Goal: Task Accomplishment & Management: Manage account settings

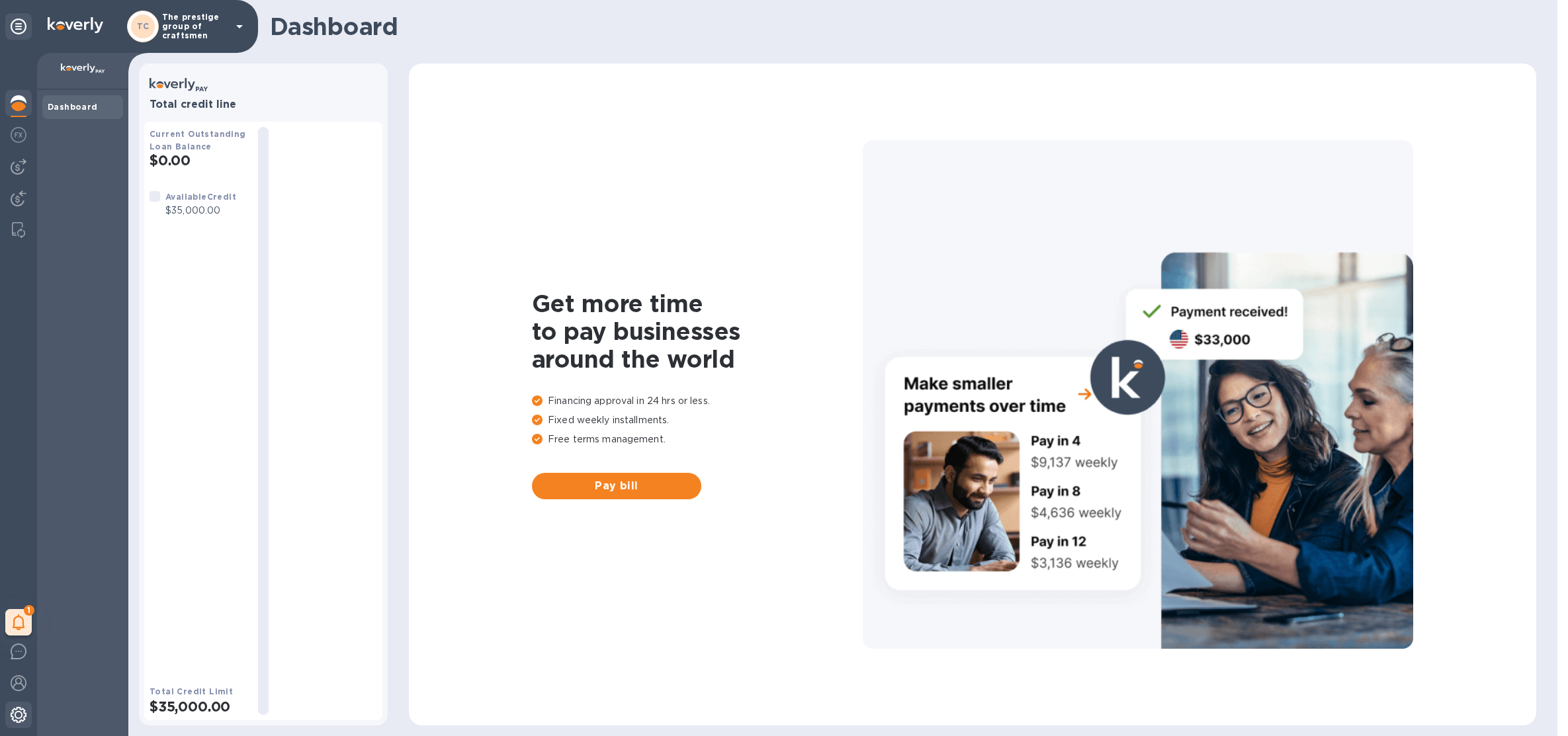
click at [15, 712] on img at bounding box center [18, 714] width 16 height 16
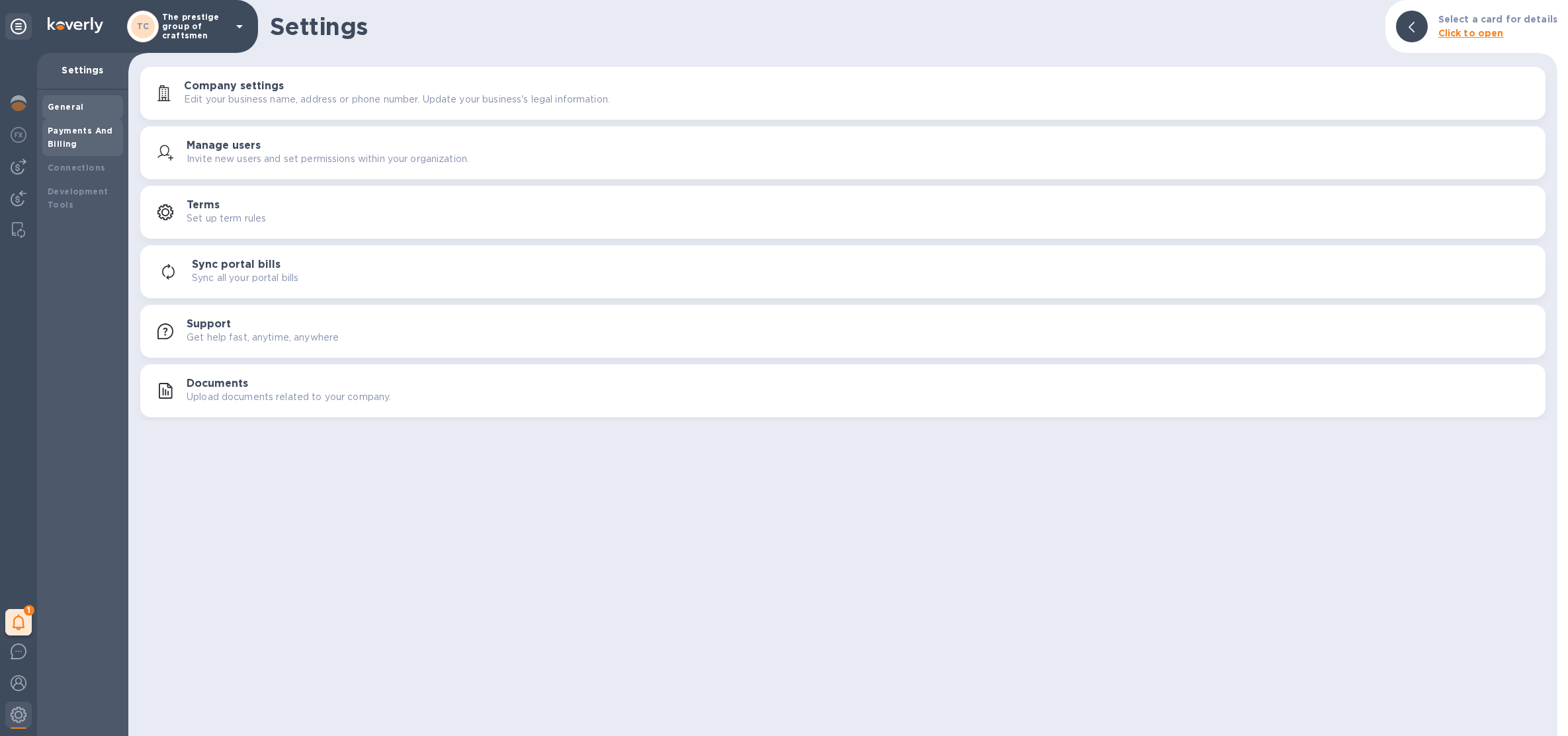
click at [51, 148] on div "Payments And Billing" at bounding box center [83, 137] width 70 height 26
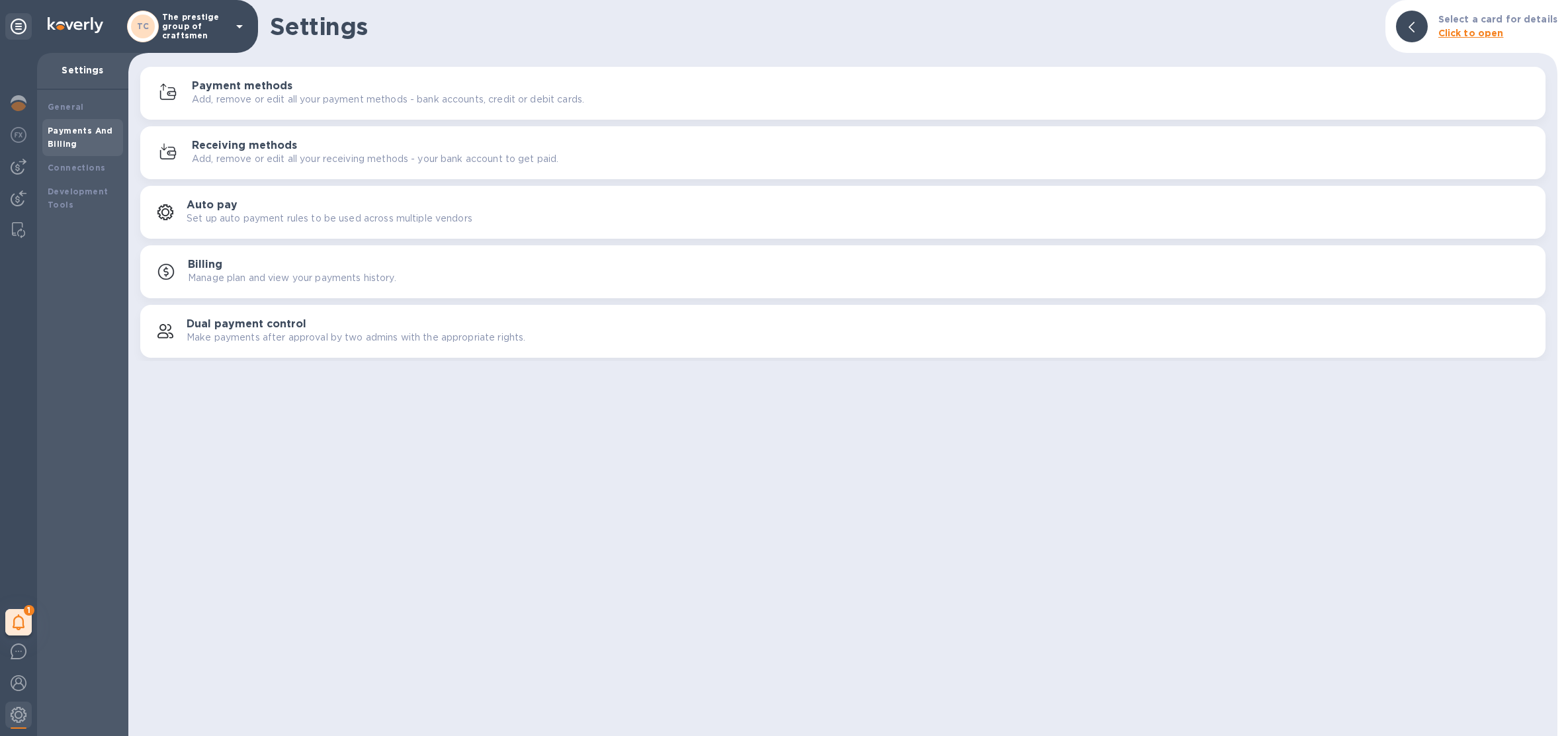
click at [370, 91] on div "Payment methods Add, remove or edit all your payment methods - bank accounts, c…" at bounding box center [863, 93] width 1343 height 26
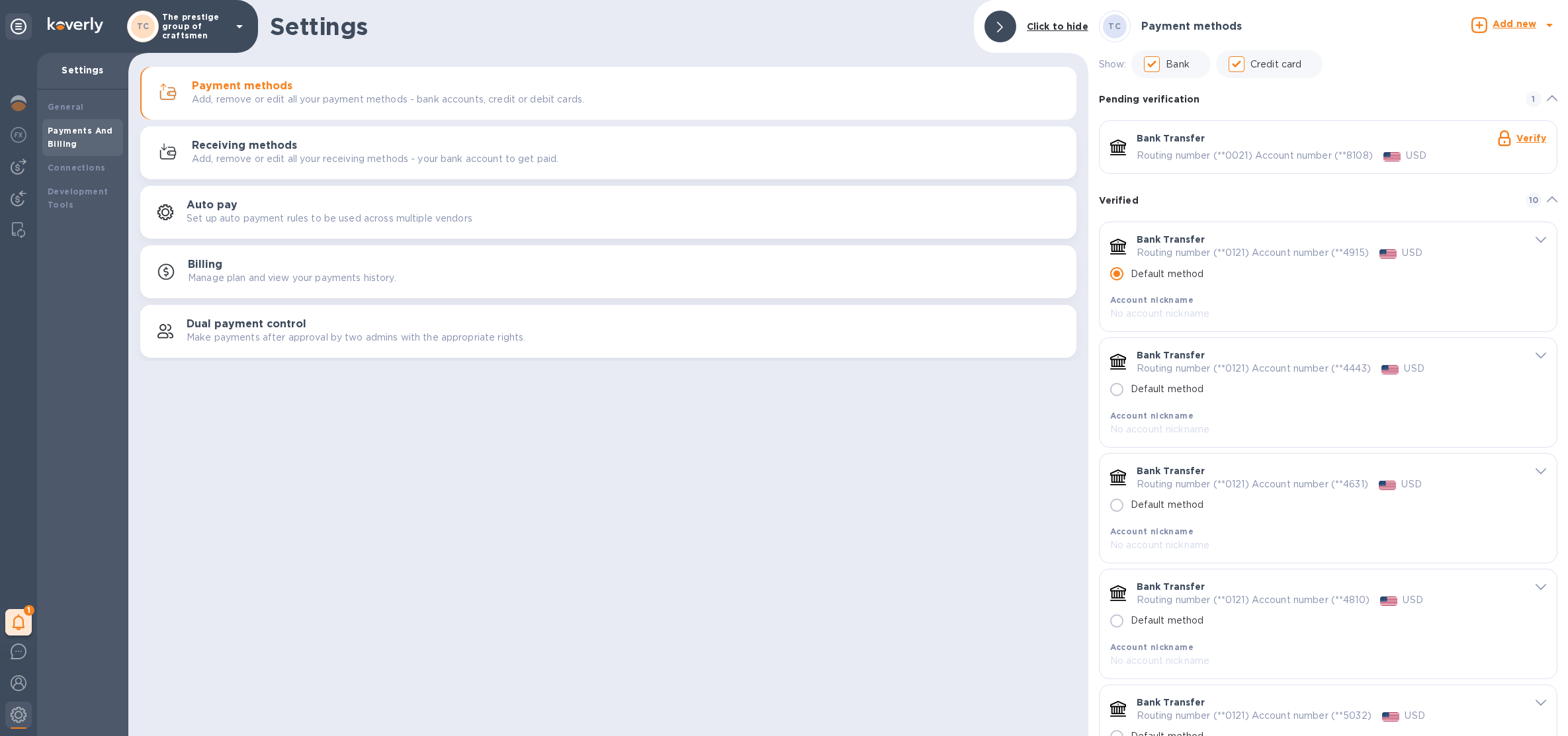
click at [172, 24] on p "The prestige group of craftsmen" at bounding box center [196, 26] width 66 height 28
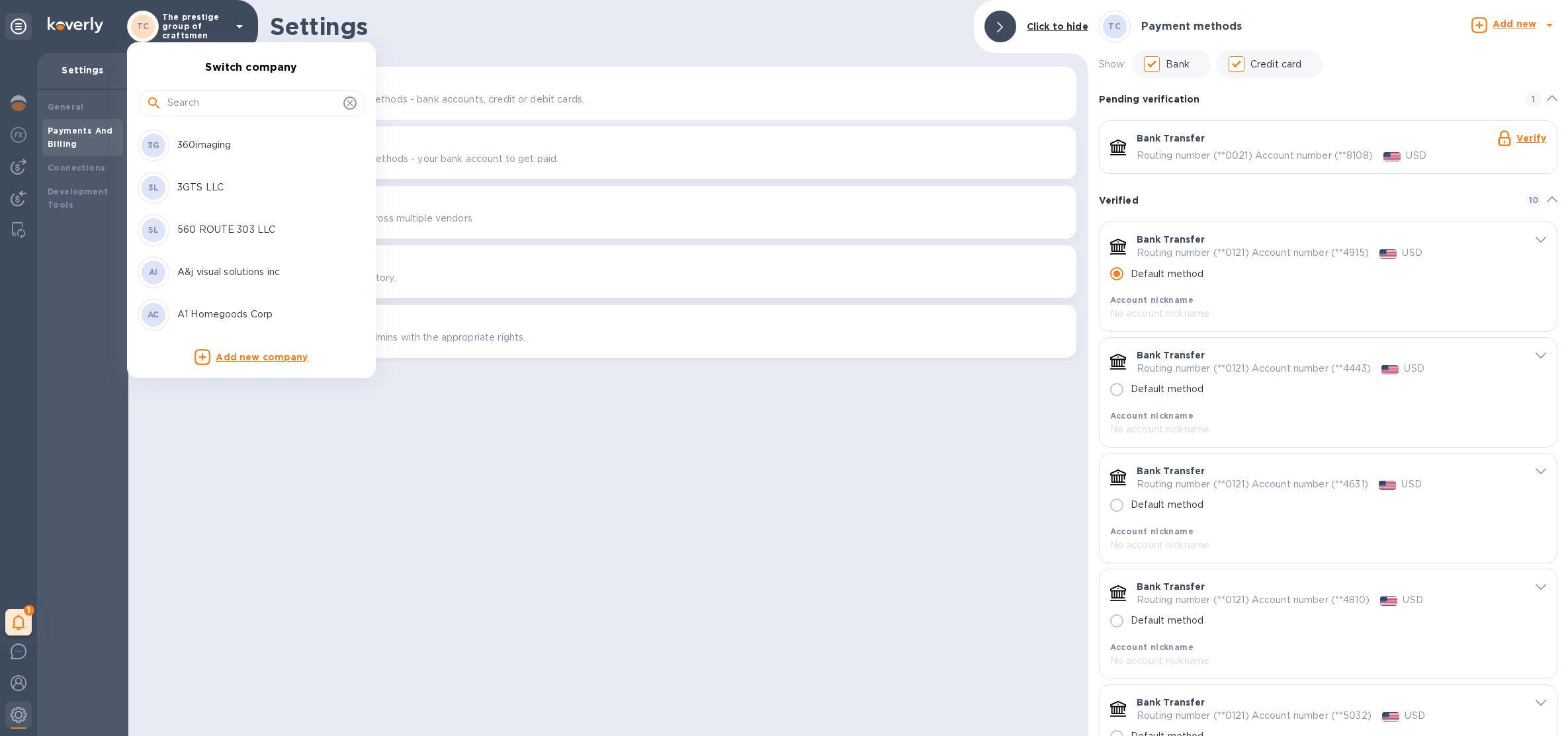
click at [184, 93] on div at bounding box center [251, 103] width 227 height 26
click at [184, 98] on input "text" at bounding box center [252, 103] width 170 height 20
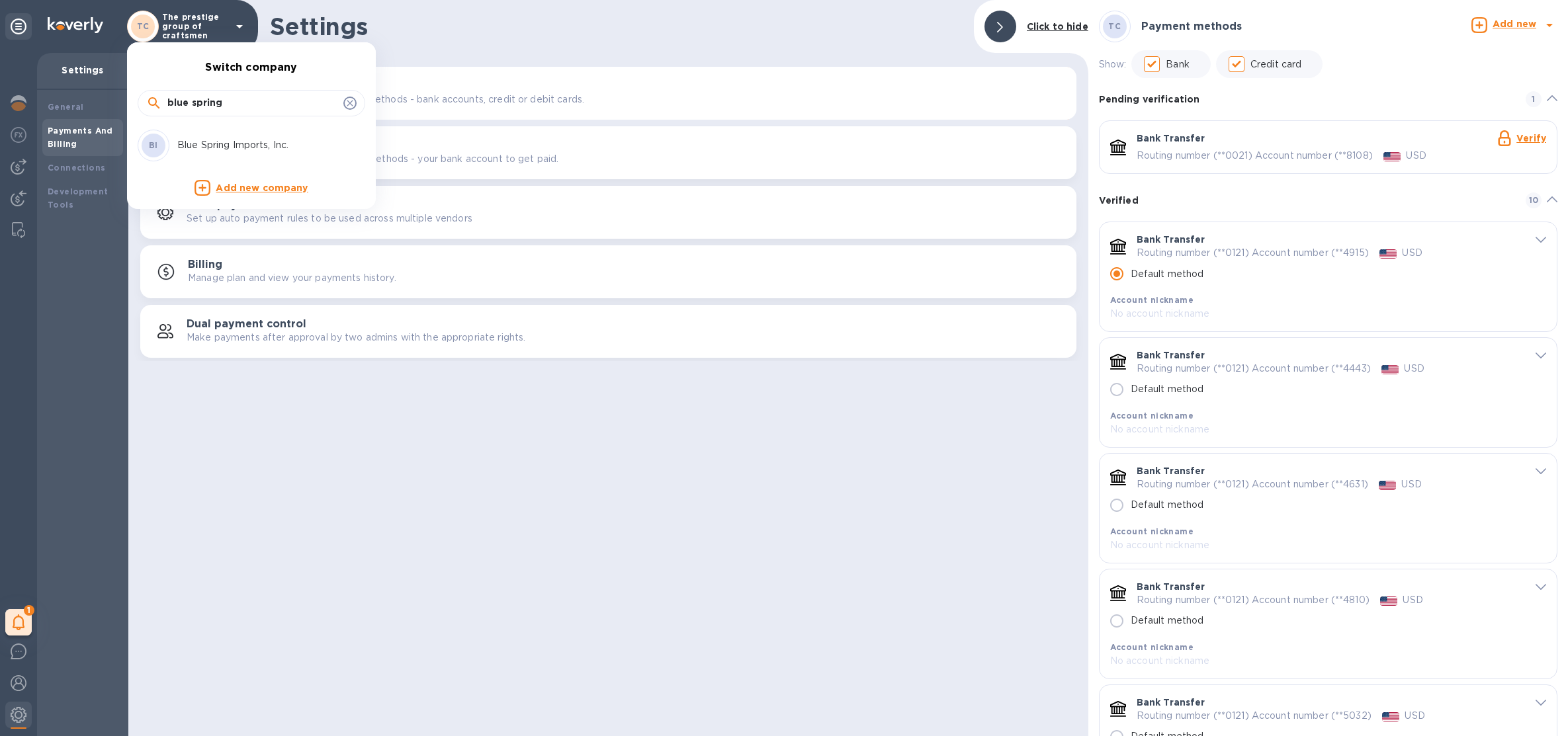
type input "blue spring"
click at [222, 152] on p "Blue Spring Imports, Inc." at bounding box center [260, 145] width 167 height 14
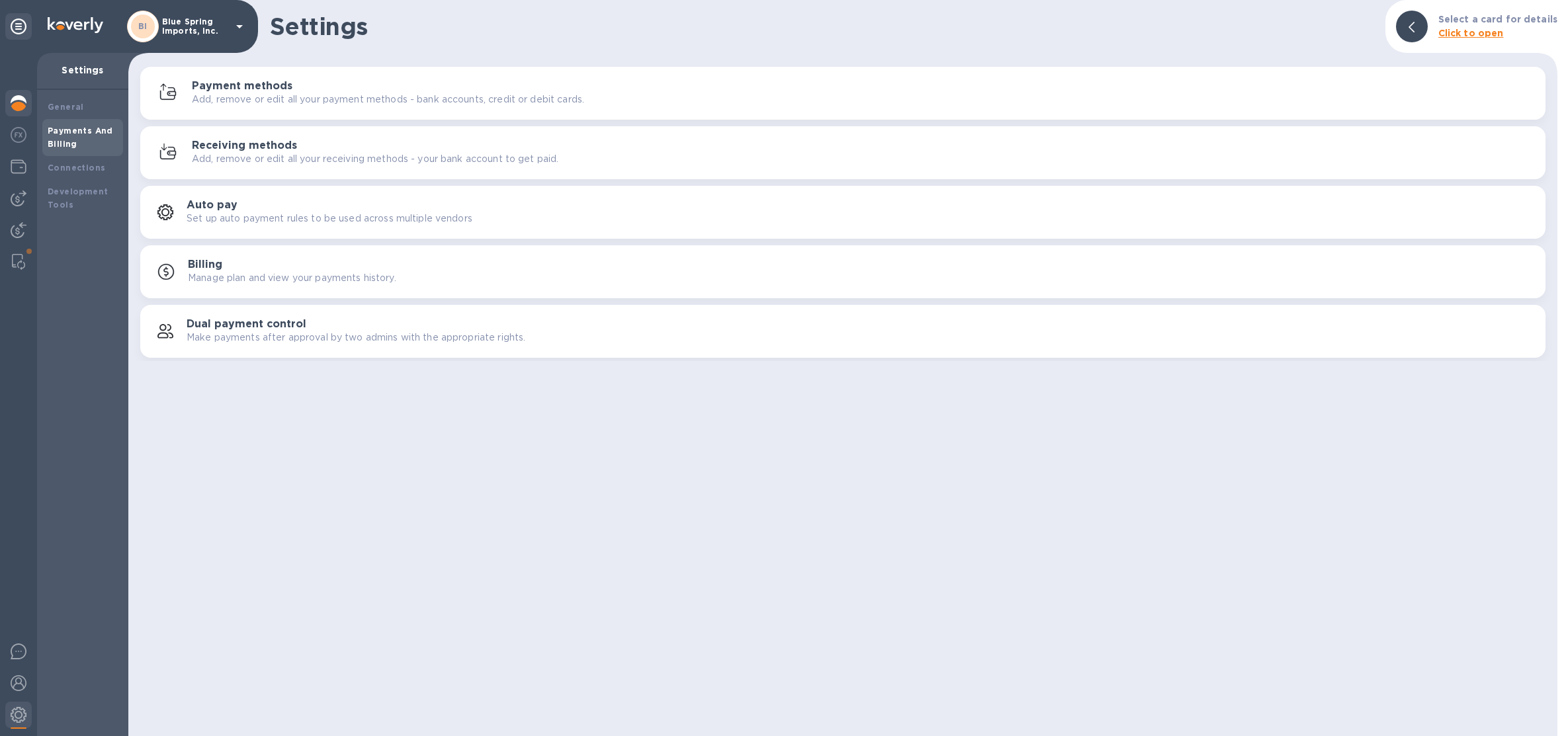
click at [16, 102] on img at bounding box center [18, 103] width 16 height 16
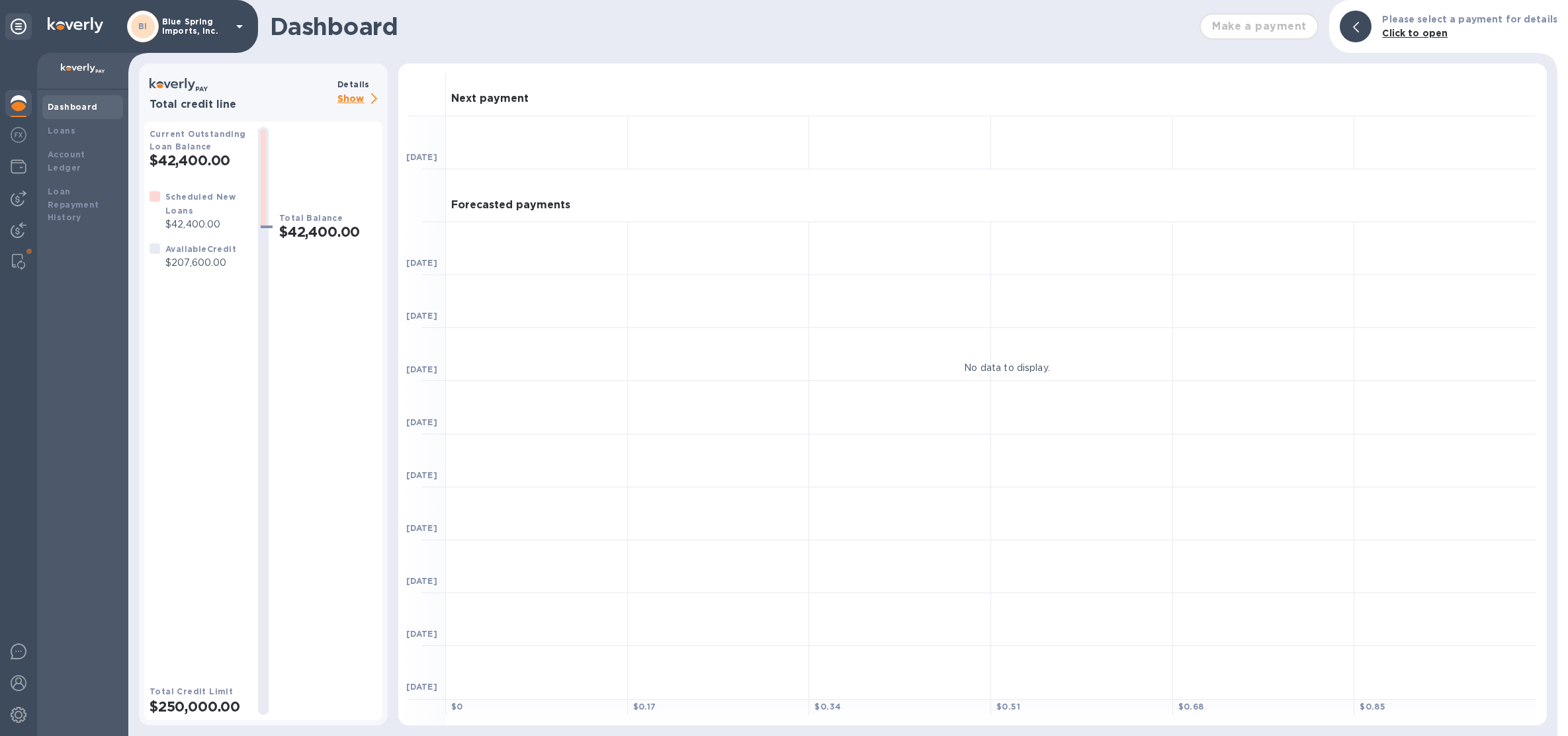
click at [353, 94] on p "Show" at bounding box center [359, 99] width 45 height 17
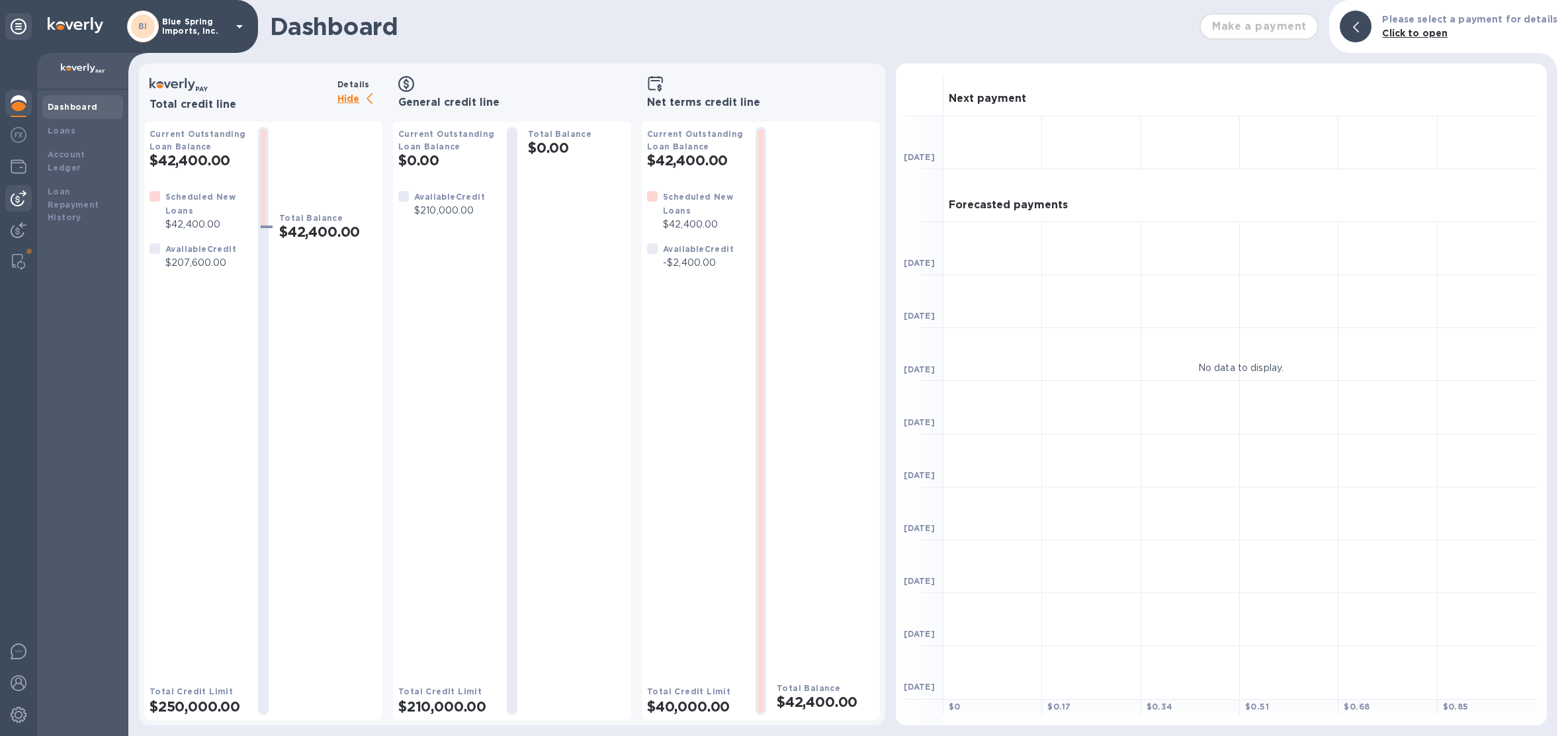
click at [18, 194] on img at bounding box center [18, 198] width 16 height 16
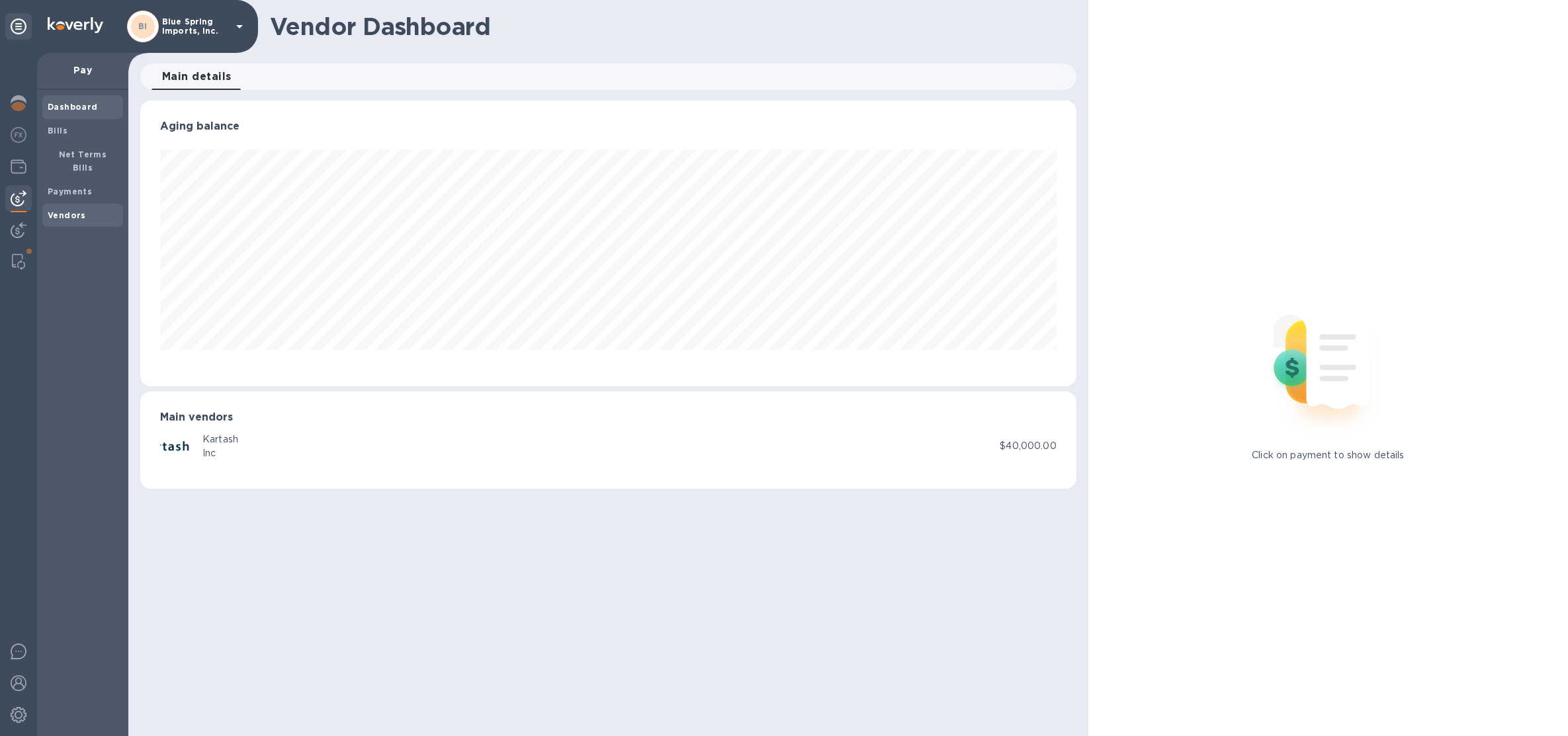
scroll to position [285, 936]
click at [55, 210] on b "Vendors" at bounding box center [67, 215] width 38 height 10
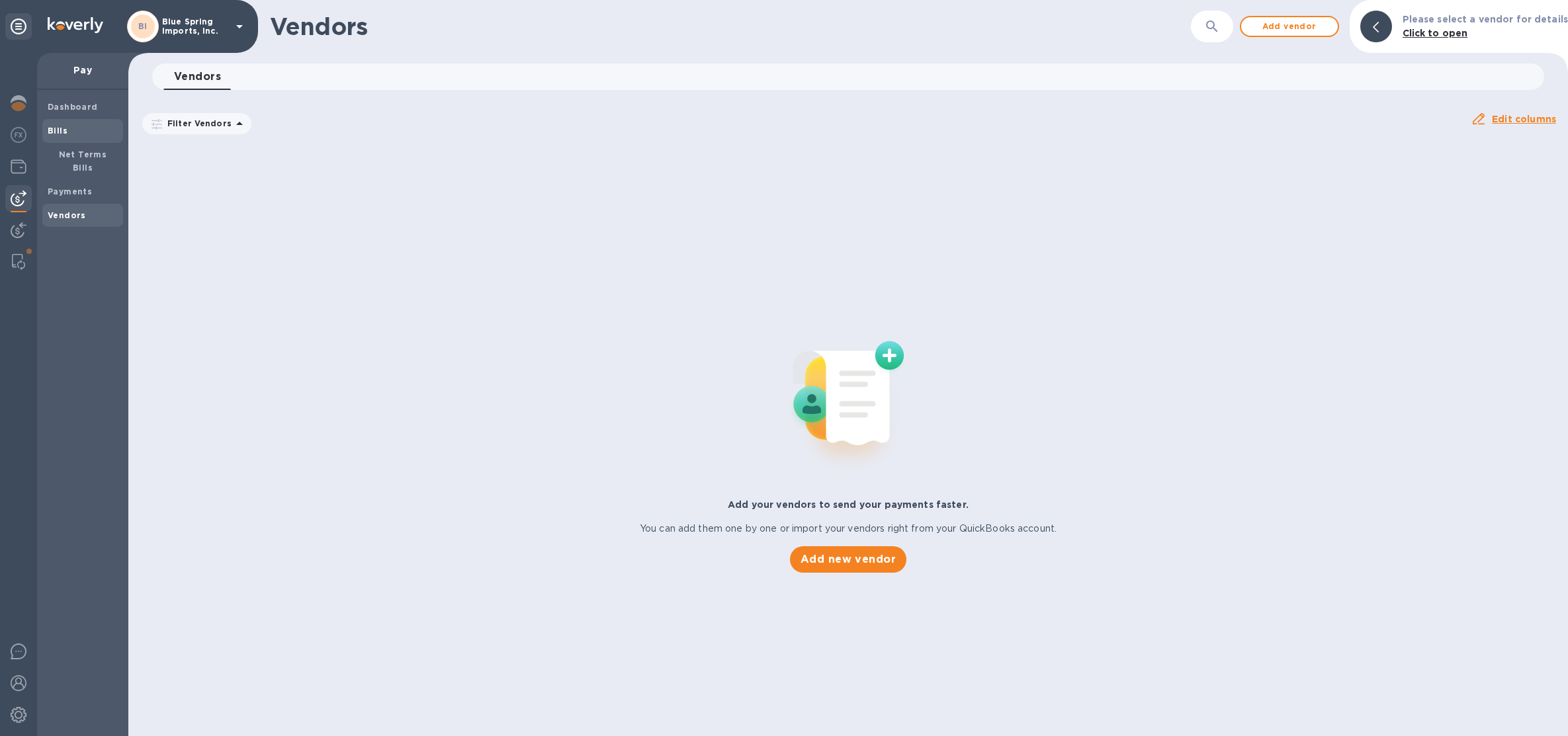
click at [88, 119] on div "Bills" at bounding box center [82, 130] width 80 height 24
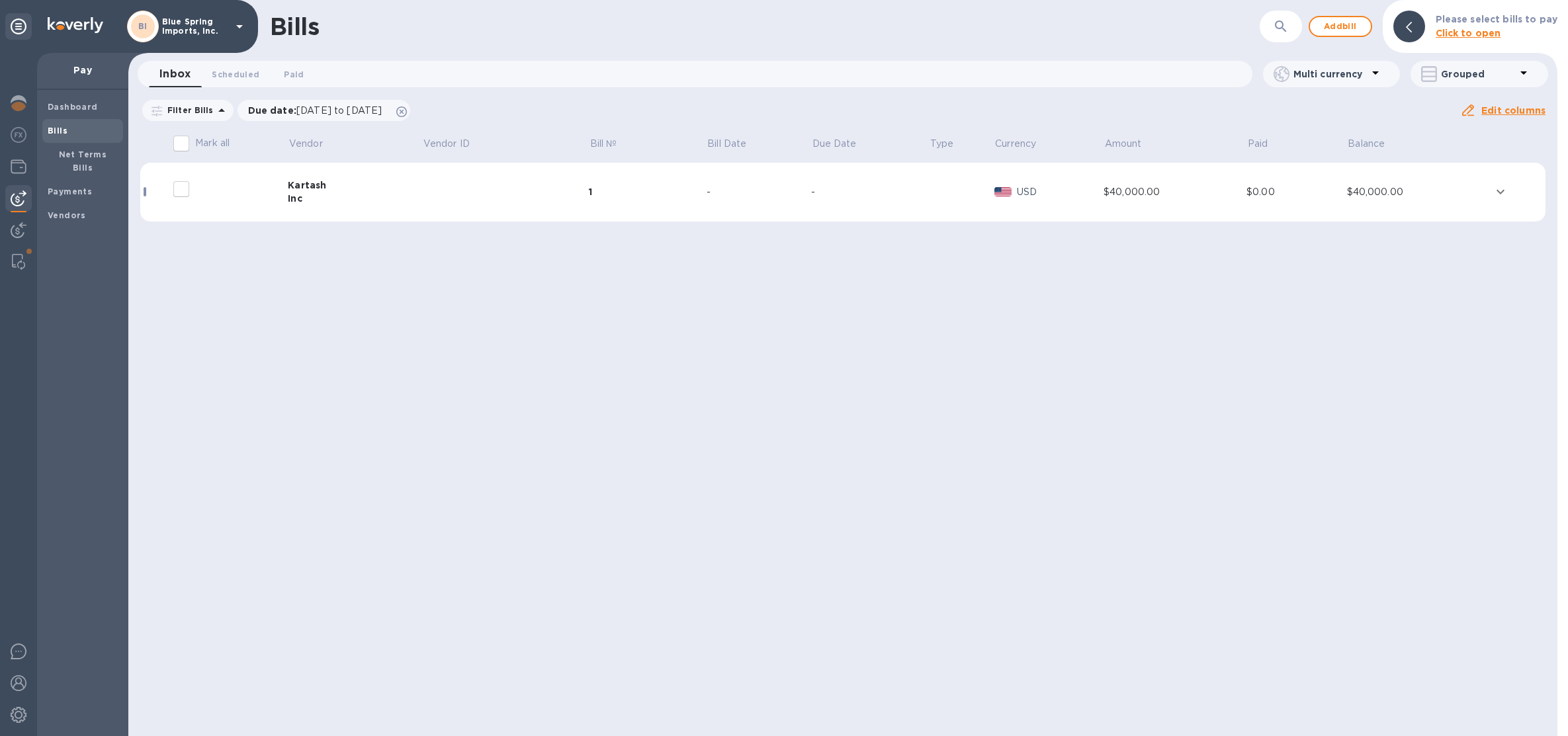
click at [484, 189] on td at bounding box center [505, 192] width 167 height 59
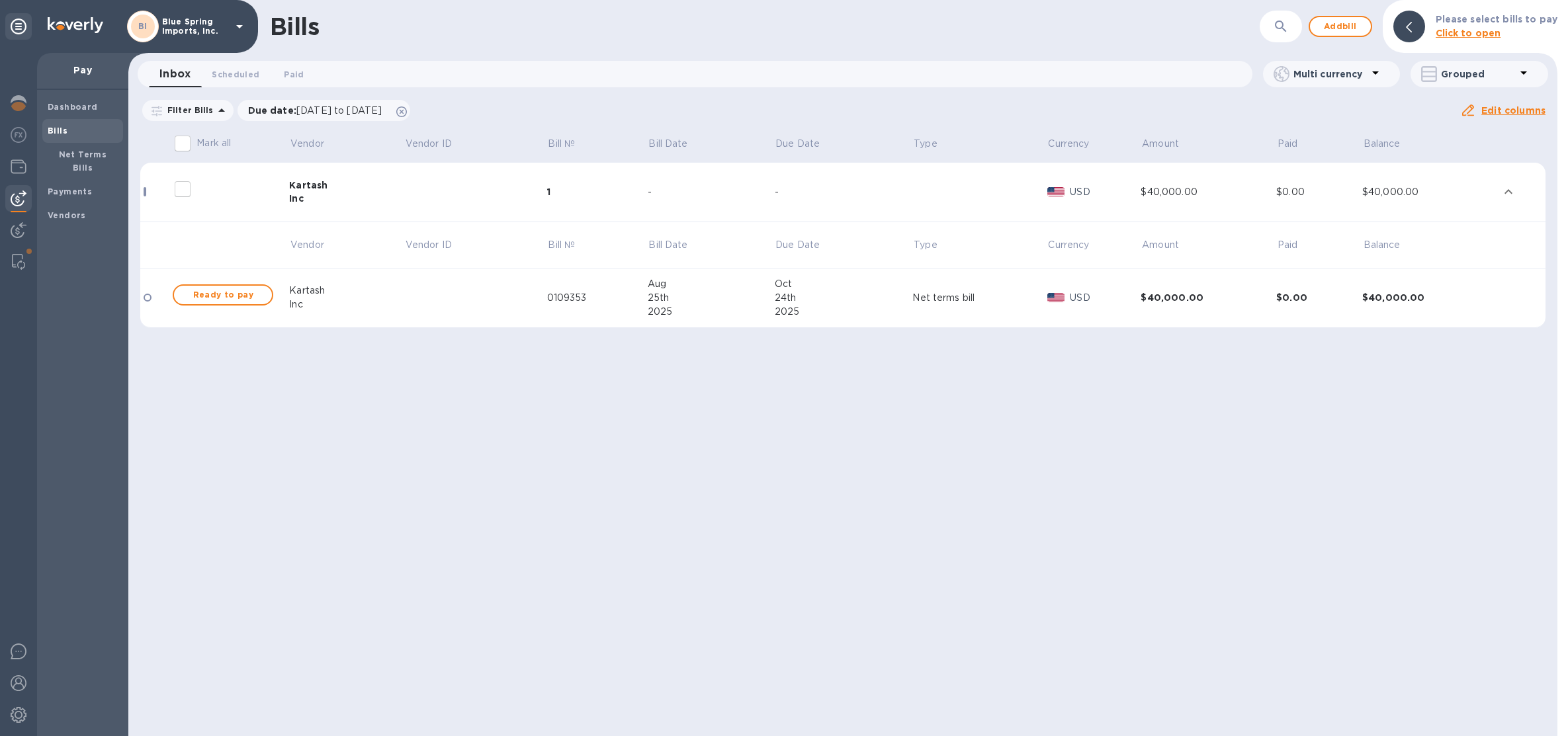
click at [484, 189] on td at bounding box center [476, 192] width 143 height 59
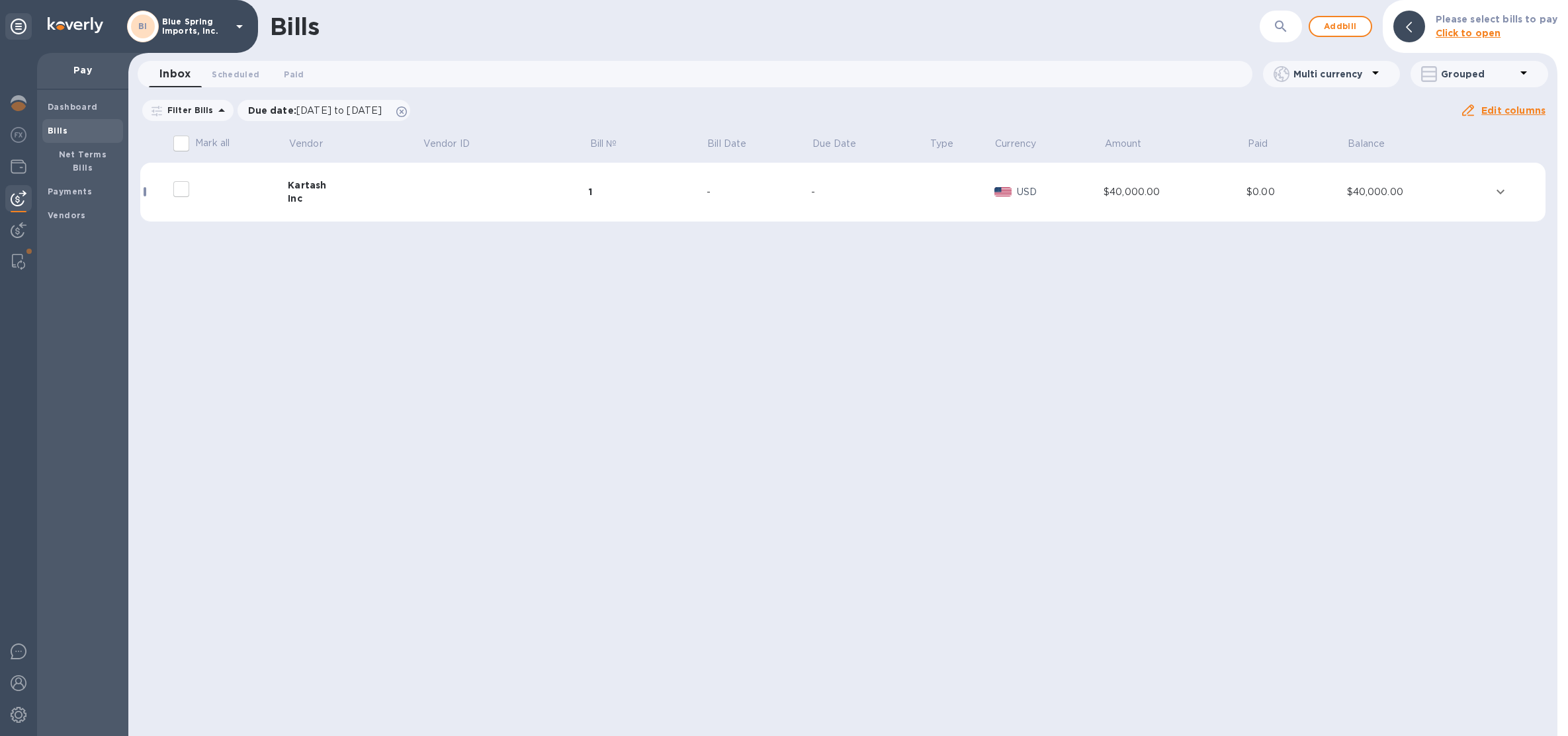
click at [383, 197] on div "Inc" at bounding box center [355, 198] width 135 height 13
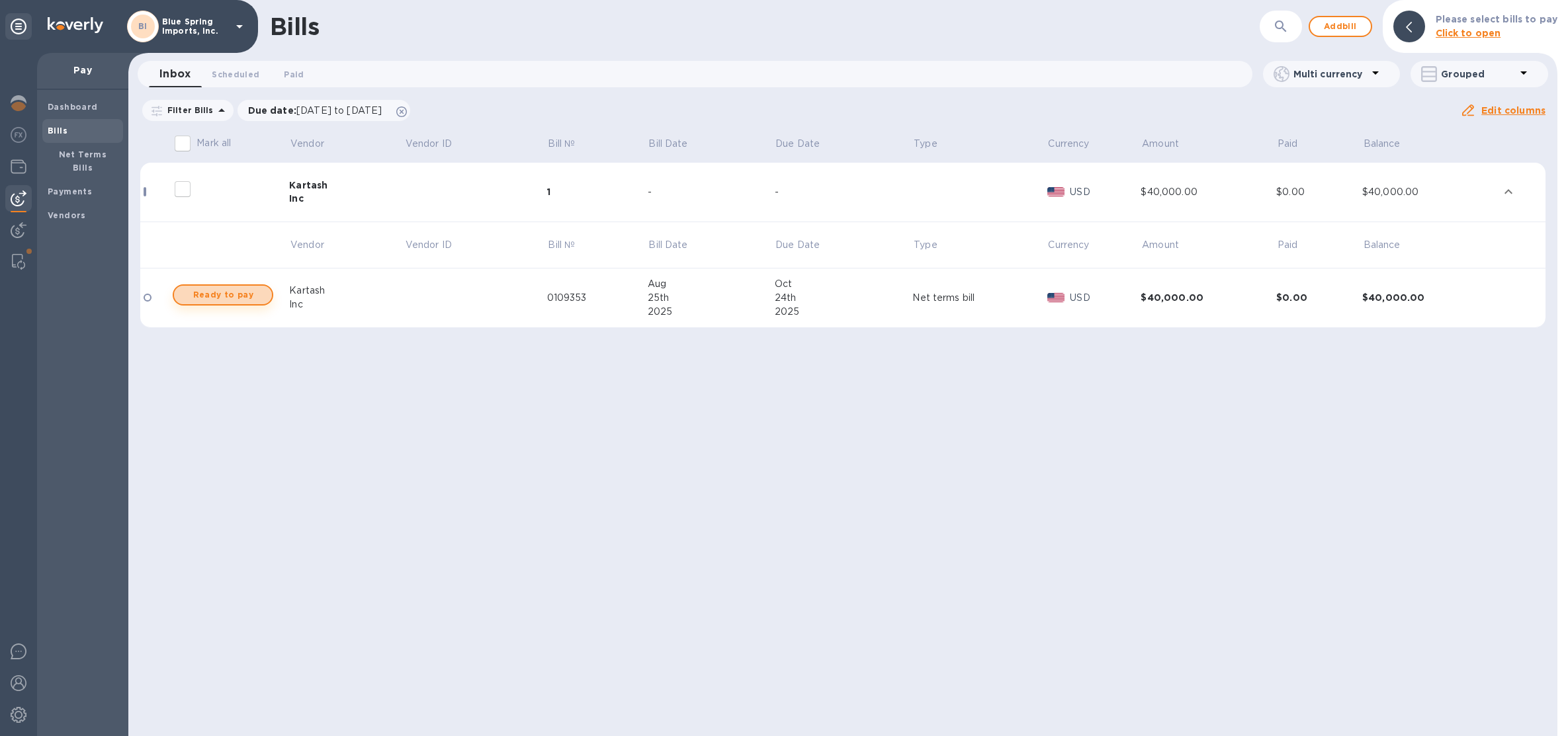
click at [202, 298] on span "Ready to pay" at bounding box center [223, 295] width 77 height 16
click at [204, 294] on span "Ready to pay" at bounding box center [223, 295] width 77 height 16
checkbox input "true"
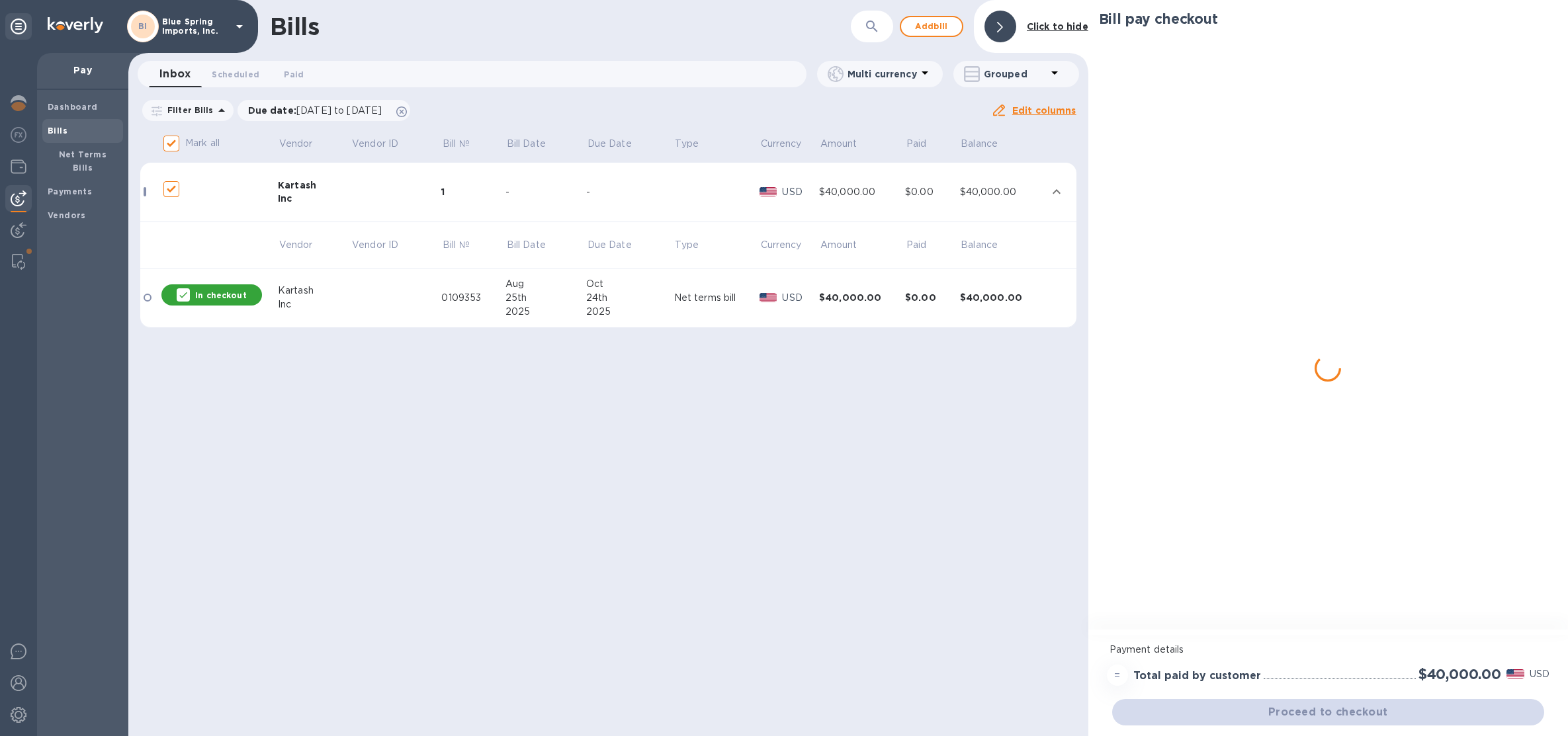
checkbox input "true"
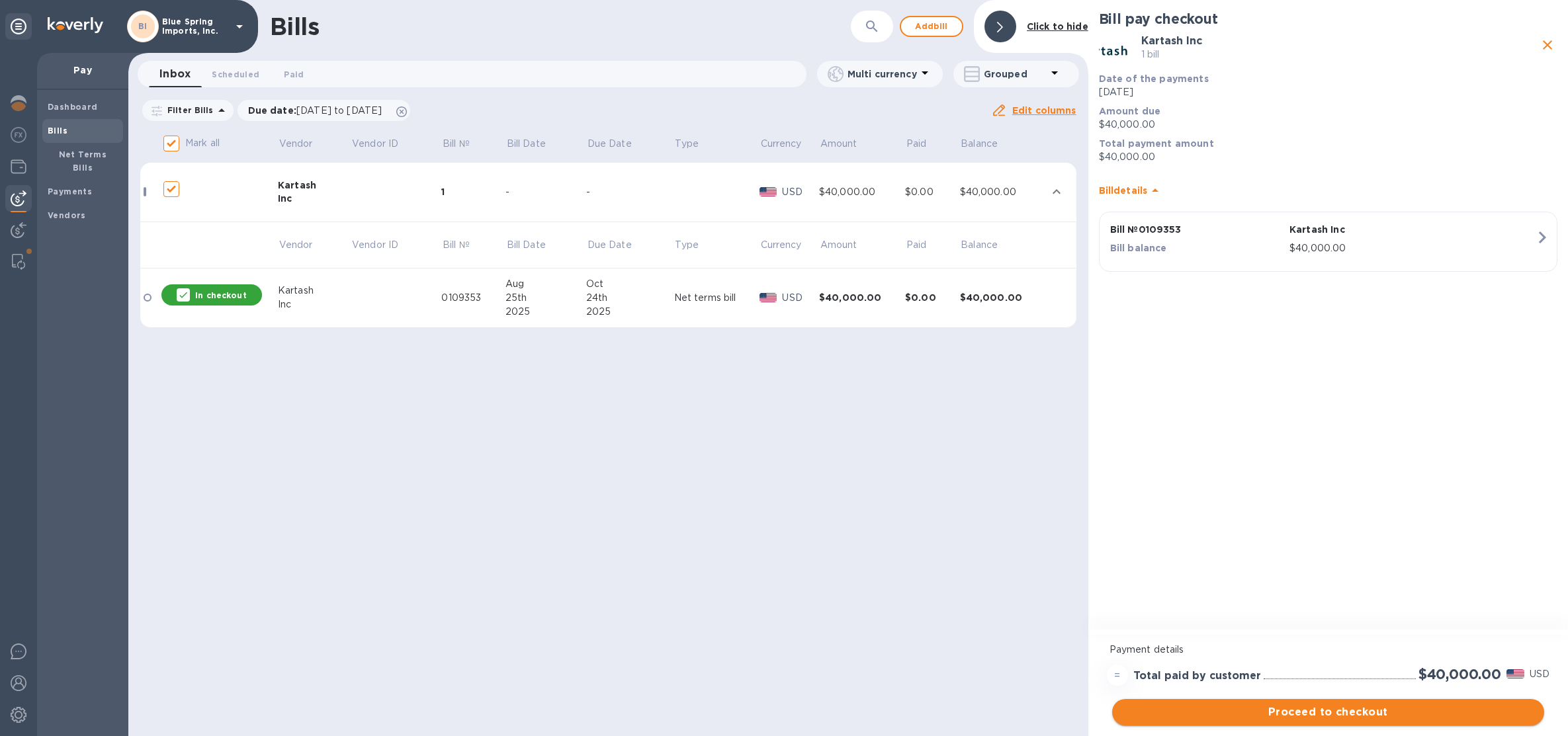
click at [1227, 706] on span "Proceed to checkout" at bounding box center [1328, 712] width 411 height 16
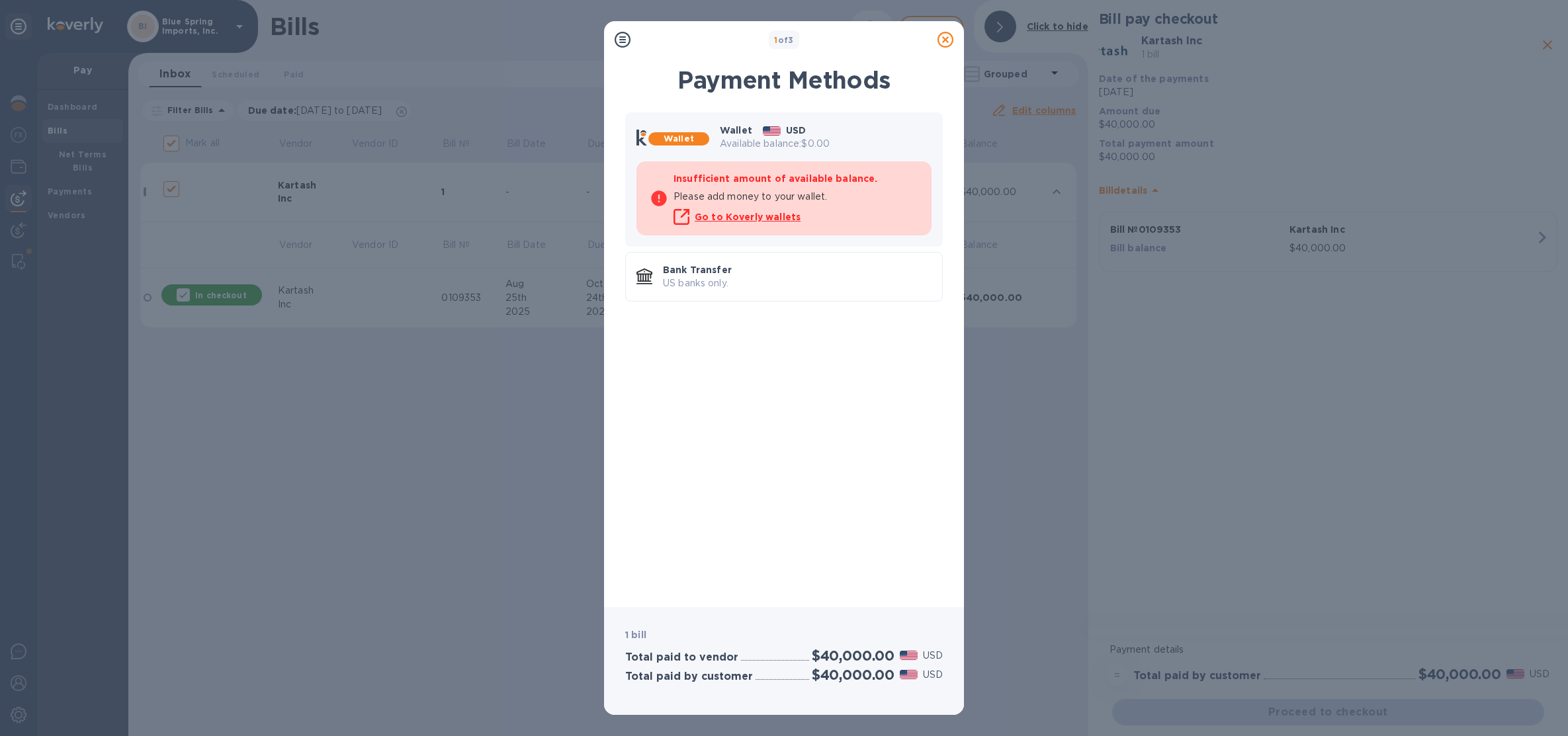
click at [945, 39] on icon at bounding box center [945, 39] width 16 height 16
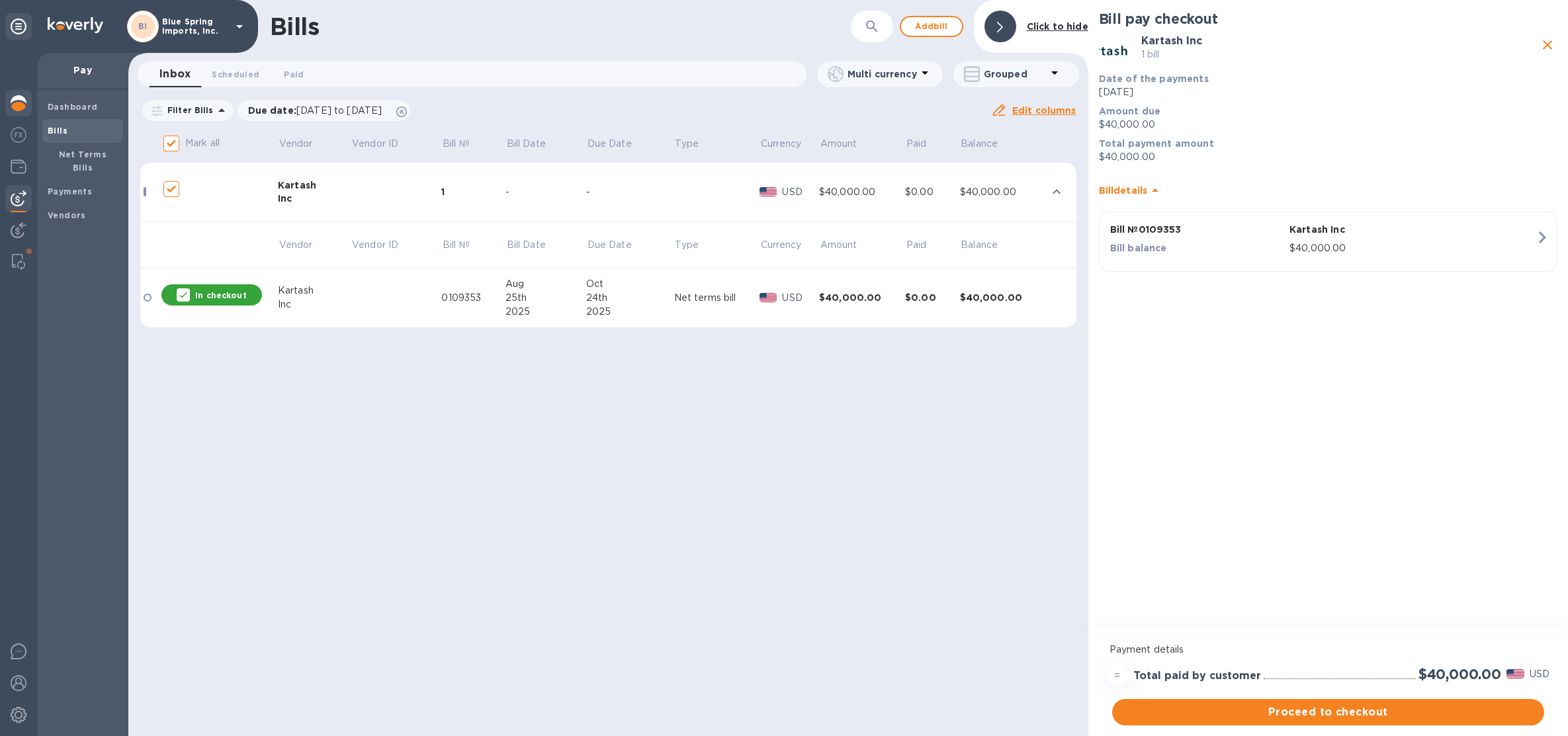
click at [13, 100] on img at bounding box center [18, 103] width 16 height 16
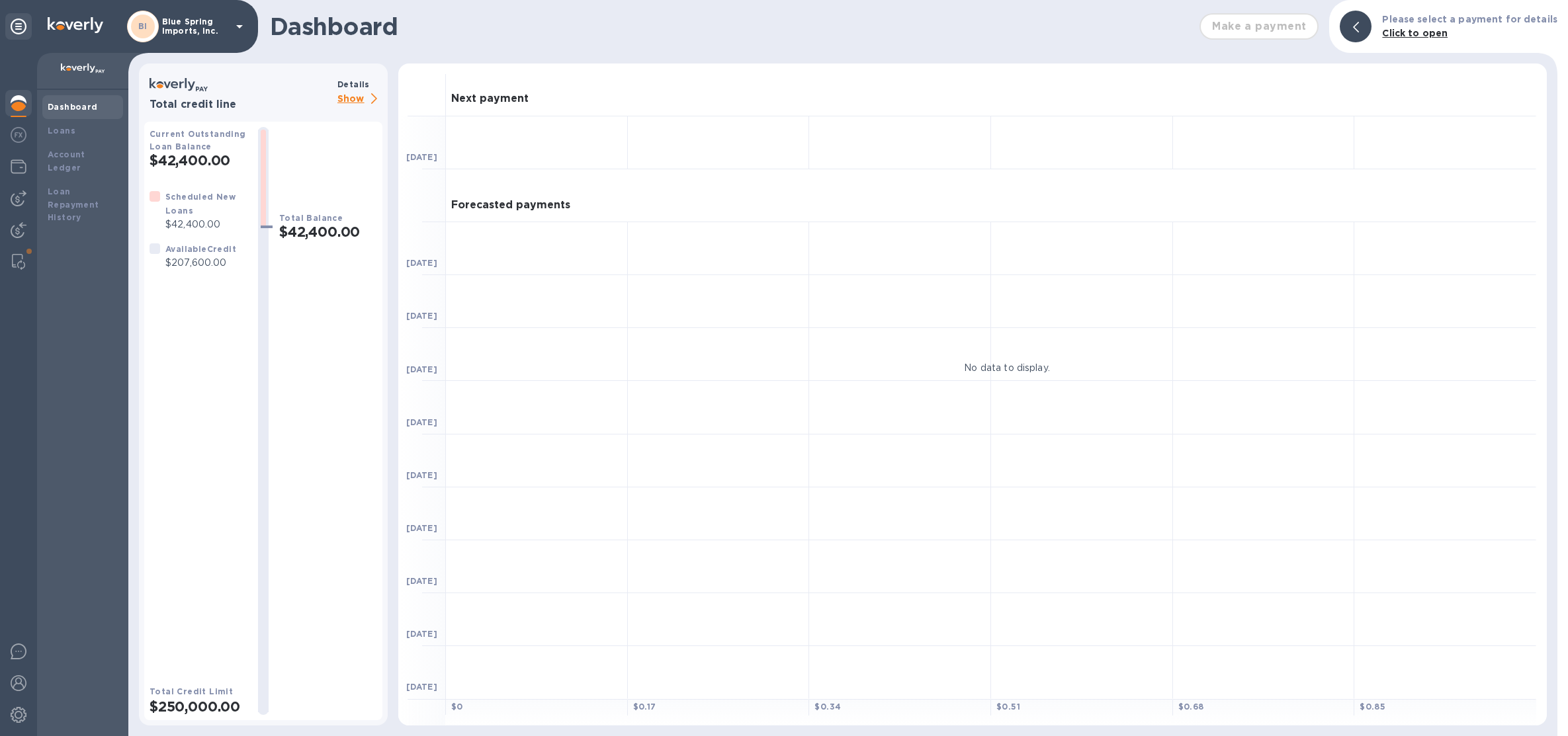
click at [353, 101] on p "Show" at bounding box center [359, 99] width 45 height 17
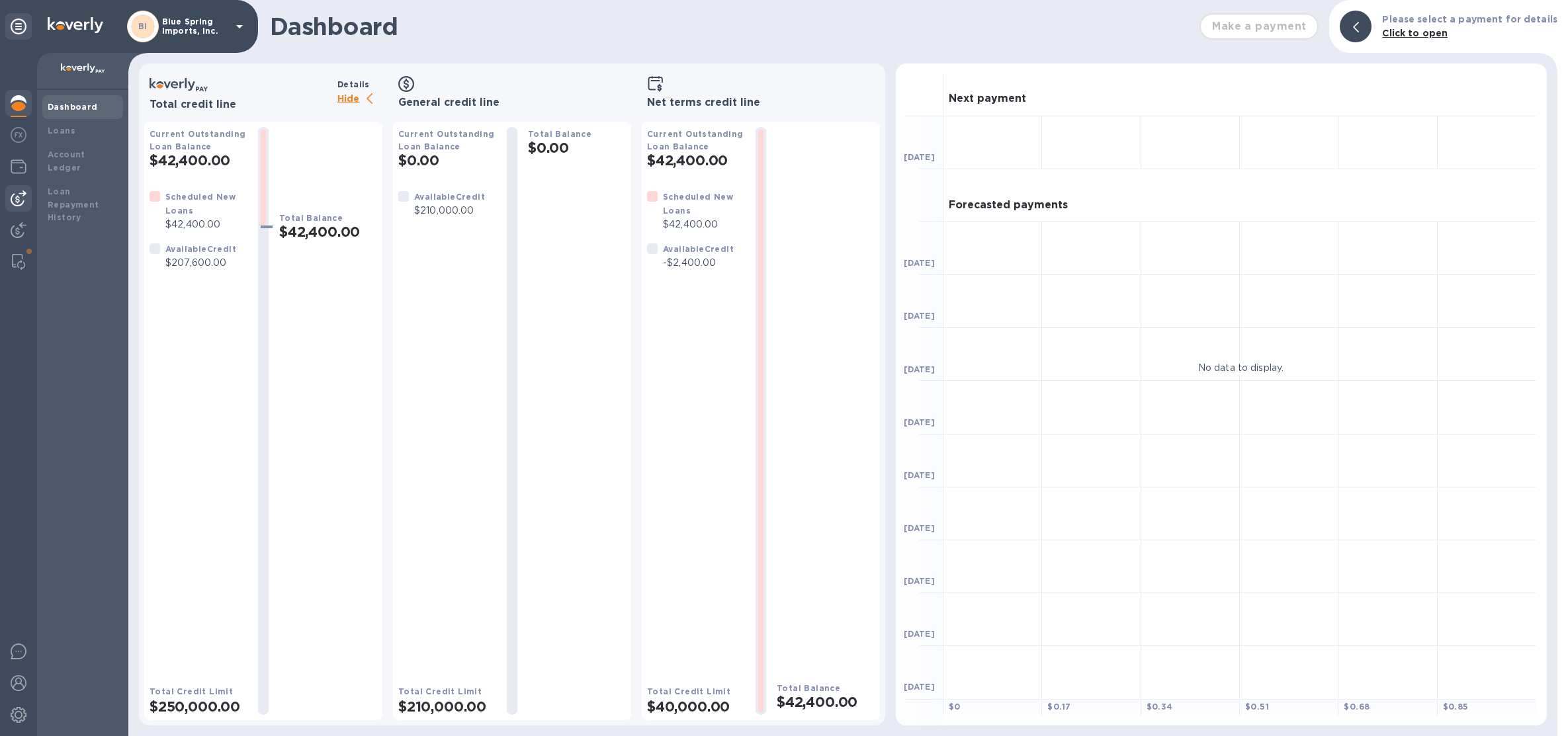
click at [16, 196] on img at bounding box center [18, 198] width 16 height 16
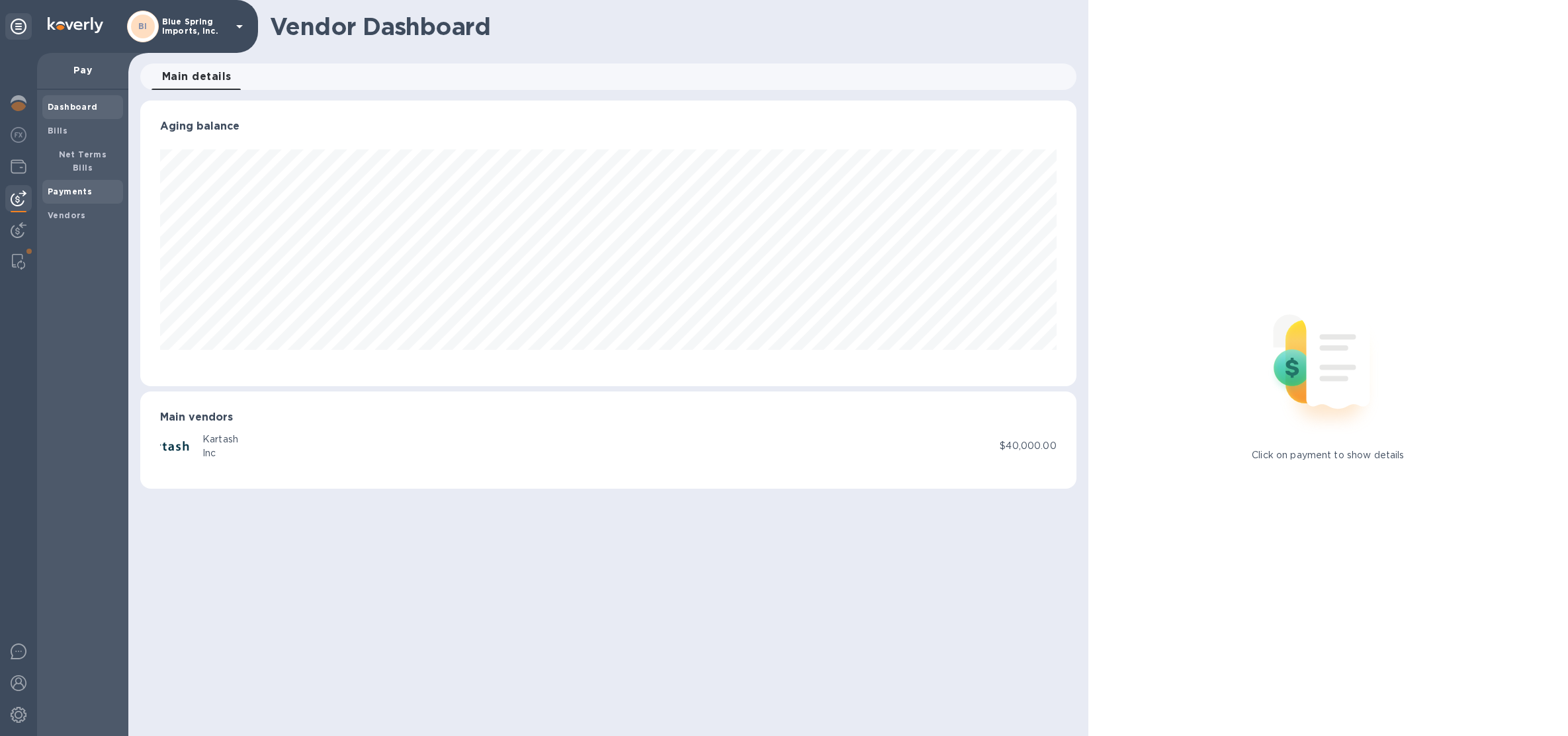
scroll to position [285, 936]
click at [64, 135] on span "Bills" at bounding box center [58, 130] width 20 height 13
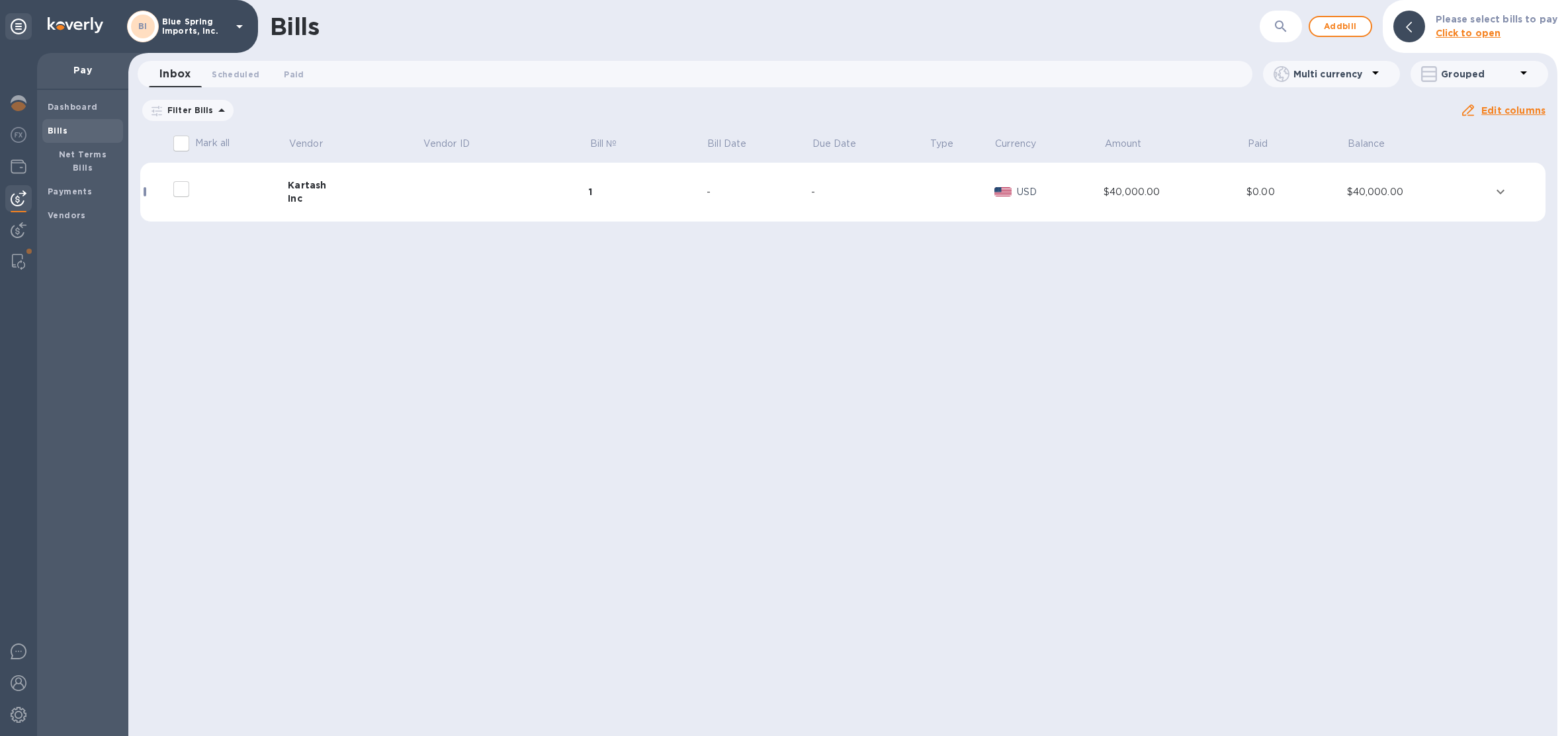
click at [582, 206] on td at bounding box center [505, 192] width 167 height 59
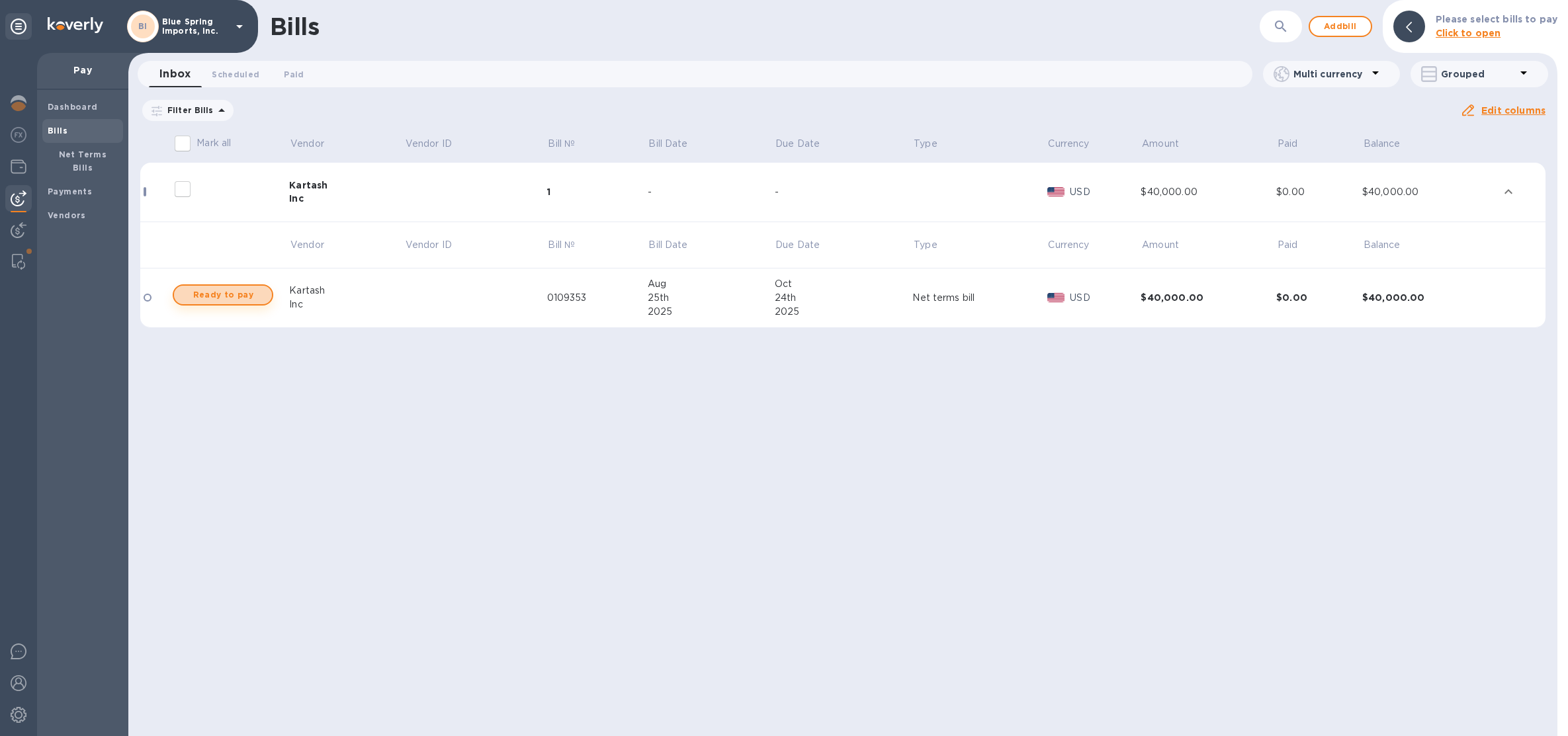
click at [204, 287] on span "Ready to pay" at bounding box center [223, 295] width 77 height 16
checkbox input "true"
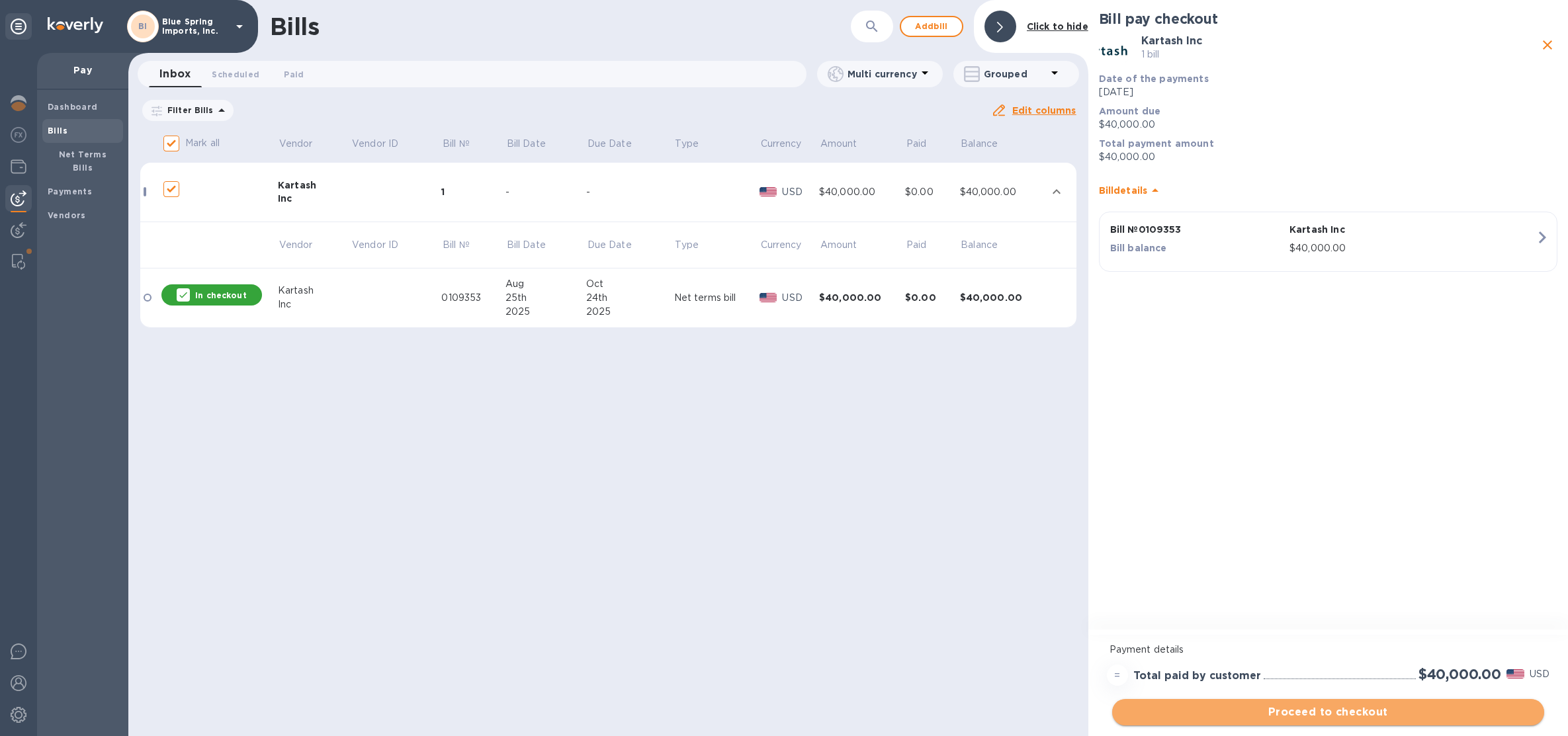
click at [1325, 717] on span "Proceed to checkout" at bounding box center [1328, 712] width 411 height 16
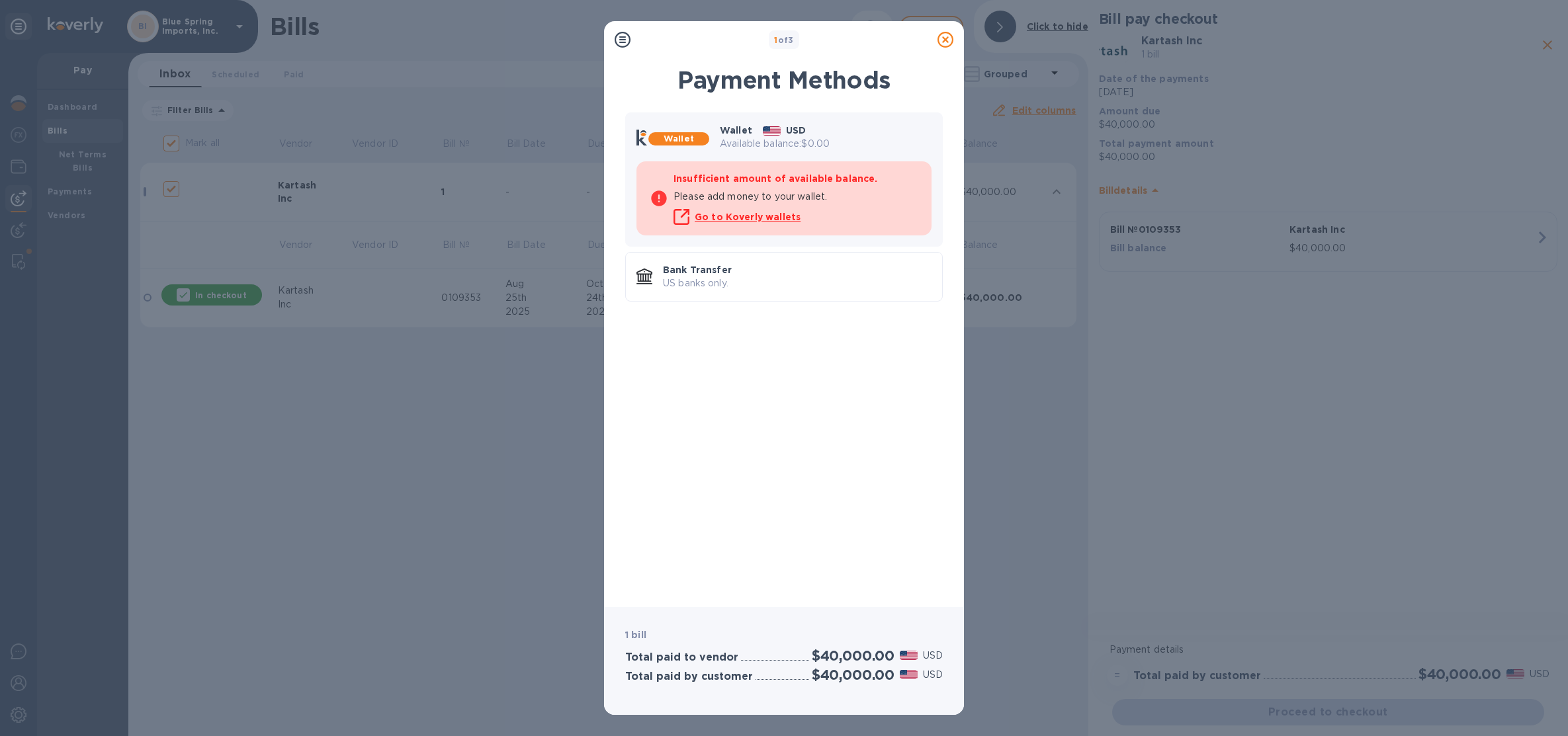
click at [948, 39] on icon at bounding box center [945, 39] width 16 height 16
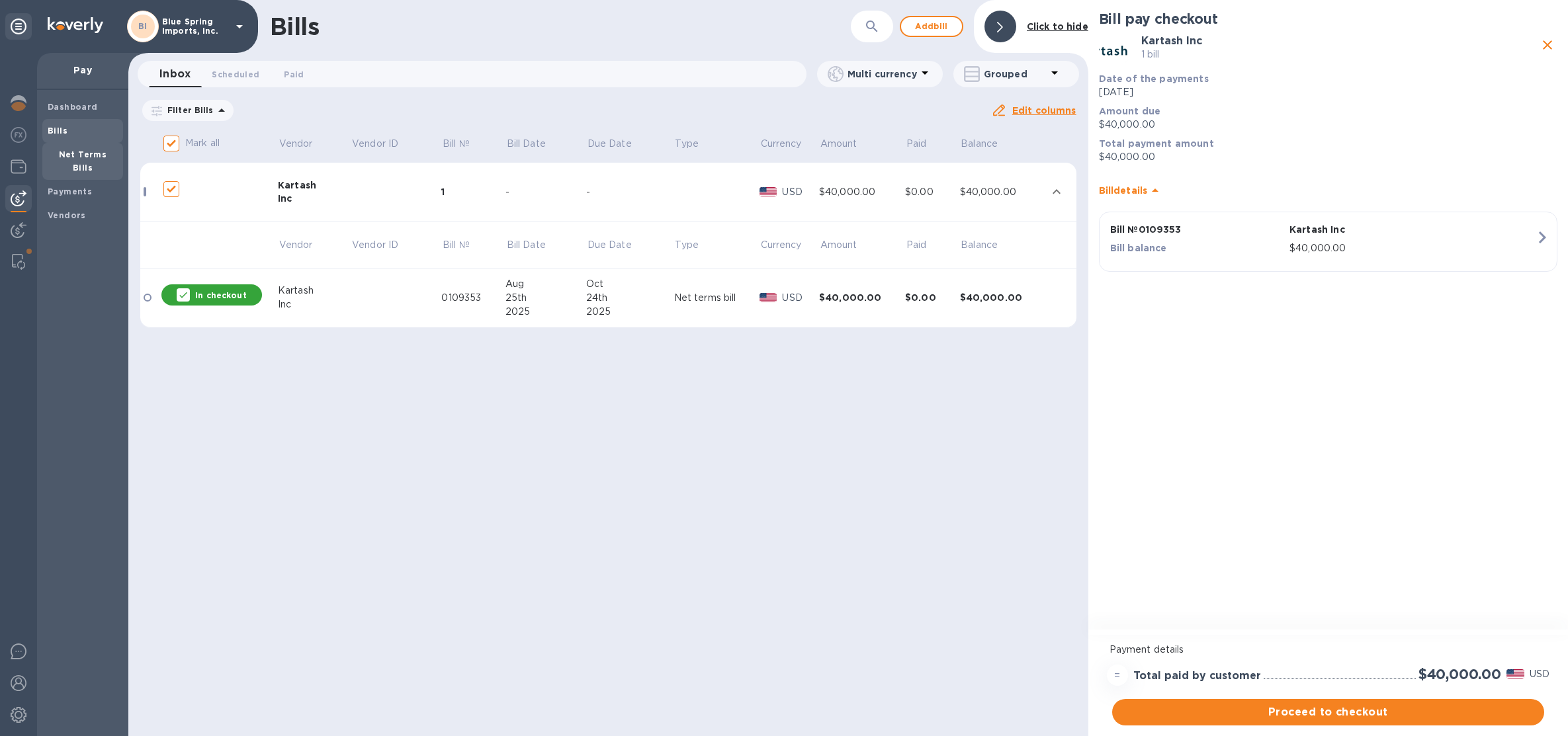
click at [85, 149] on b "Net Terms Bills" at bounding box center [82, 161] width 48 height 24
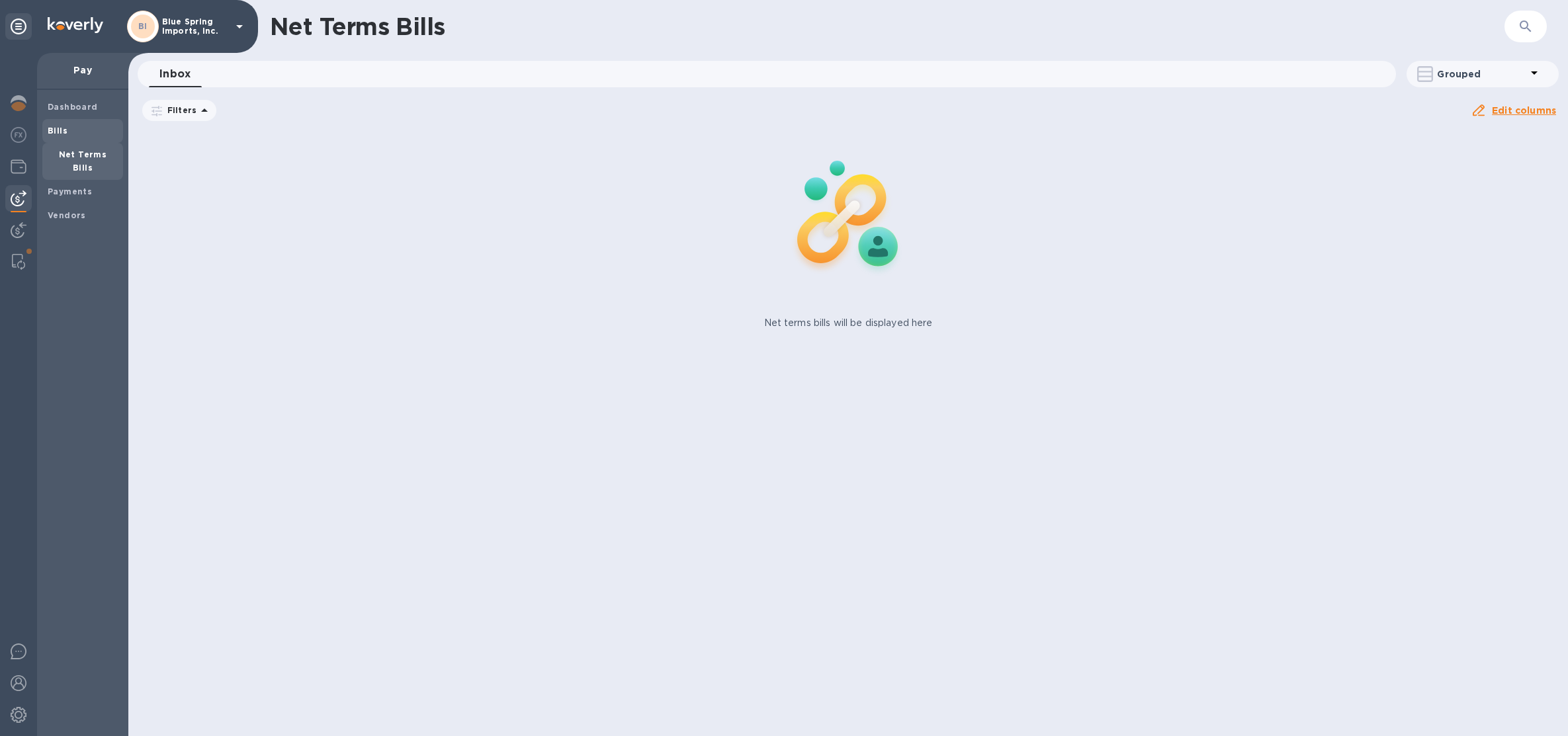
click at [75, 129] on span "Bills" at bounding box center [83, 130] width 70 height 13
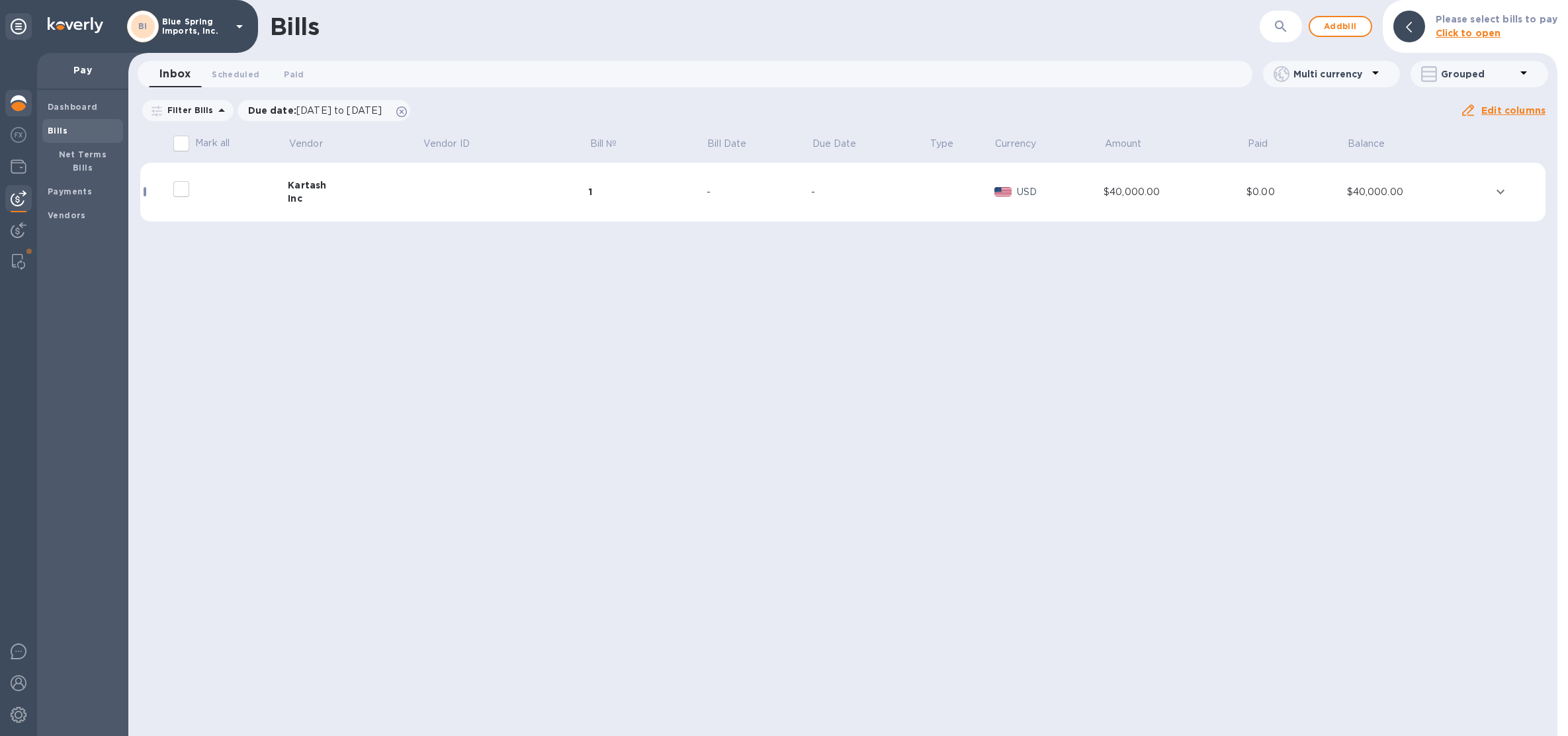
click at [20, 115] on div at bounding box center [18, 104] width 26 height 29
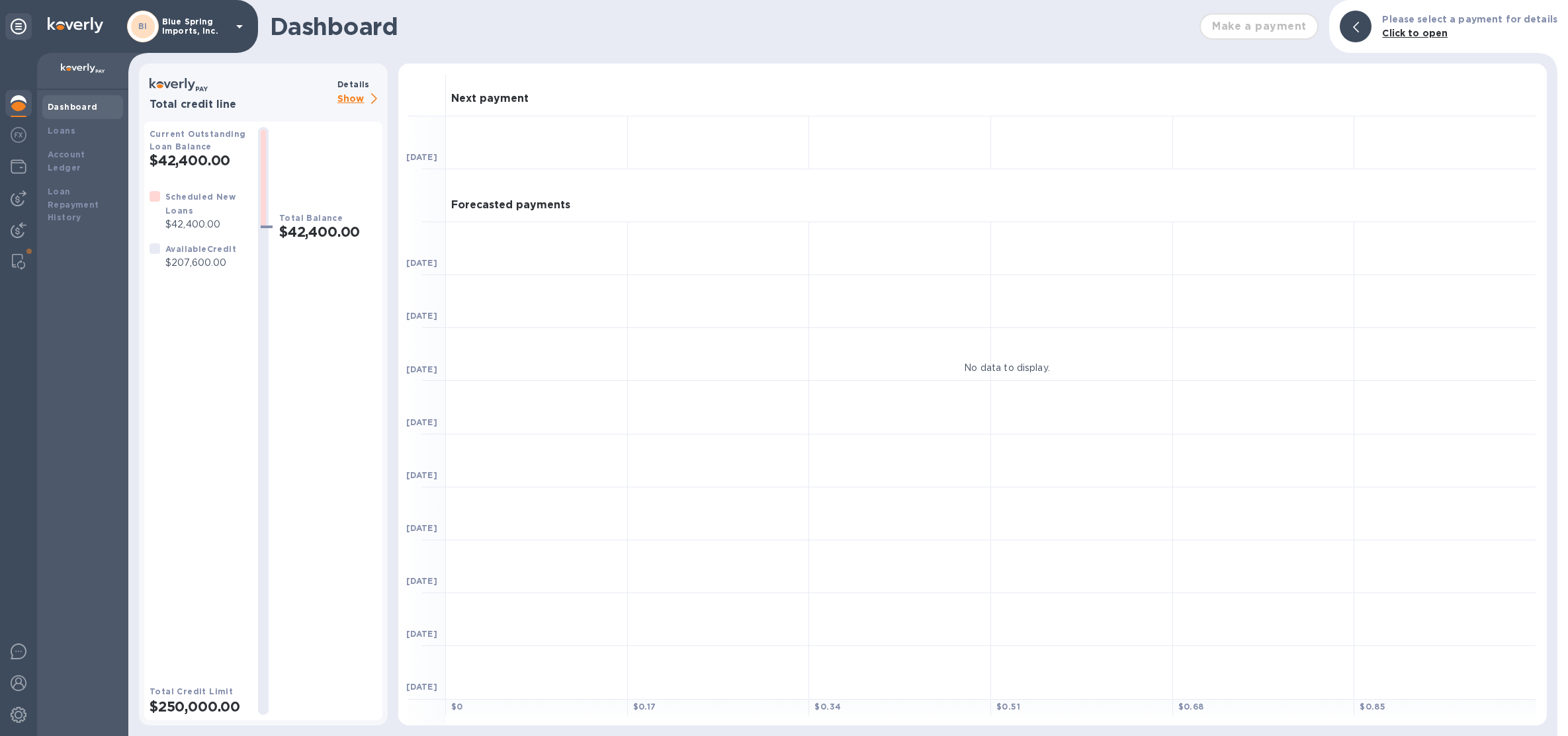
click at [363, 95] on p "Show" at bounding box center [359, 99] width 45 height 17
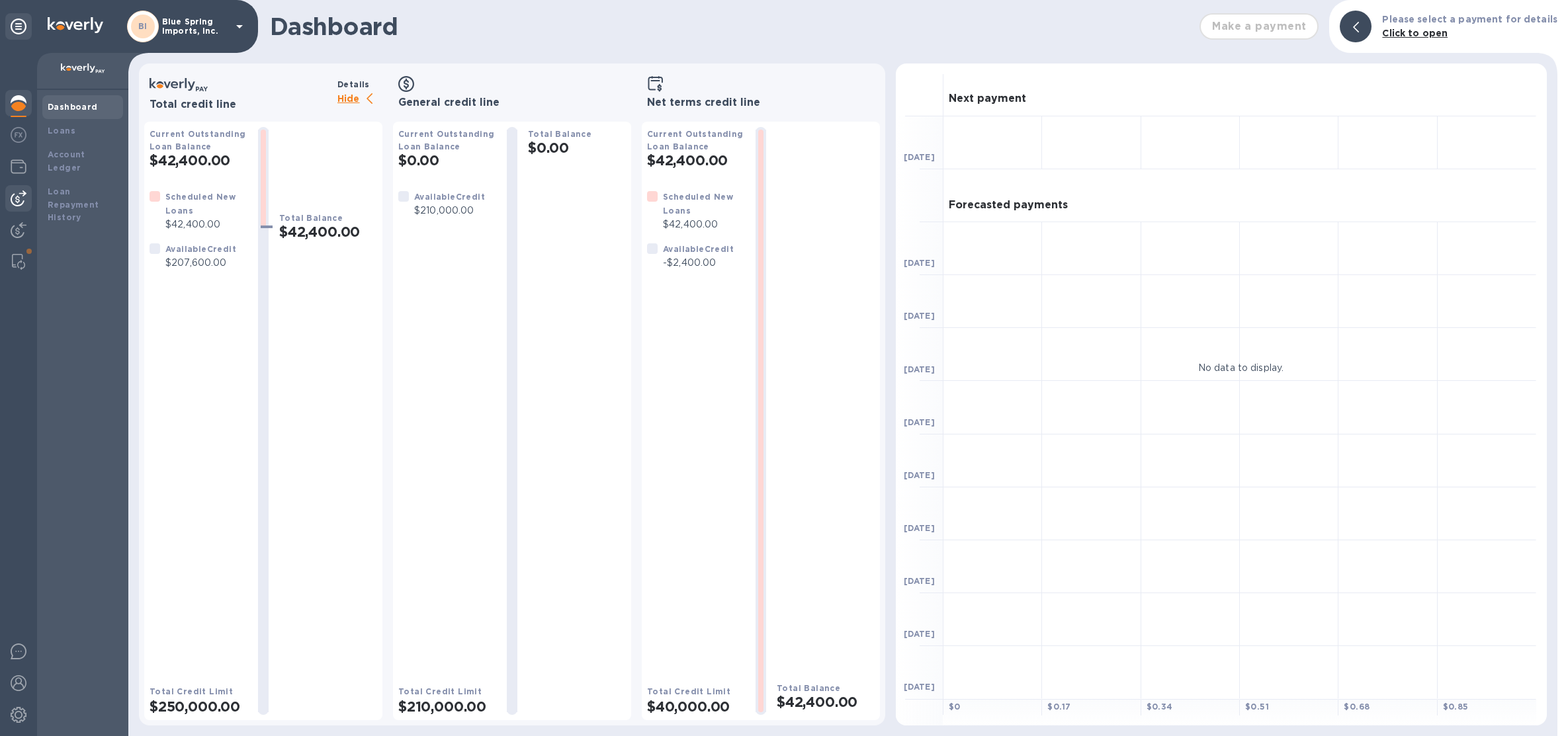
click at [20, 193] on img at bounding box center [18, 198] width 16 height 16
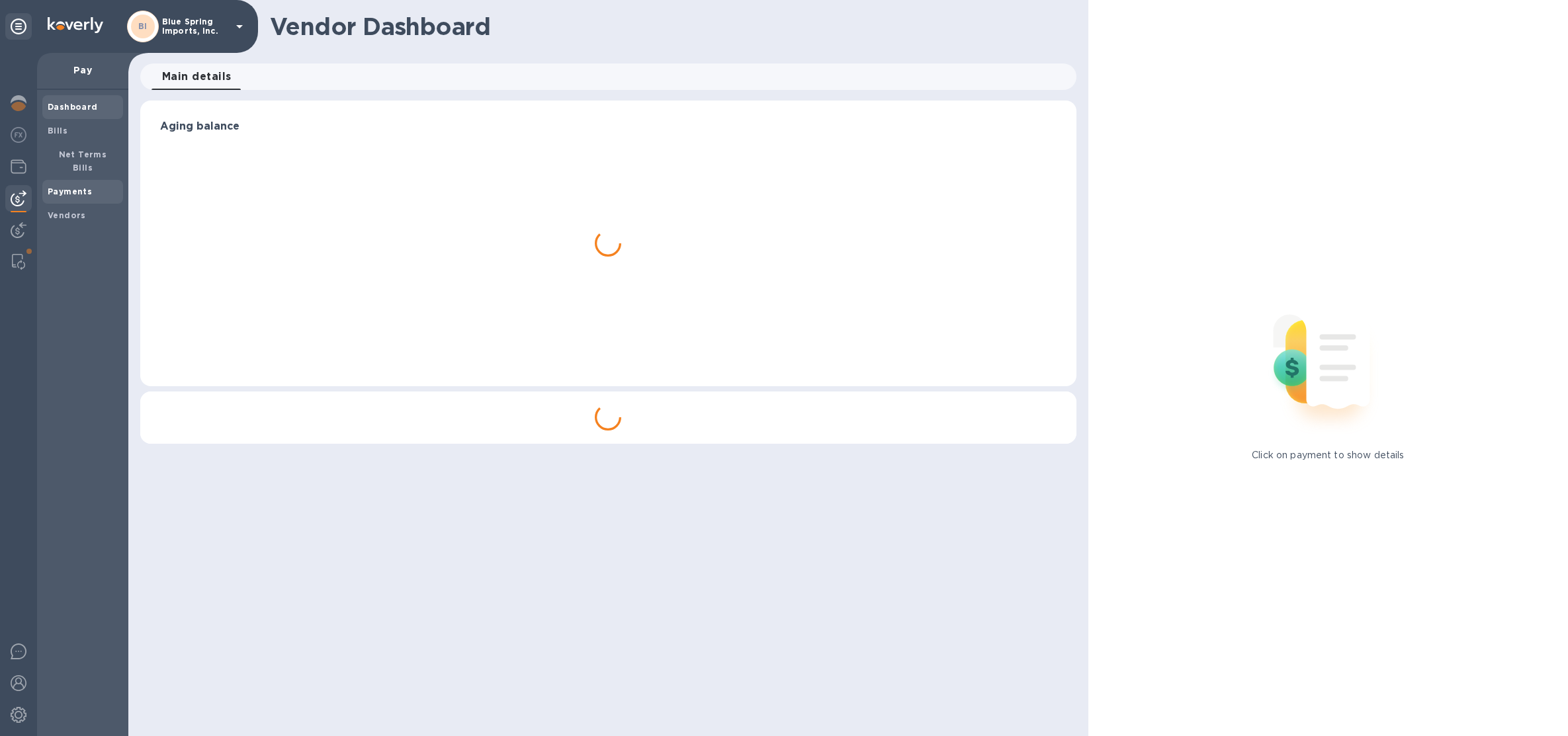
click at [58, 187] on b "Payments" at bounding box center [70, 191] width 45 height 10
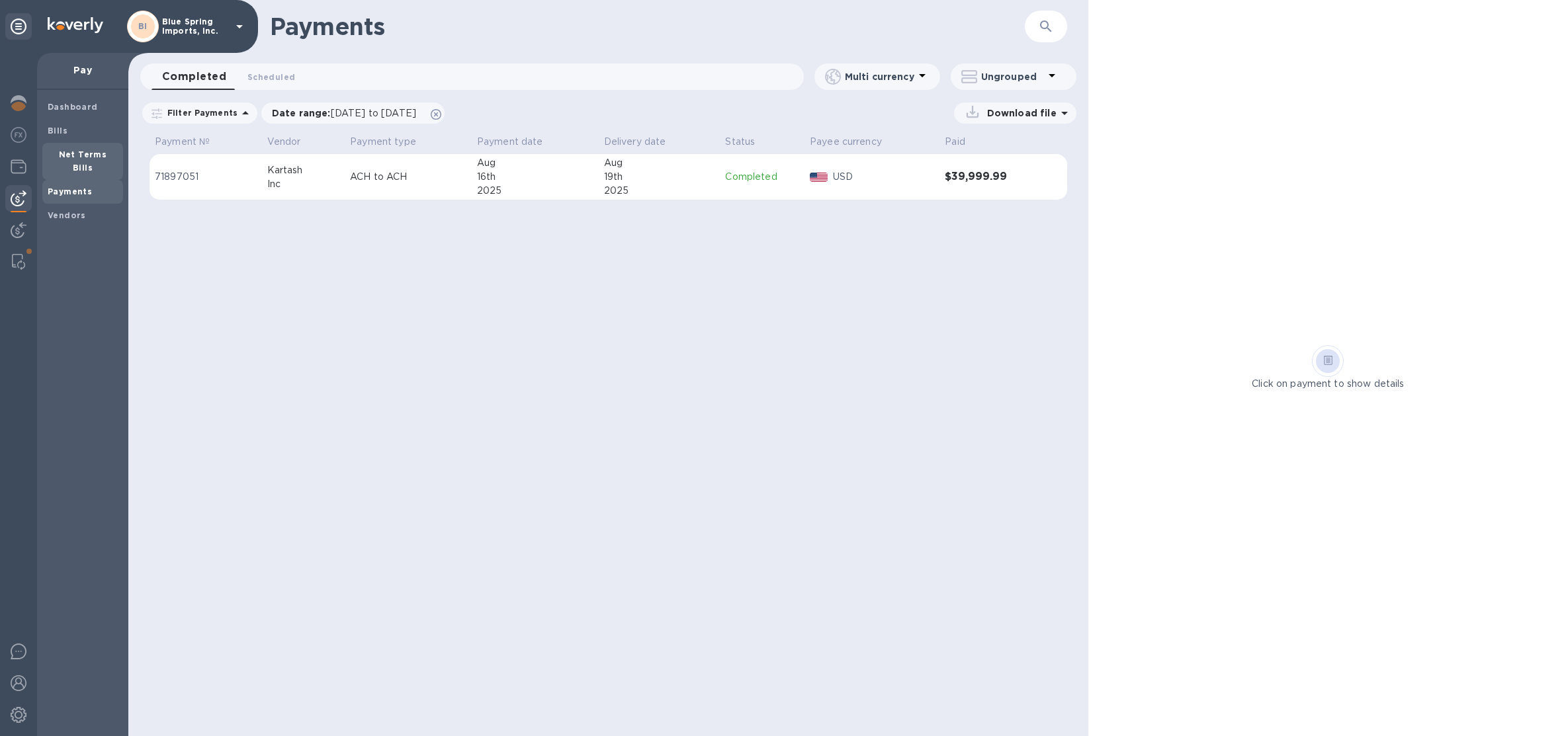
click at [75, 156] on b "Net Terms Bills" at bounding box center [82, 161] width 48 height 24
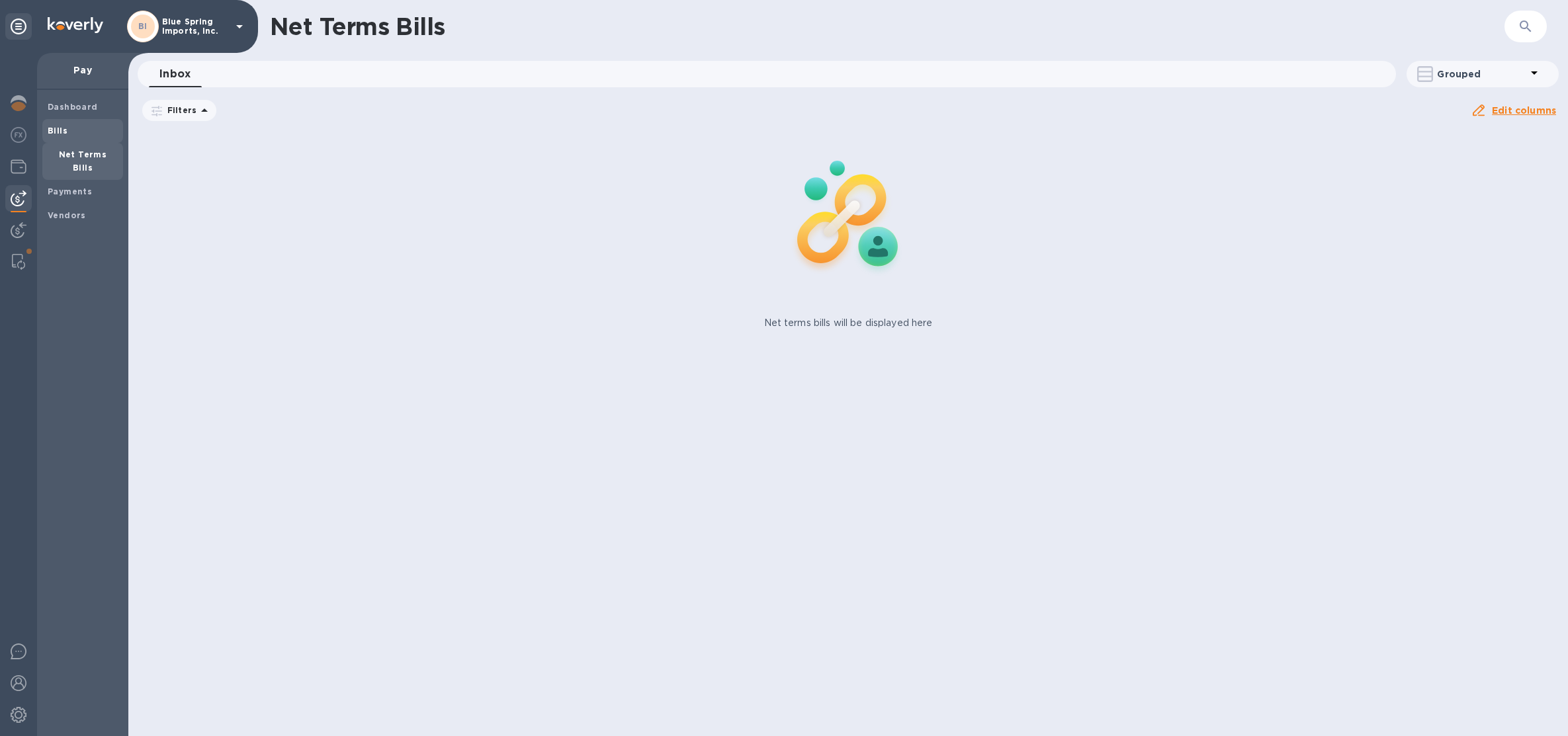
click at [73, 132] on span "Bills" at bounding box center [83, 130] width 70 height 13
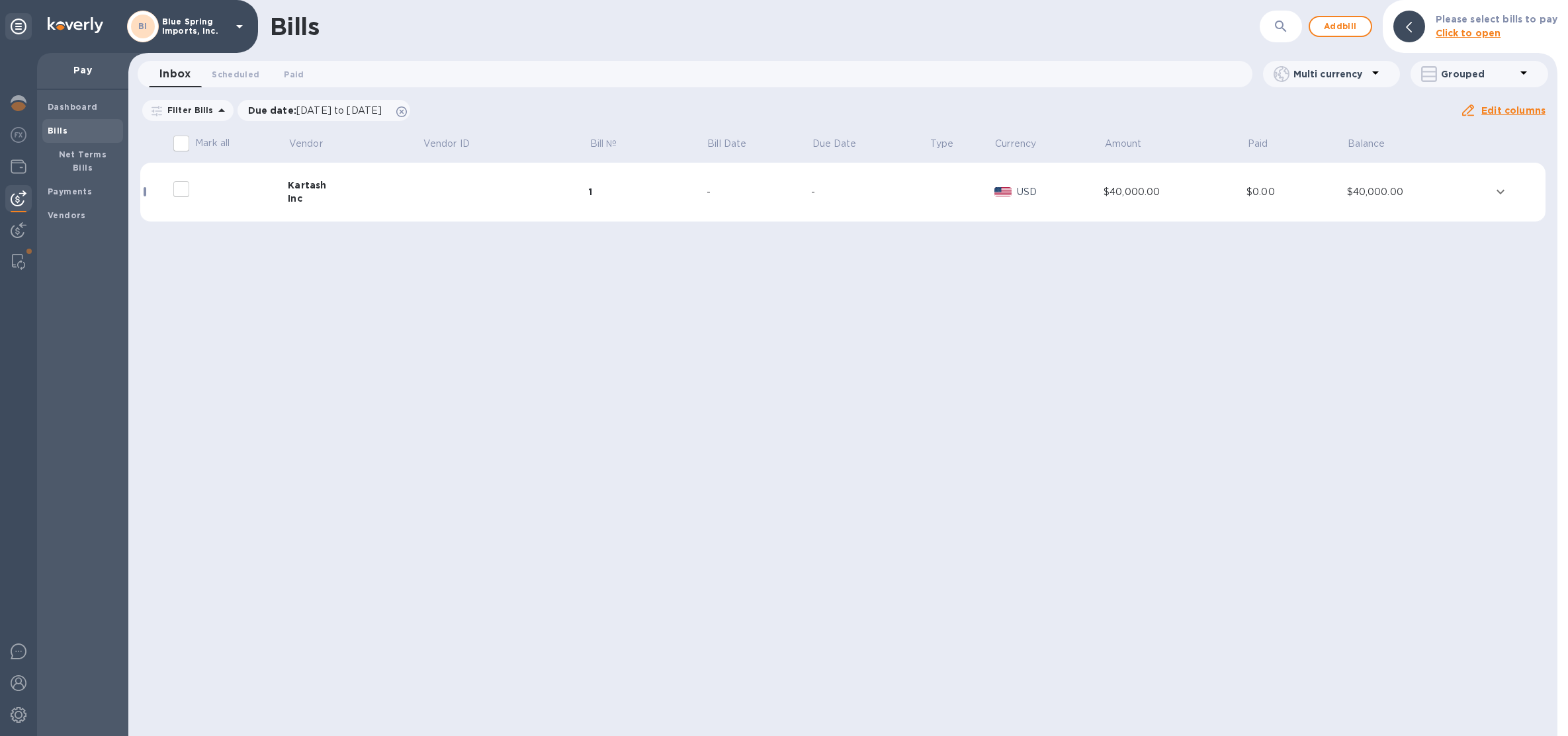
click at [722, 219] on td "-" at bounding box center [759, 192] width 105 height 59
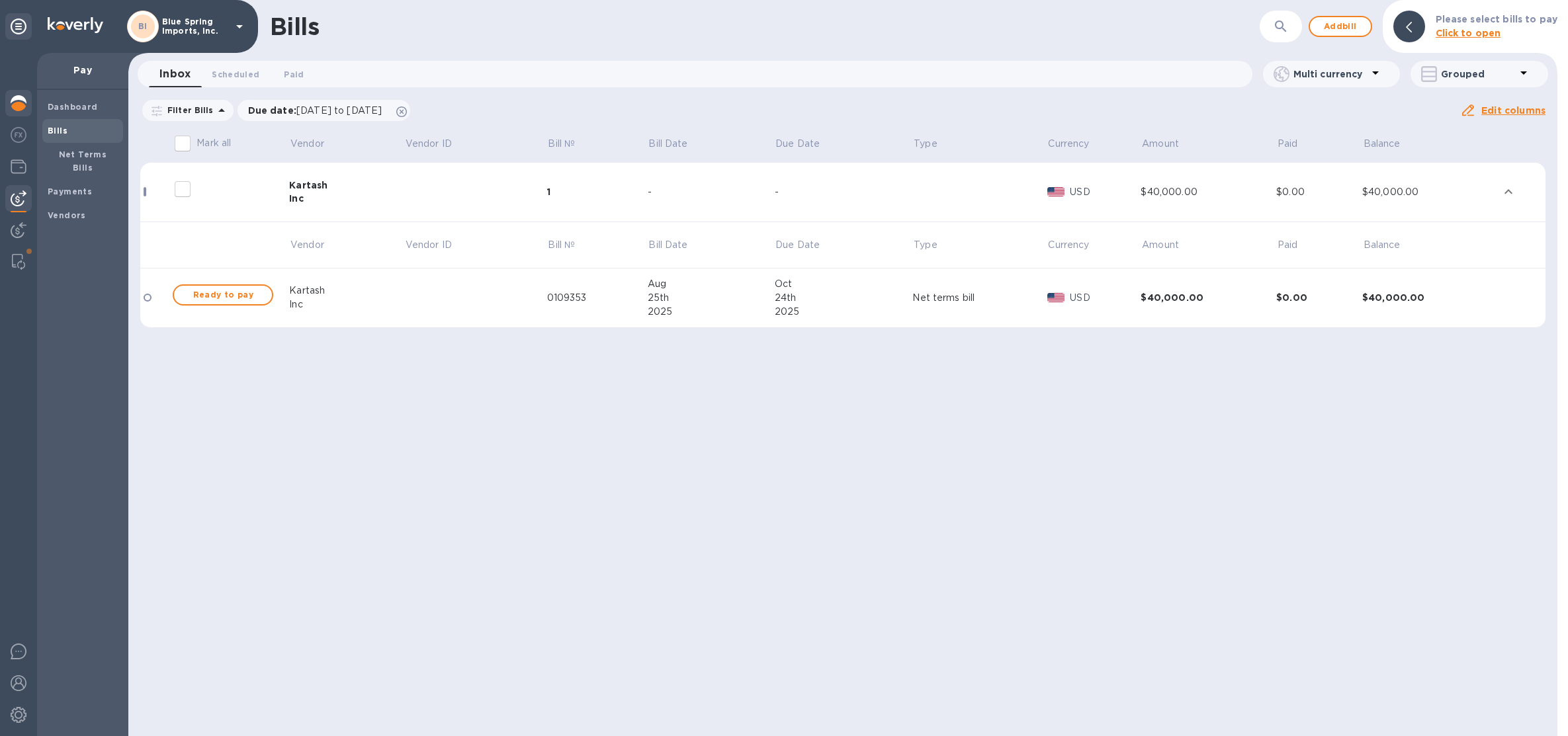
click at [26, 106] on div at bounding box center [18, 104] width 26 height 29
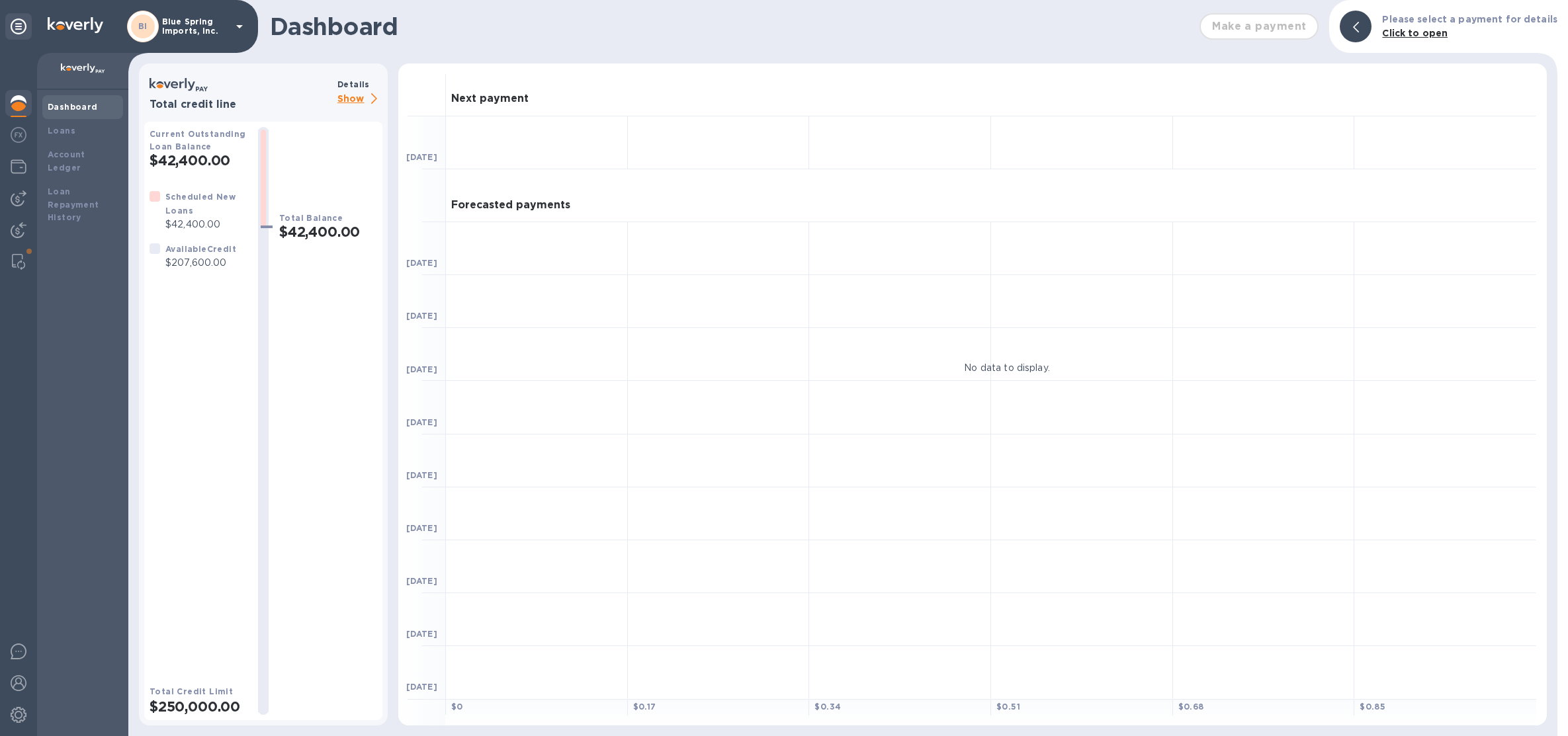
click at [226, 30] on p "Blue Spring Imports, Inc." at bounding box center [196, 26] width 66 height 18
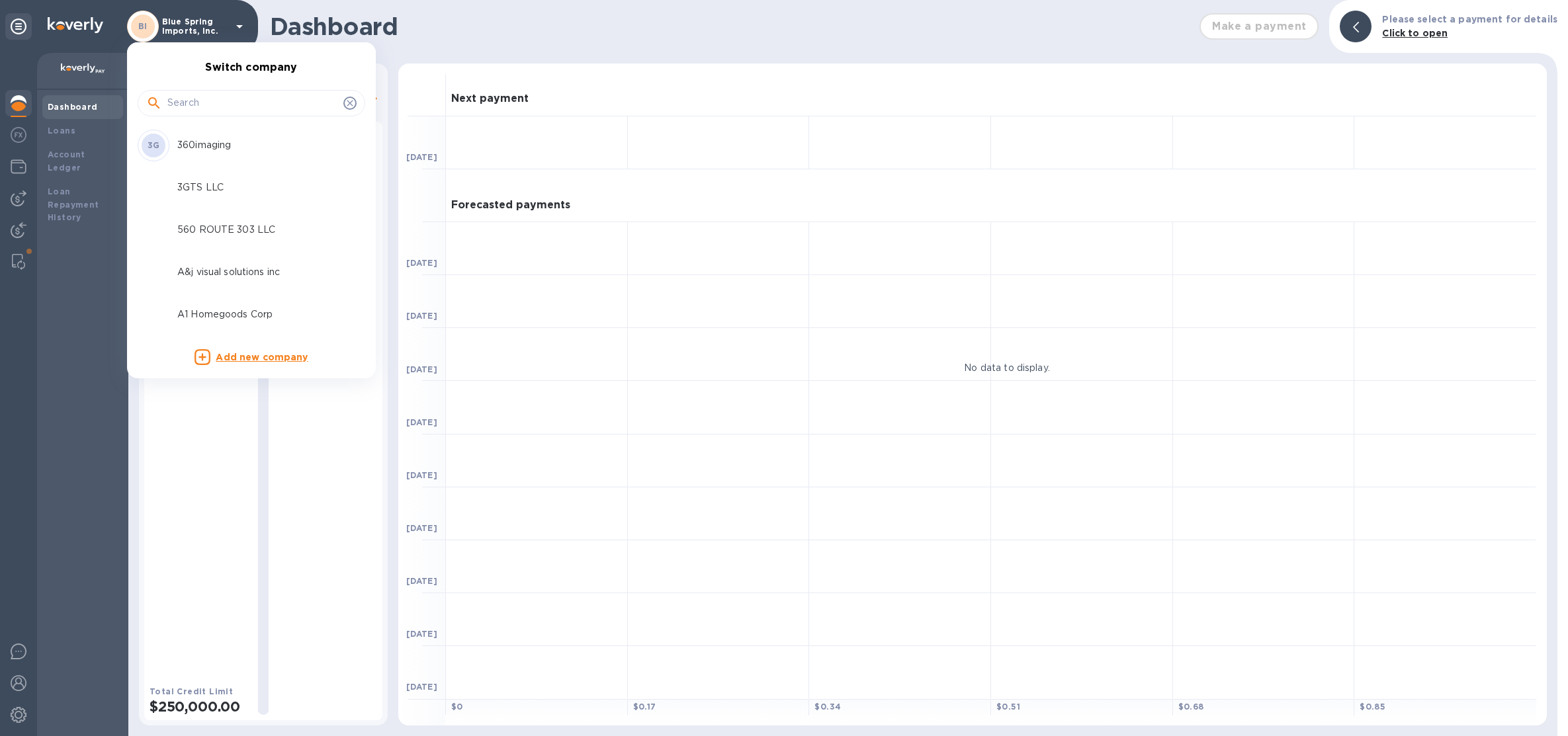
click at [228, 103] on input "text" at bounding box center [252, 103] width 170 height 20
type input "global"
click at [273, 195] on p "Global Spirits USA LLC" at bounding box center [260, 192] width 167 height 14
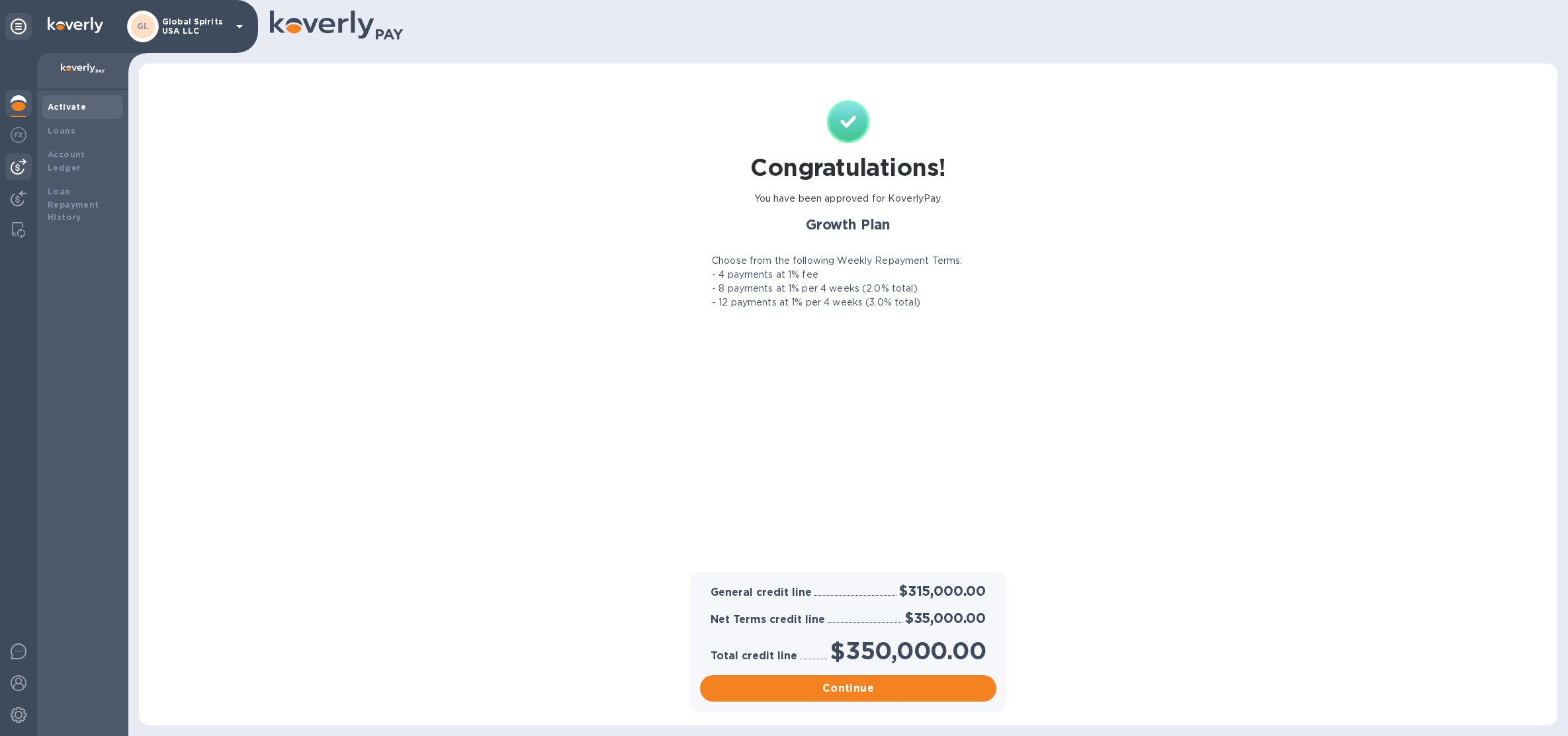
click at [16, 166] on img at bounding box center [18, 167] width 16 height 16
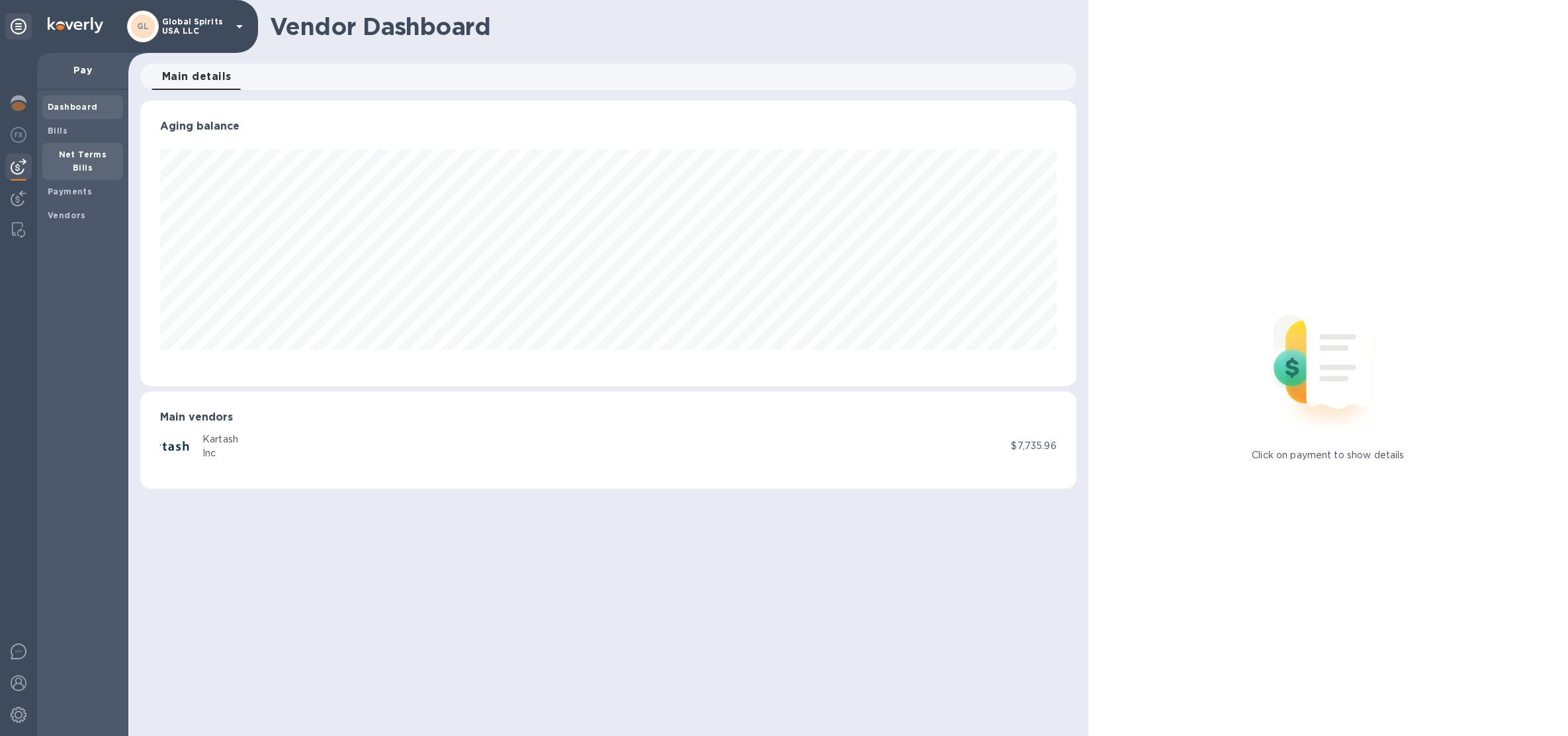
scroll to position [285, 936]
click at [62, 161] on span "Net Terms Bills" at bounding box center [83, 162] width 70 height 26
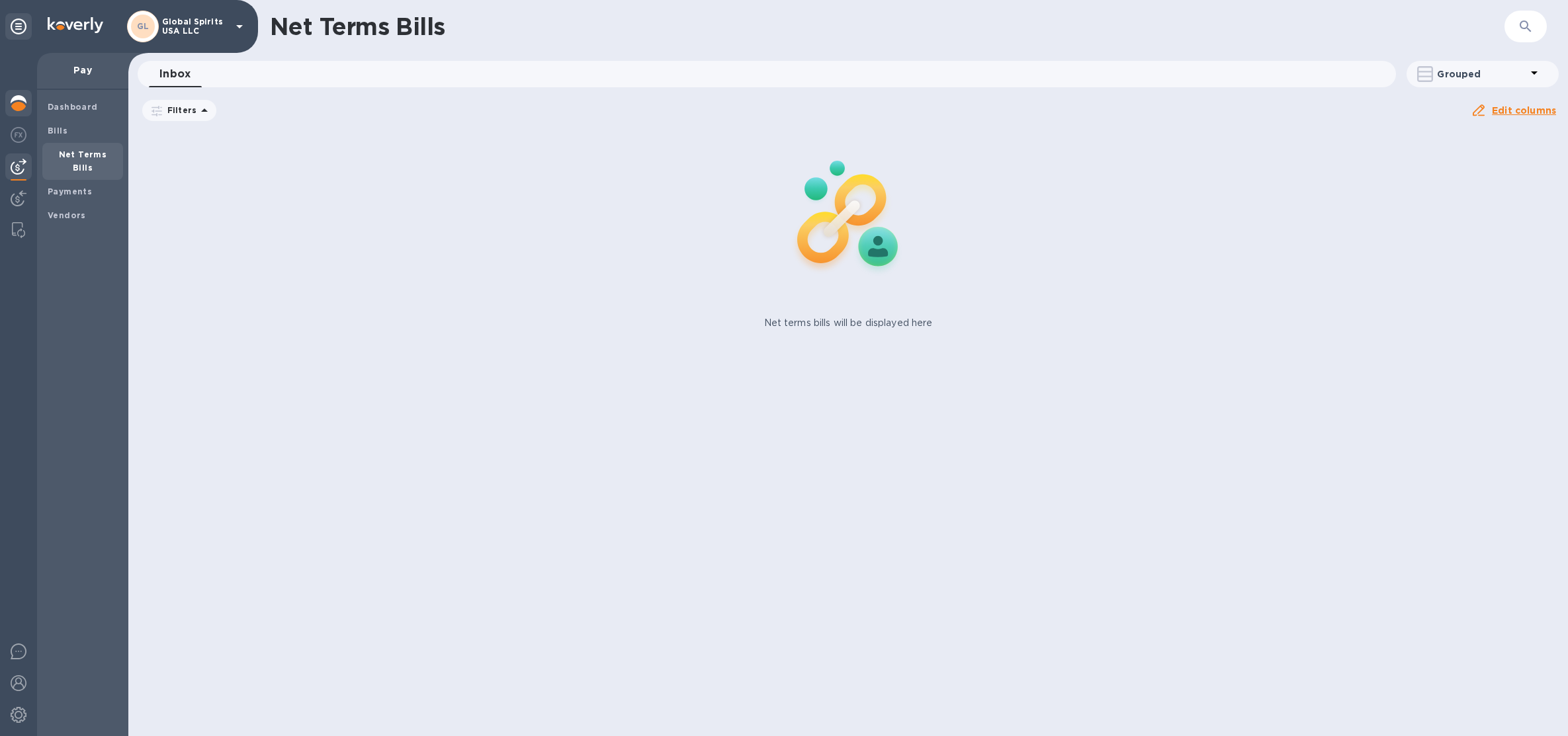
click at [30, 102] on div at bounding box center [18, 104] width 26 height 29
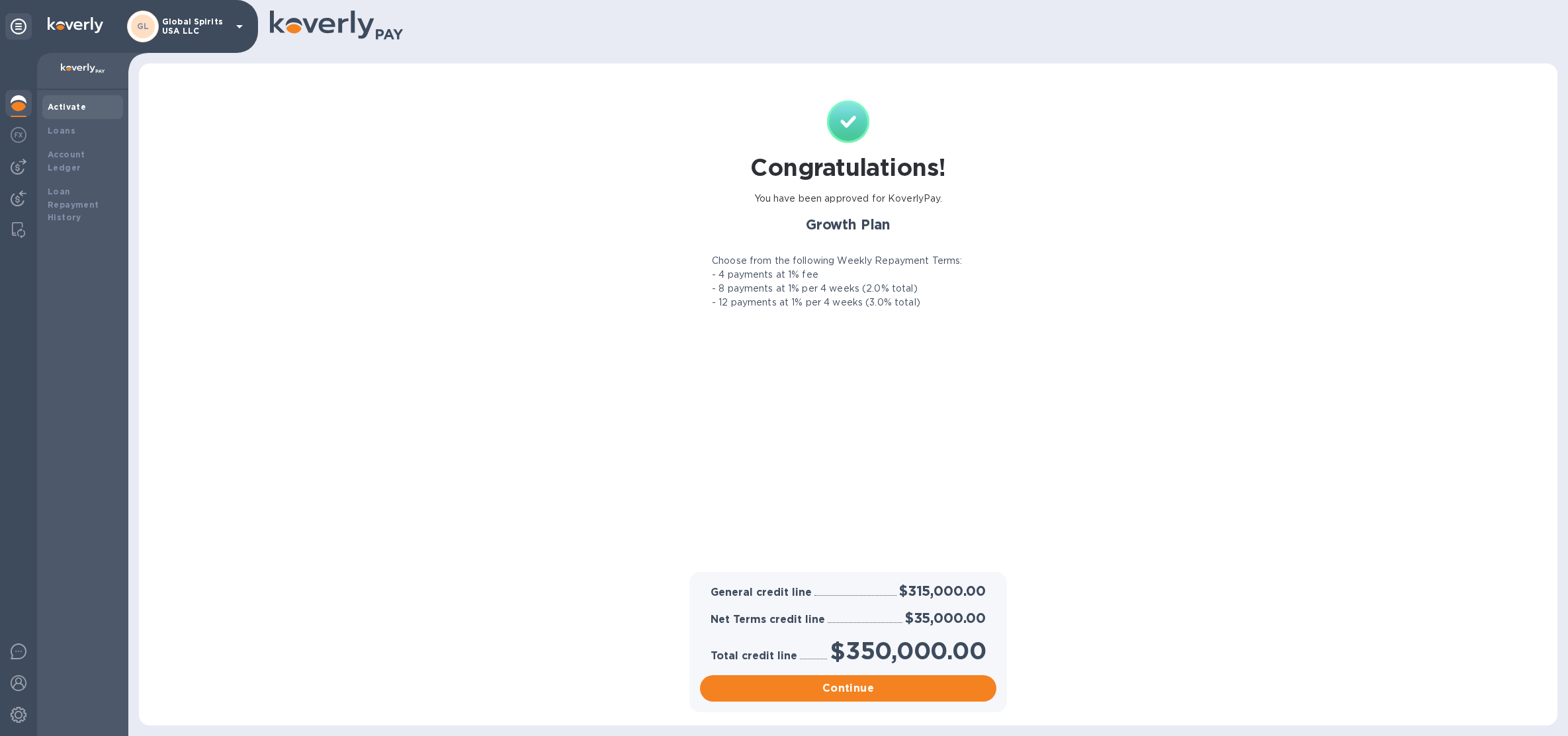
click at [175, 28] on p "Global Spirits USA LLC" at bounding box center [196, 26] width 66 height 18
click at [31, 621] on div "1 My tasks" at bounding box center [18, 622] width 26 height 26
click at [33, 620] on div "1 My tasks" at bounding box center [64, 622] width 118 height 26
click at [145, 589] on div "You have pending companies." at bounding box center [111, 582] width 154 height 21
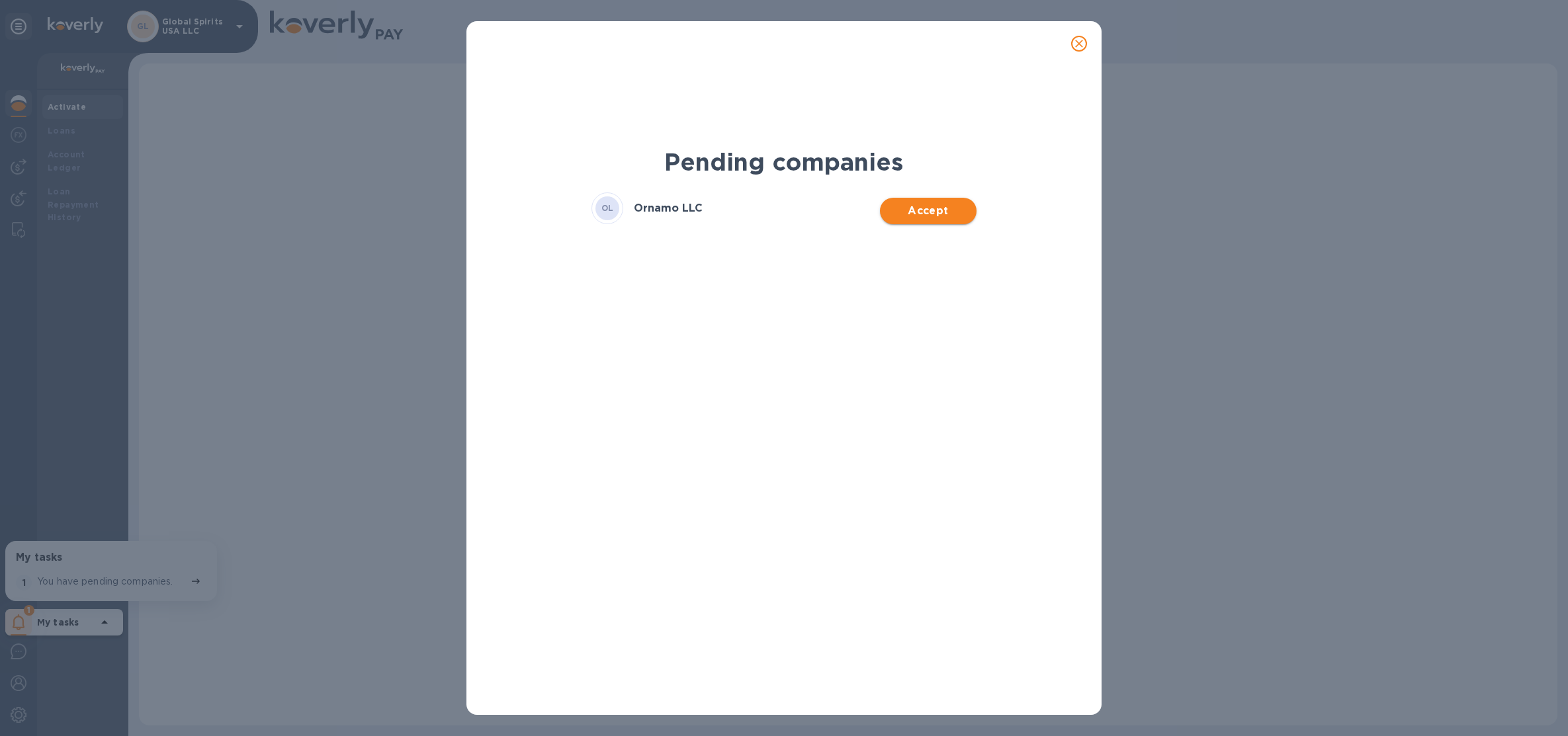
click at [960, 202] on button "Accept" at bounding box center [928, 210] width 96 height 26
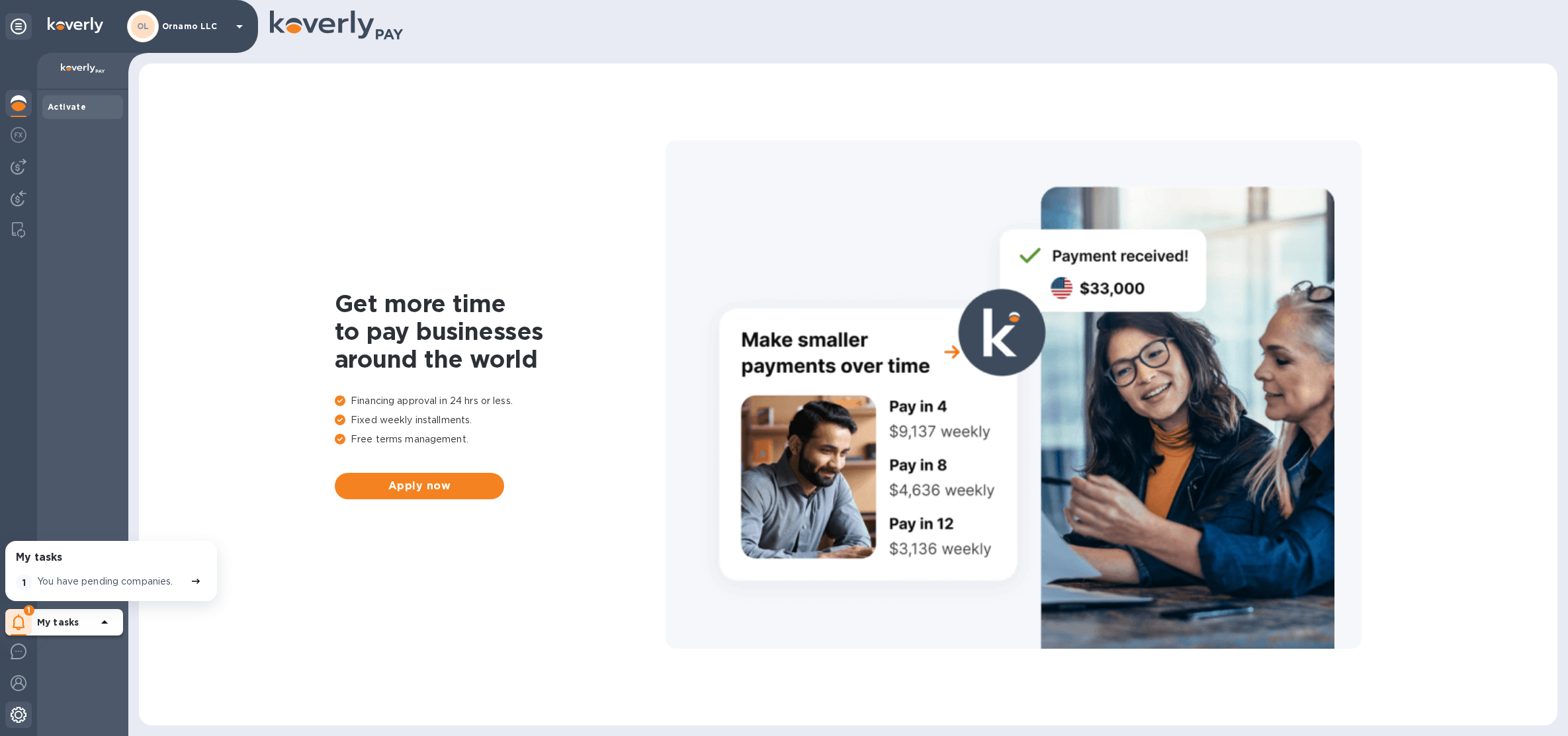
click at [12, 723] on div at bounding box center [18, 715] width 26 height 29
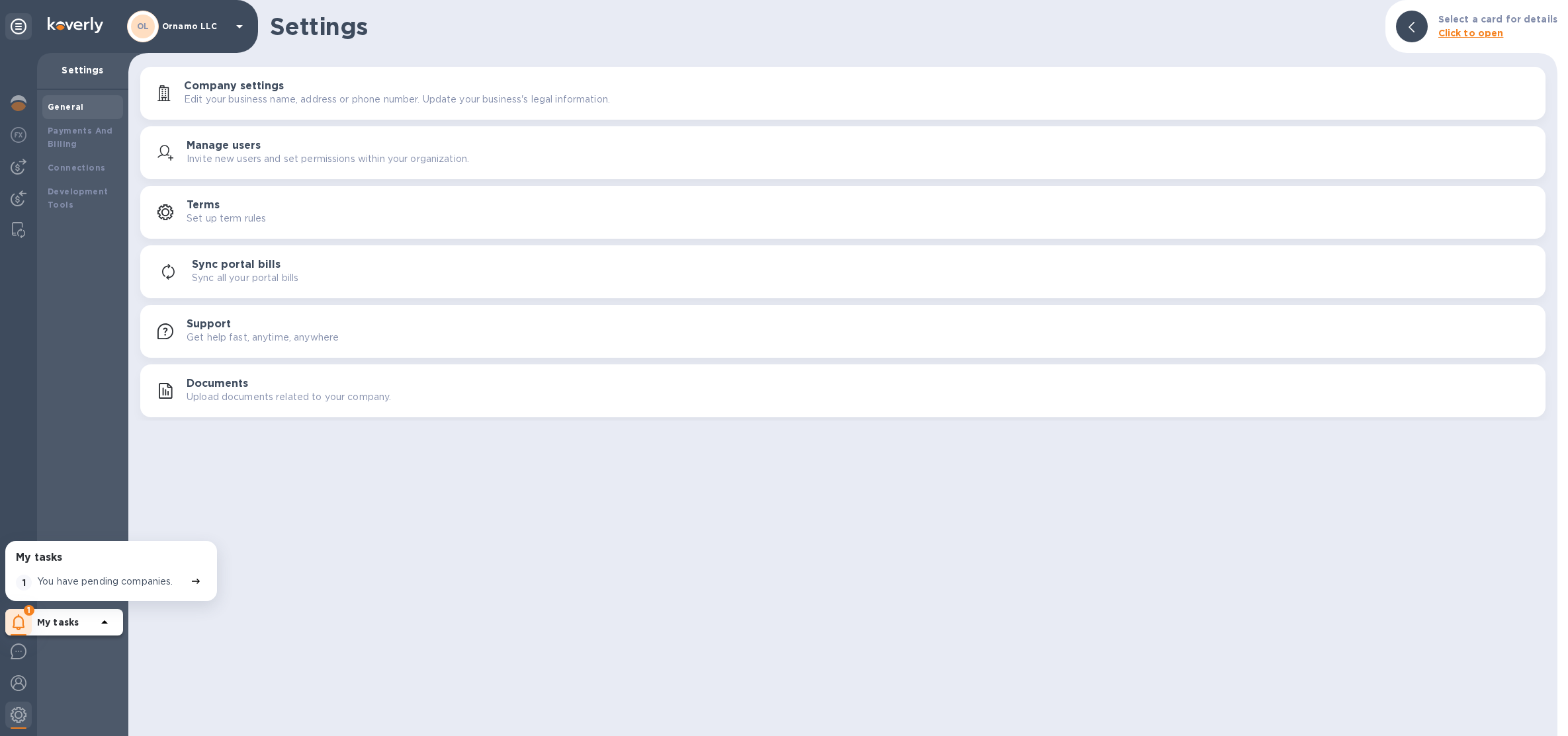
click at [278, 409] on button "Documents Upload documents related to your company." at bounding box center [843, 390] width 1405 height 53
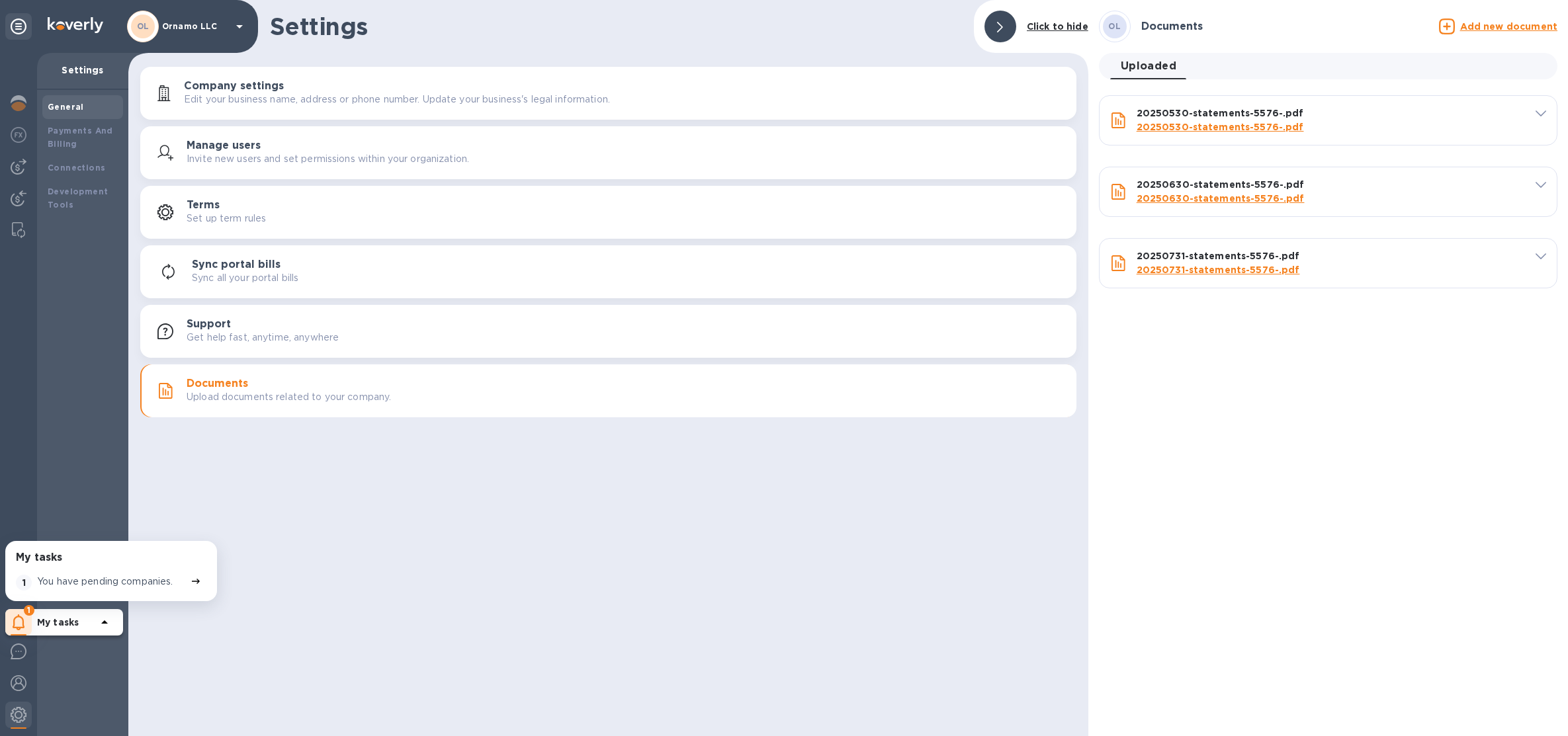
click at [1494, 21] on u "Add new document" at bounding box center [1508, 26] width 97 height 10
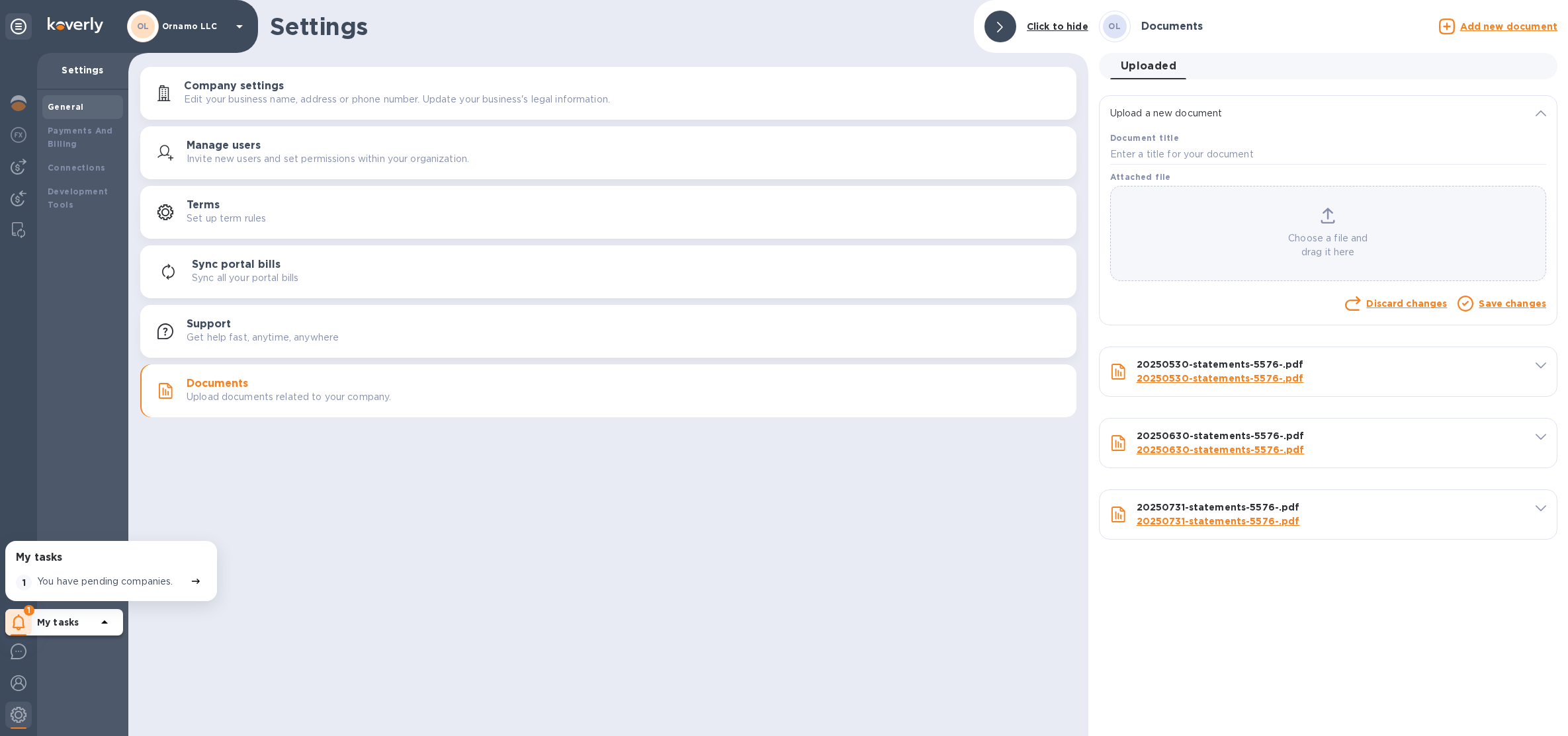
click at [1494, 21] on u "Add new document" at bounding box center [1508, 26] width 97 height 10
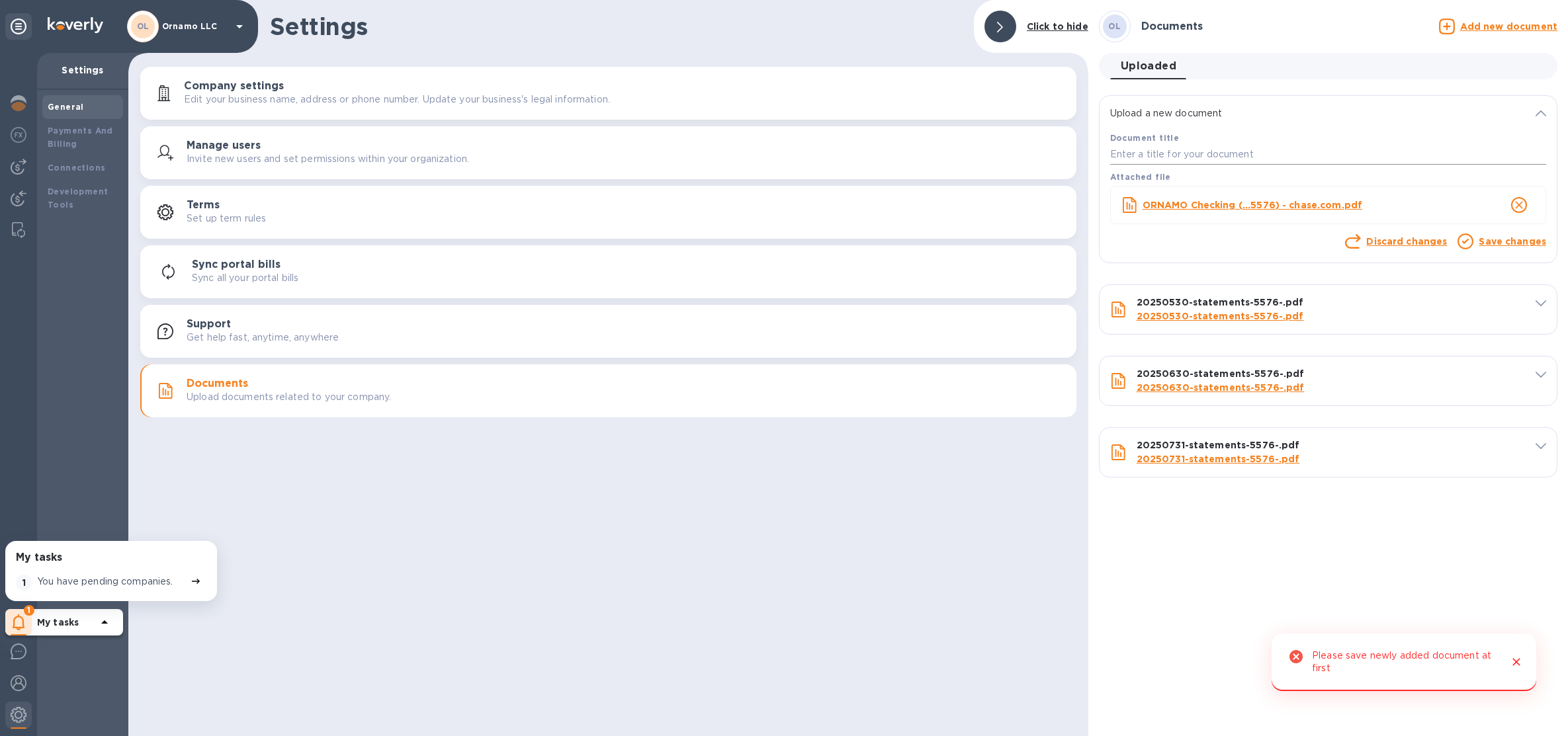
click at [1282, 155] on input "text" at bounding box center [1328, 155] width 436 height 20
type input "1"
click at [1499, 243] on link "Save changes" at bounding box center [1511, 241] width 67 height 10
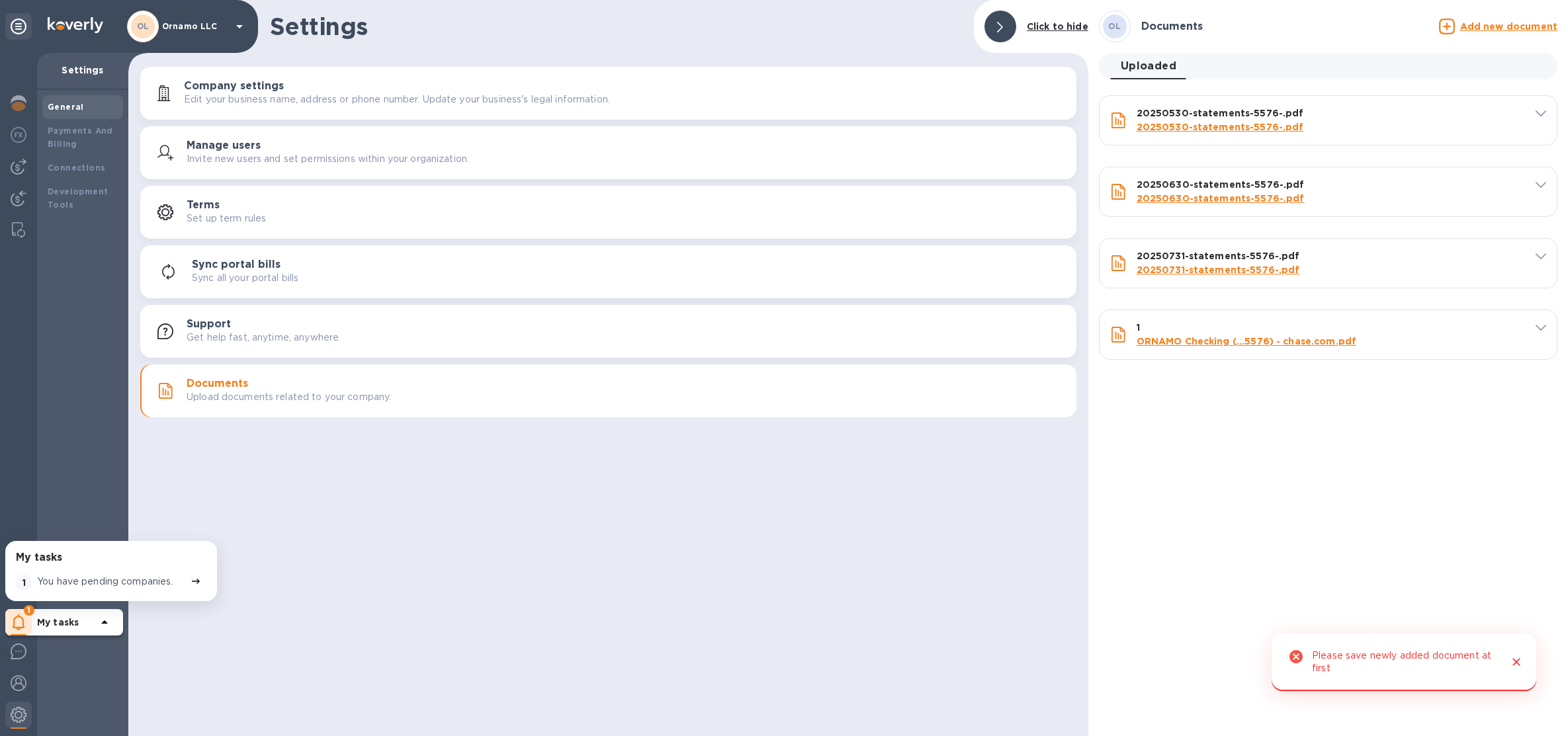
click at [1503, 29] on u "Add new document" at bounding box center [1508, 26] width 97 height 10
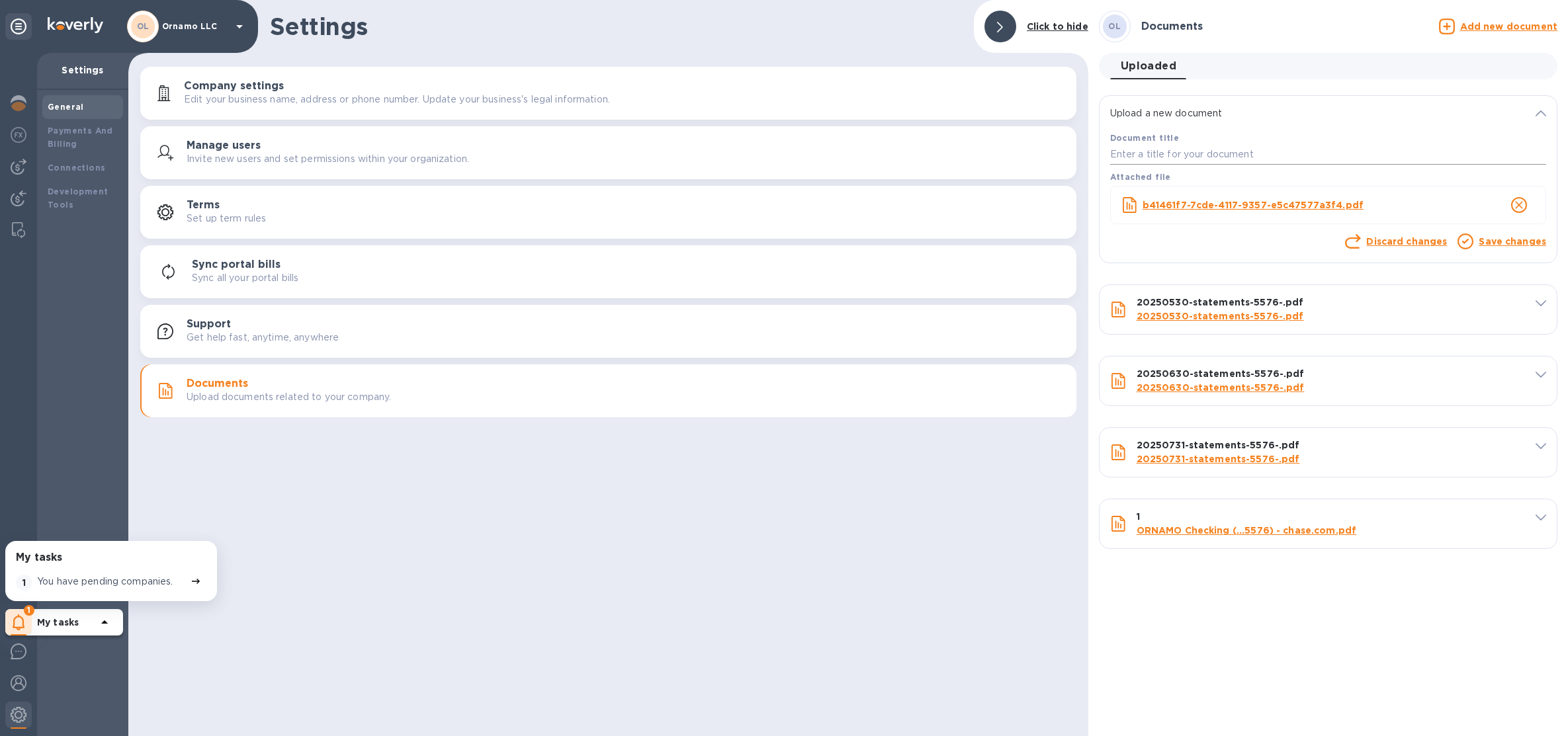
click at [1213, 151] on input "text" at bounding box center [1328, 155] width 436 height 20
type input "2"
click at [1524, 244] on link "Save changes" at bounding box center [1511, 241] width 67 height 10
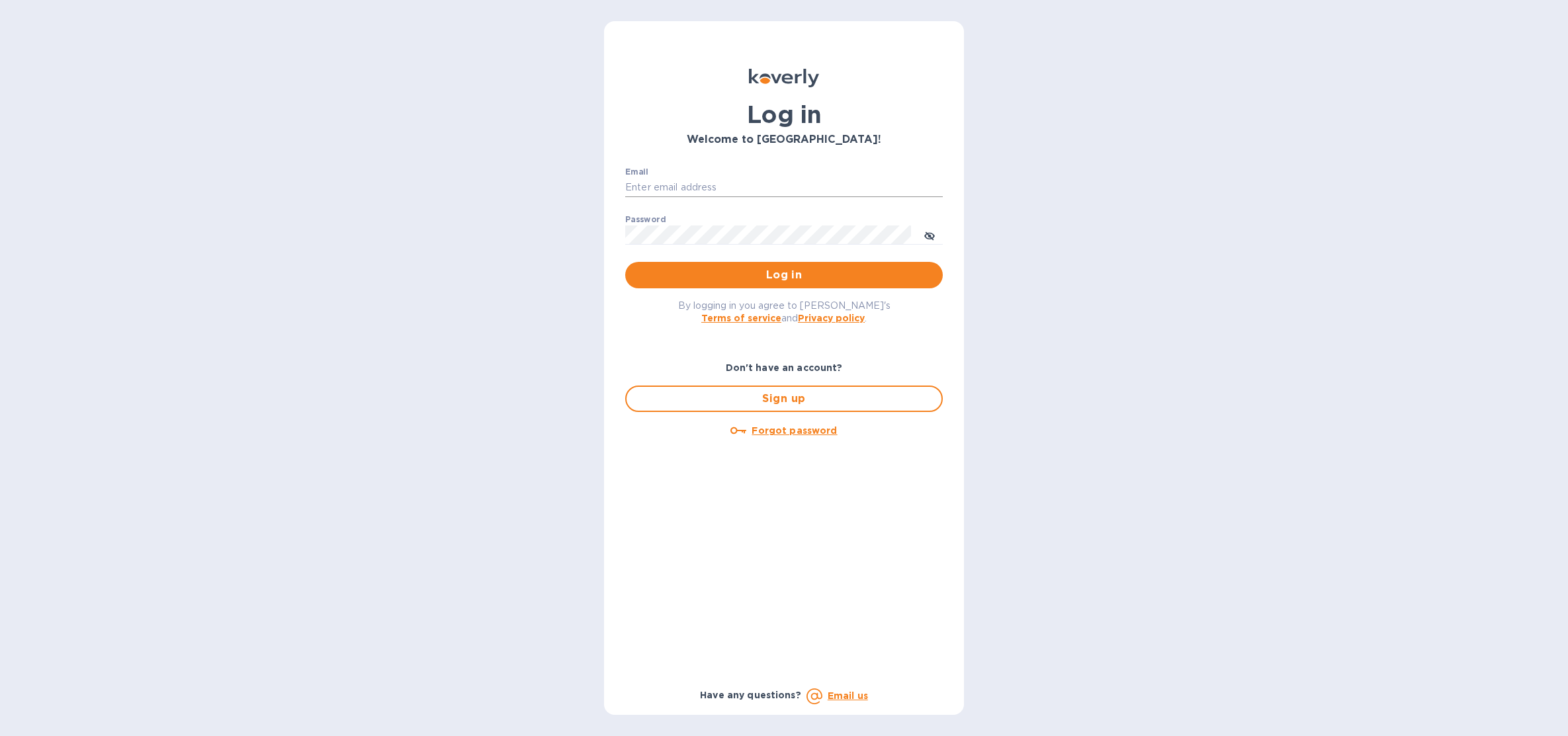
click at [807, 189] on input "Email" at bounding box center [784, 188] width 317 height 20
type input "sballen@koverly.com"
click at [873, 277] on span "Log in" at bounding box center [784, 275] width 296 height 16
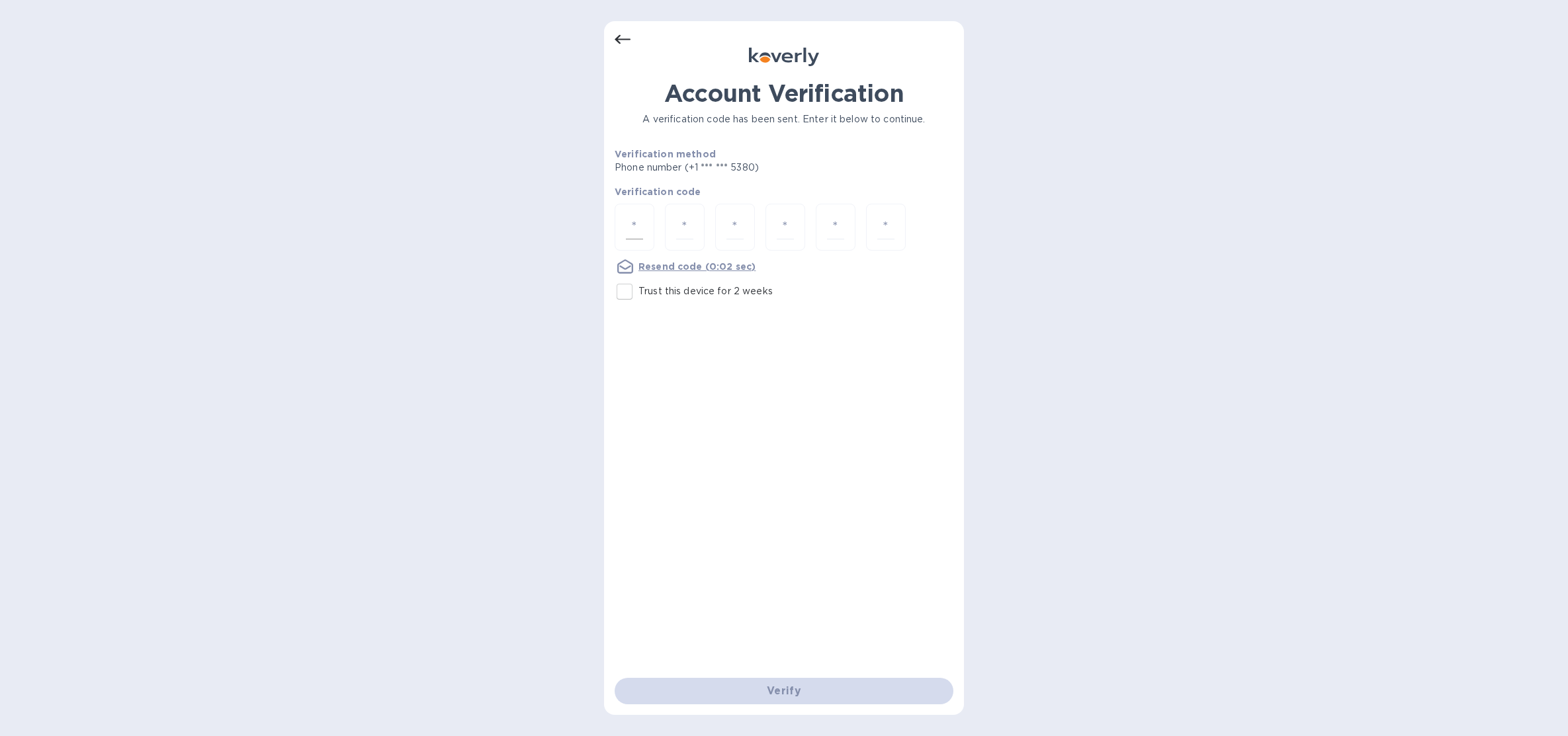
click at [650, 211] on div at bounding box center [633, 227] width 39 height 47
type input "4"
type input "7"
type input "3"
type input "4"
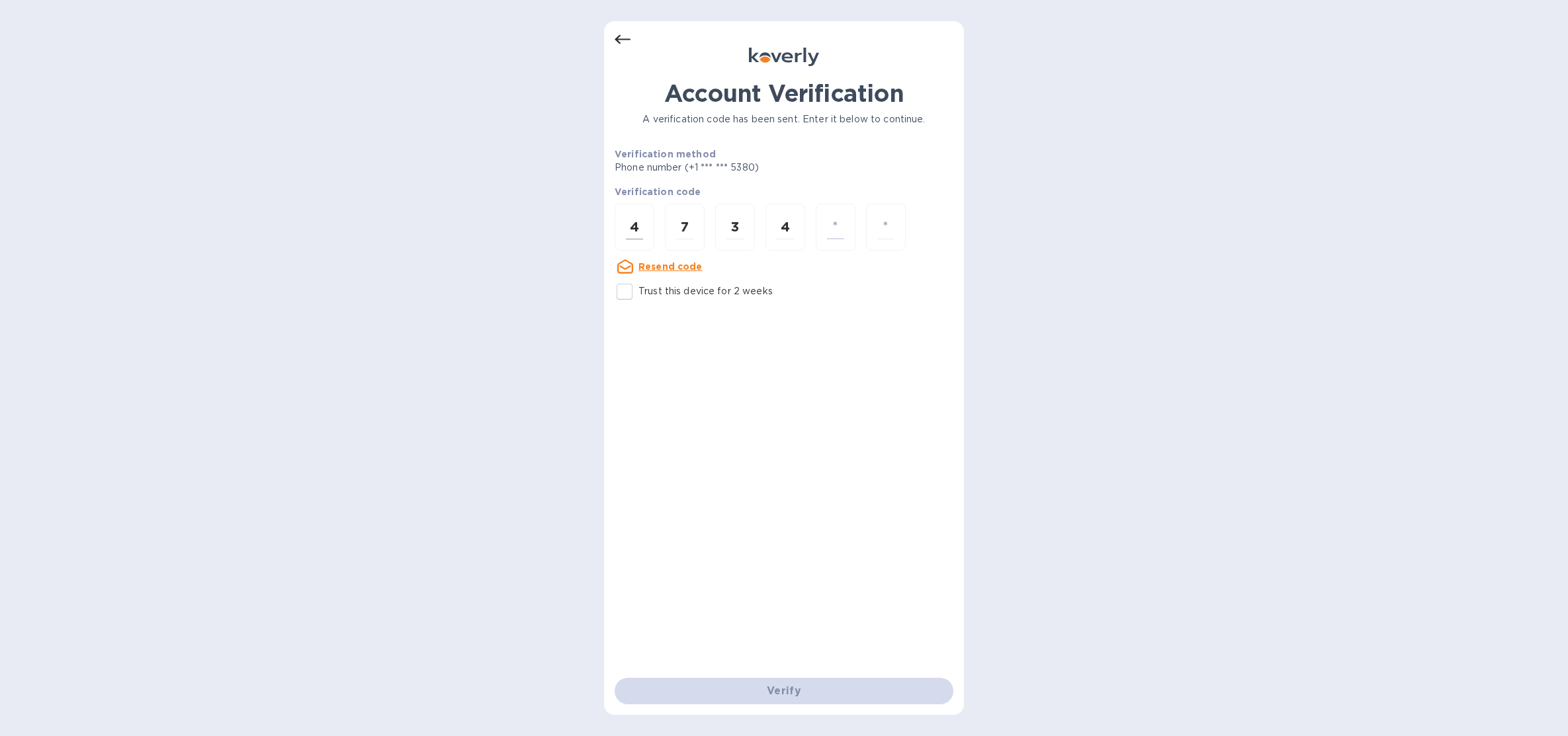
type input "0"
type input "3"
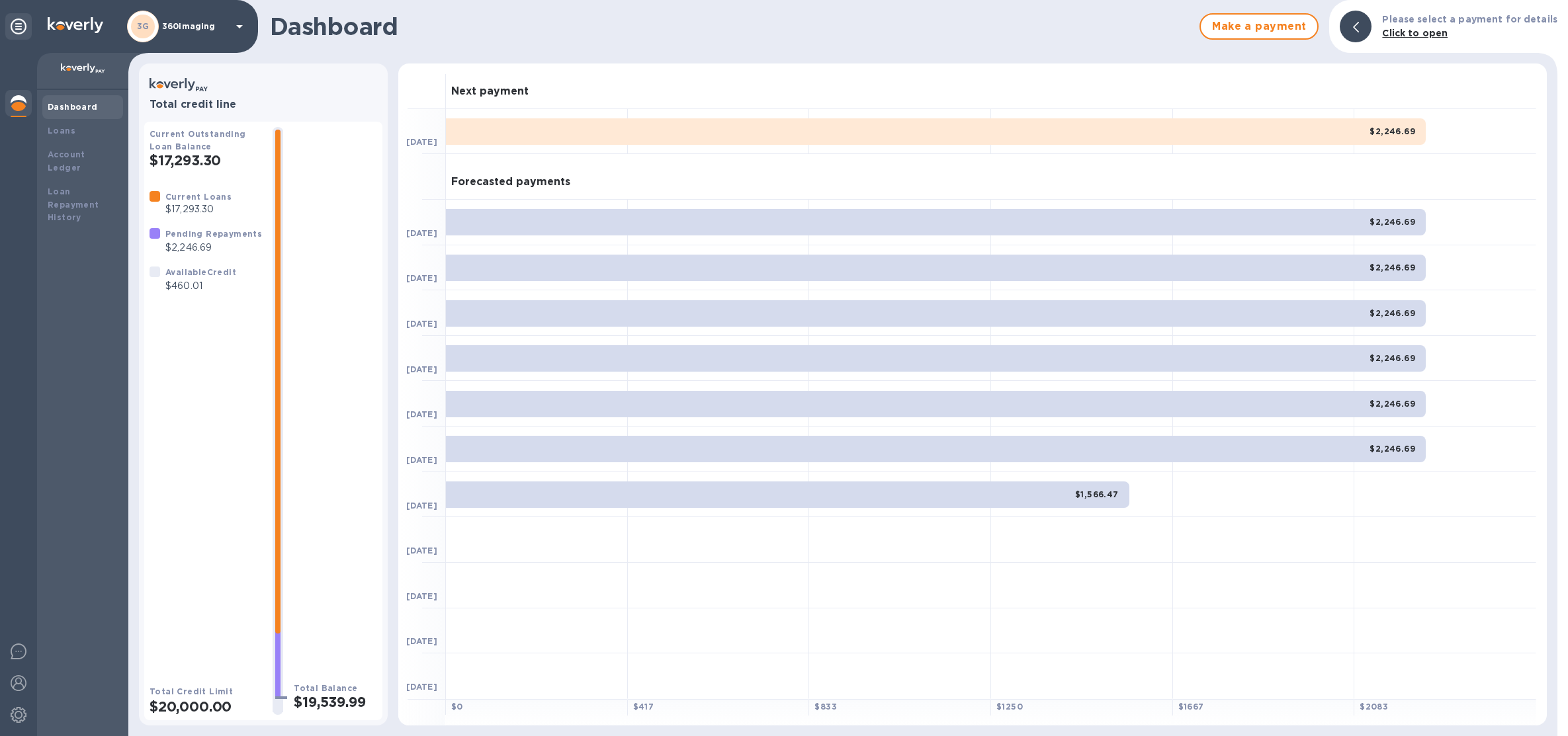
click at [188, 29] on p "360imaging" at bounding box center [196, 26] width 66 height 10
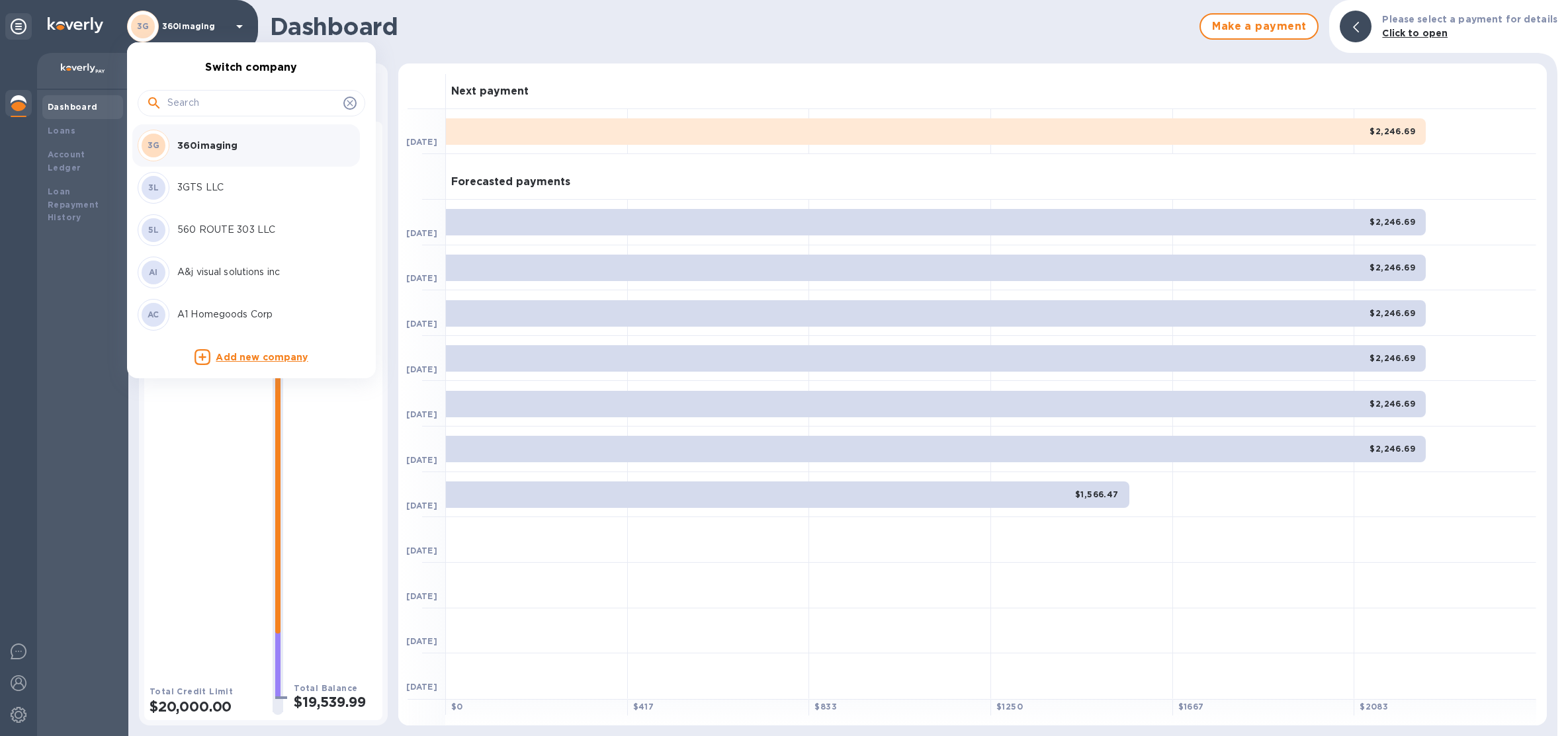
click at [203, 107] on input "text" at bounding box center [252, 103] width 170 height 20
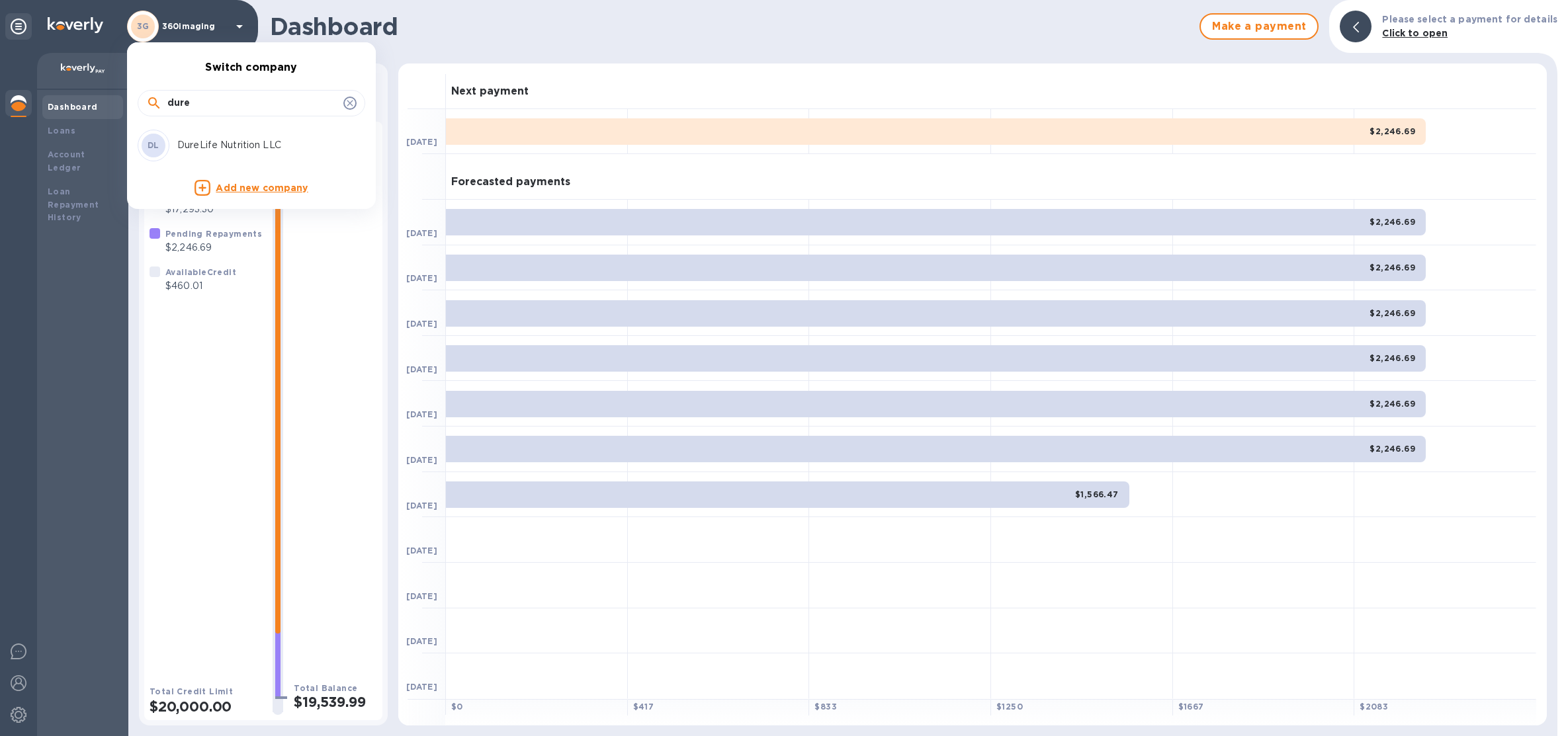
type input "dure"
click at [201, 149] on p "DureLife Nutrition LLC" at bounding box center [260, 145] width 167 height 14
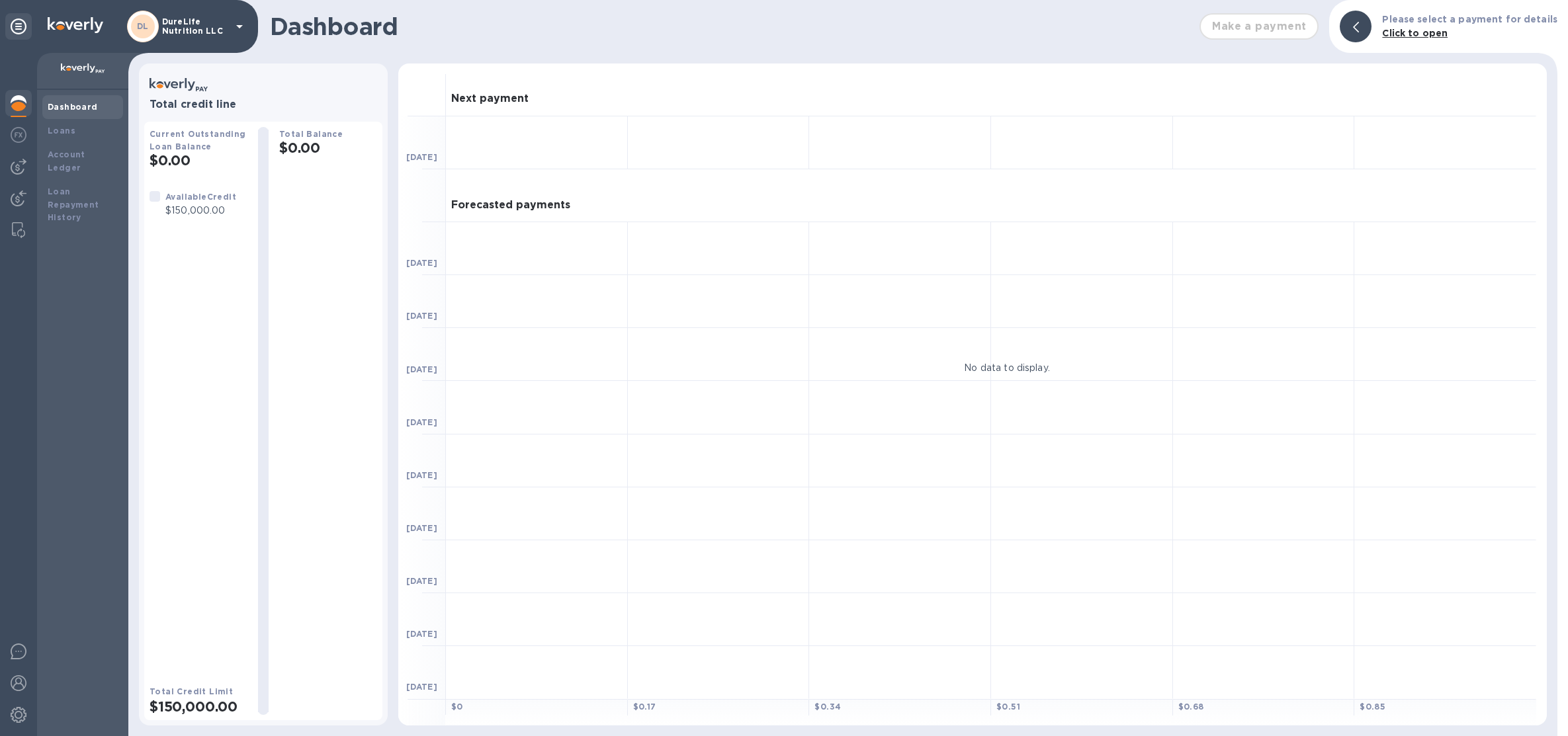
click at [176, 20] on p "DureLife Nutrition LLC" at bounding box center [196, 26] width 66 height 18
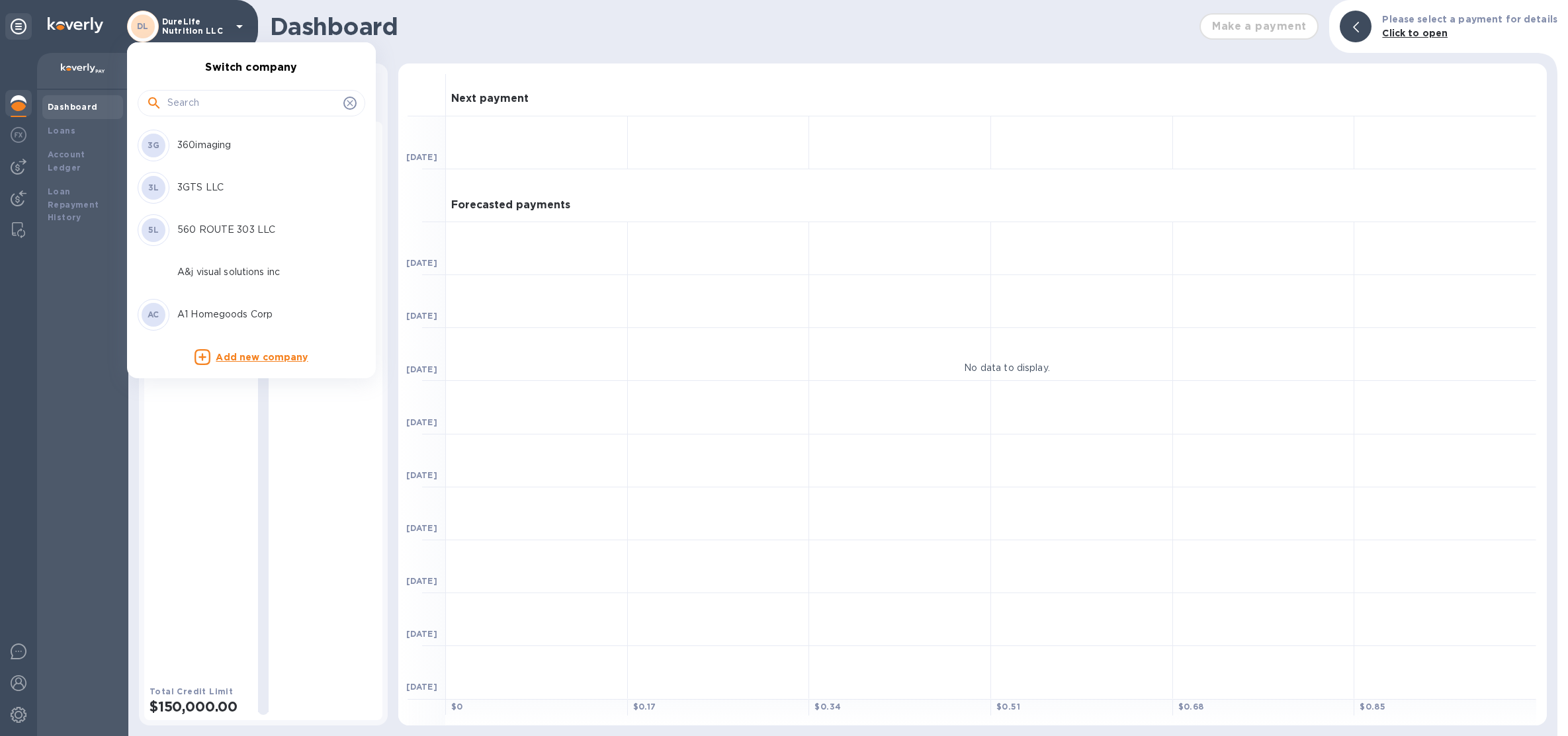
click at [208, 110] on input "text" at bounding box center [252, 103] width 170 height 20
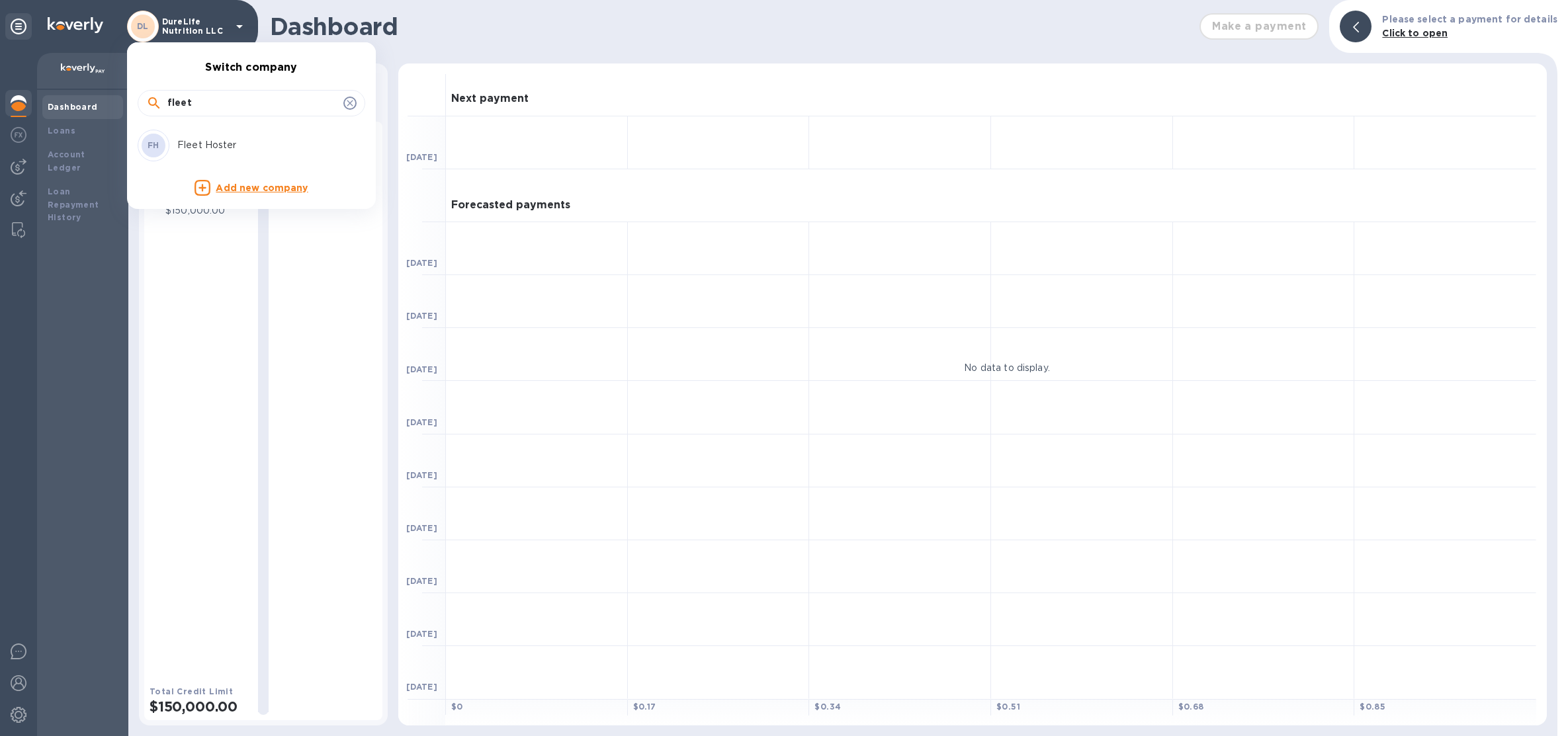
type input "fleet"
click at [239, 133] on div "FH Fleet Hoster" at bounding box center [240, 145] width 206 height 31
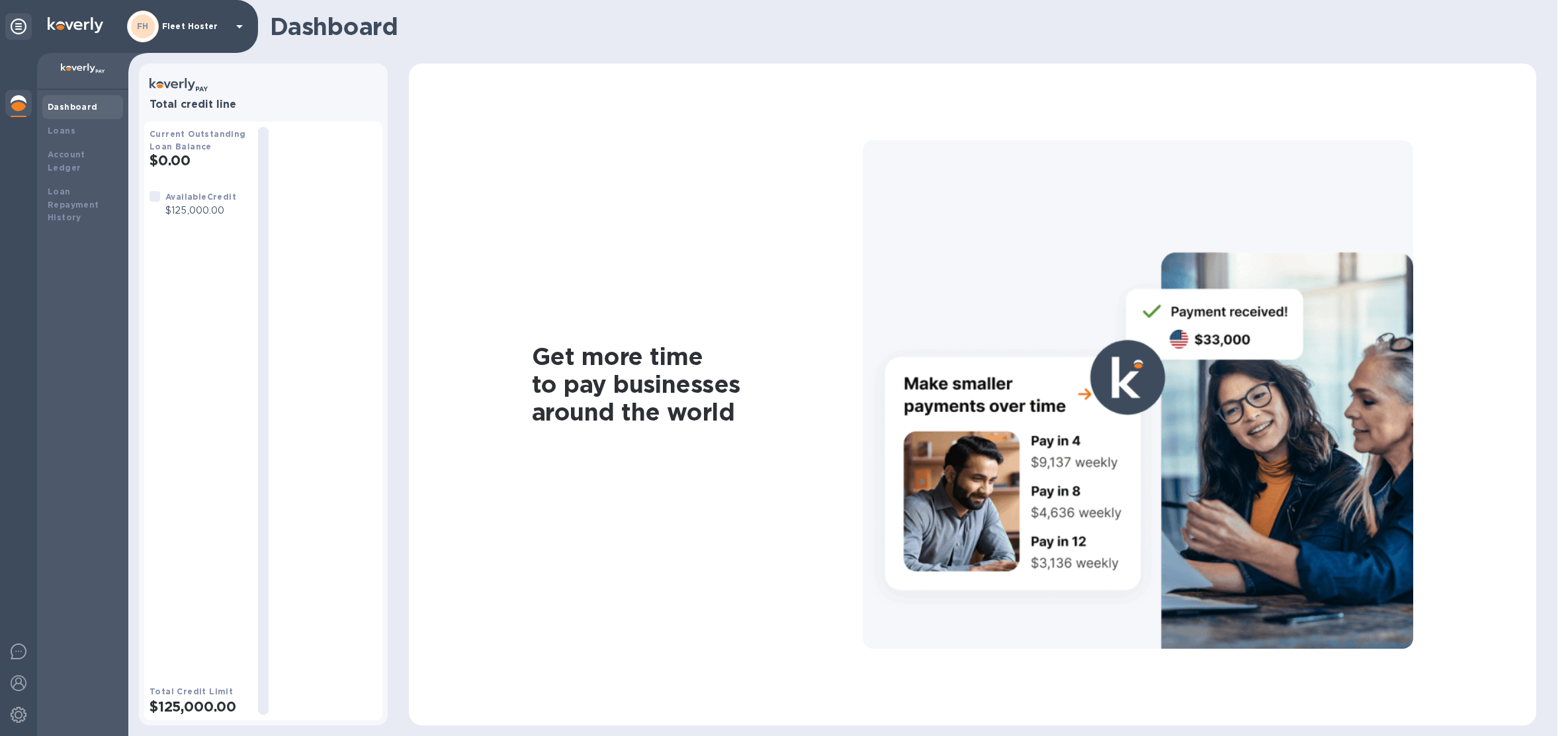
click at [168, 24] on p "Fleet Hoster" at bounding box center [196, 26] width 66 height 10
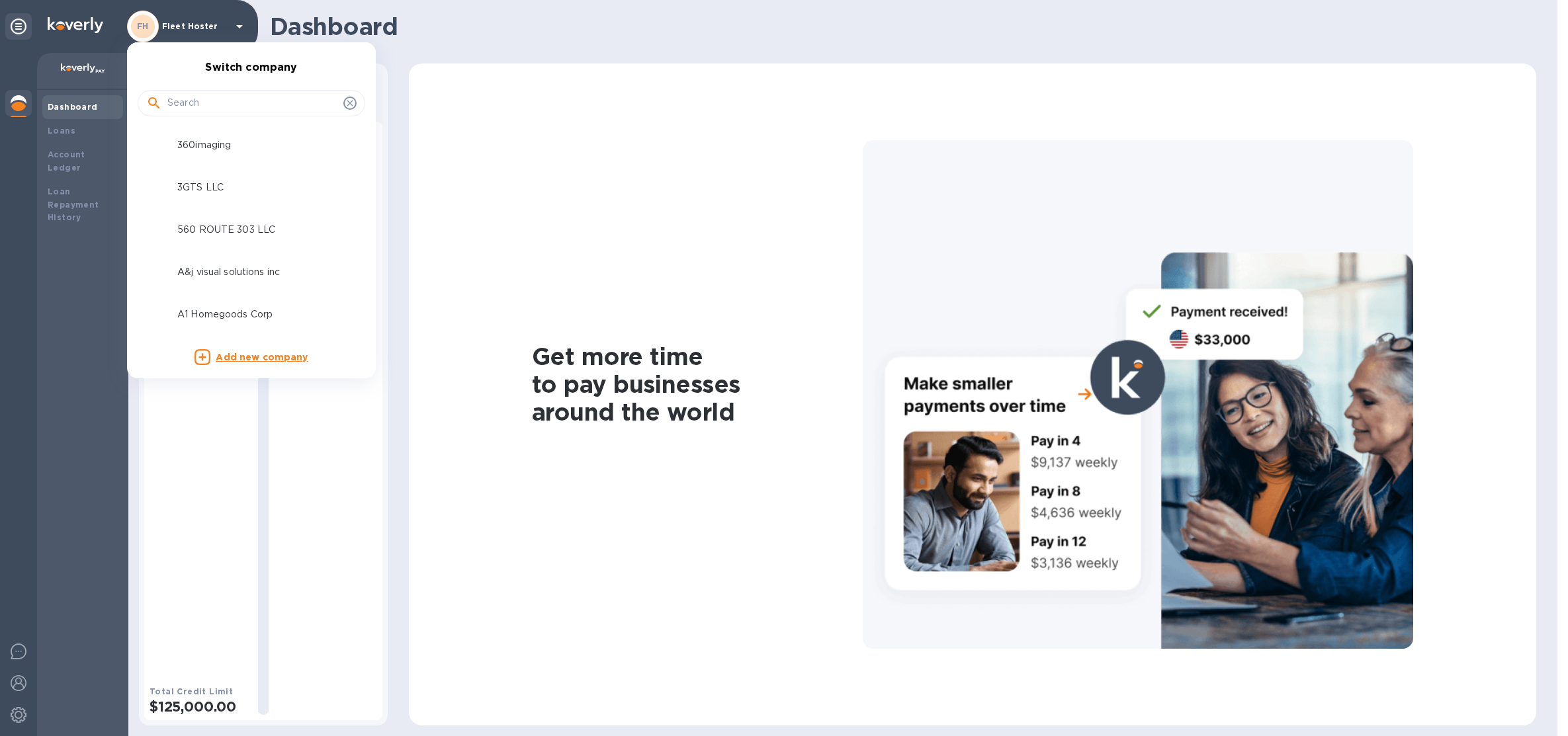
click at [236, 93] on input "text" at bounding box center [252, 103] width 170 height 20
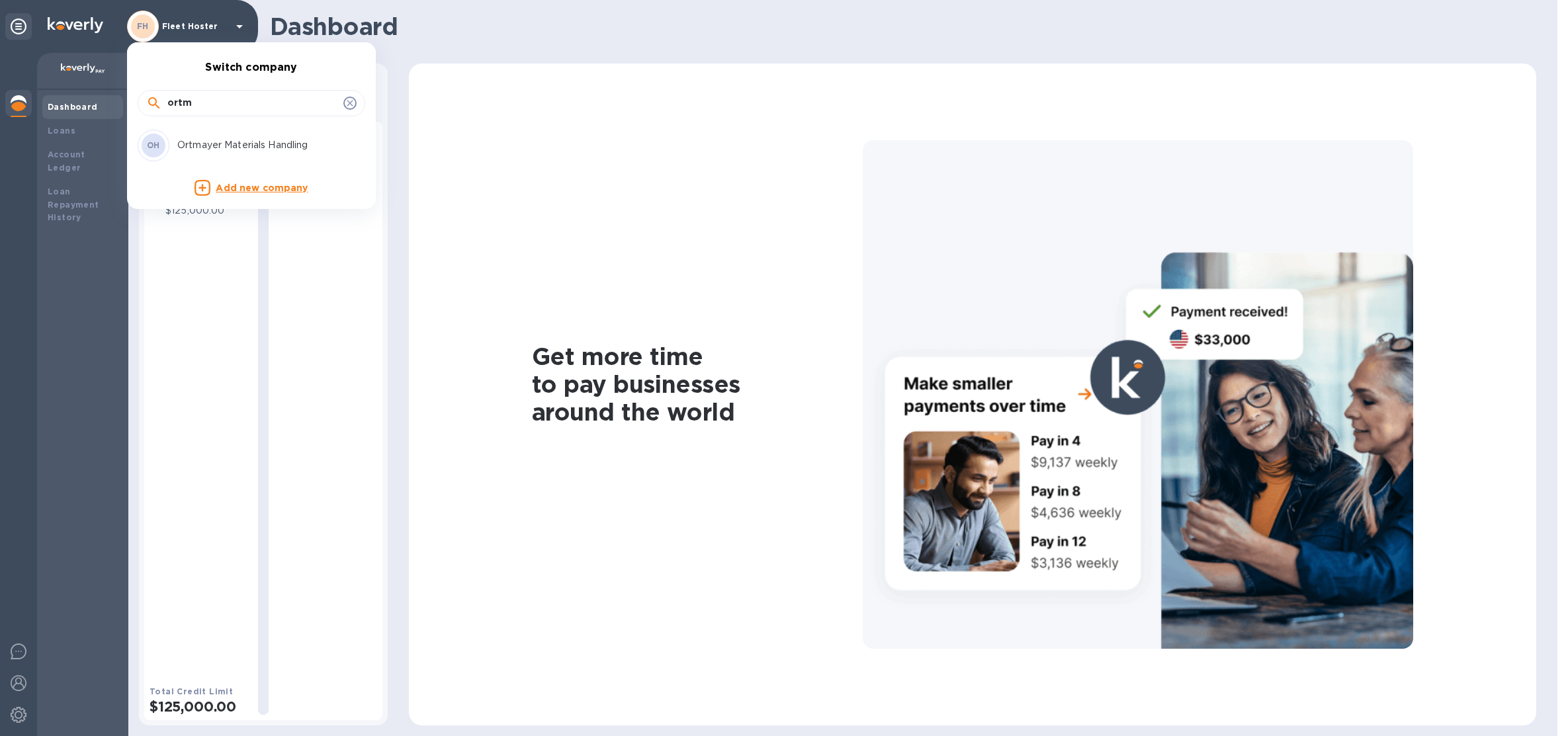
type input "ortm"
click at [249, 143] on p "Ortmayer Materials Handling" at bounding box center [260, 145] width 167 height 14
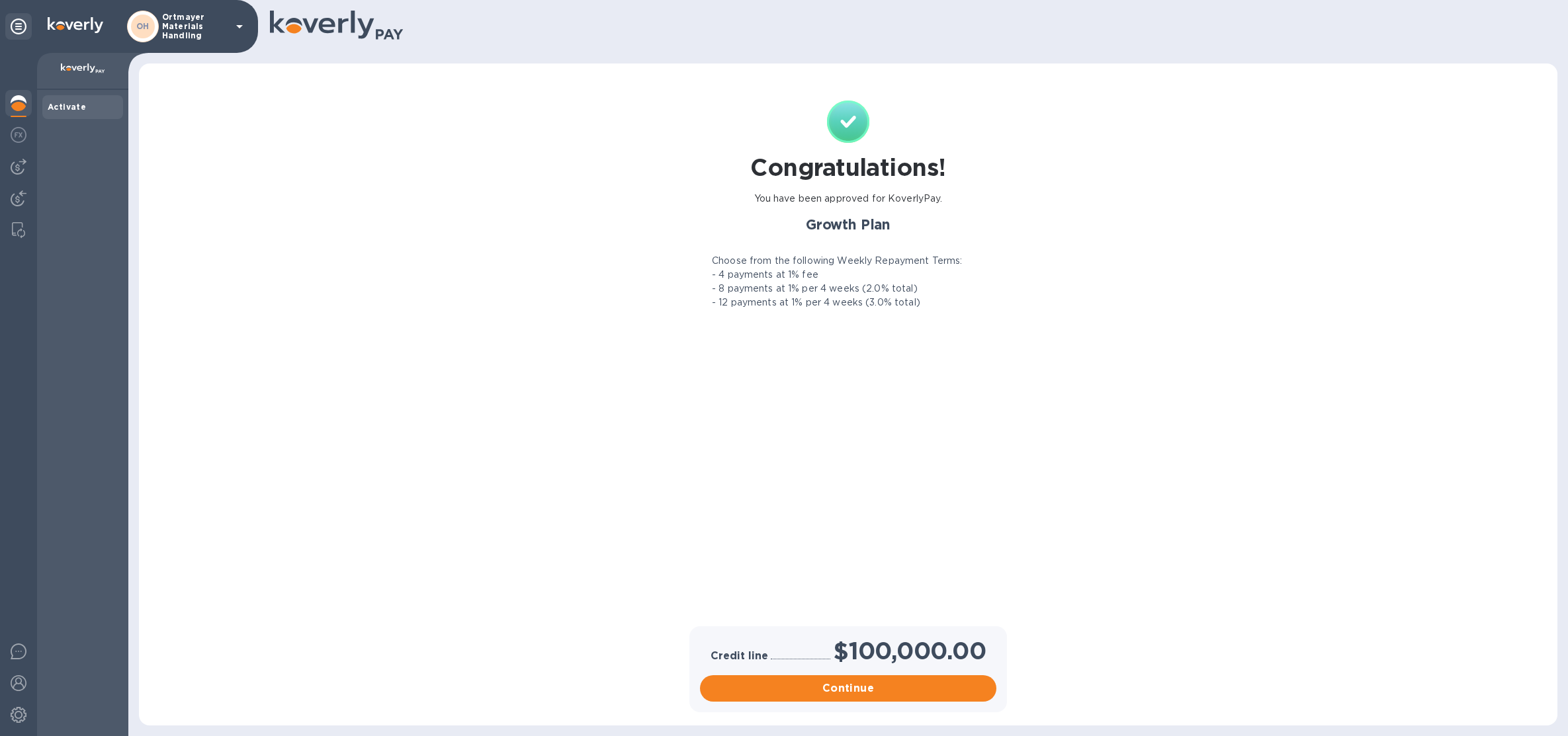
click at [204, 26] on p "Ortmayer Materials Handling" at bounding box center [196, 26] width 66 height 28
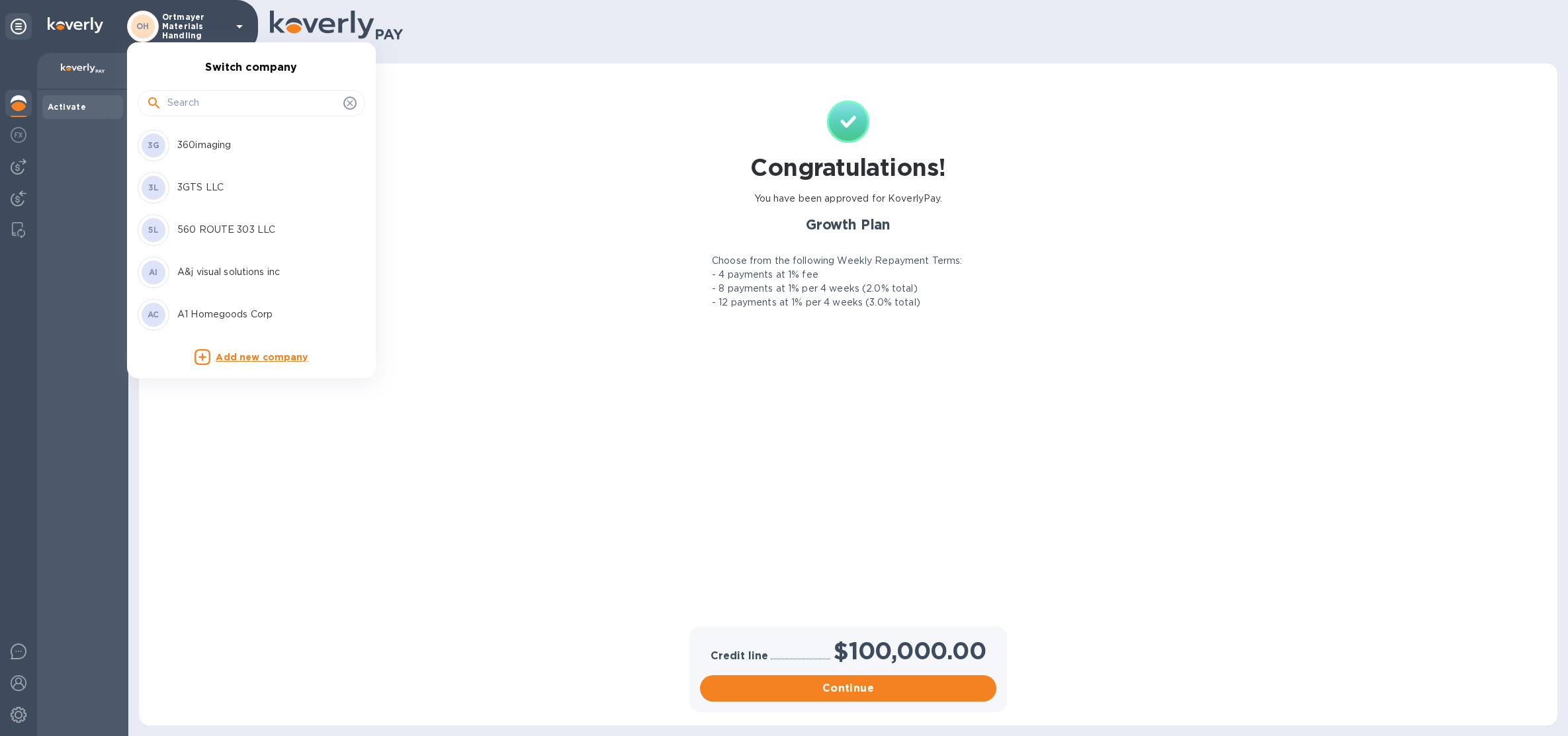
click at [246, 108] on input "text" at bounding box center [252, 103] width 170 height 20
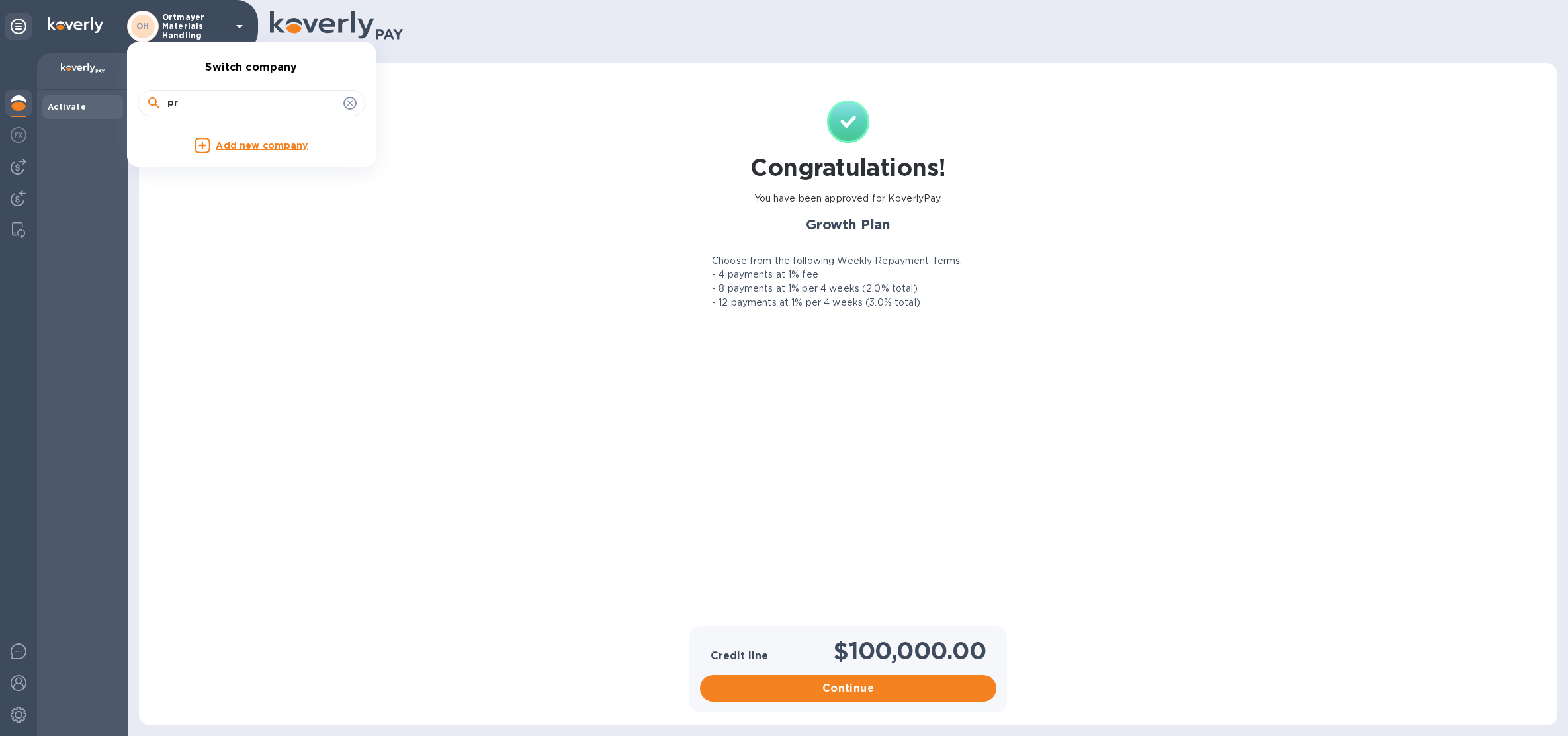
type input "p"
type input "prestig"
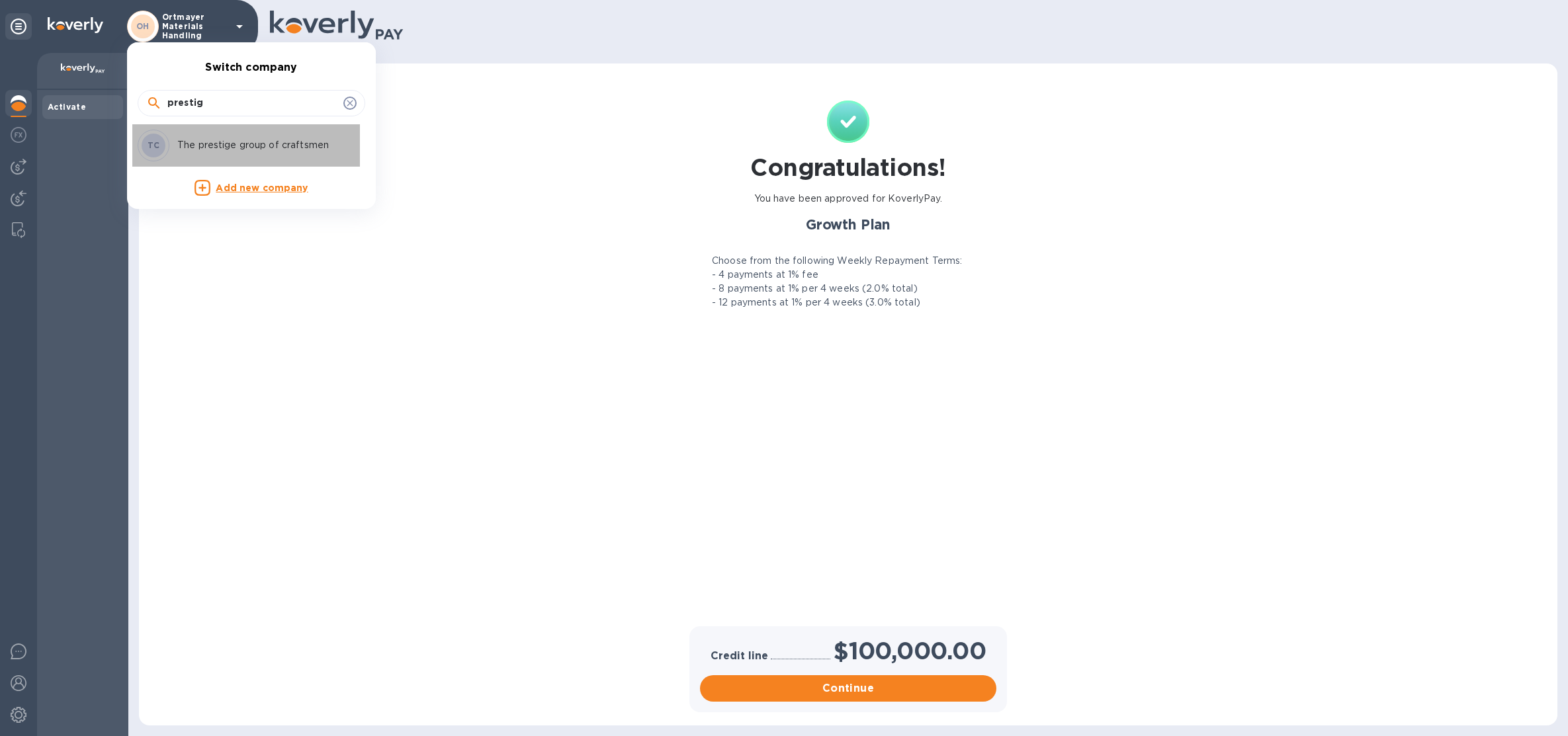
click at [235, 148] on p "The prestige group of craftsmen" at bounding box center [260, 145] width 167 height 14
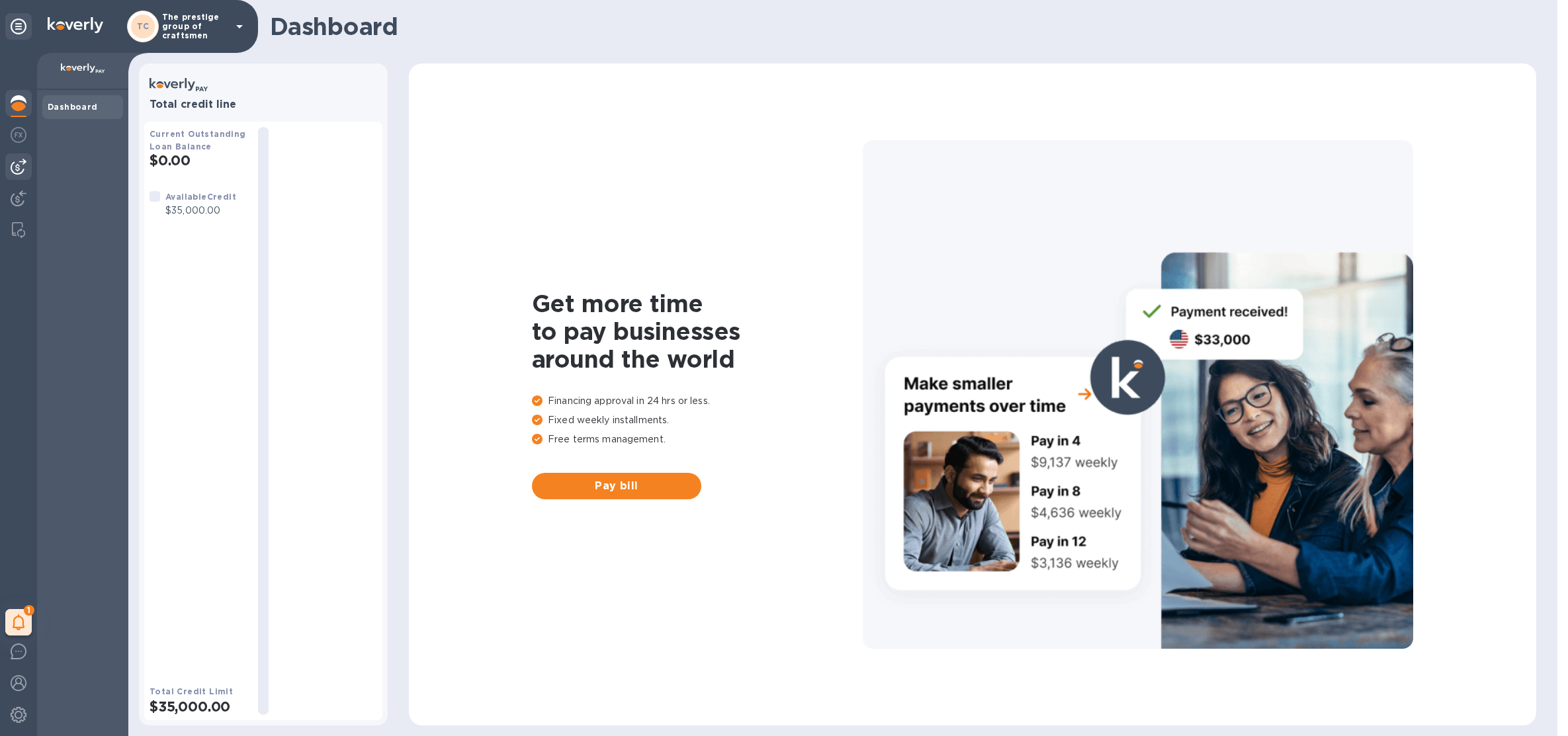
click at [30, 162] on div at bounding box center [18, 167] width 26 height 26
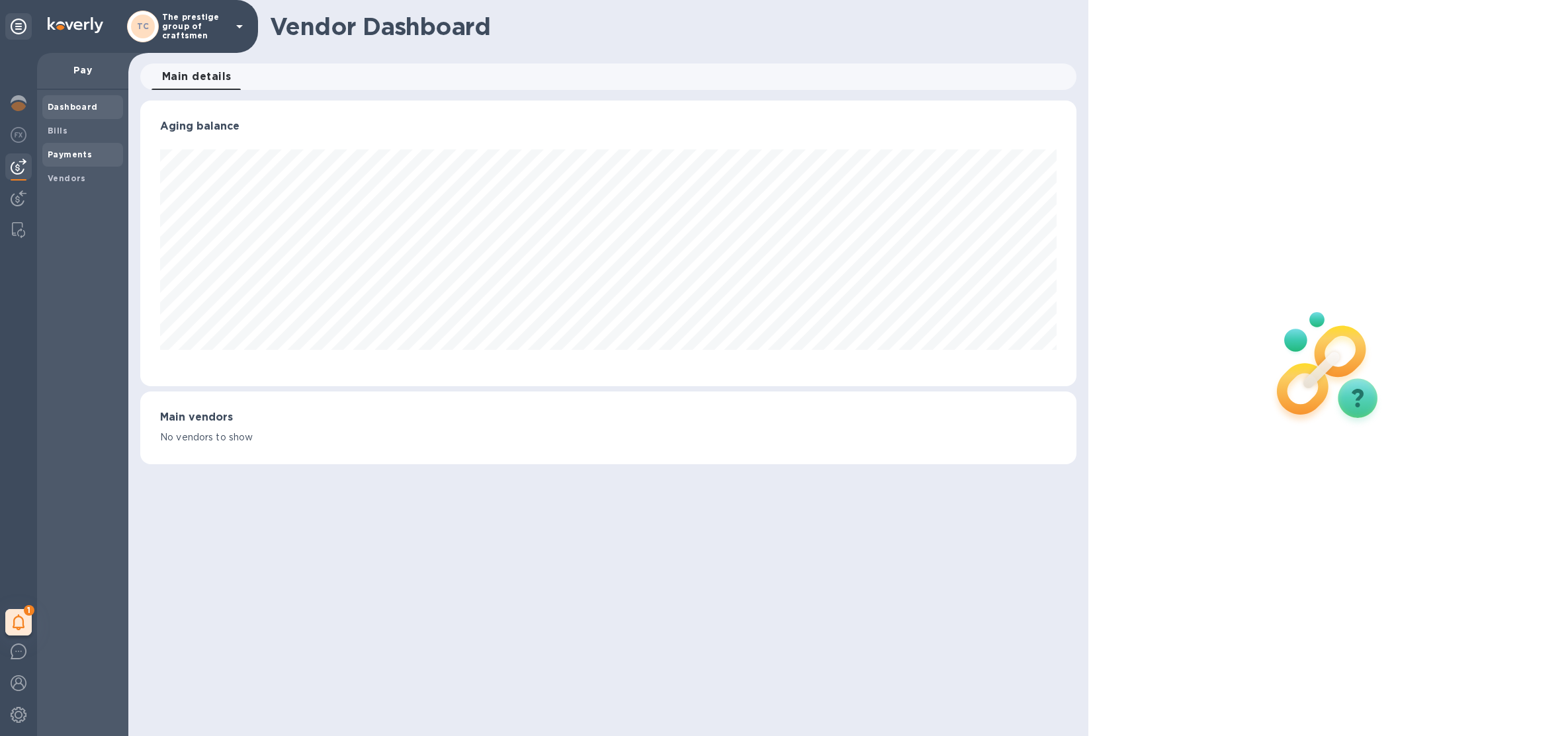
scroll to position [285, 936]
click at [58, 139] on div "Bills" at bounding box center [82, 130] width 80 height 24
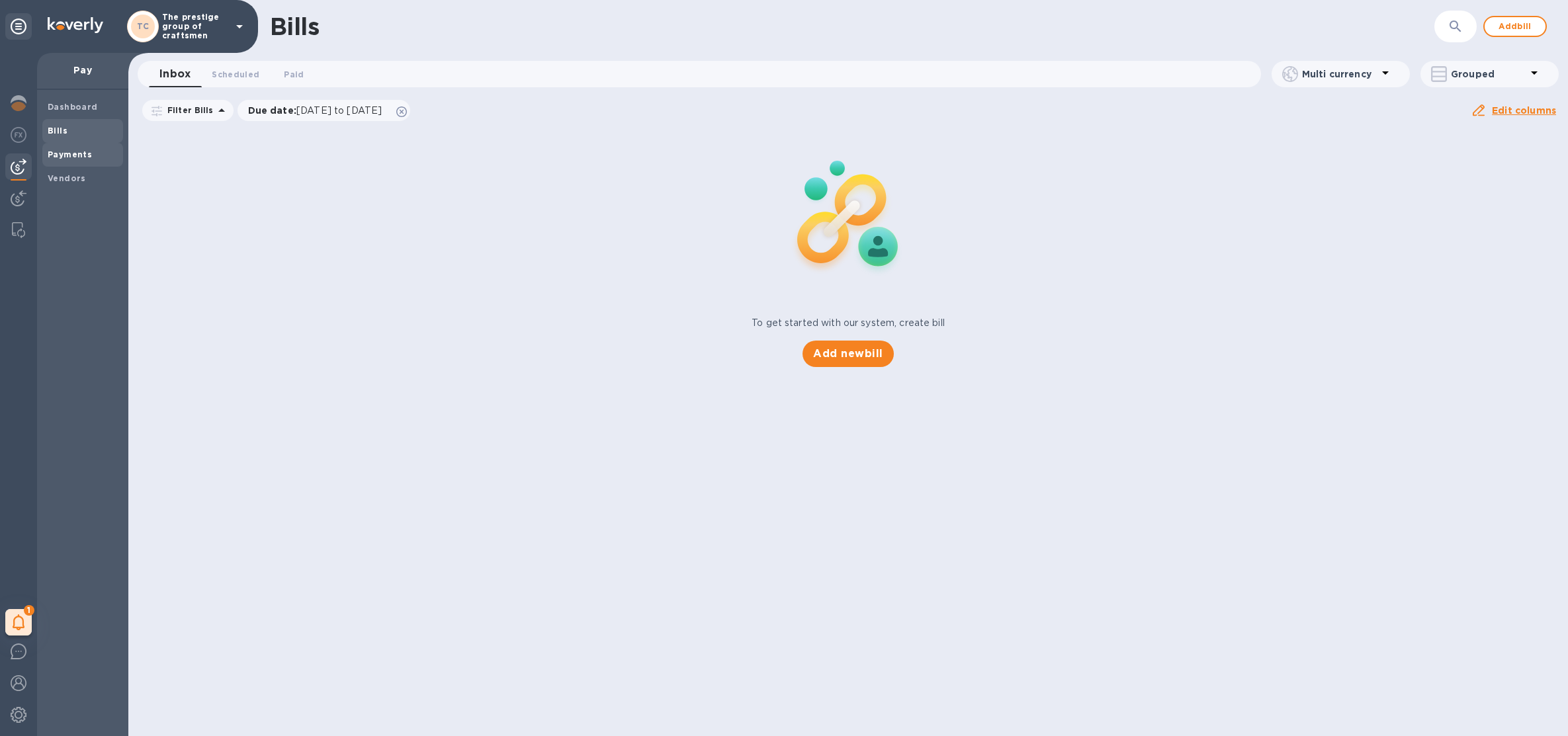
click at [60, 158] on b "Payments" at bounding box center [70, 154] width 45 height 10
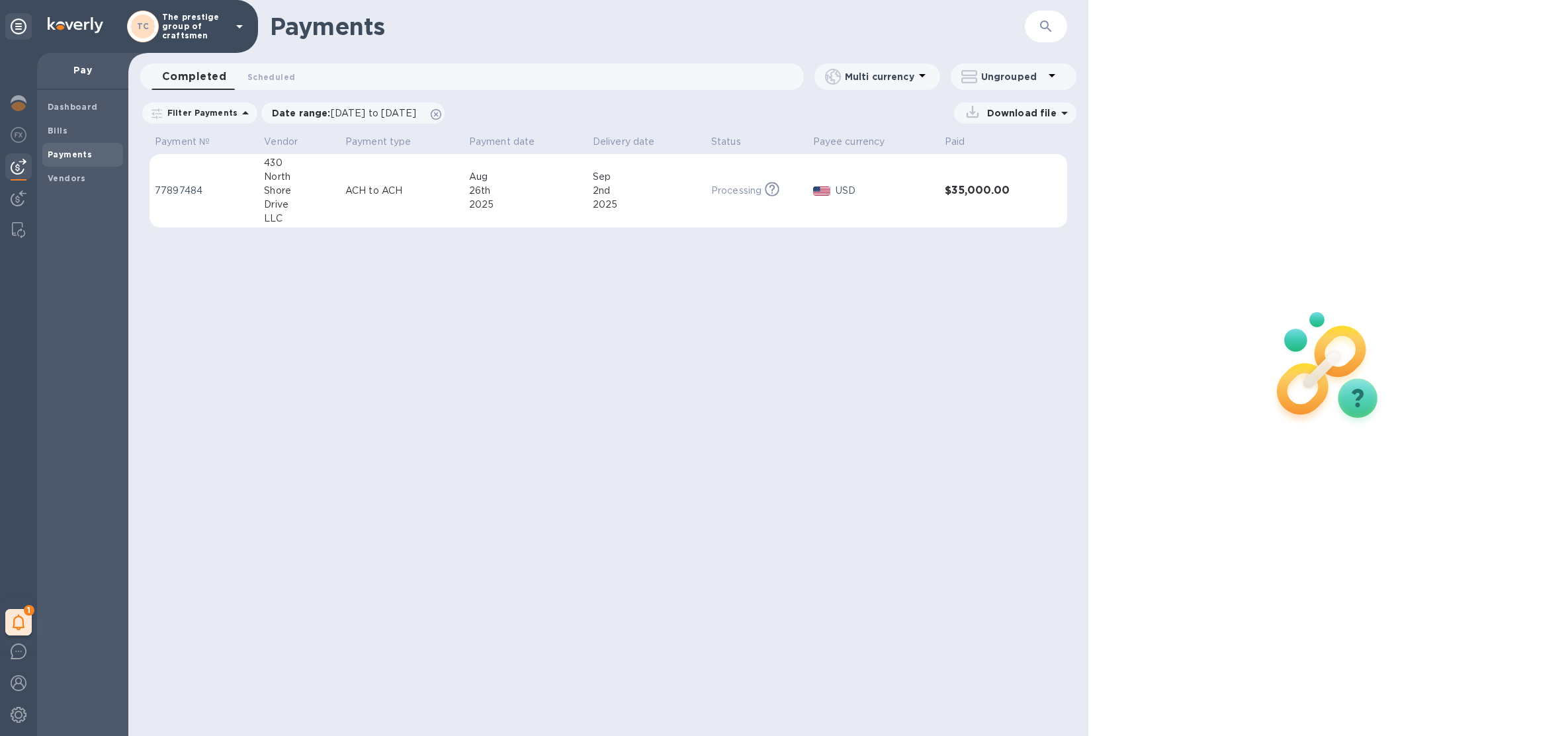
click at [176, 48] on div "TC The prestige group of craftsmen" at bounding box center [128, 26] width 258 height 53
click at [176, 34] on p "The prestige group of craftsmen" at bounding box center [196, 26] width 66 height 28
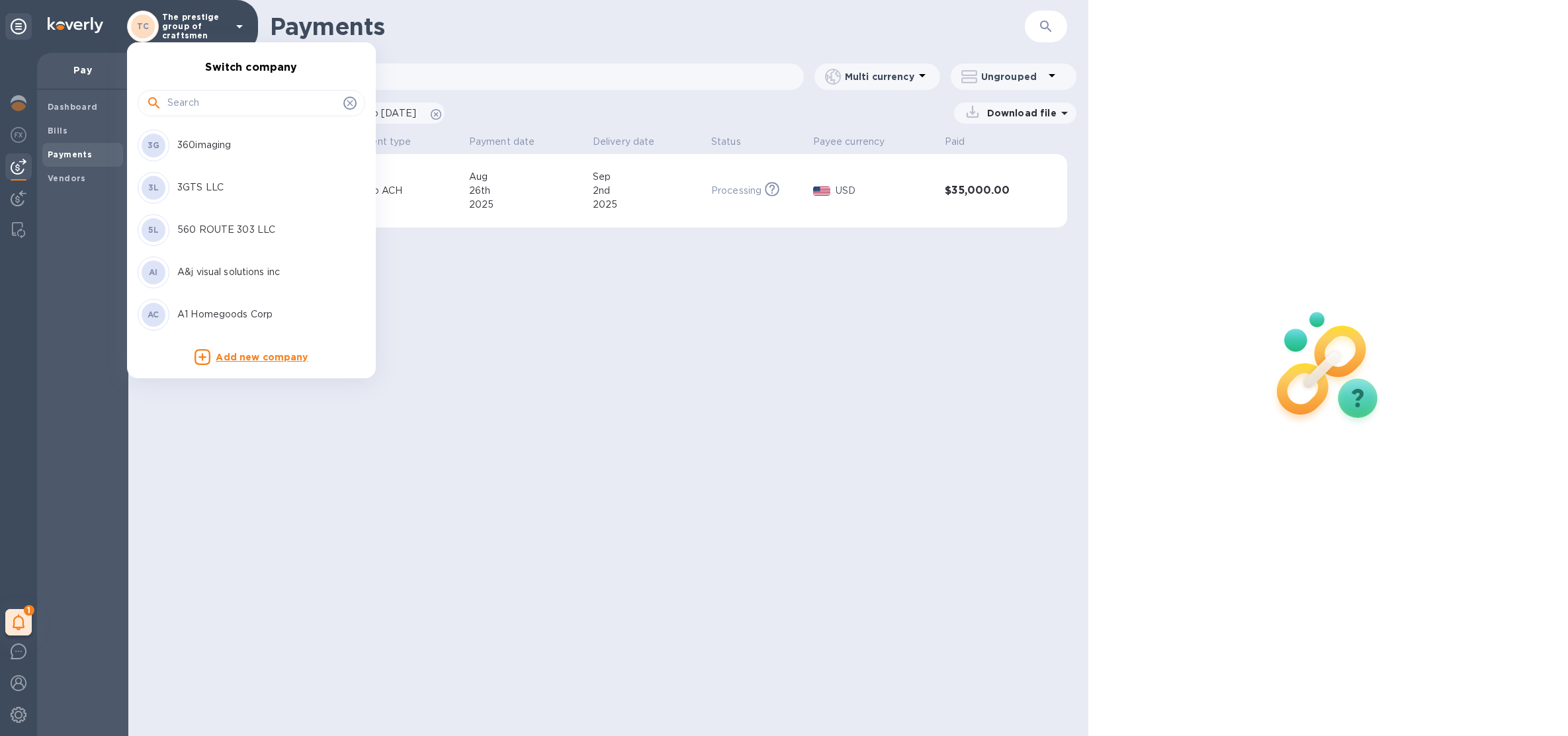
click at [189, 108] on input "text" at bounding box center [252, 103] width 170 height 20
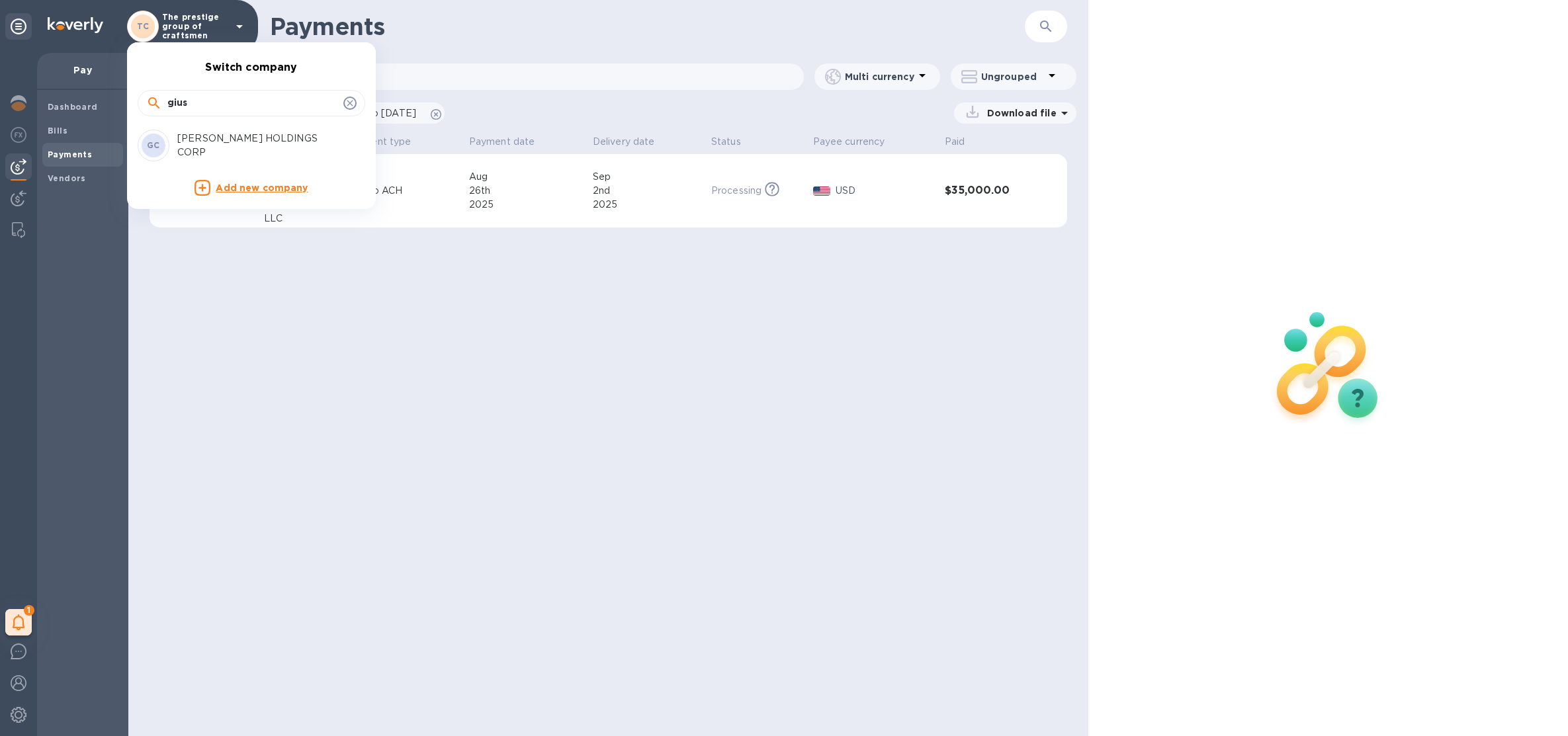
type input "gius"
click at [197, 149] on p "[PERSON_NAME] HOLDINGS CORP" at bounding box center [260, 146] width 167 height 28
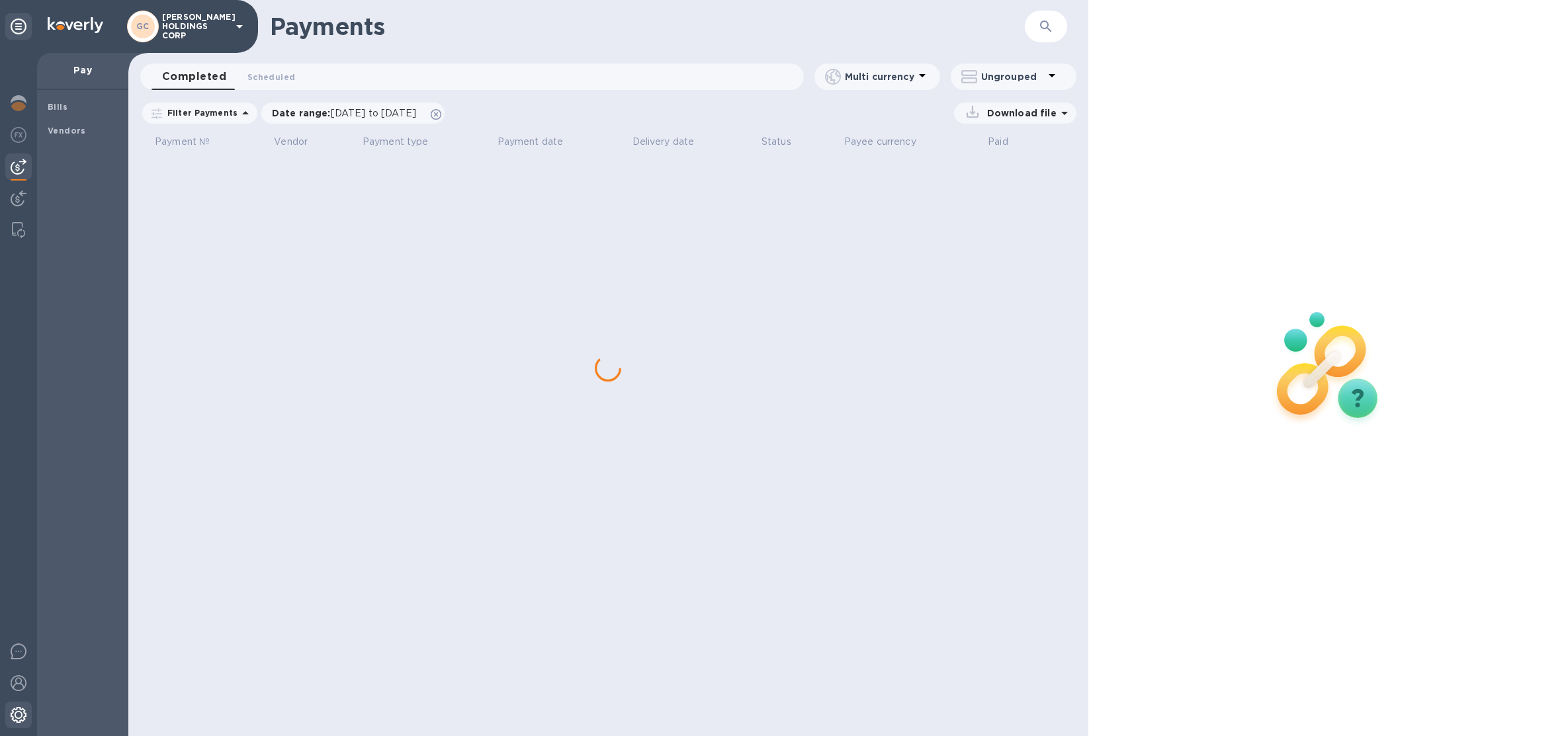
click at [10, 715] on div at bounding box center [18, 715] width 26 height 29
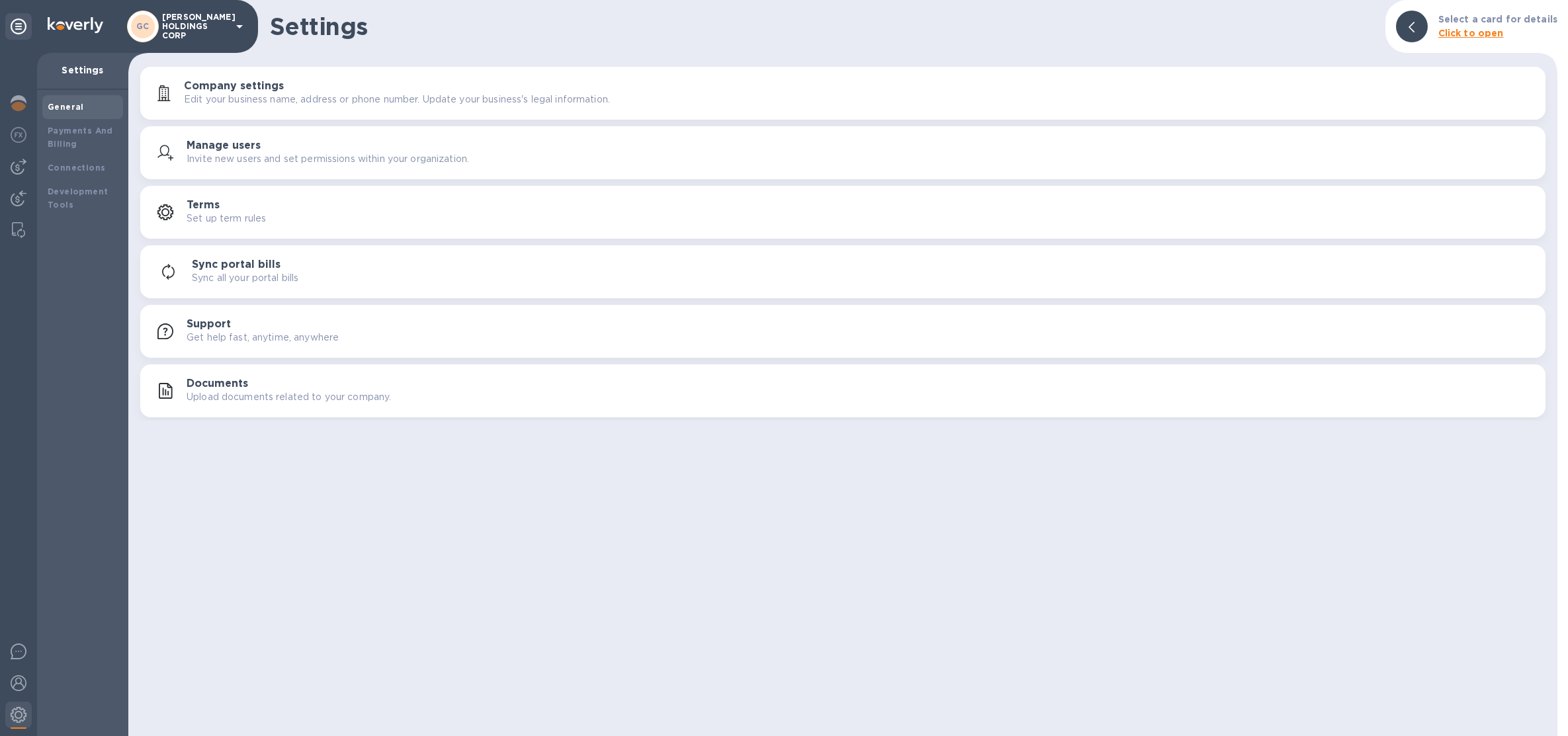
click at [224, 152] on p "Invite new users and set permissions within your organization." at bounding box center [328, 159] width 282 height 14
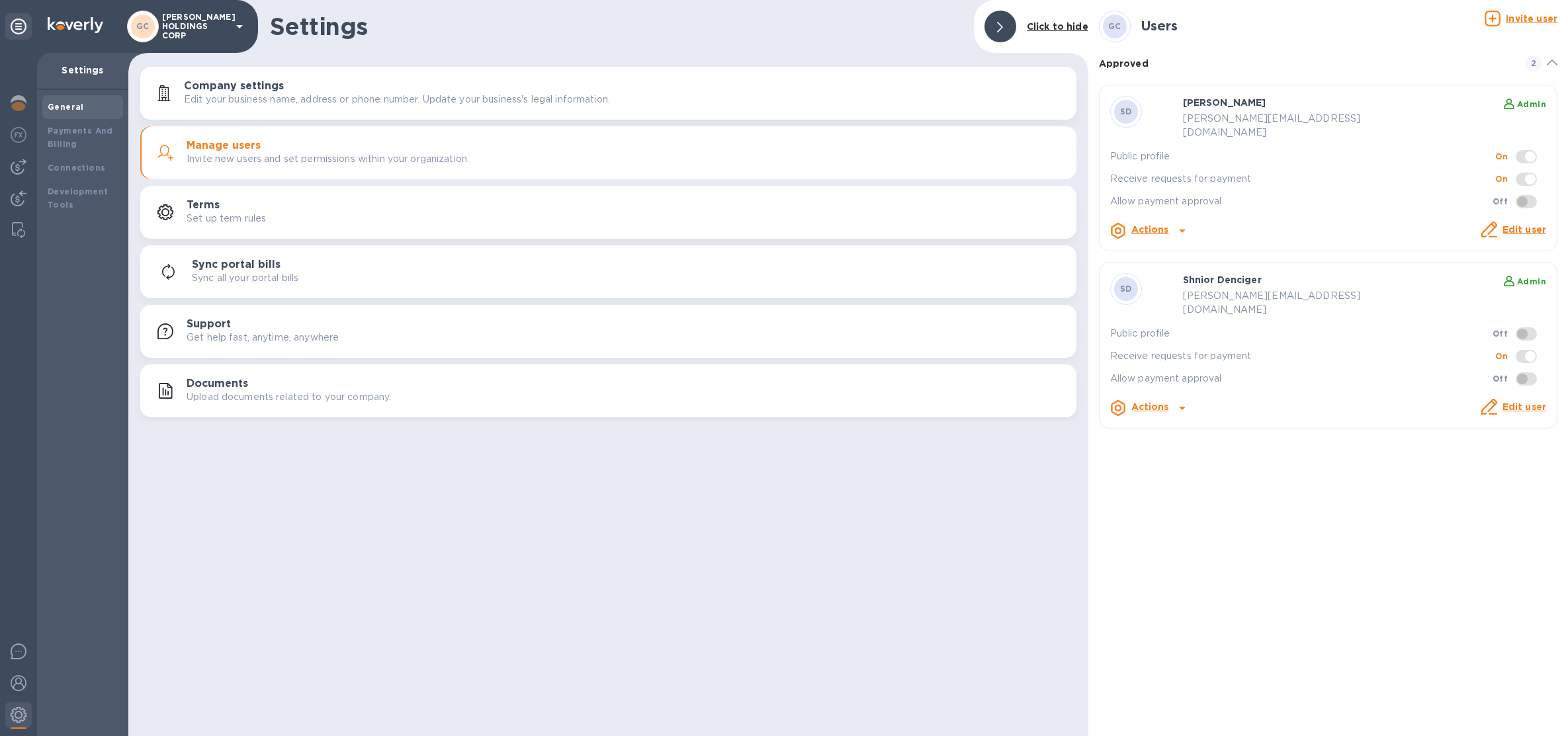
click at [204, 27] on p "[PERSON_NAME] HOLDINGS CORP" at bounding box center [196, 26] width 66 height 28
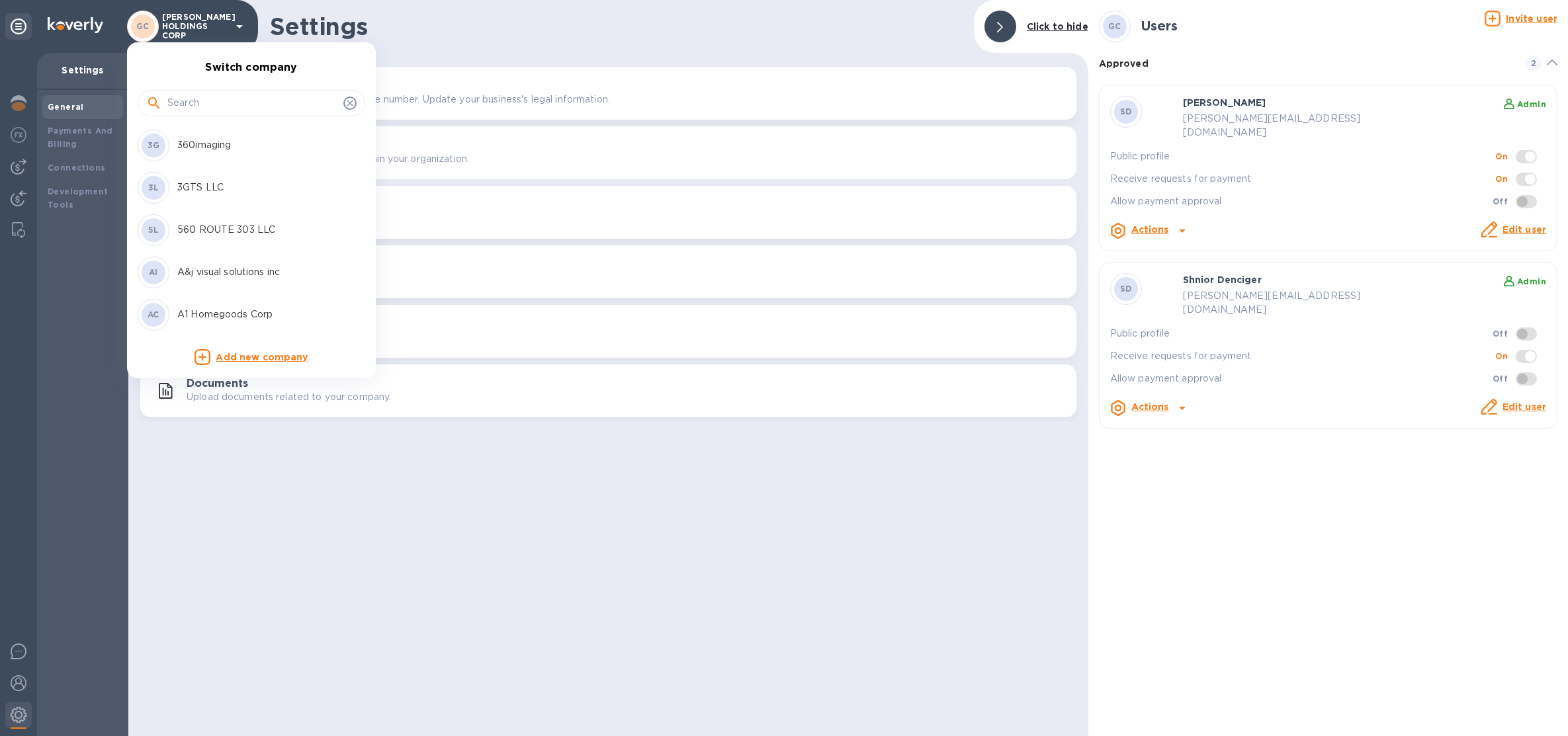
click at [222, 108] on input "text" at bounding box center [252, 103] width 170 height 20
type input "pres"
click at [264, 306] on div "TC The prestige group of craftsmen" at bounding box center [240, 314] width 206 height 31
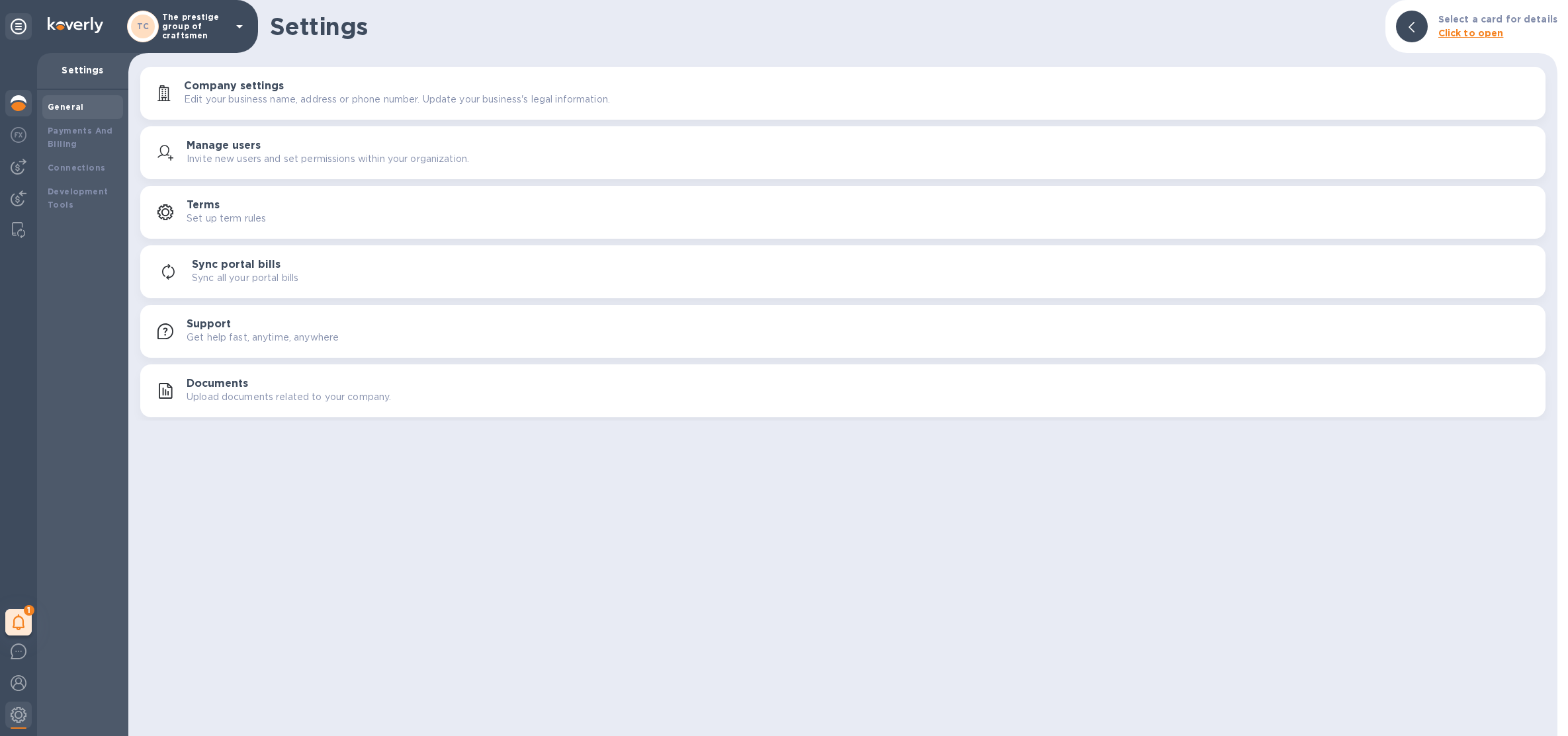
click at [23, 105] on img at bounding box center [18, 103] width 16 height 16
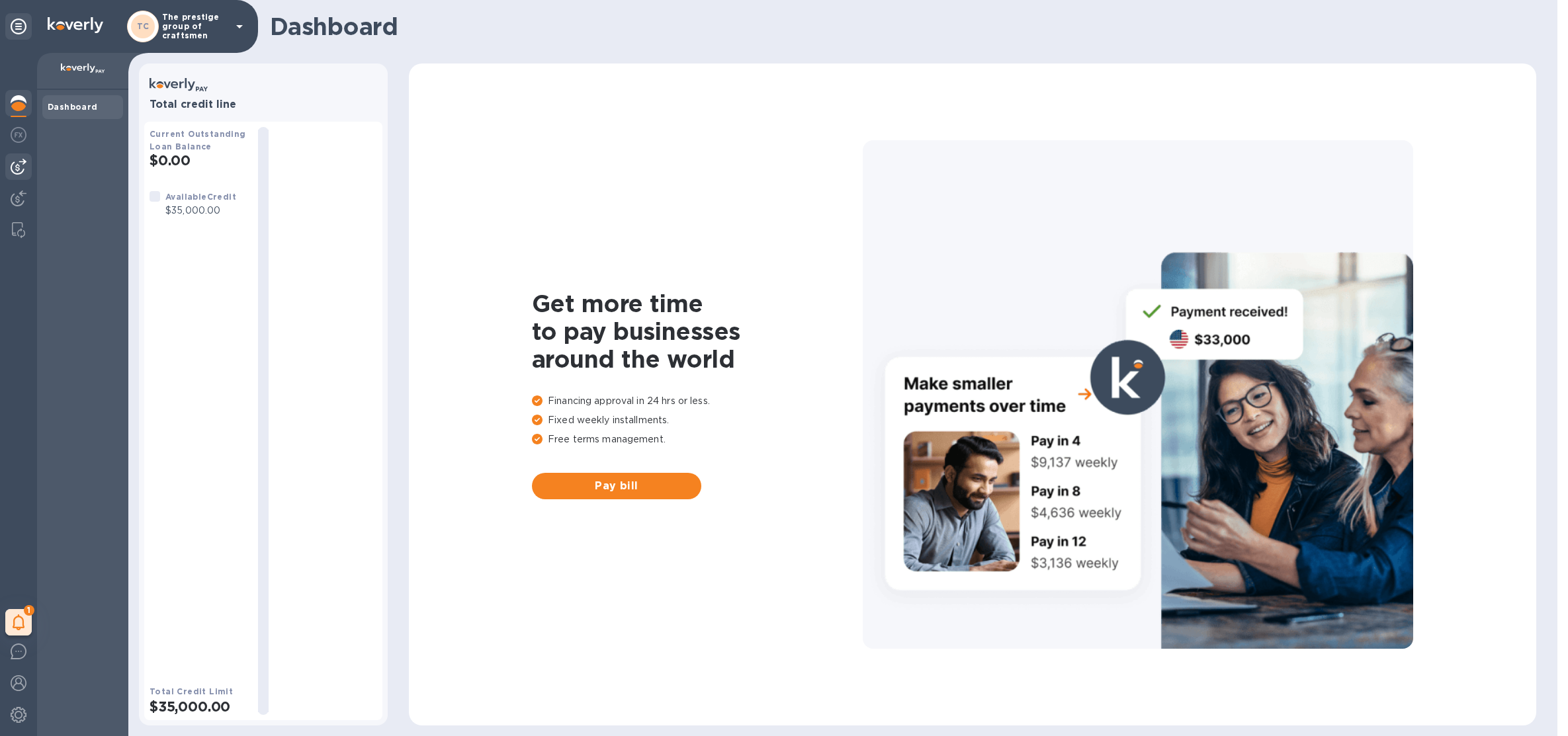
click at [21, 179] on div at bounding box center [18, 167] width 26 height 26
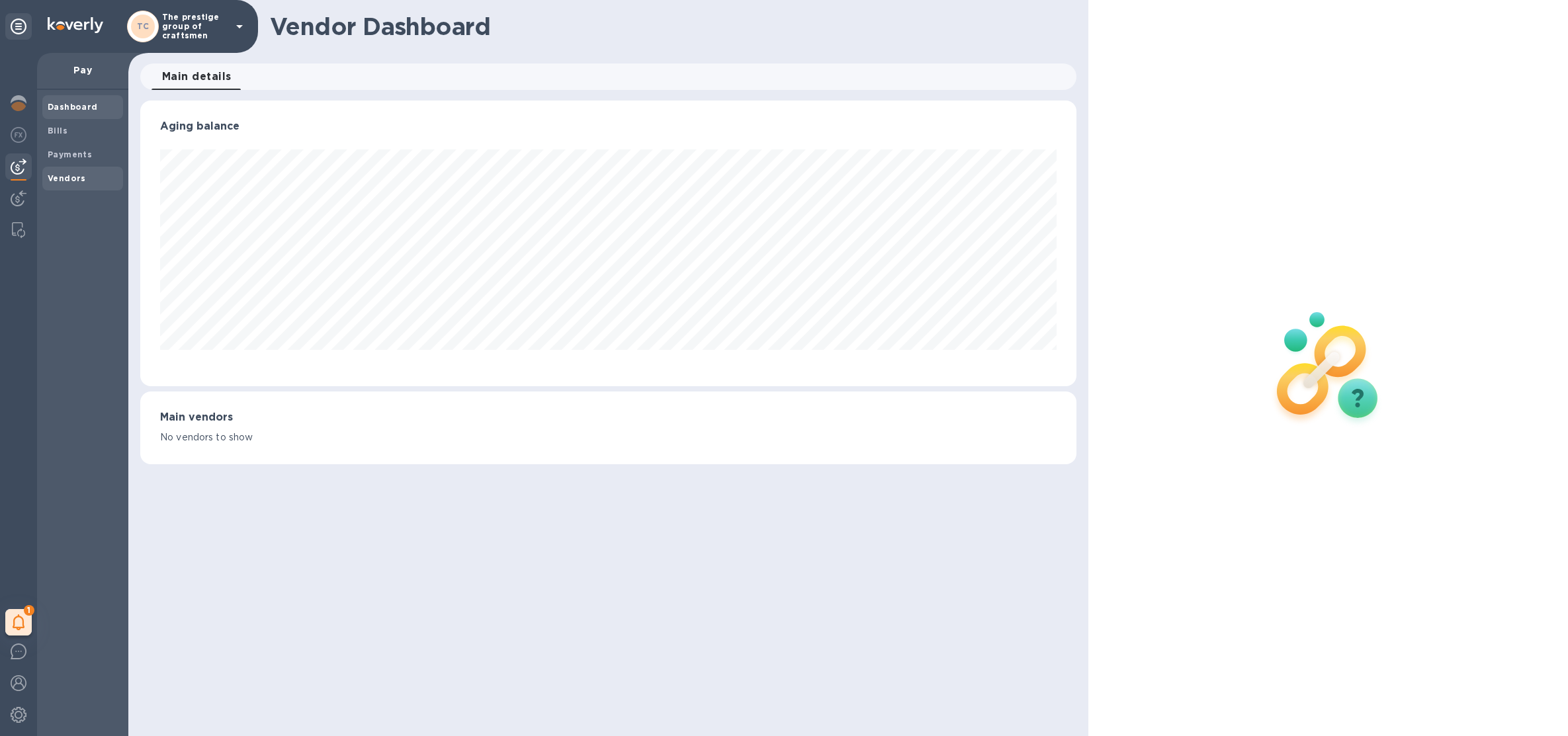
scroll to position [285, 936]
click at [73, 129] on span "Bills" at bounding box center [83, 130] width 70 height 13
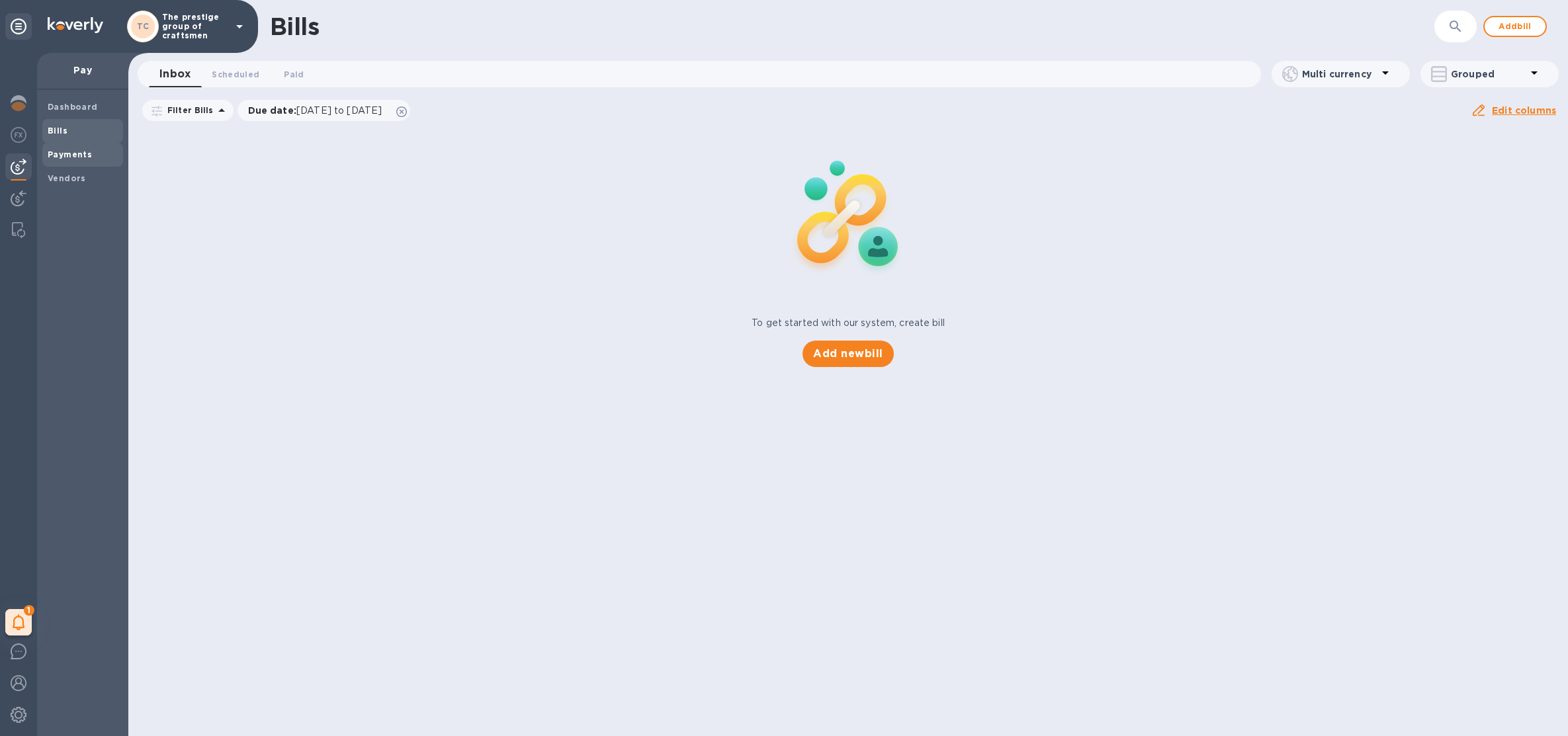
click at [78, 156] on b "Payments" at bounding box center [70, 154] width 45 height 10
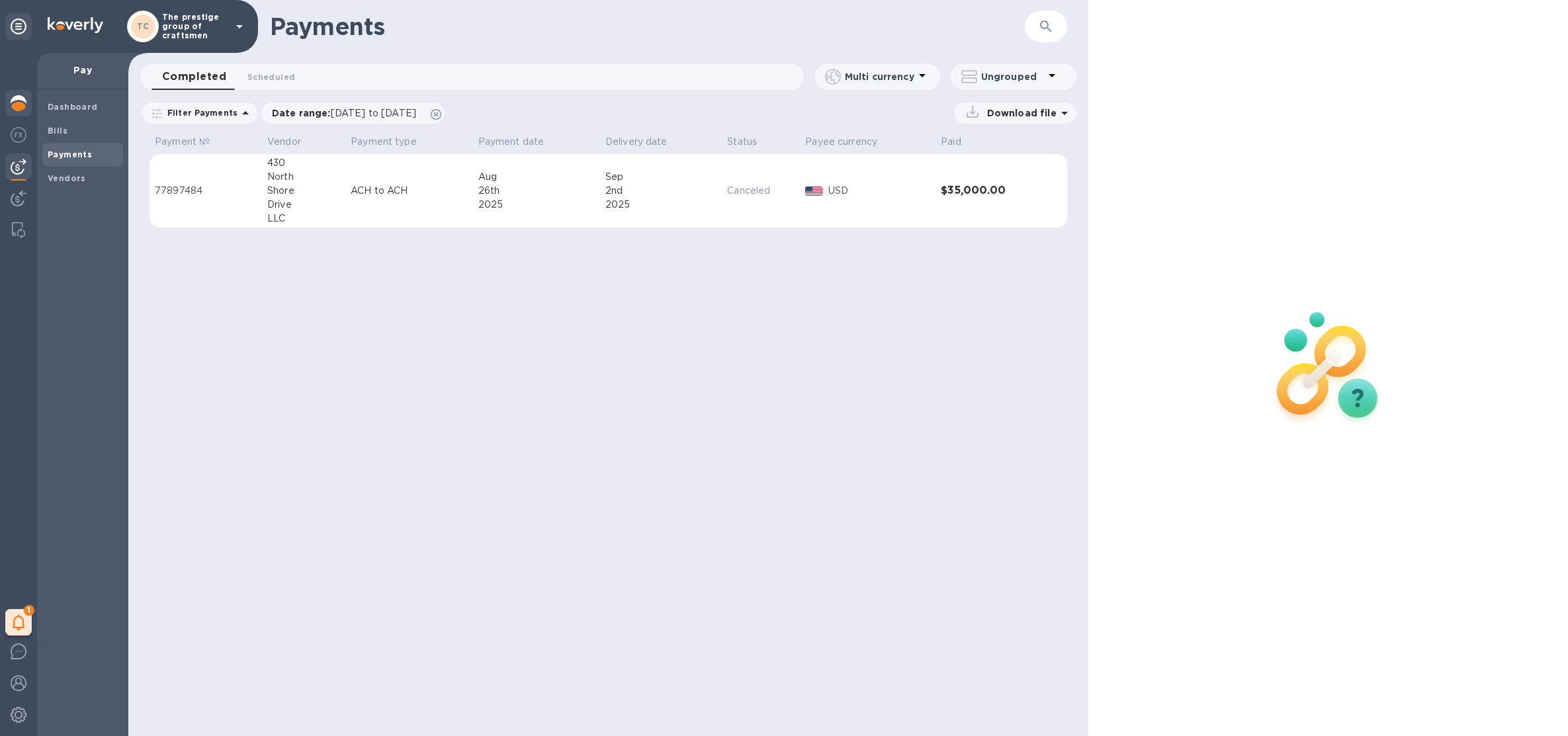
click at [24, 96] on img at bounding box center [18, 103] width 16 height 16
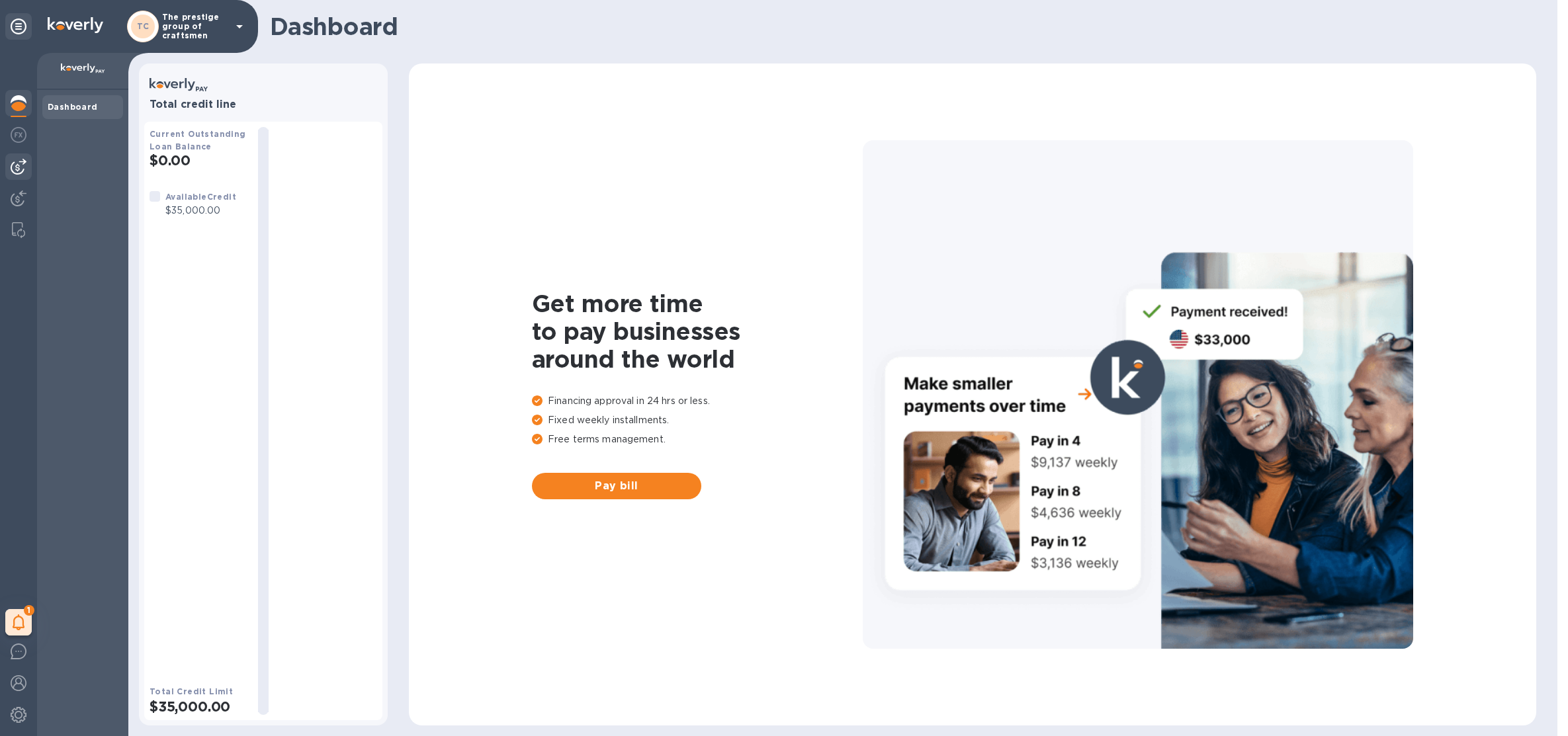
click at [20, 169] on img at bounding box center [18, 167] width 16 height 16
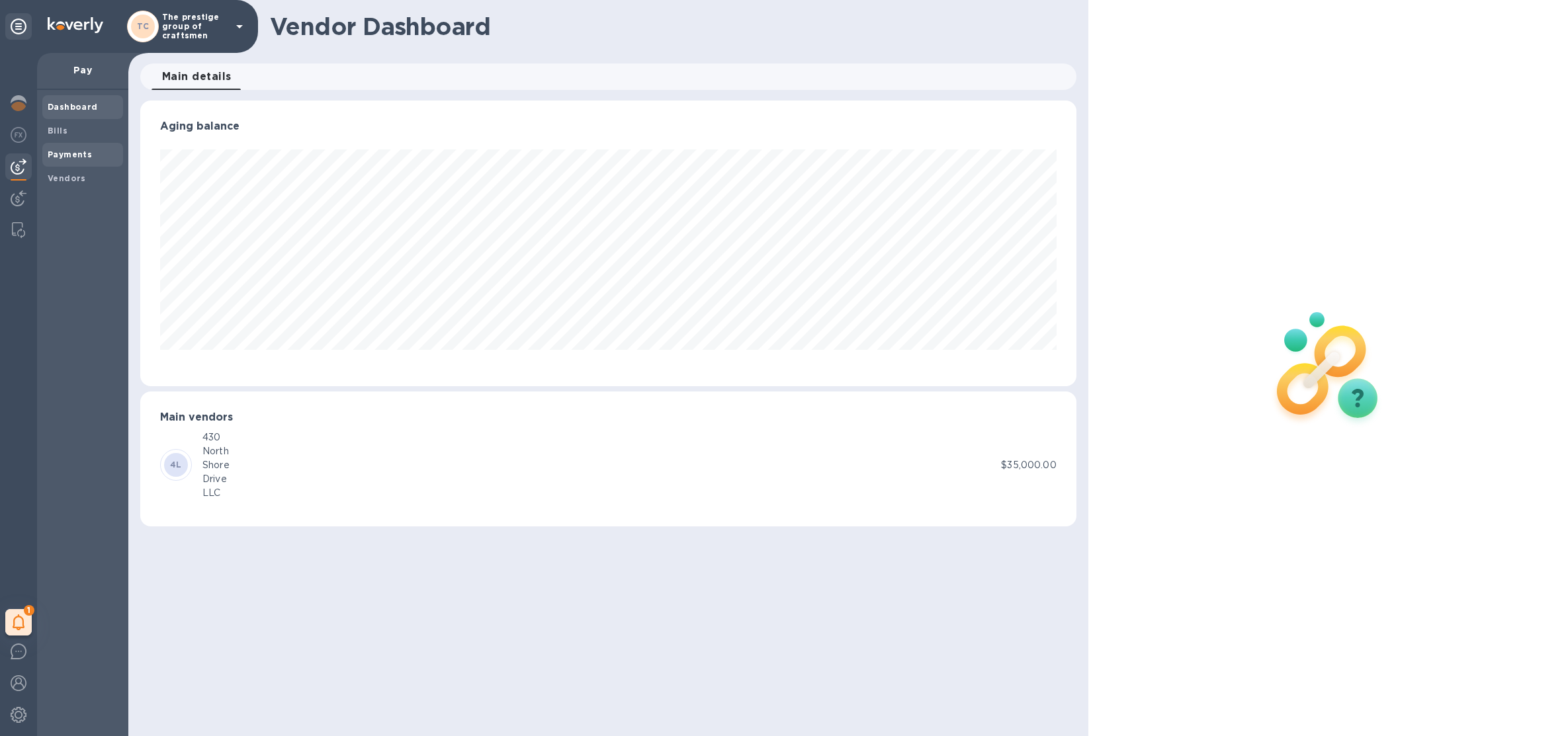
scroll to position [285, 936]
click at [56, 132] on b "Bills" at bounding box center [58, 130] width 20 height 10
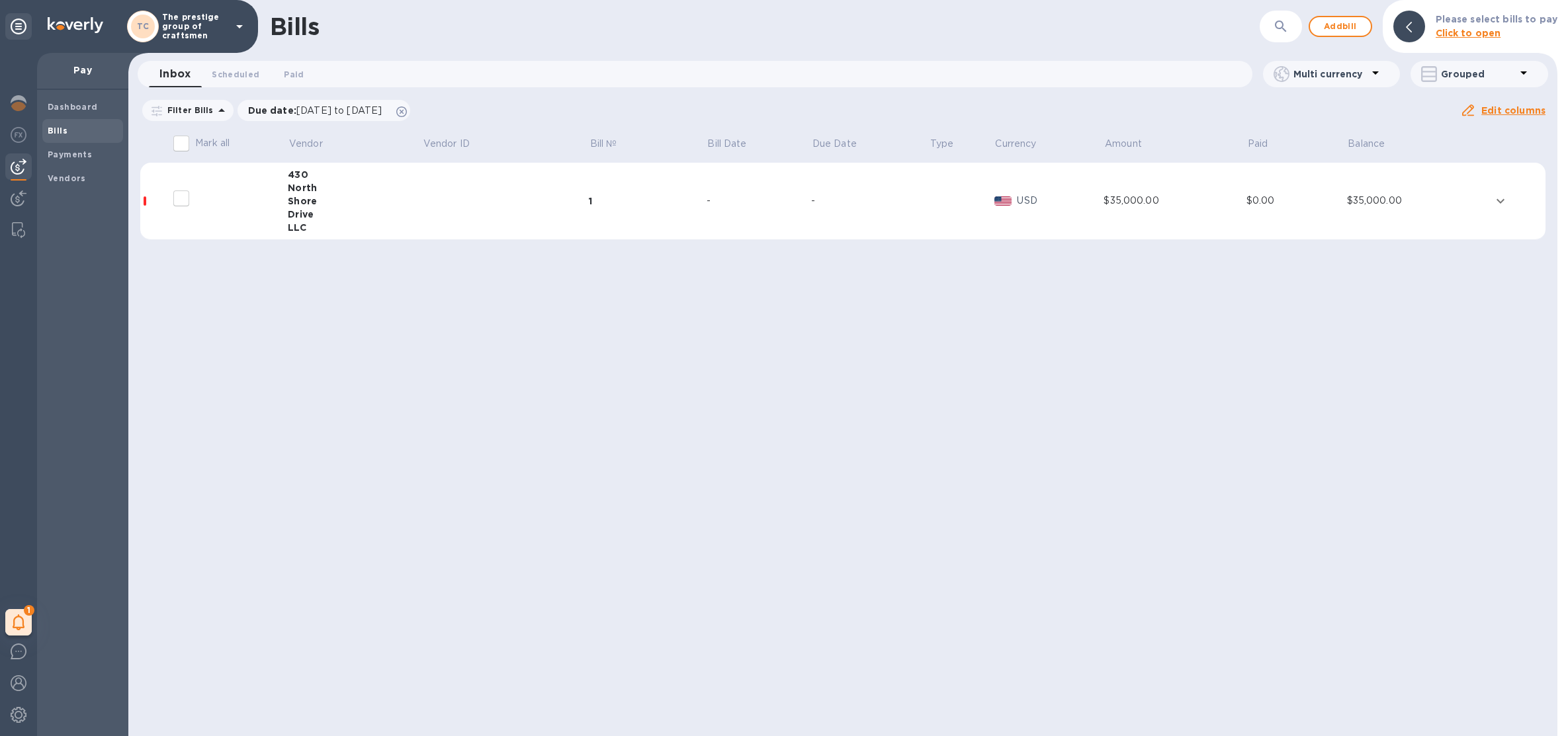
click at [211, 31] on p "The prestige group of craftsmen" at bounding box center [196, 26] width 66 height 28
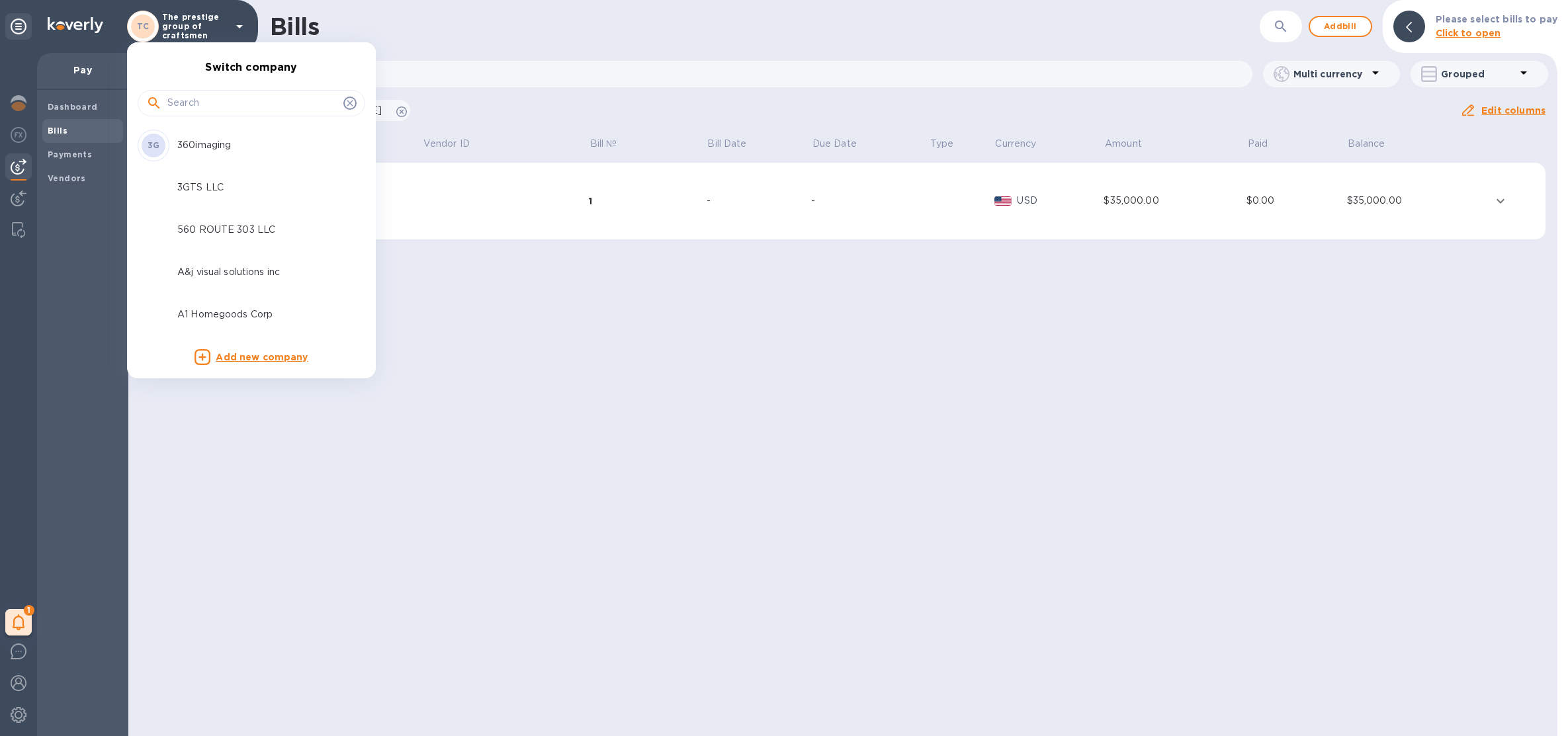
drag, startPoint x: 219, startPoint y: 116, endPoint x: 222, endPoint y: 107, distance: 9.5
click at [221, 114] on div at bounding box center [251, 103] width 227 height 26
click at [222, 107] on input "text" at bounding box center [252, 103] width 170 height 20
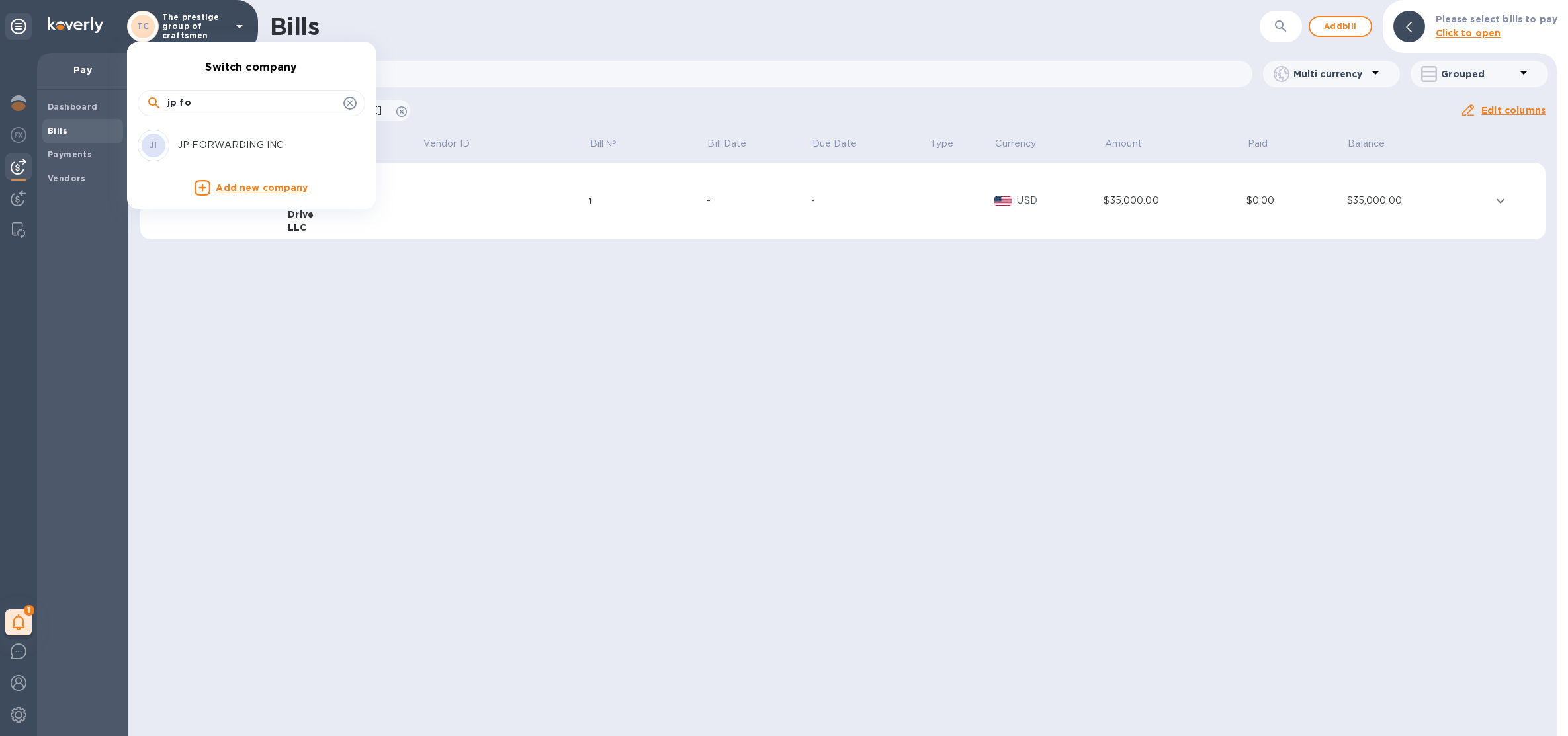
type input "jp fo"
click at [211, 146] on p "JP FORWARDING INC" at bounding box center [260, 145] width 167 height 14
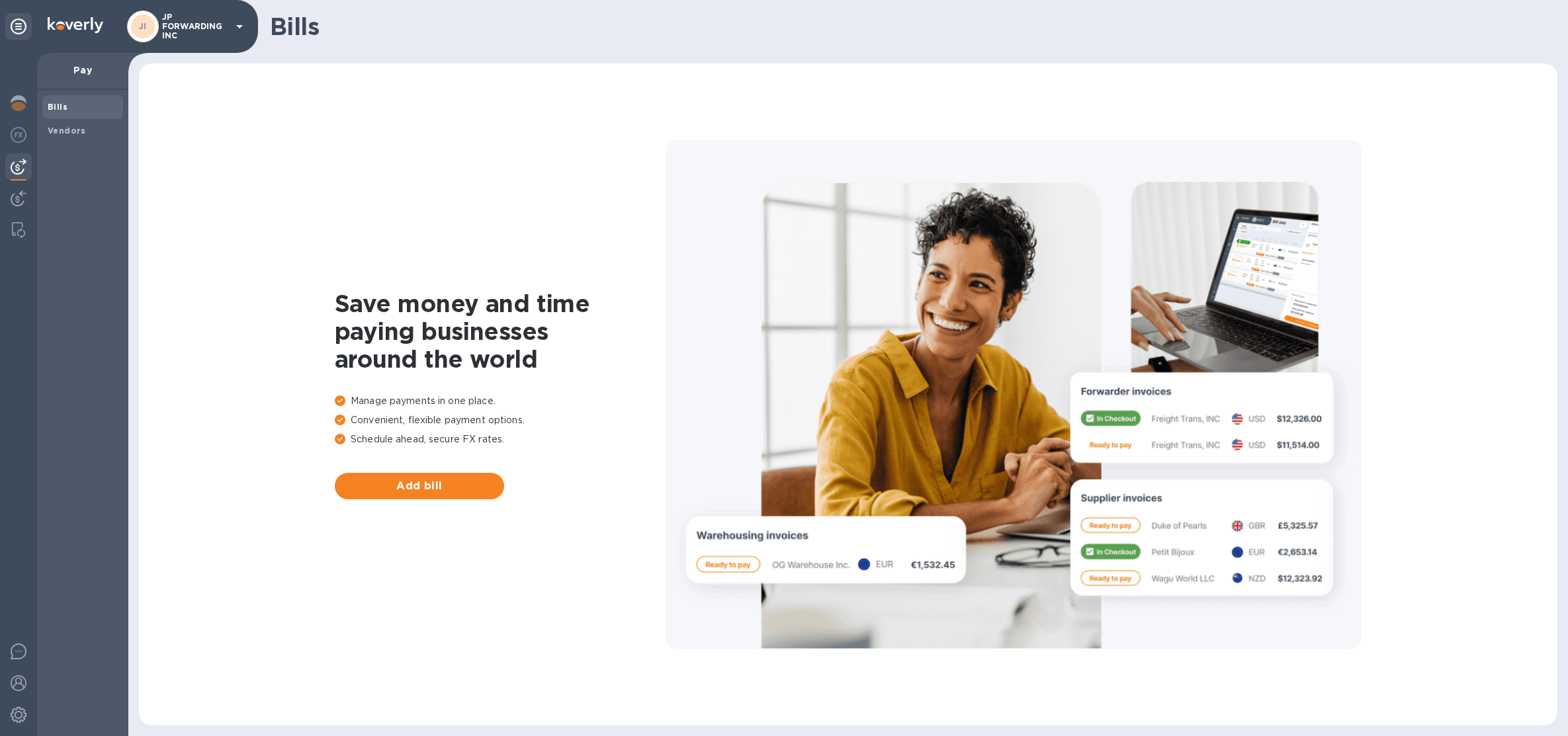
click at [10, 87] on div at bounding box center [18, 395] width 37 height 683
click at [11, 102] on img at bounding box center [18, 103] width 16 height 16
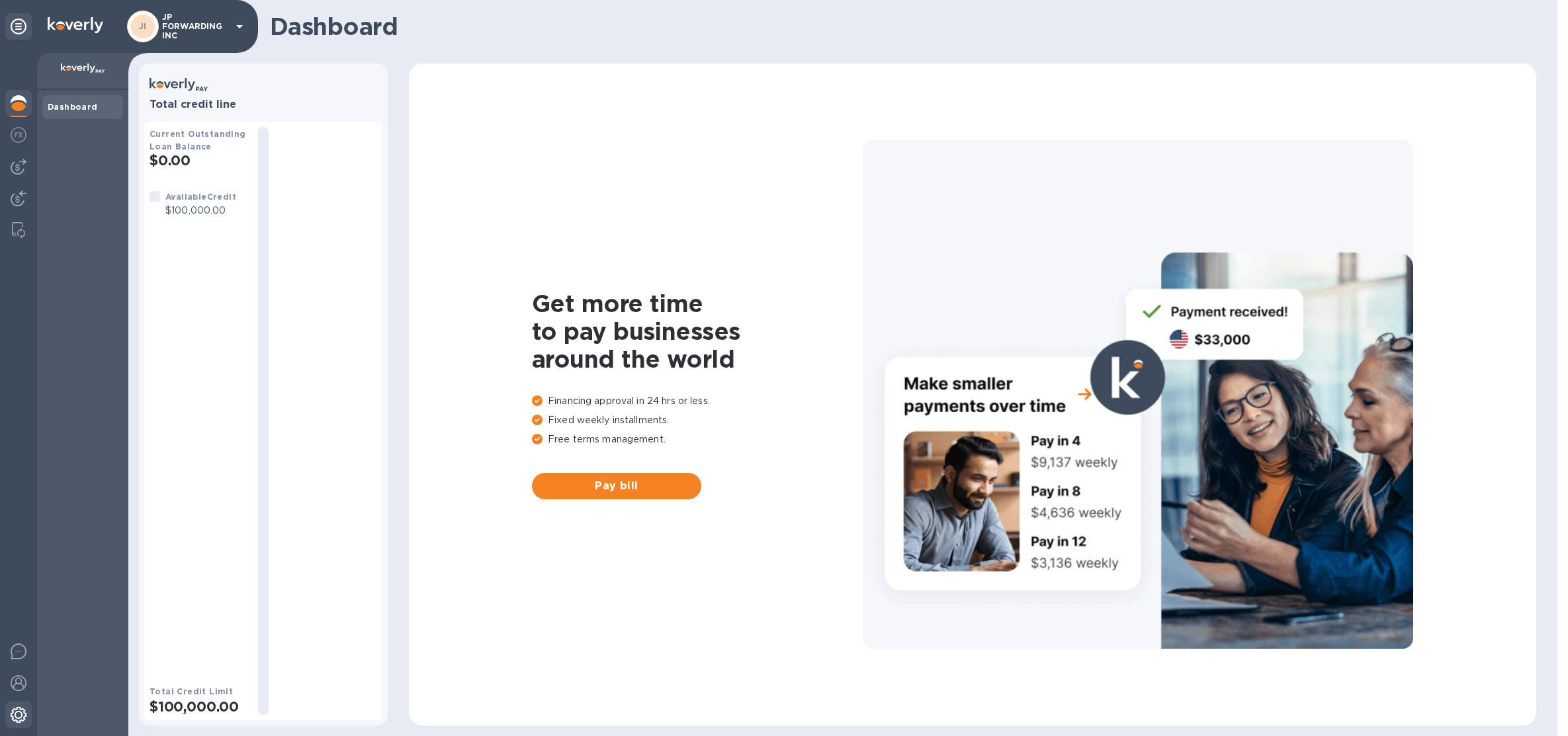
click at [8, 712] on div at bounding box center [18, 715] width 26 height 29
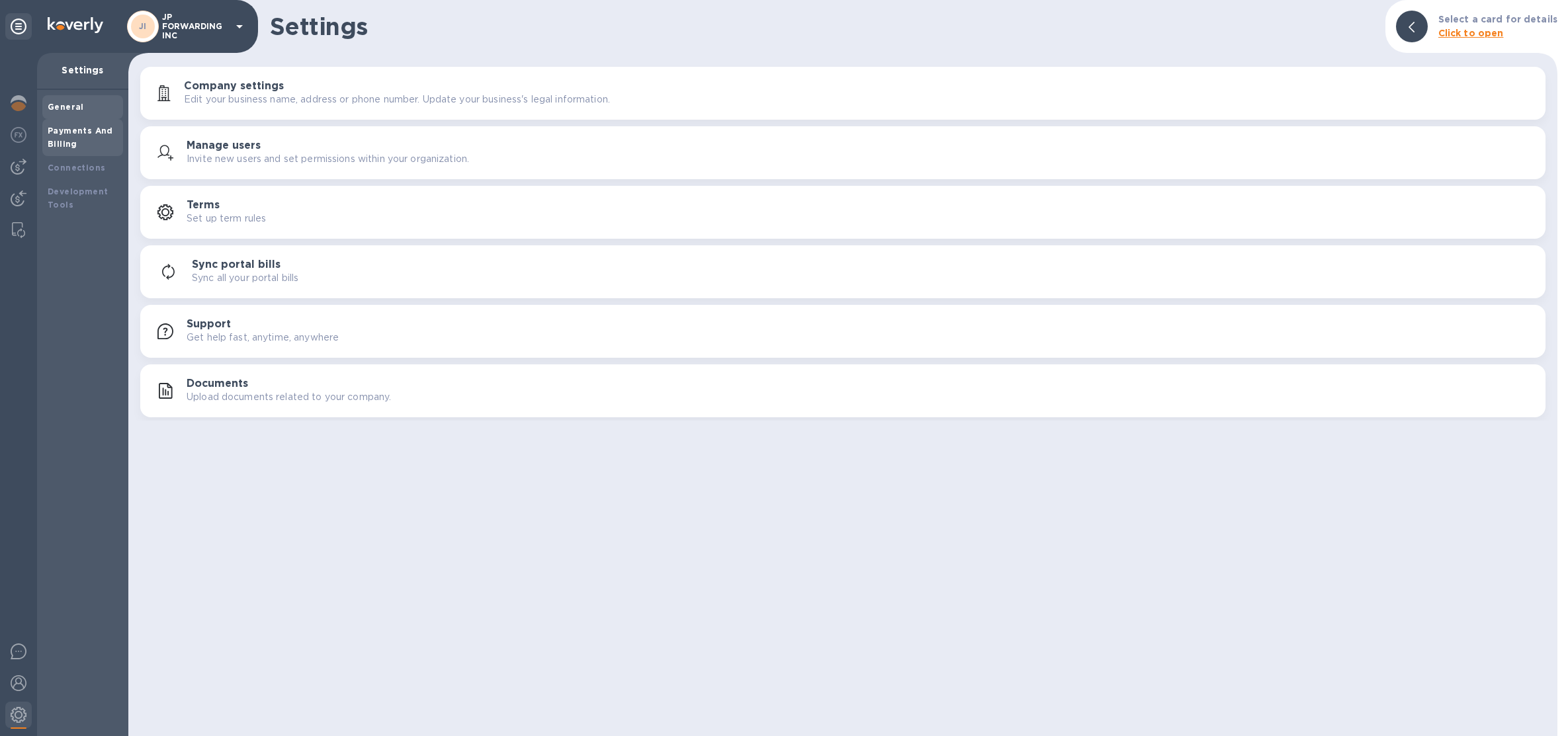
click at [69, 138] on b "Payments And Billing" at bounding box center [80, 137] width 66 height 24
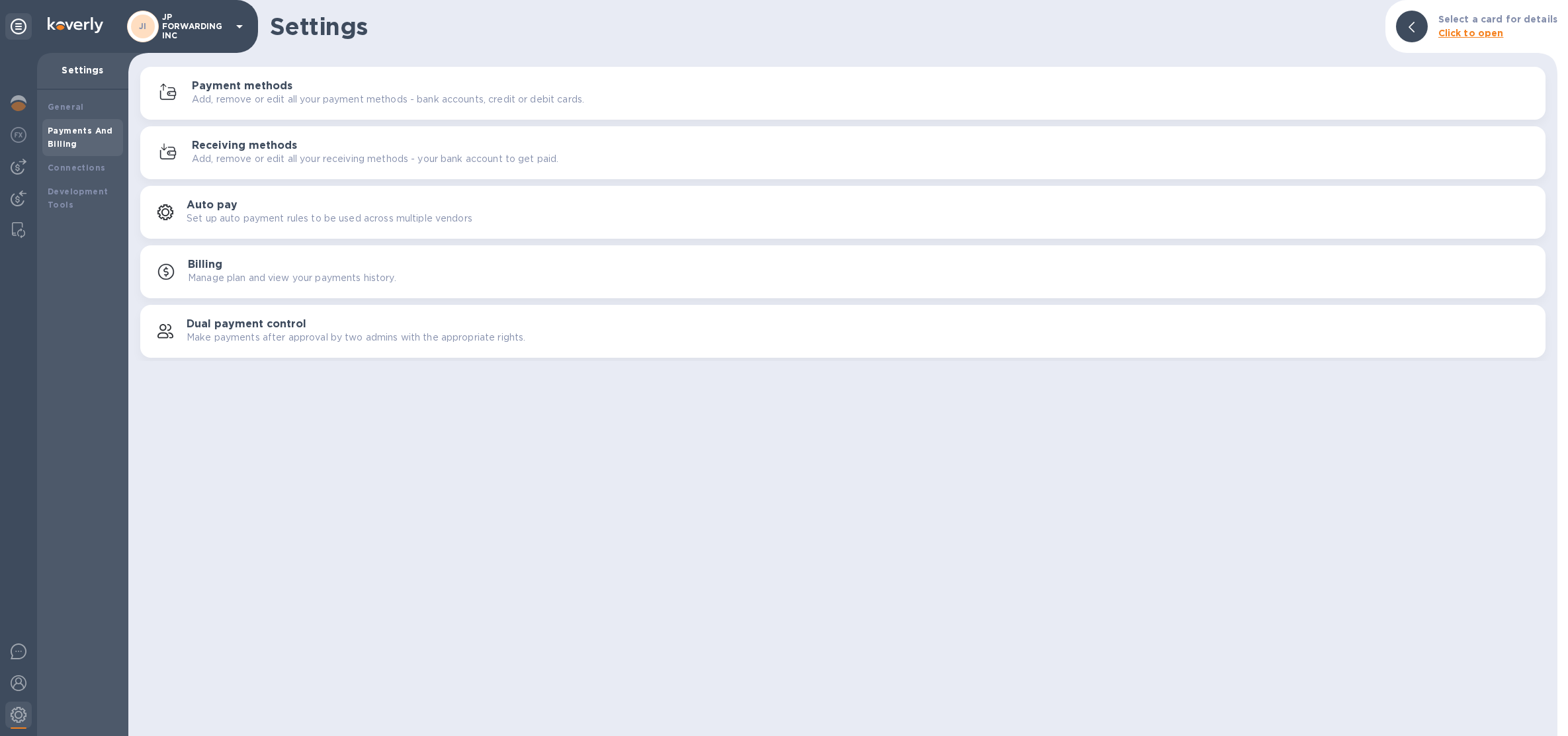
click at [258, 107] on div "Payment methods Add, remove or edit all your payment methods - bank accounts, c…" at bounding box center [843, 93] width 1389 height 31
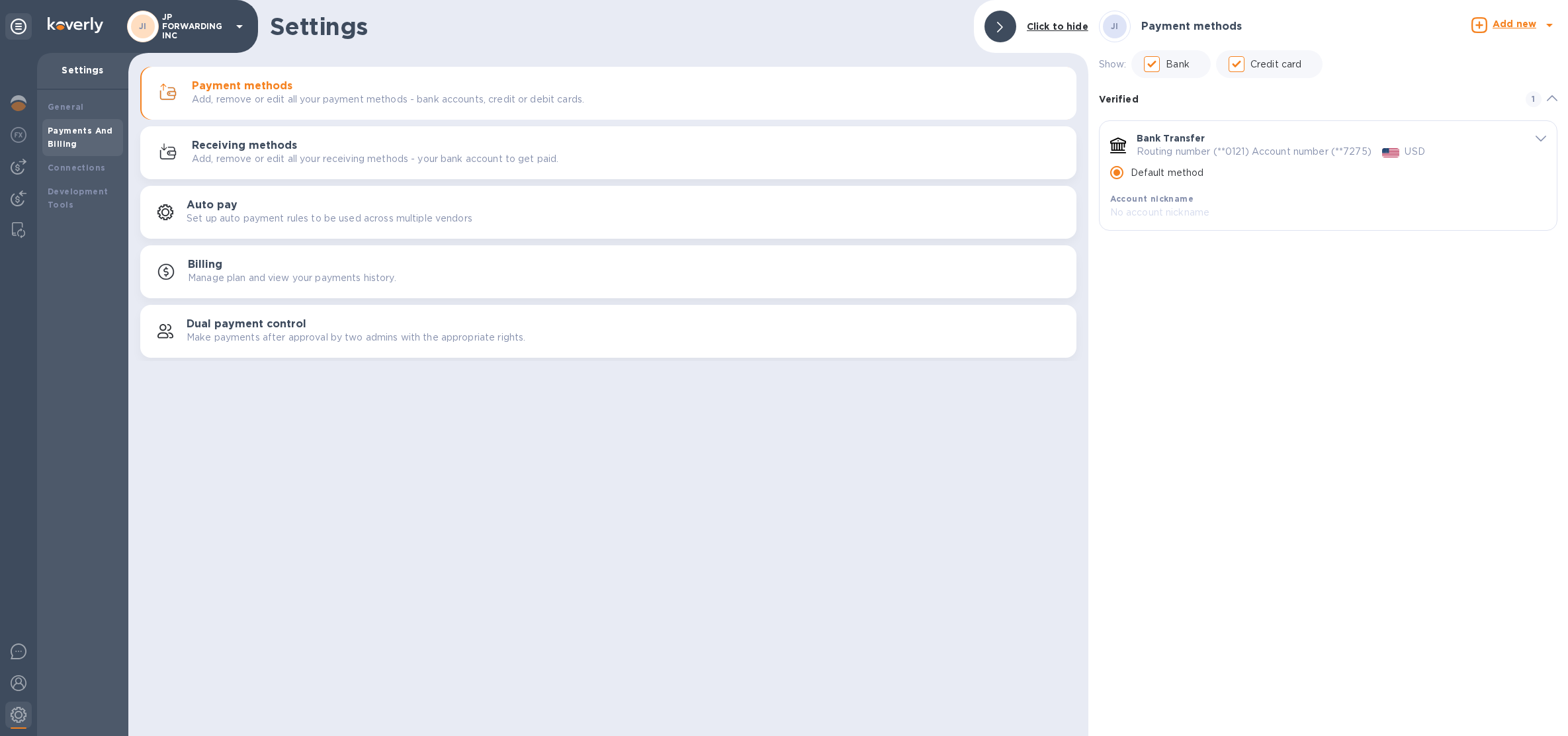
click at [165, 17] on p "JP FORWARDING INC" at bounding box center [196, 26] width 66 height 28
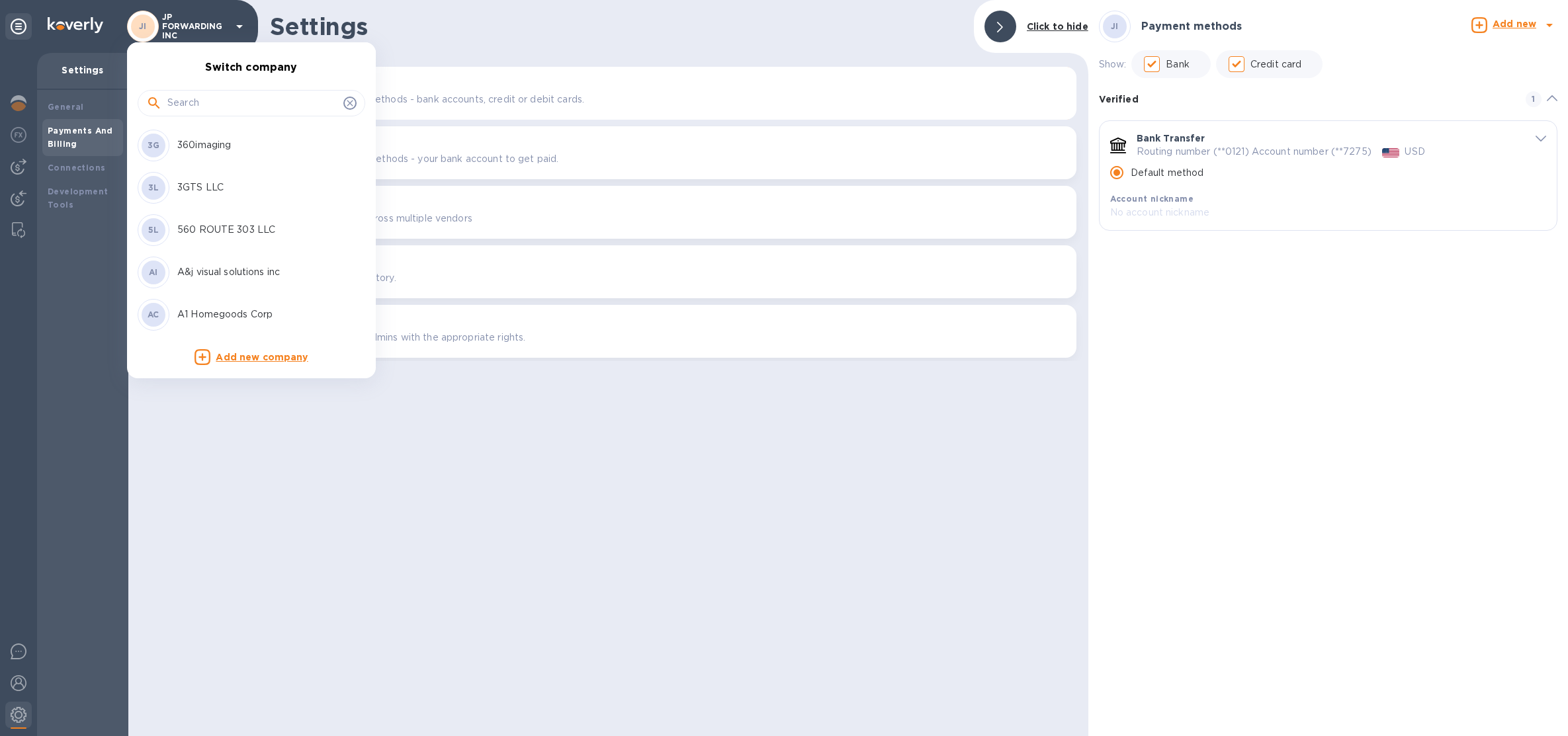
click at [192, 100] on input "text" at bounding box center [252, 103] width 170 height 20
click at [184, 99] on input "text" at bounding box center [252, 103] width 170 height 20
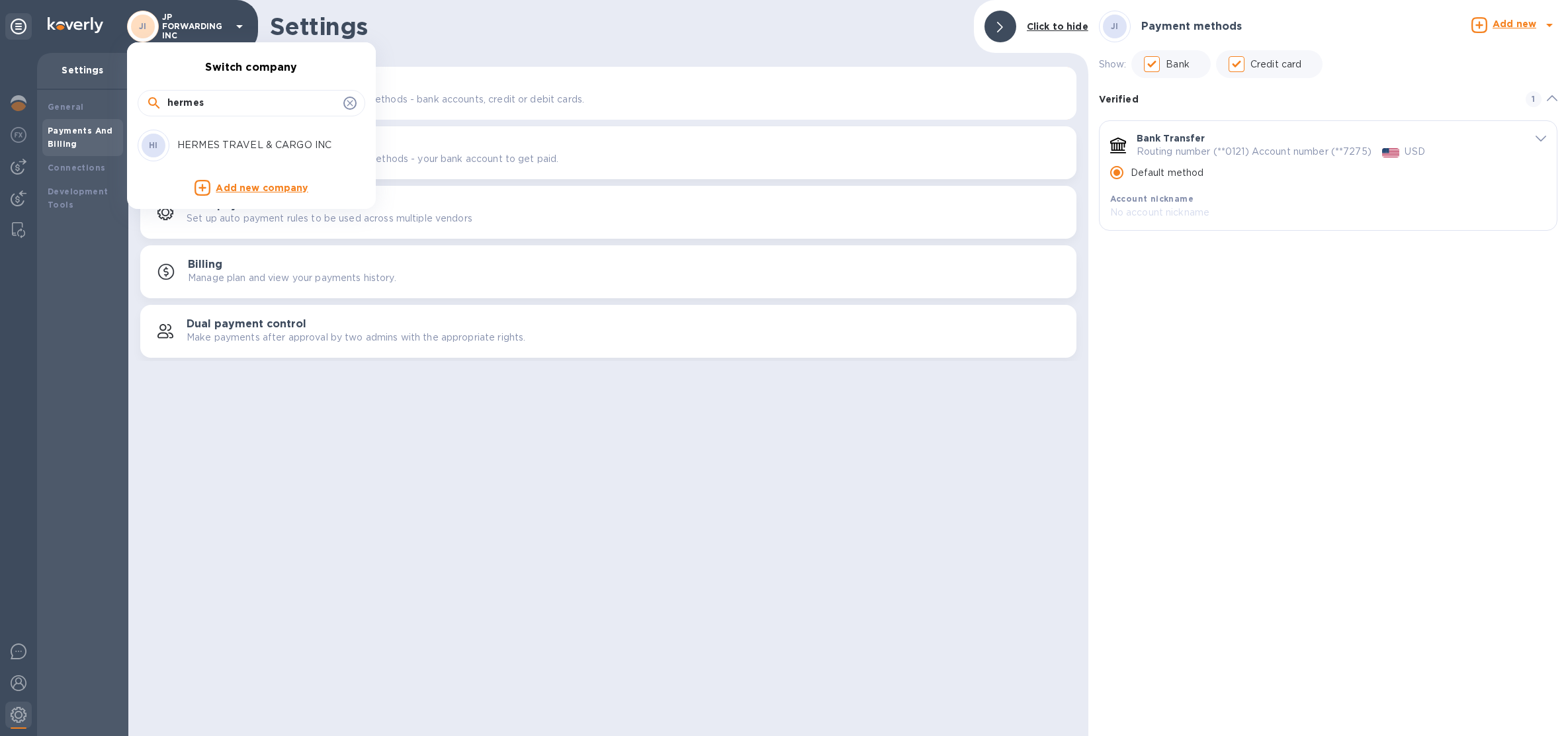
type input "hermes"
click at [183, 148] on p "HERMES TRAVEL & CARGO INC" at bounding box center [260, 145] width 167 height 14
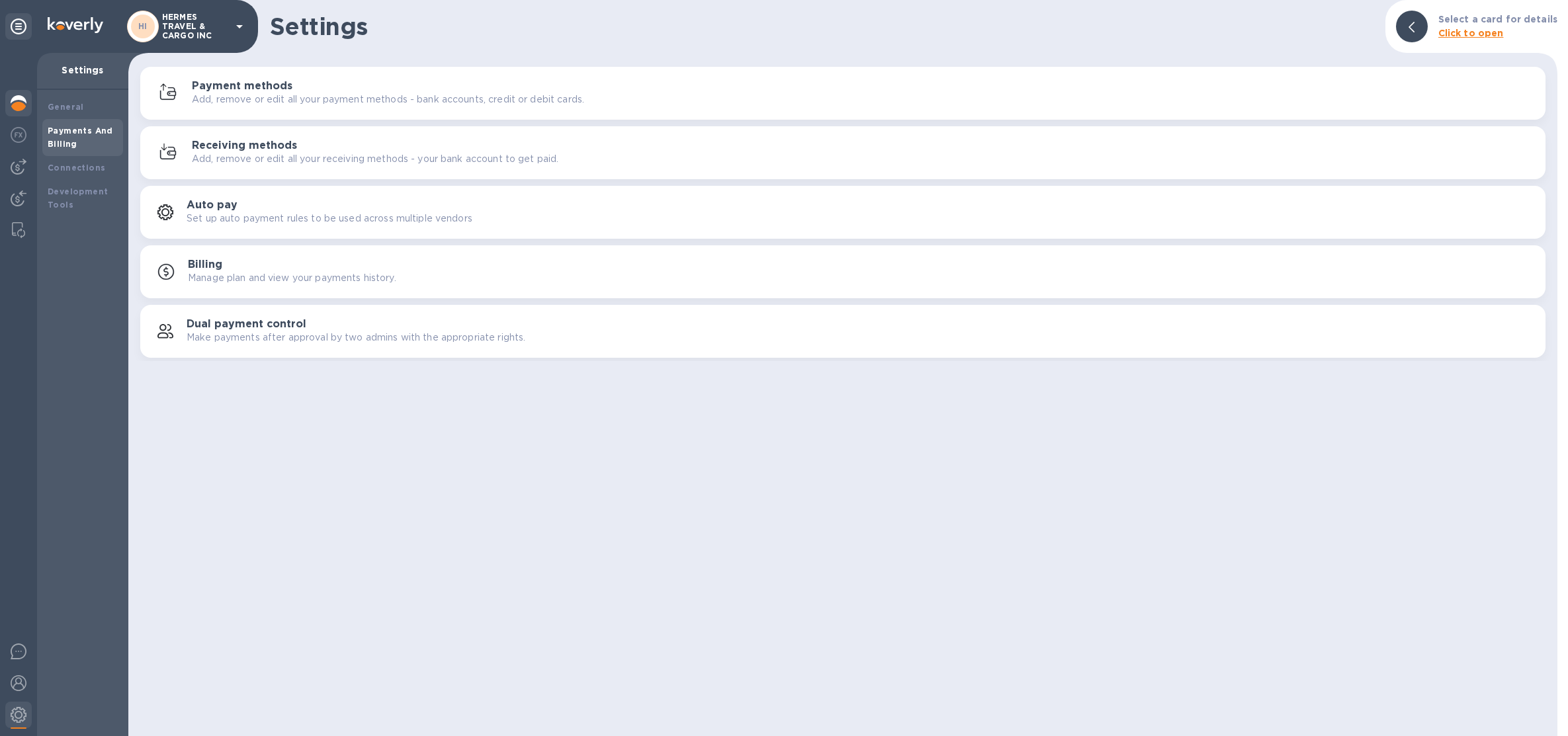
click at [17, 102] on img at bounding box center [18, 103] width 16 height 16
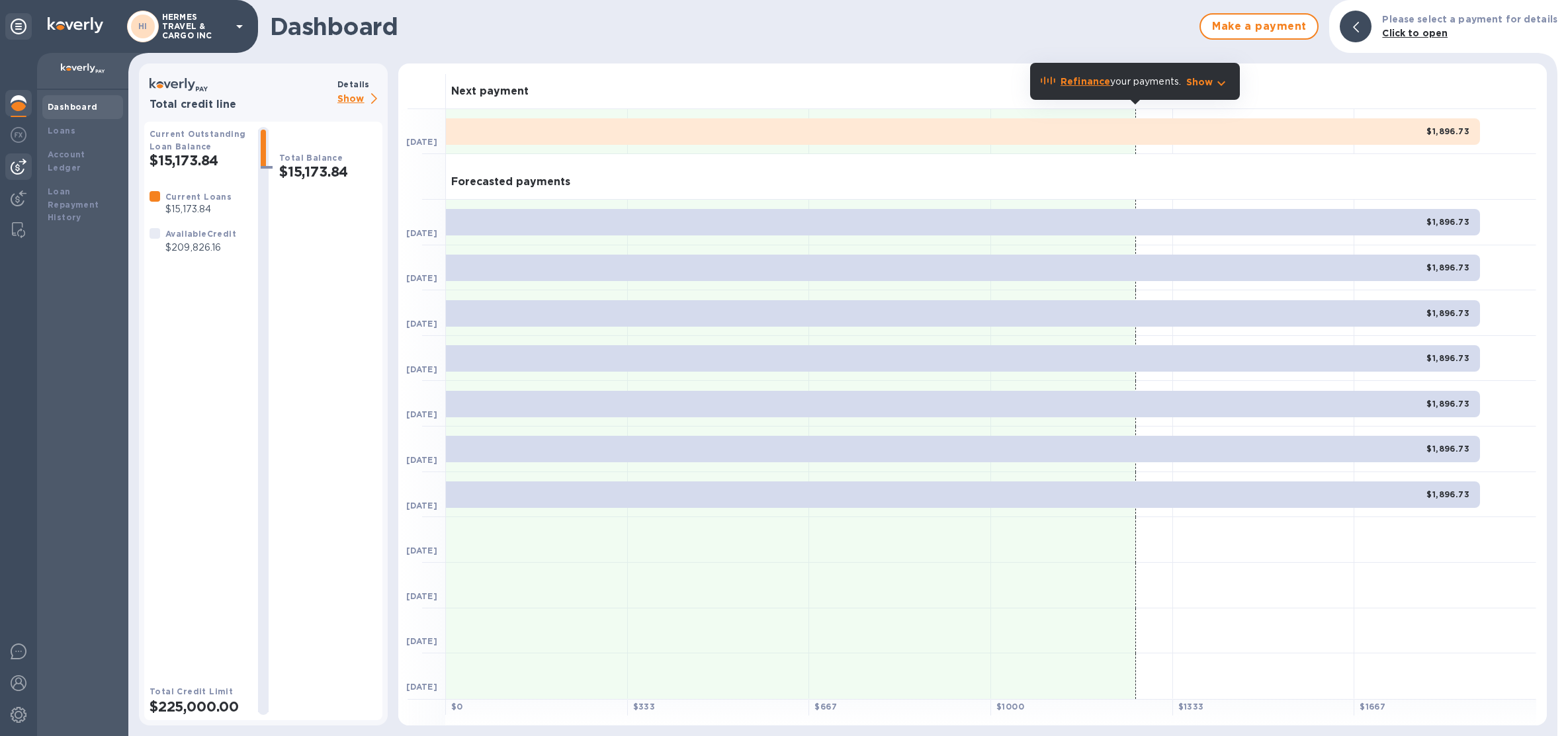
click at [20, 169] on img at bounding box center [18, 167] width 16 height 16
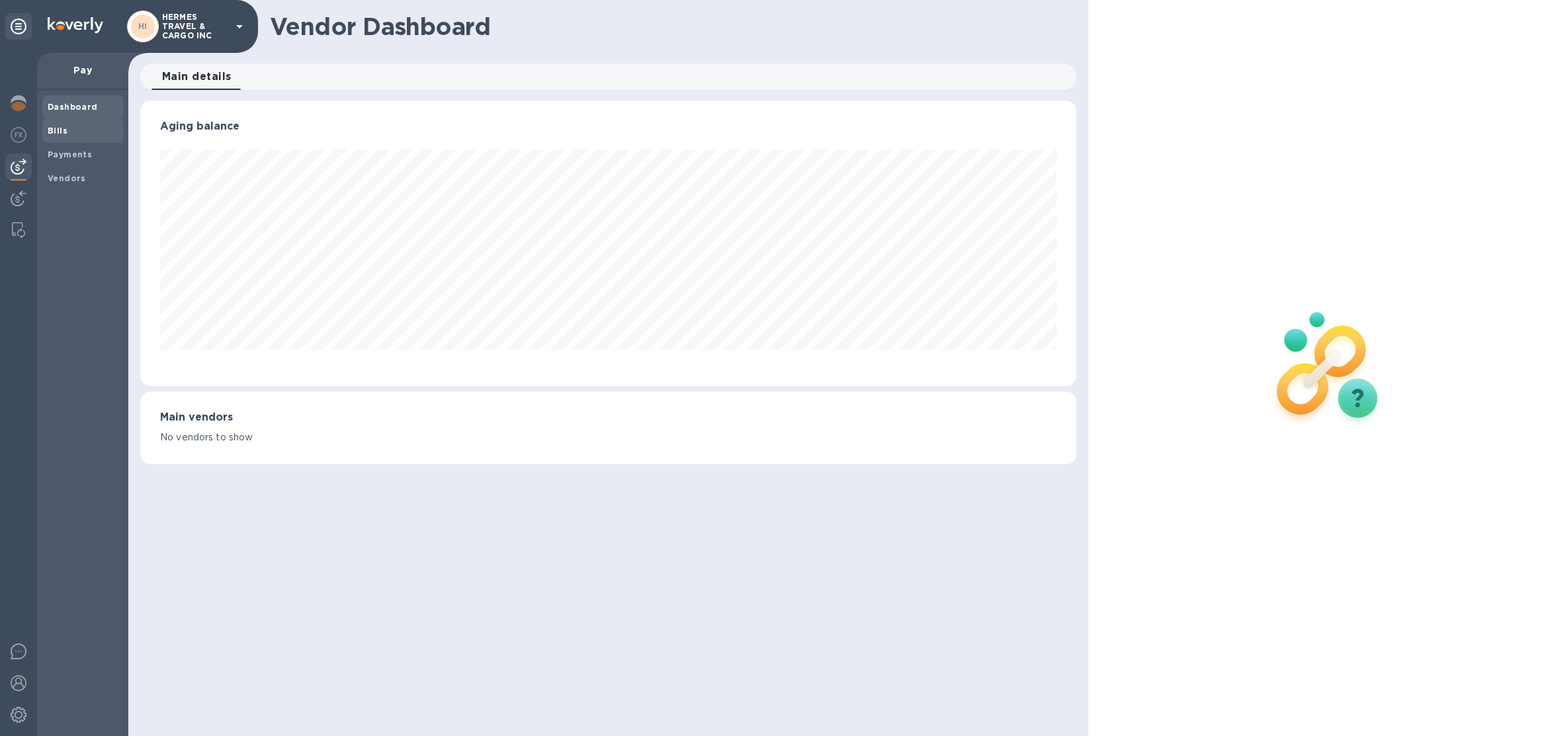
scroll to position [285, 936]
click at [11, 107] on img at bounding box center [18, 103] width 16 height 16
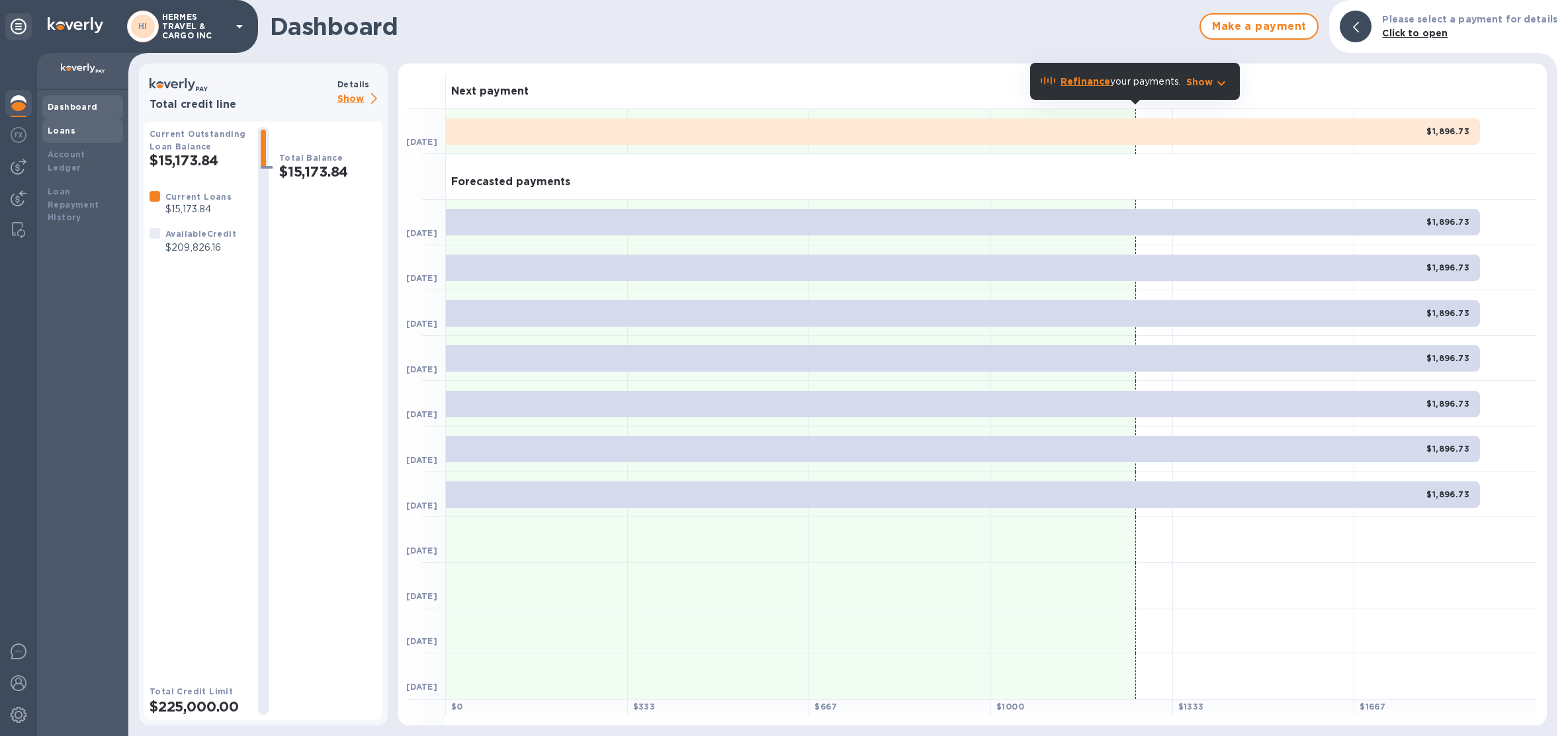
click at [70, 141] on div "Loans" at bounding box center [82, 130] width 80 height 24
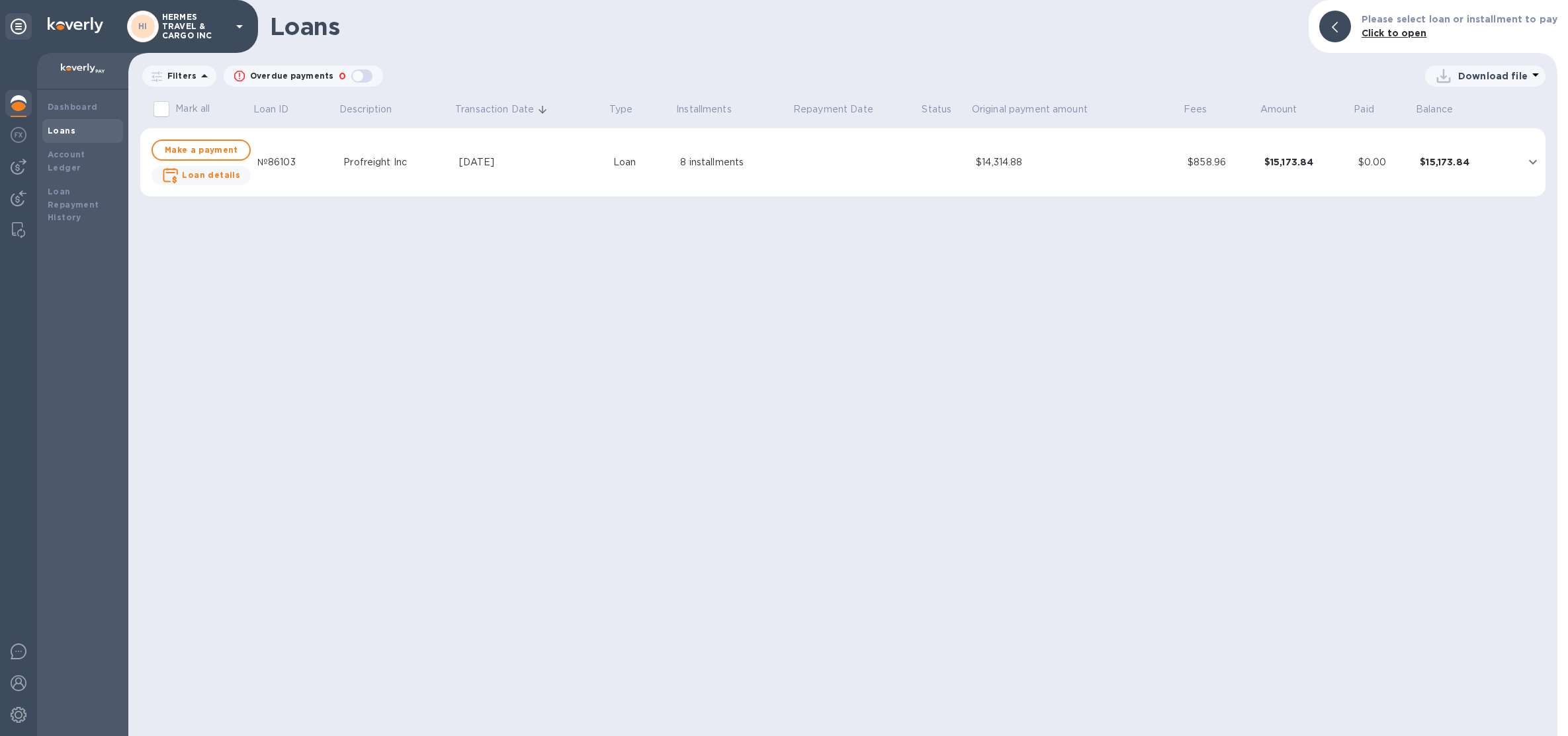
click at [473, 170] on td "[DATE]" at bounding box center [530, 162] width 154 height 69
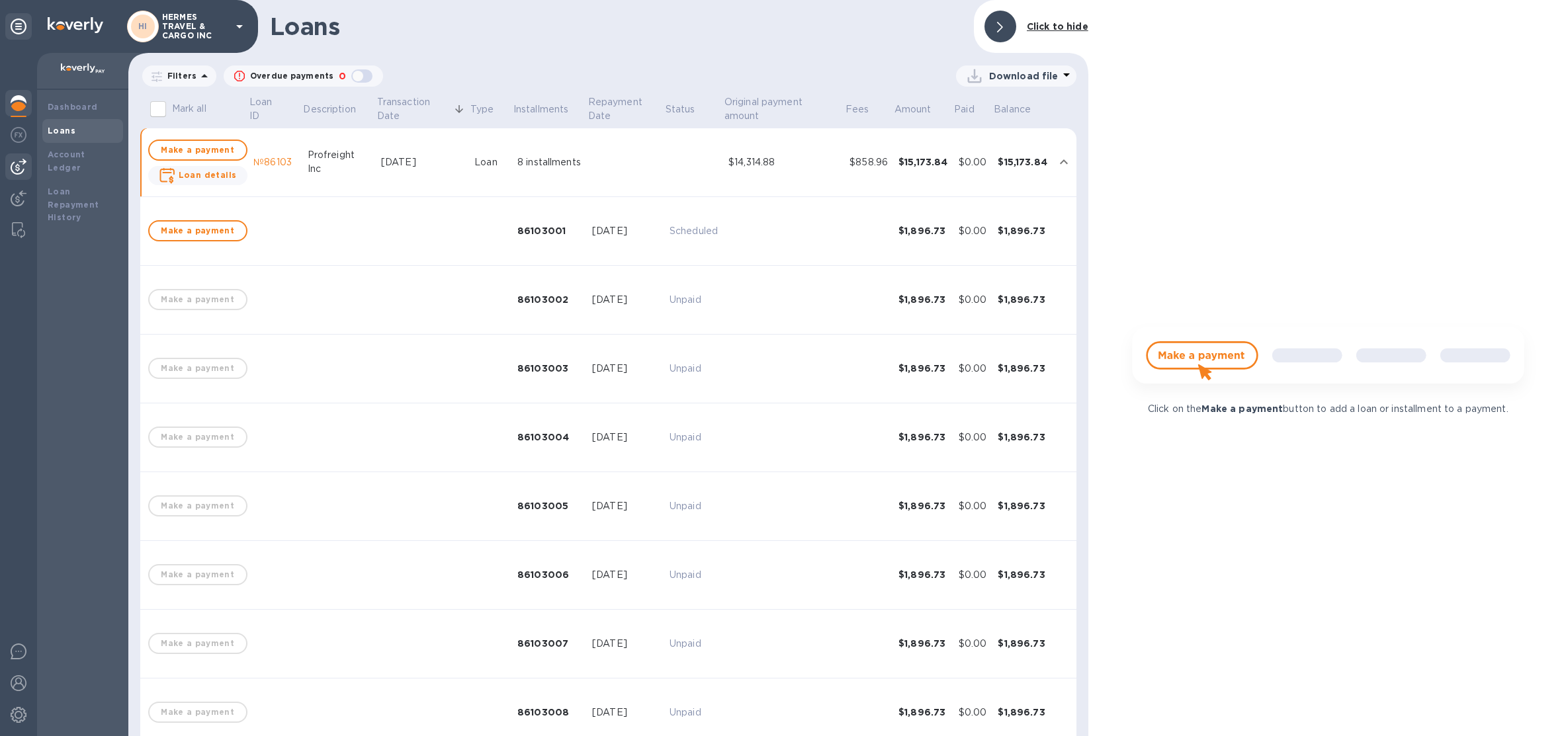
click at [28, 169] on div at bounding box center [18, 167] width 26 height 26
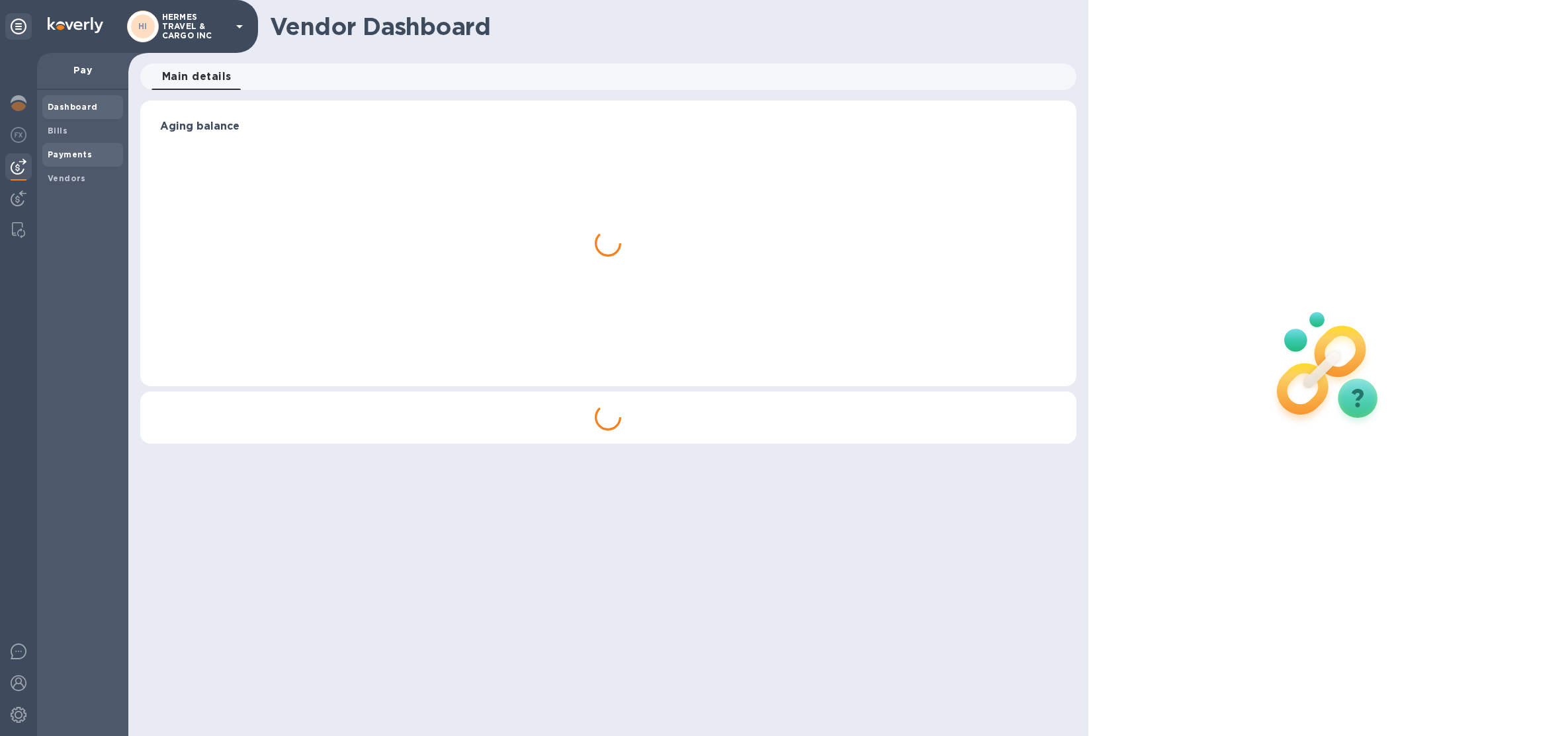
click at [53, 159] on span "Payments" at bounding box center [70, 155] width 45 height 13
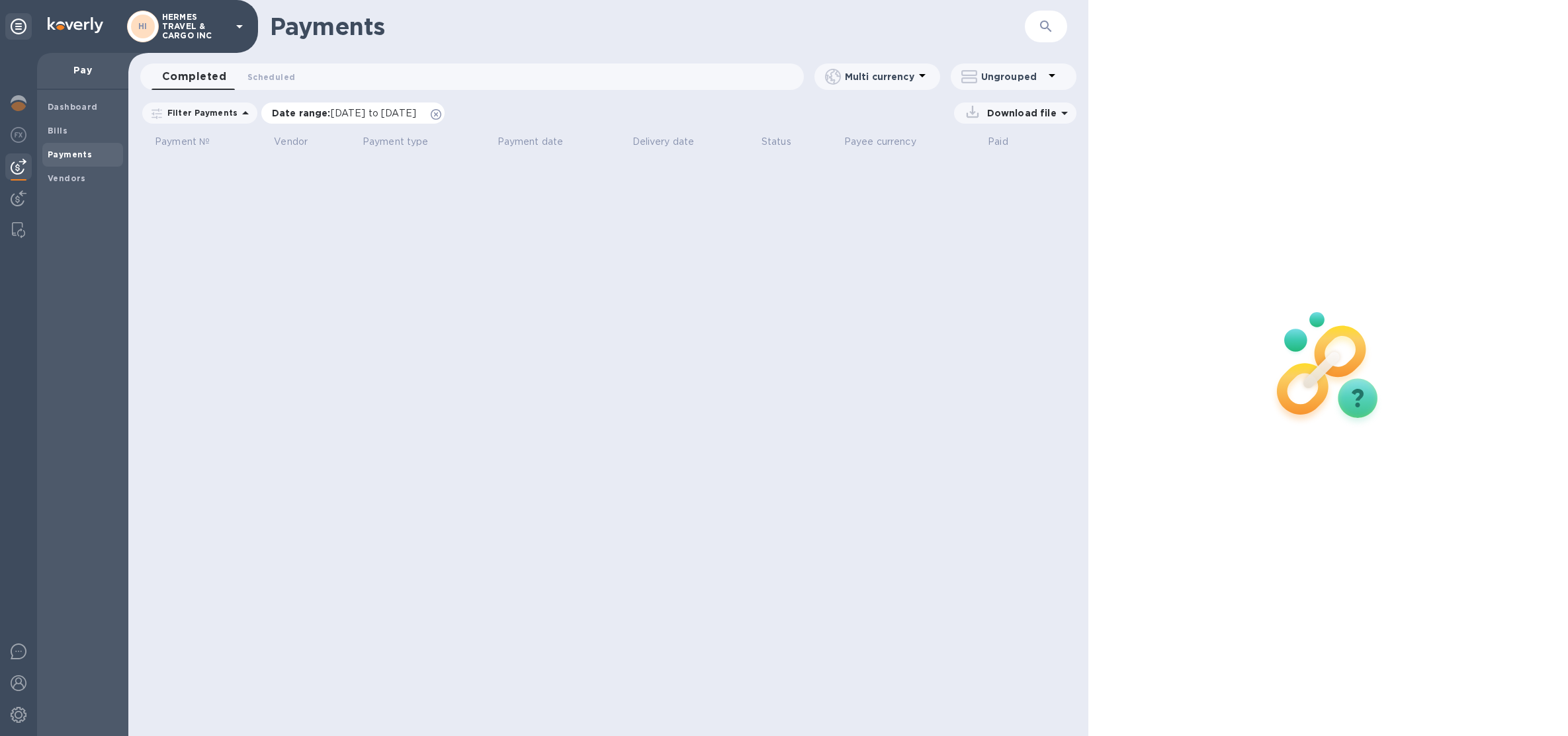
click at [441, 111] on icon at bounding box center [436, 114] width 10 height 10
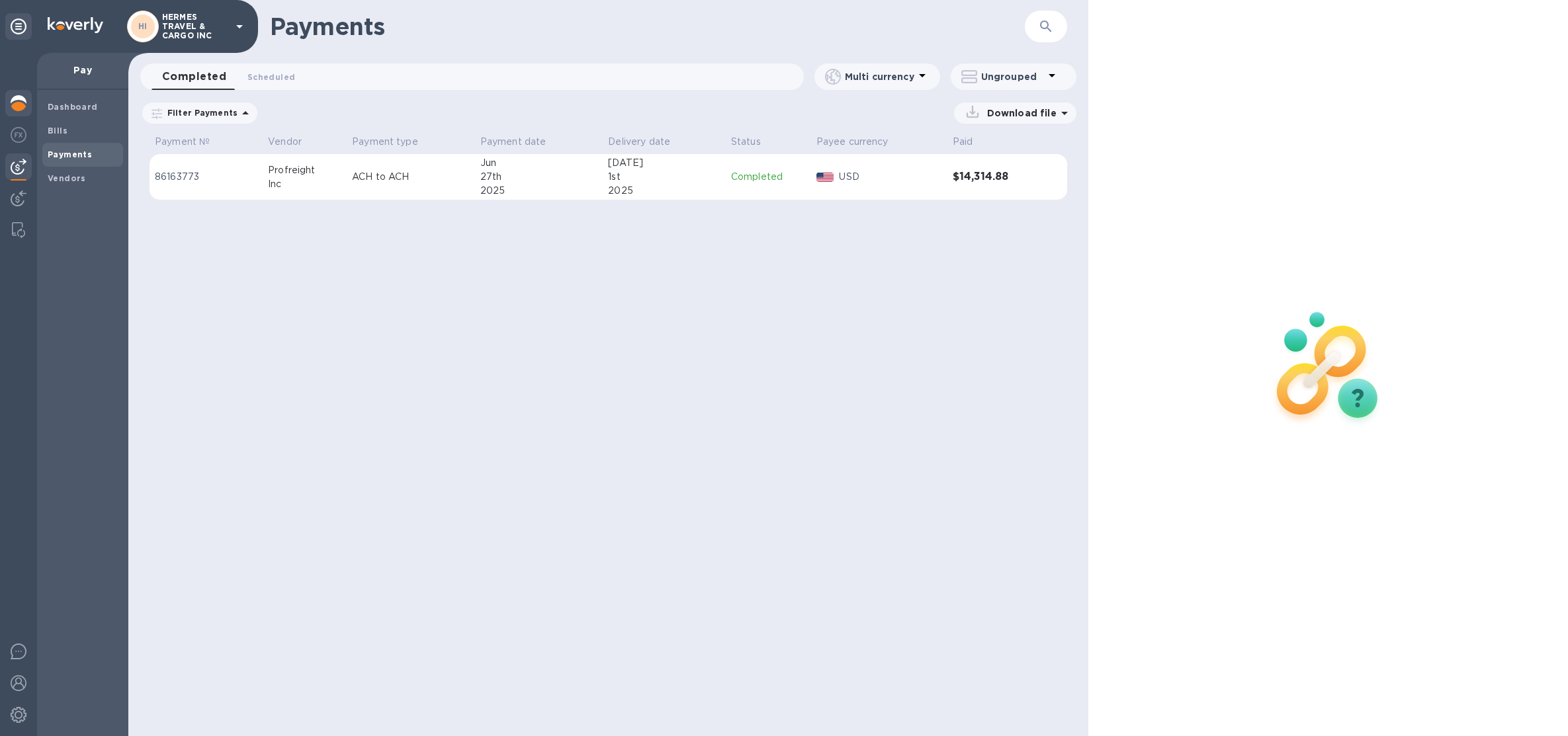
click at [26, 103] on div at bounding box center [18, 104] width 26 height 29
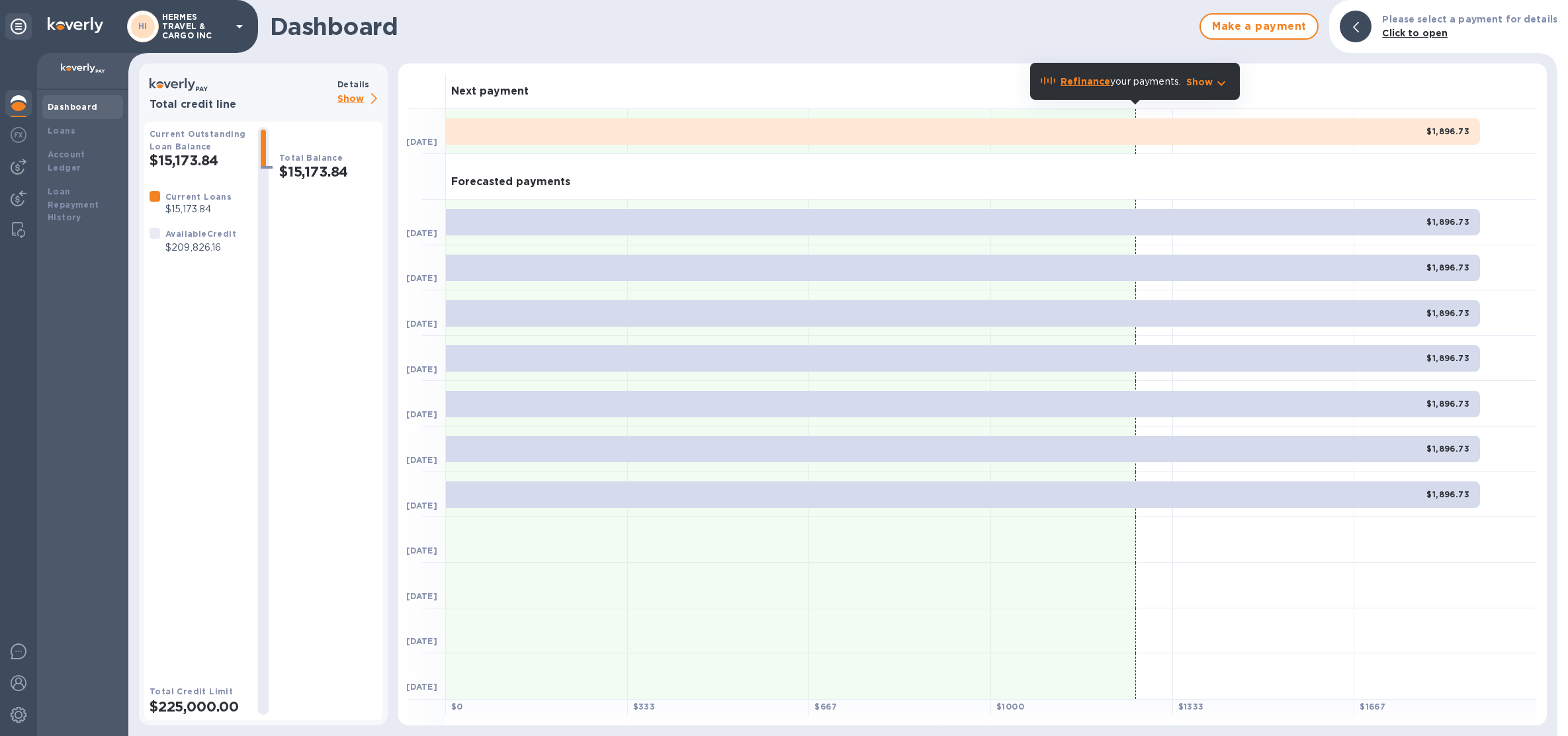
click at [350, 98] on p "Show" at bounding box center [359, 99] width 45 height 17
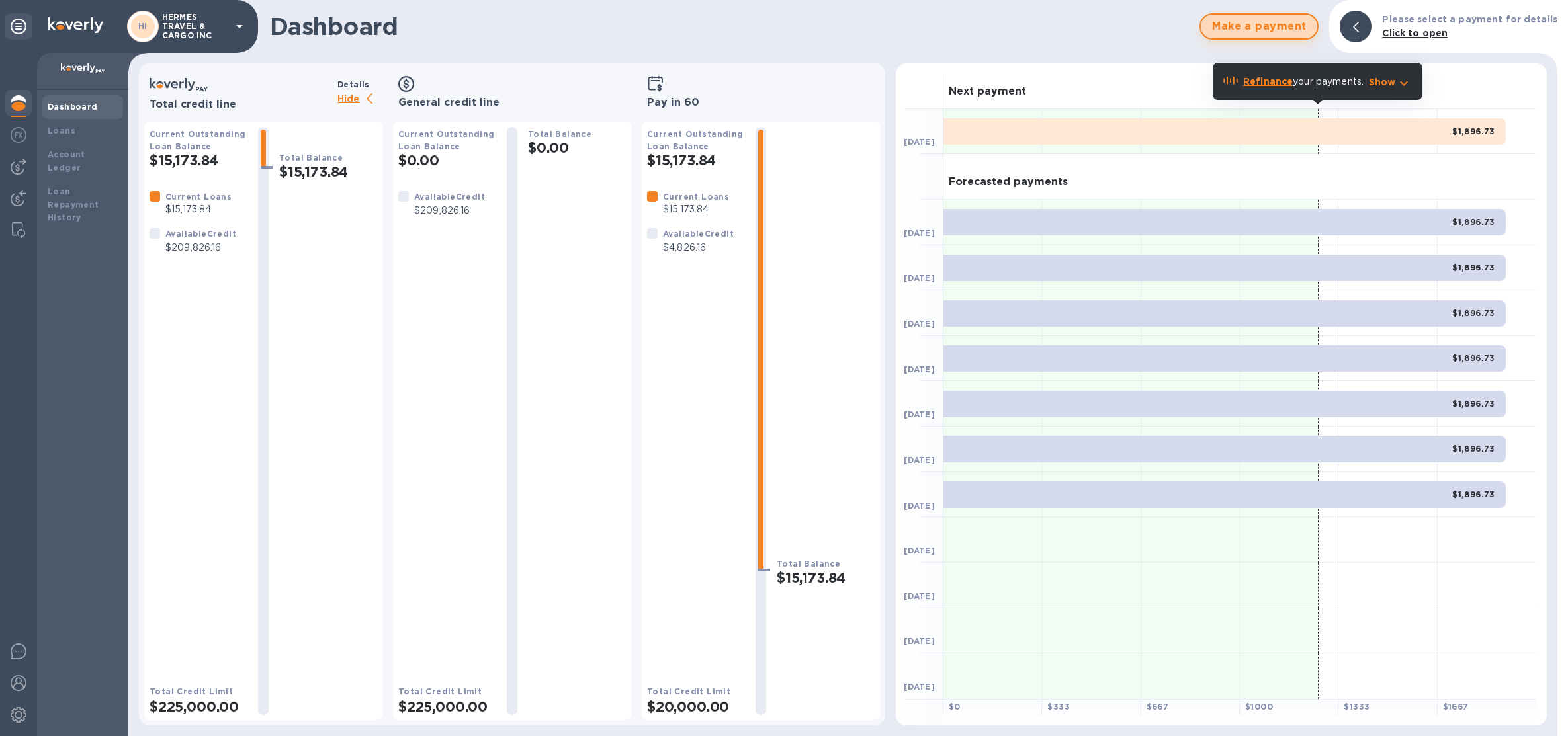
click at [1238, 26] on span "Make a payment" at bounding box center [1258, 26] width 95 height 16
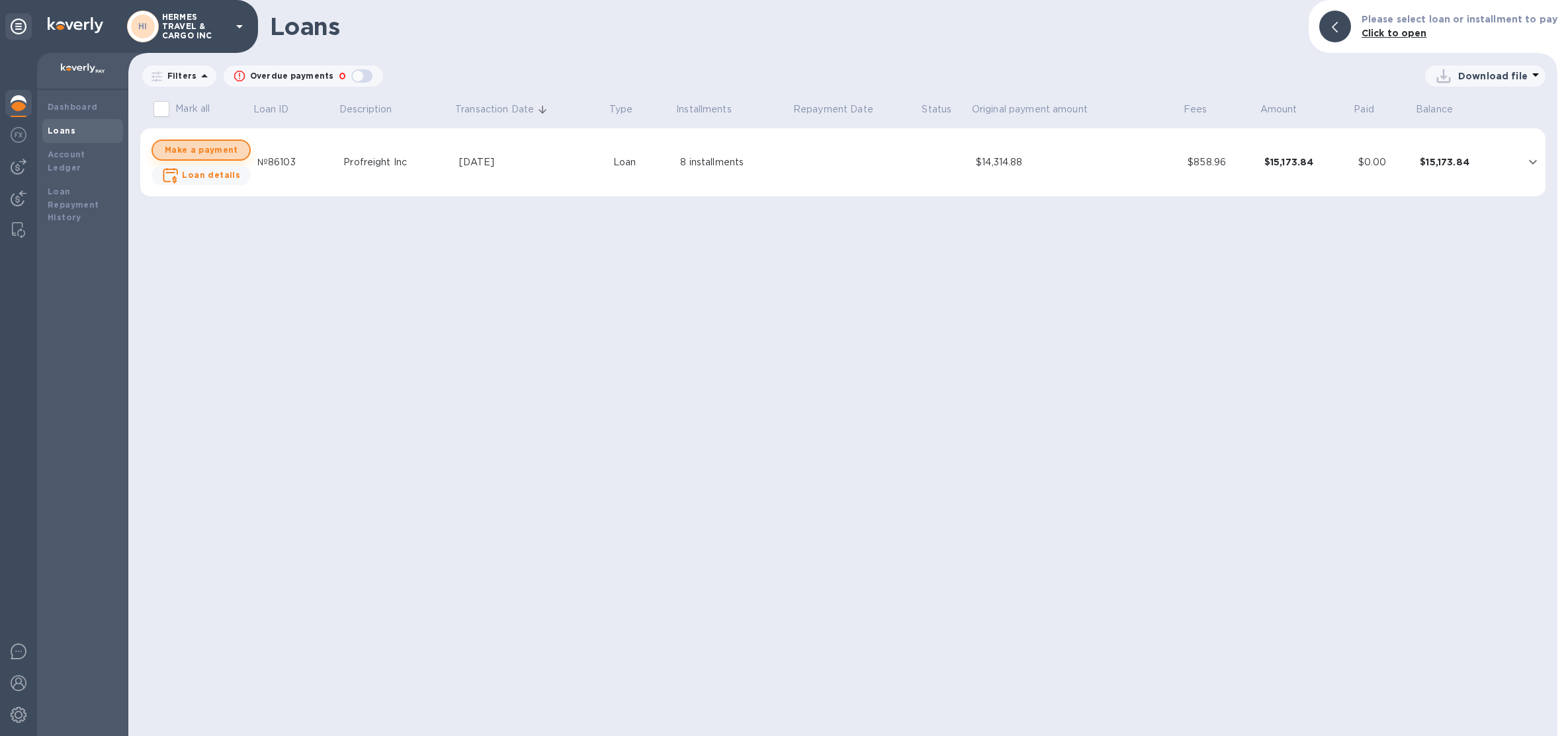
click at [224, 148] on span "Make a payment" at bounding box center [201, 150] width 75 height 16
checkbox input "true"
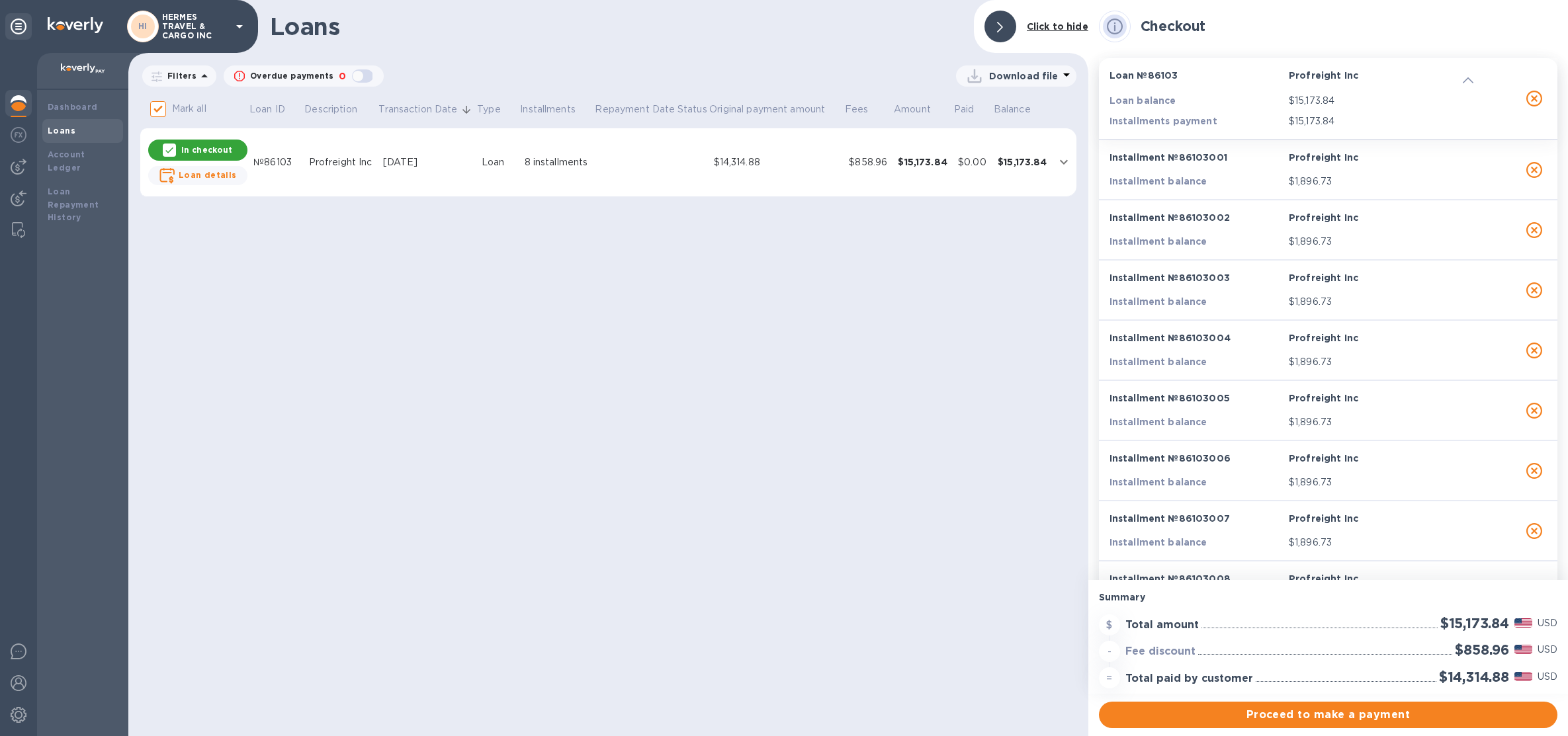
click at [24, 106] on img at bounding box center [18, 103] width 16 height 16
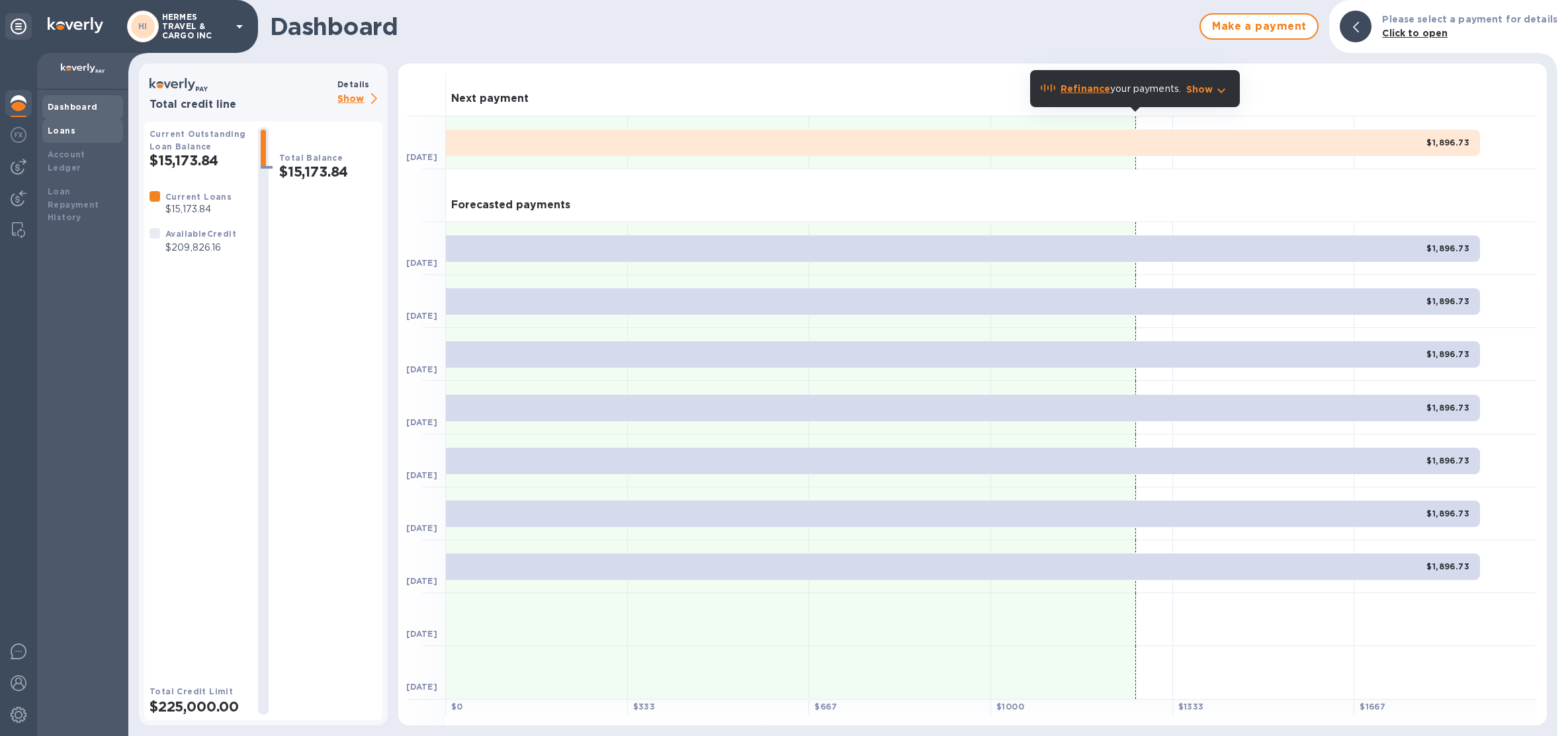
click at [75, 140] on div "Loans" at bounding box center [82, 130] width 80 height 24
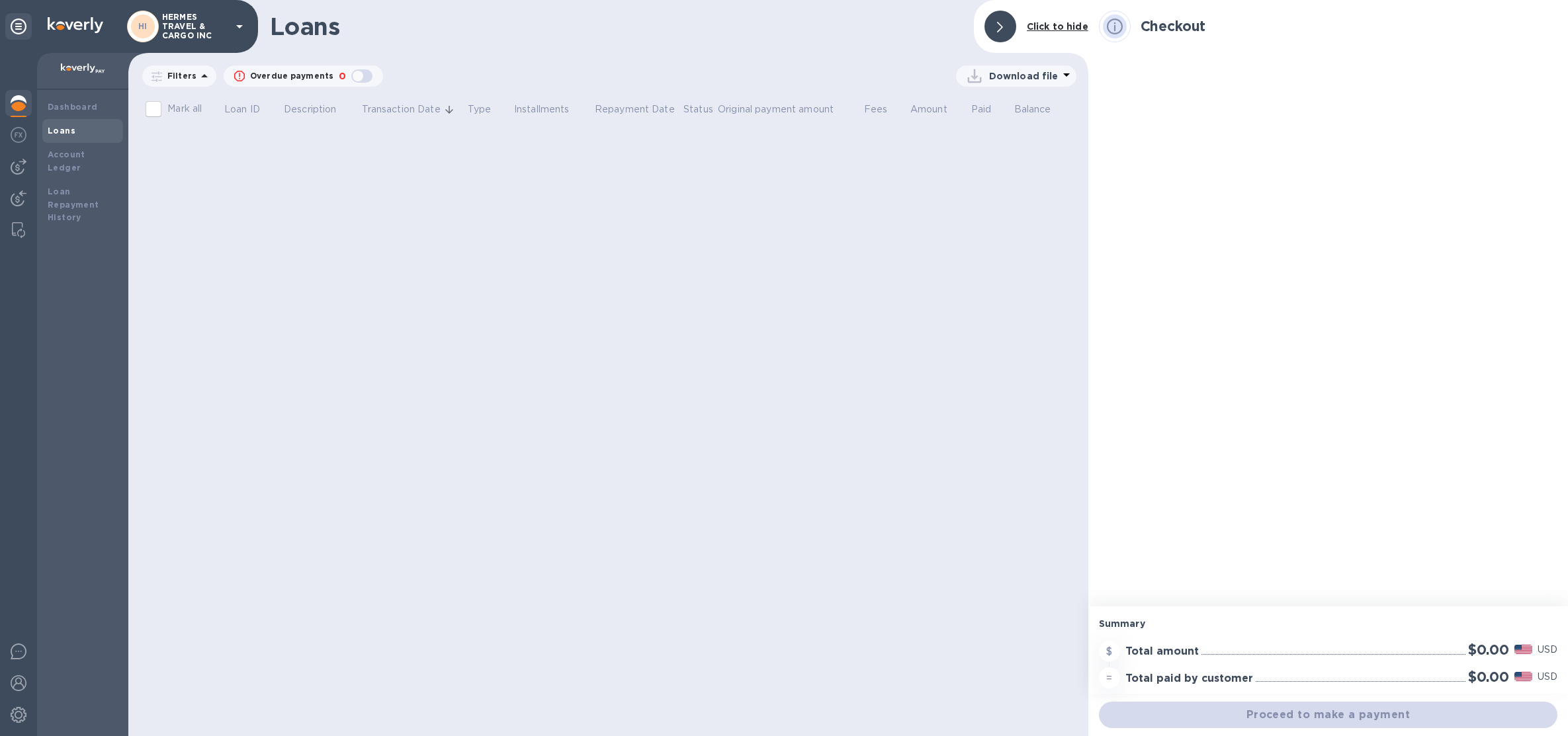
checkbox input "true"
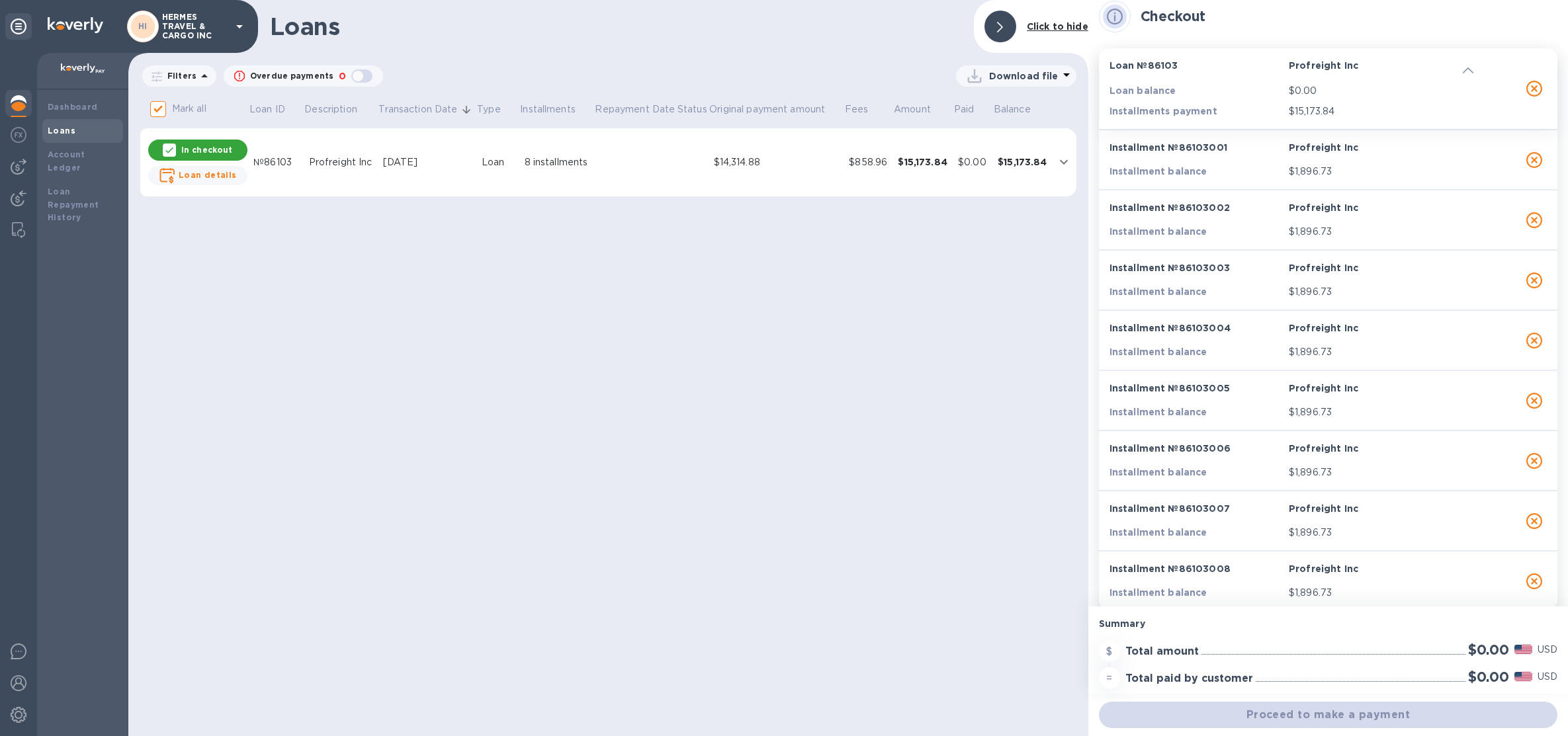
scroll to position [24, 0]
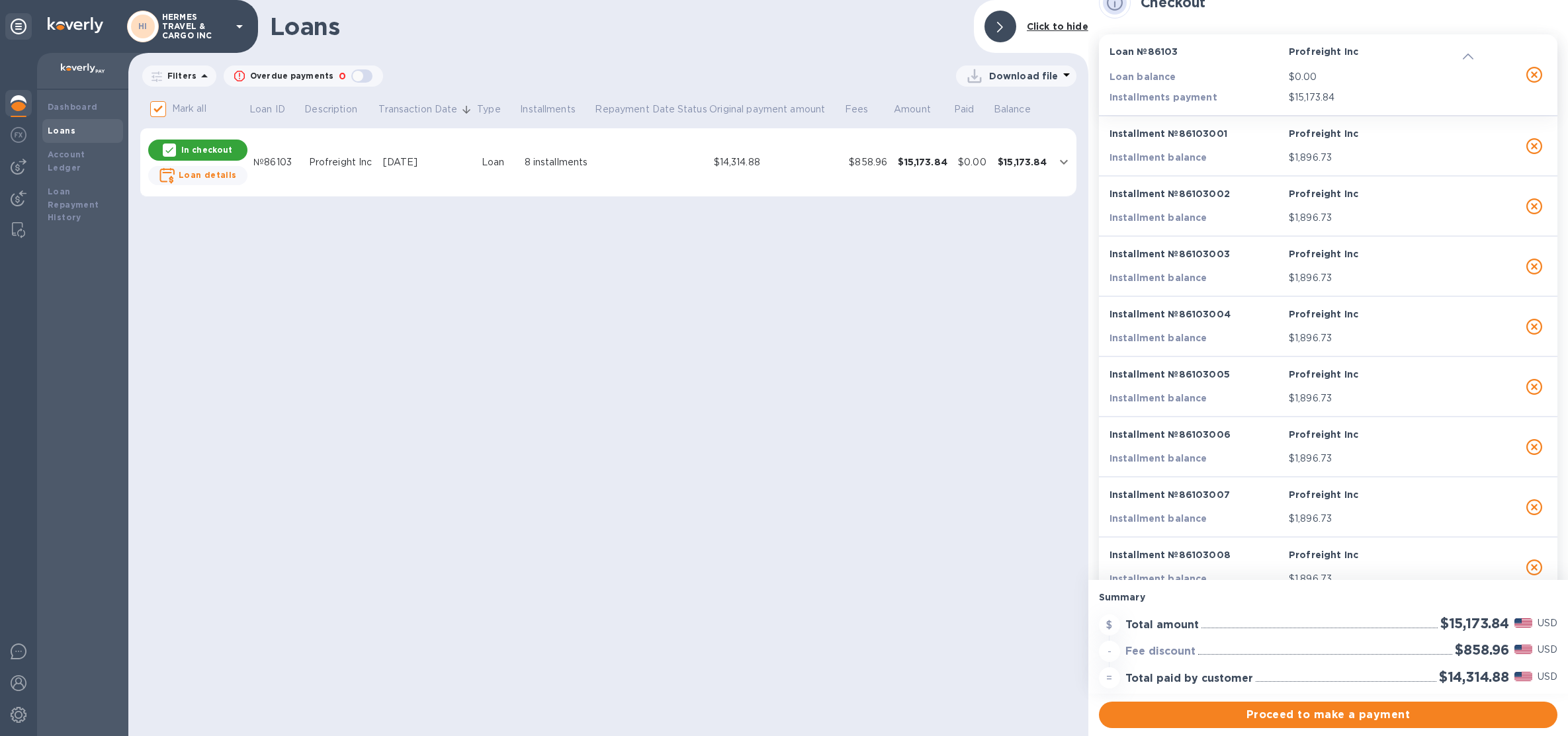
click at [790, 162] on div "$14,314.88" at bounding box center [776, 162] width 125 height 14
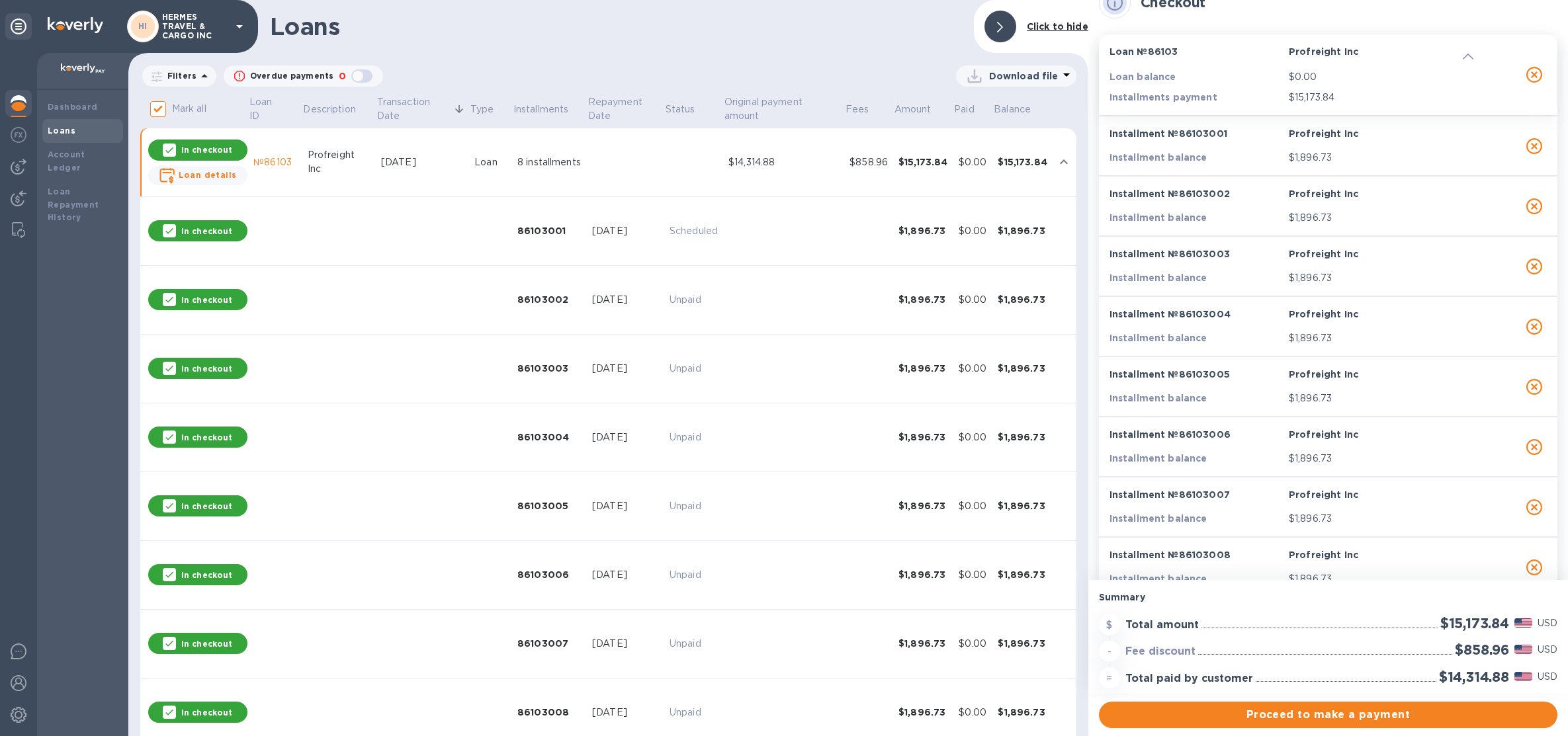
click at [790, 162] on div "$14,314.88" at bounding box center [784, 162] width 110 height 14
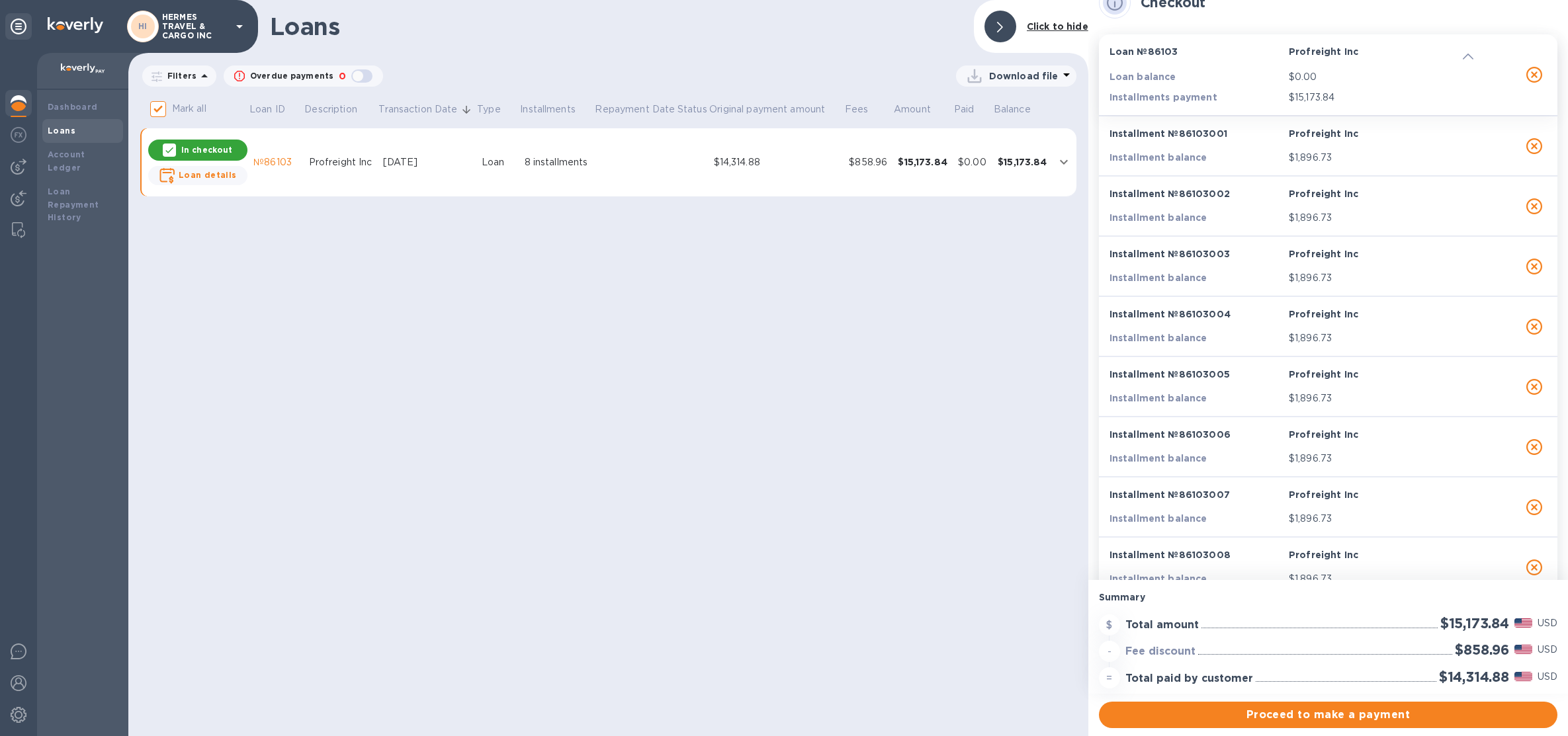
click at [197, 24] on p "HERMES TRAVEL & CARGO INC" at bounding box center [196, 26] width 66 height 28
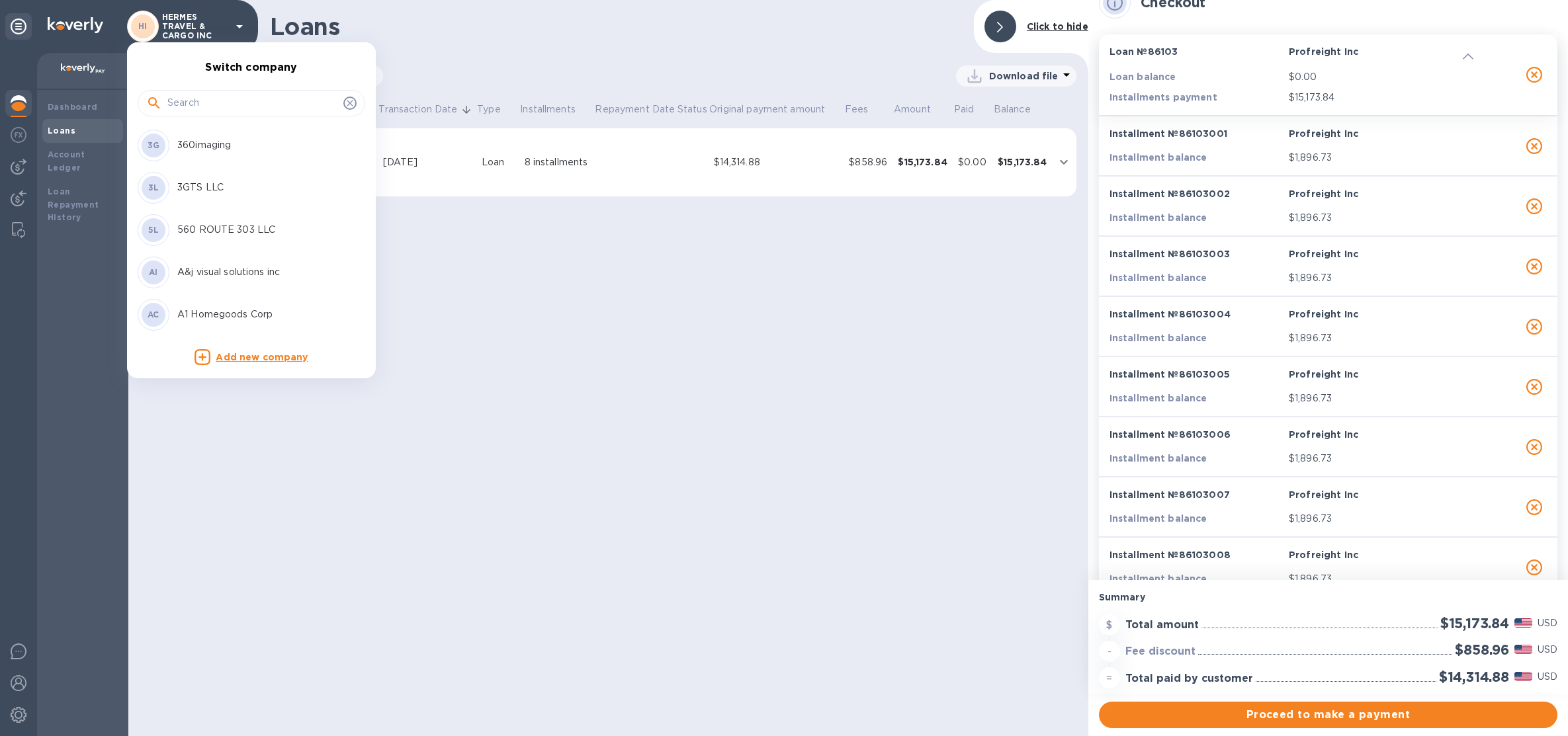
click at [251, 94] on input "text" at bounding box center [252, 103] width 170 height 20
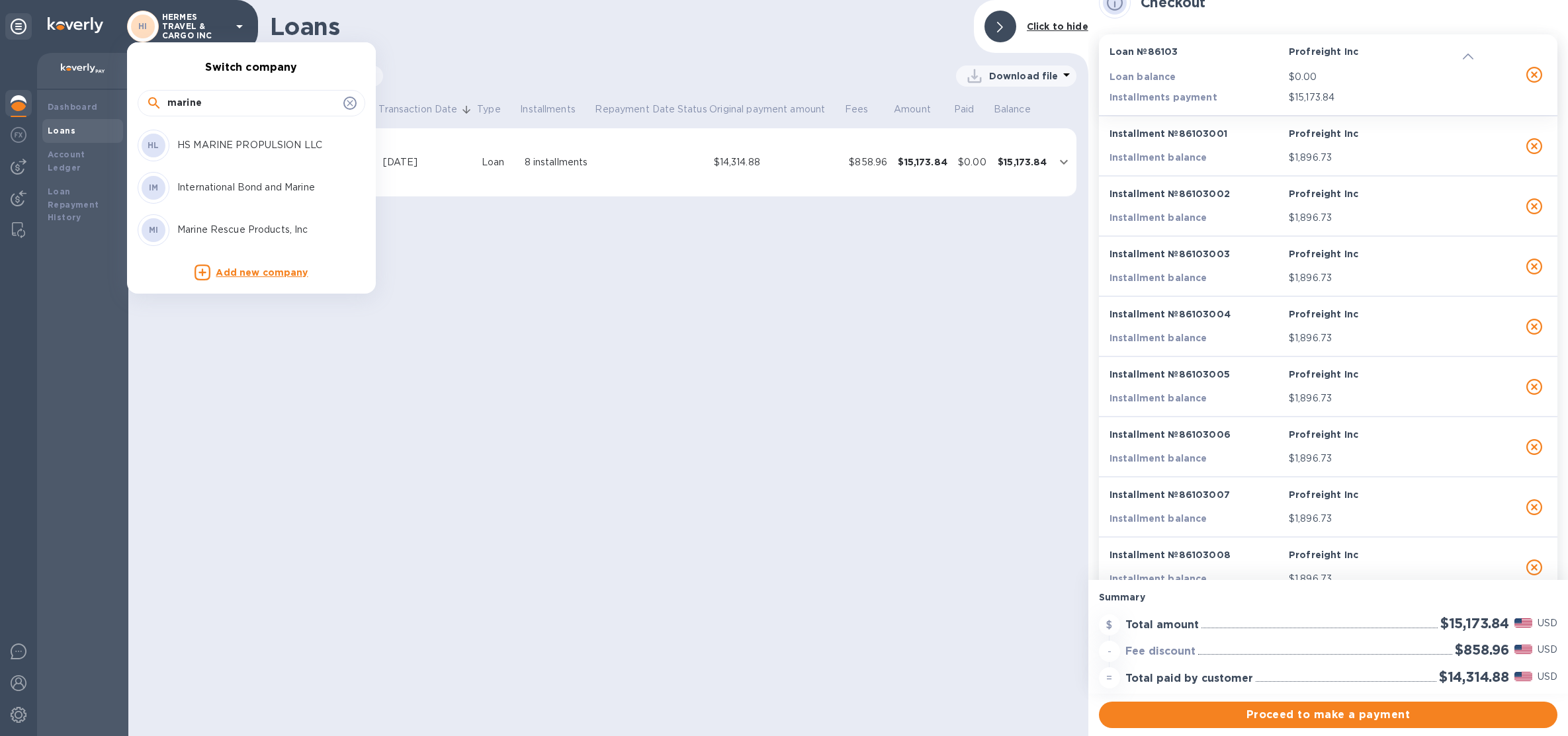
type input "marine"
click at [231, 224] on p "Marine Rescue Products, Inc" at bounding box center [260, 230] width 167 height 14
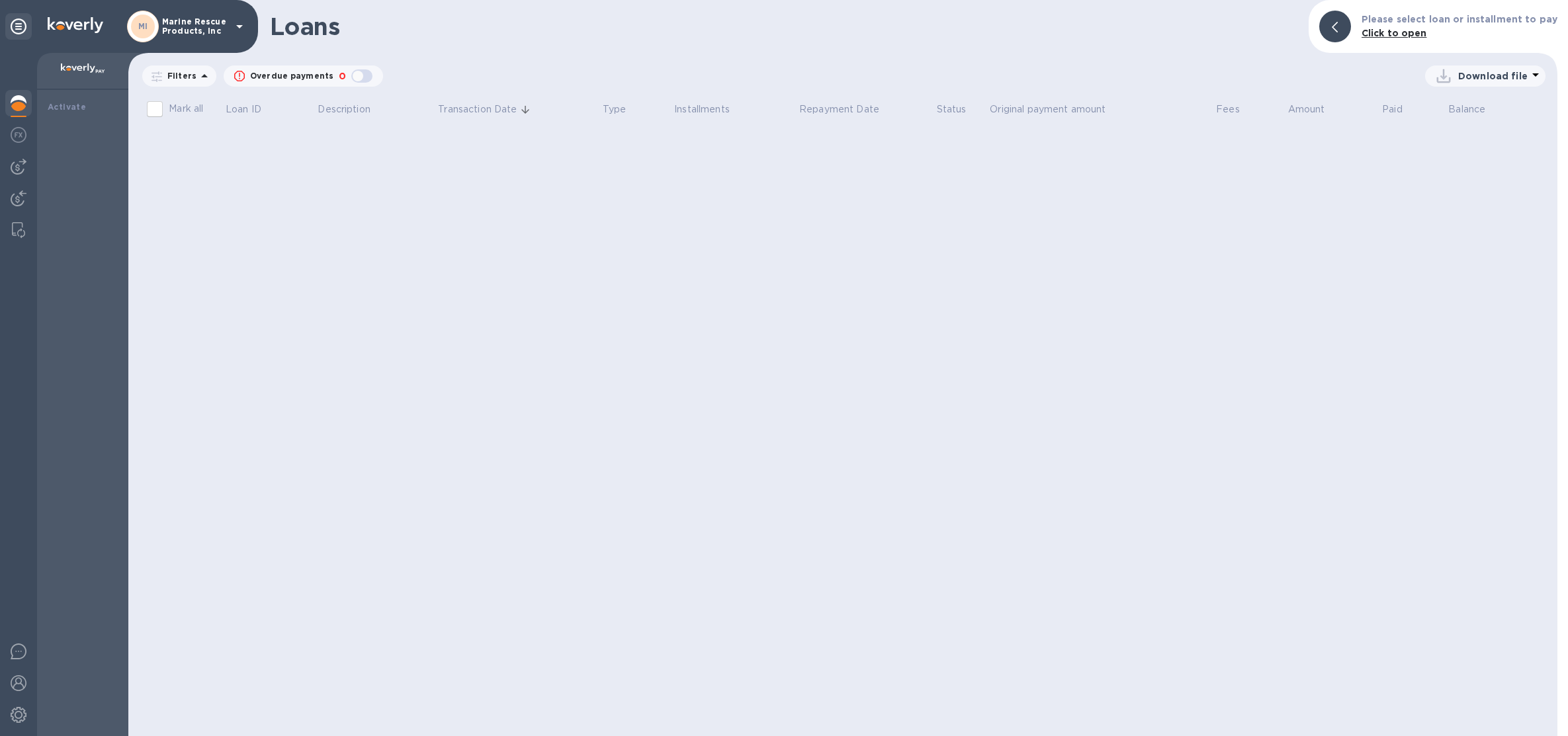
click at [18, 107] on img at bounding box center [18, 103] width 16 height 16
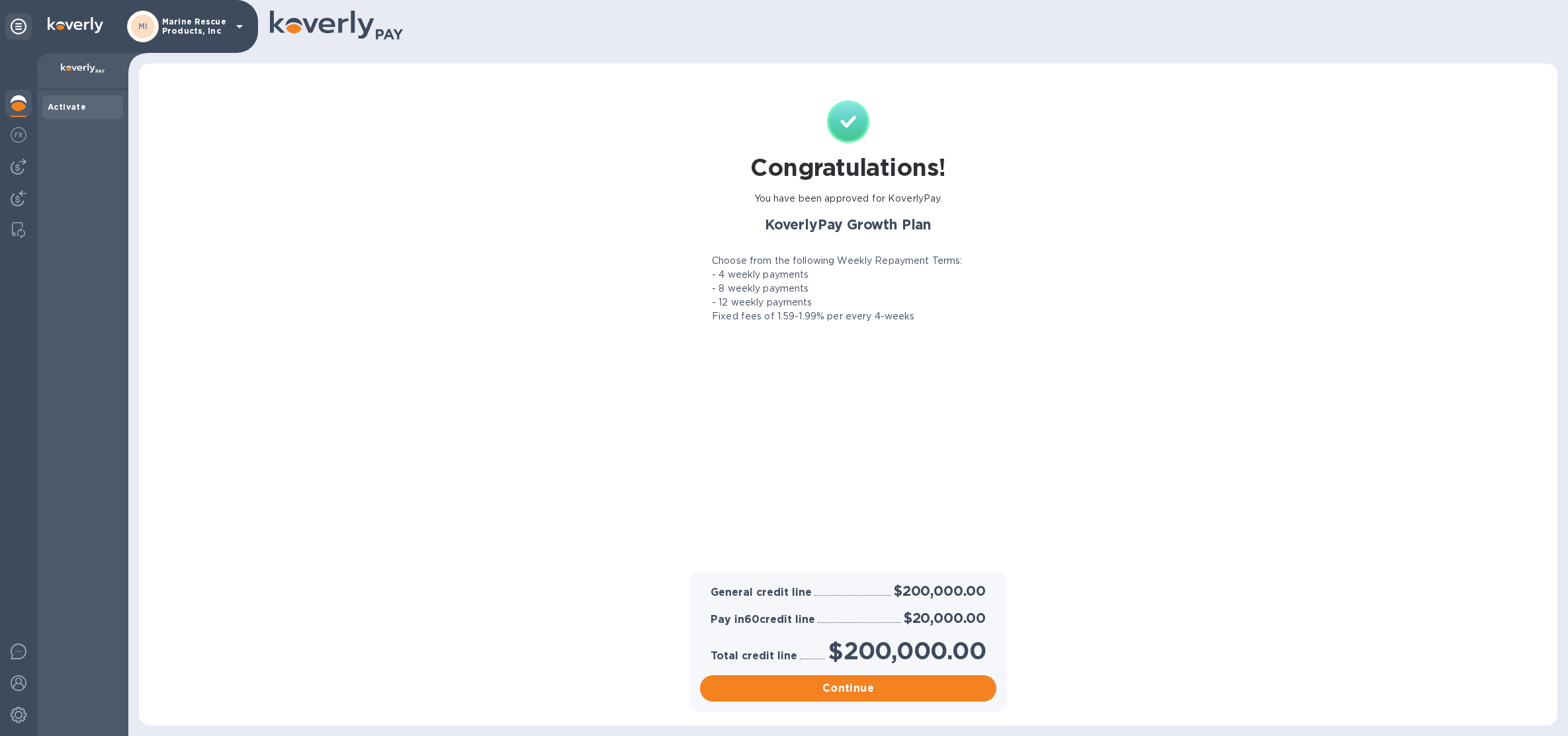
click at [181, 34] on p "Marine Rescue Products, Inc" at bounding box center [196, 26] width 66 height 18
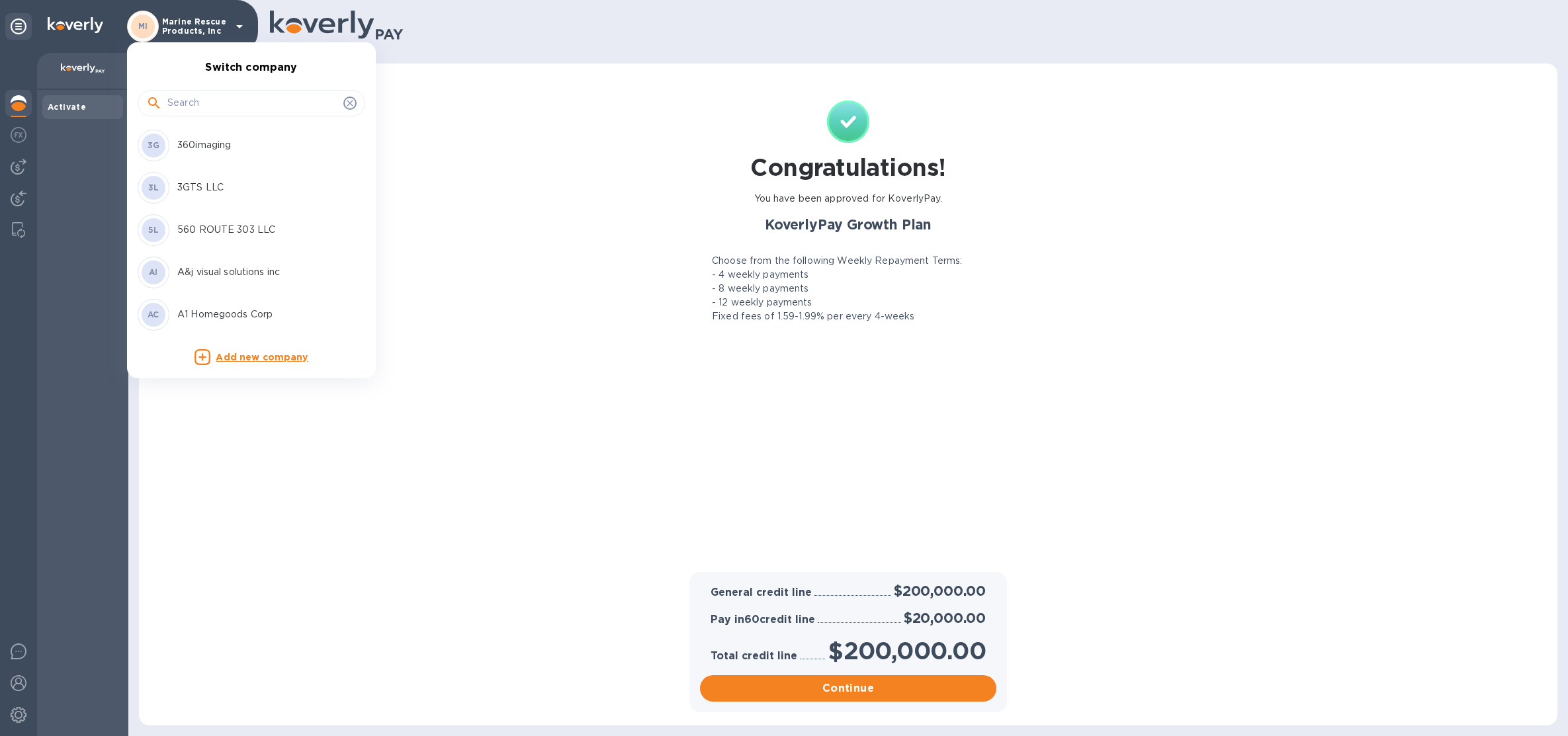
click at [206, 98] on input "text" at bounding box center [252, 103] width 170 height 20
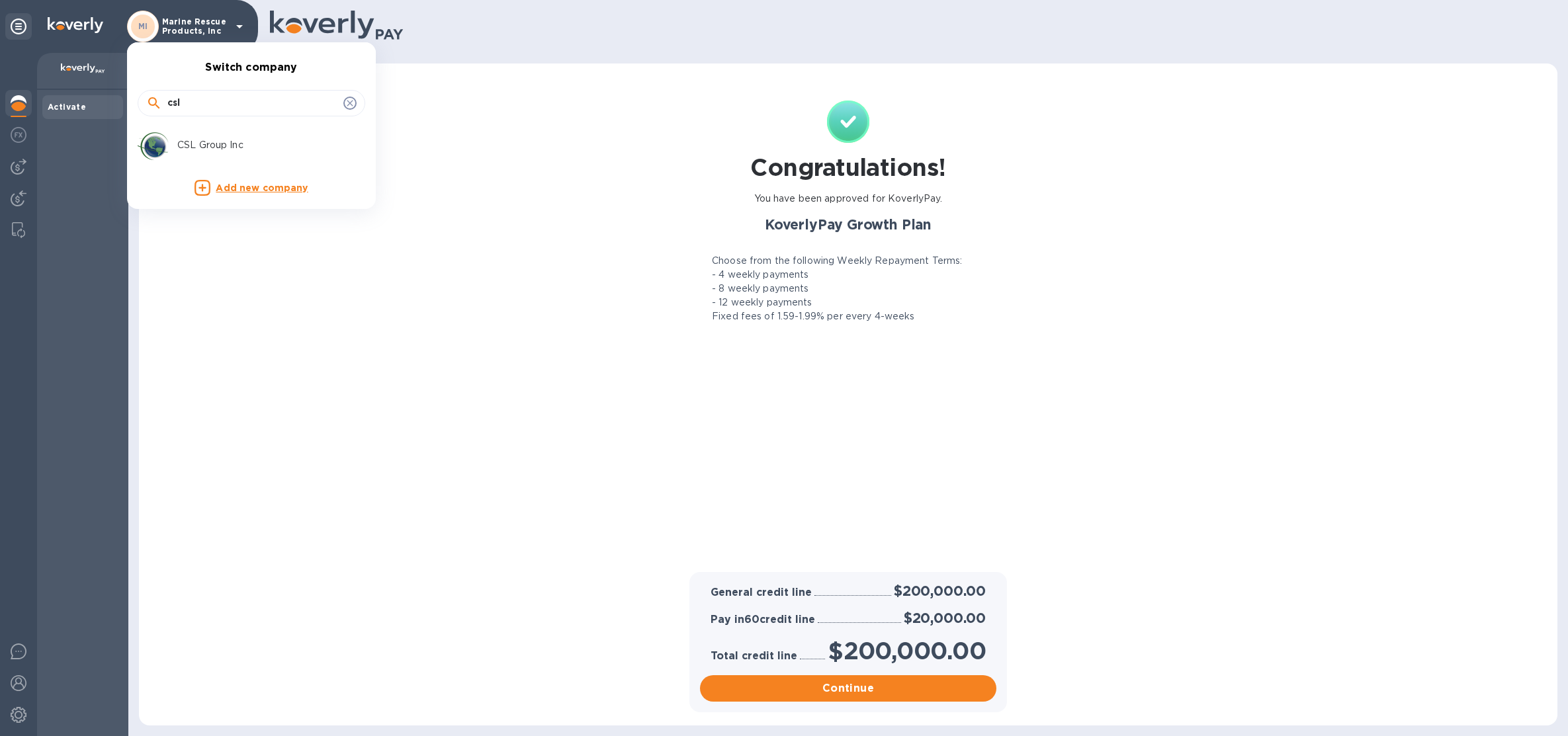
type input "csl"
click at [210, 144] on p "CSL Group Inc" at bounding box center [260, 145] width 167 height 14
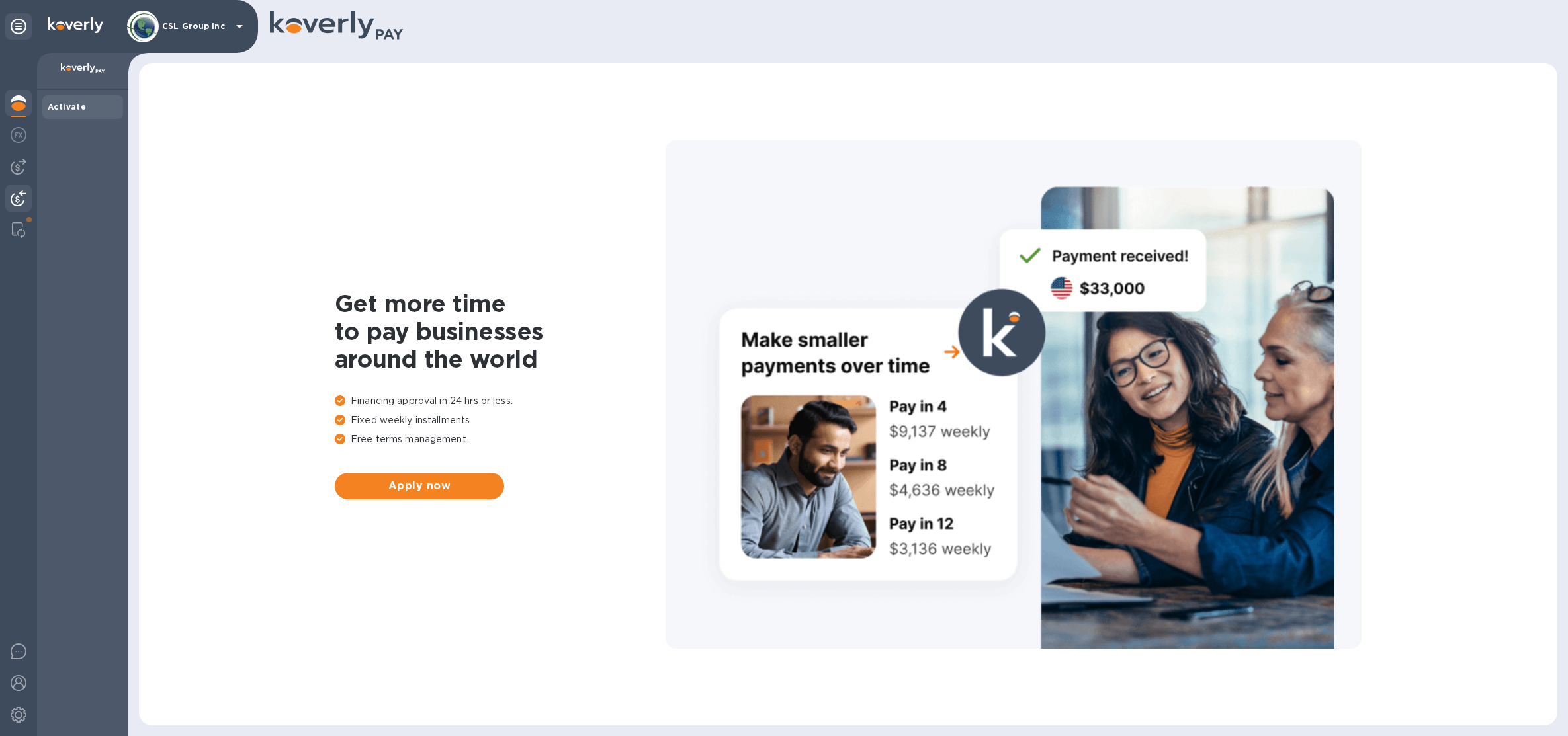
click at [18, 203] on img at bounding box center [18, 198] width 16 height 16
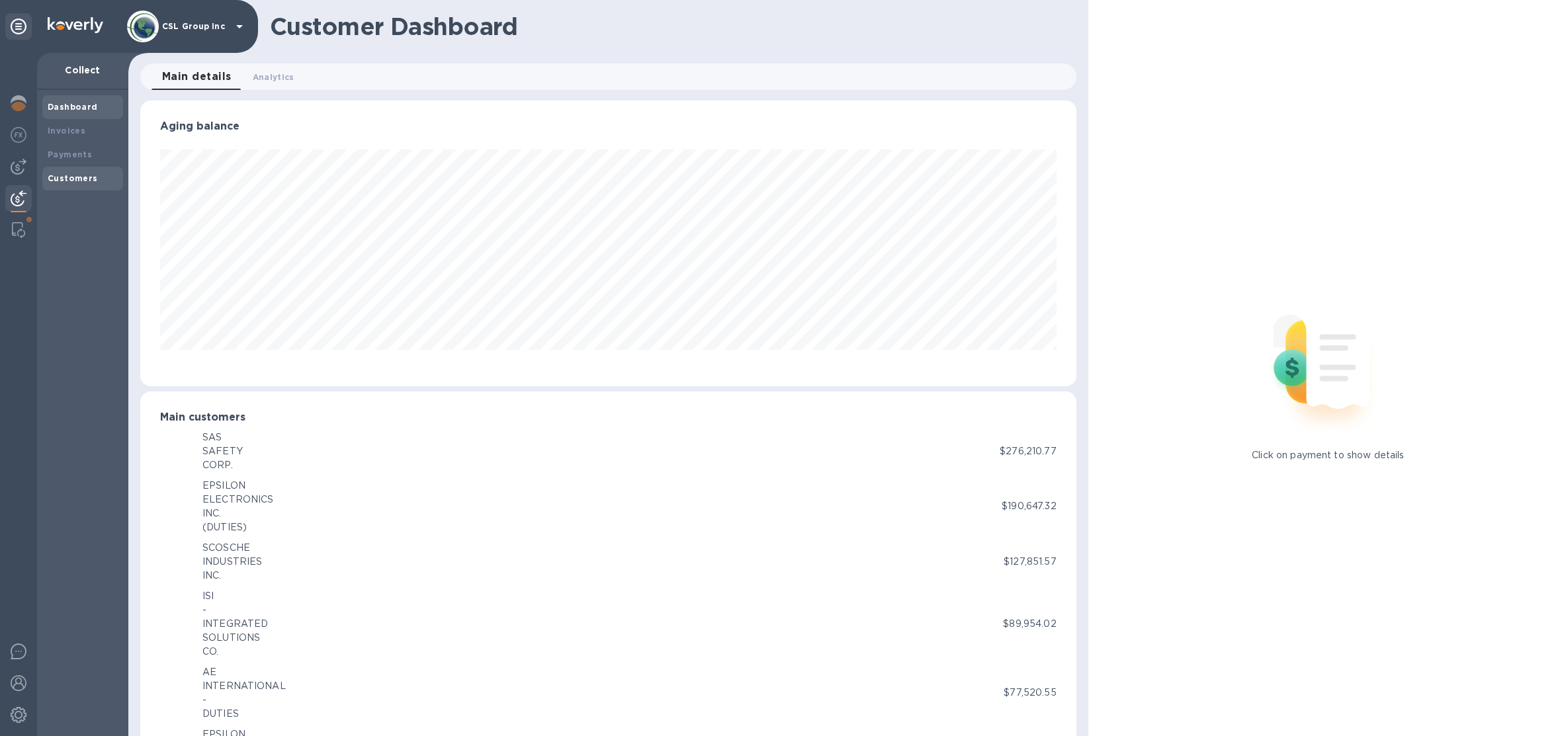
scroll to position [660784, 660491]
click at [280, 70] on span "Analytics 0" at bounding box center [273, 77] width 42 height 14
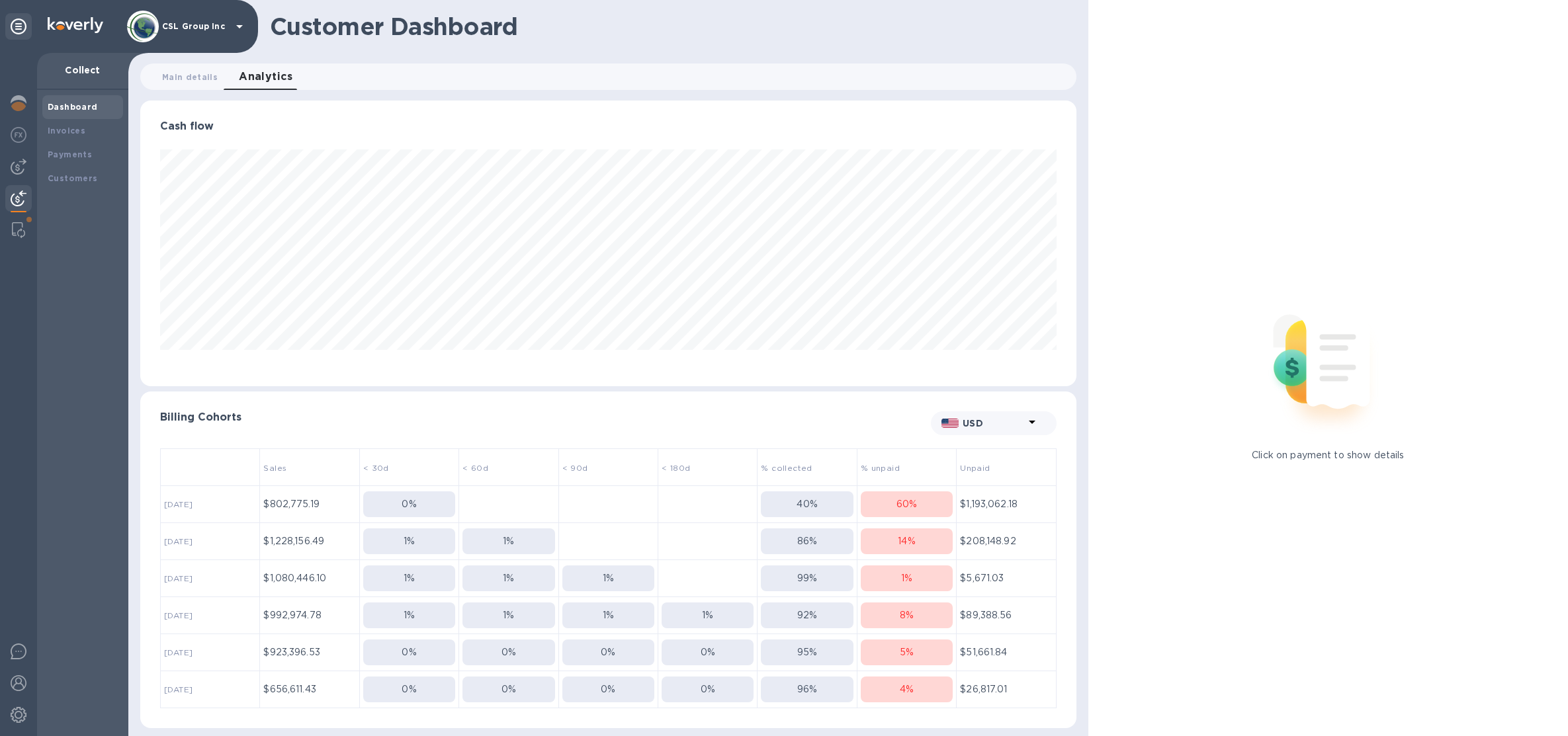
scroll to position [285, 936]
click at [902, 687] on p "4 %" at bounding box center [907, 689] width 14 height 14
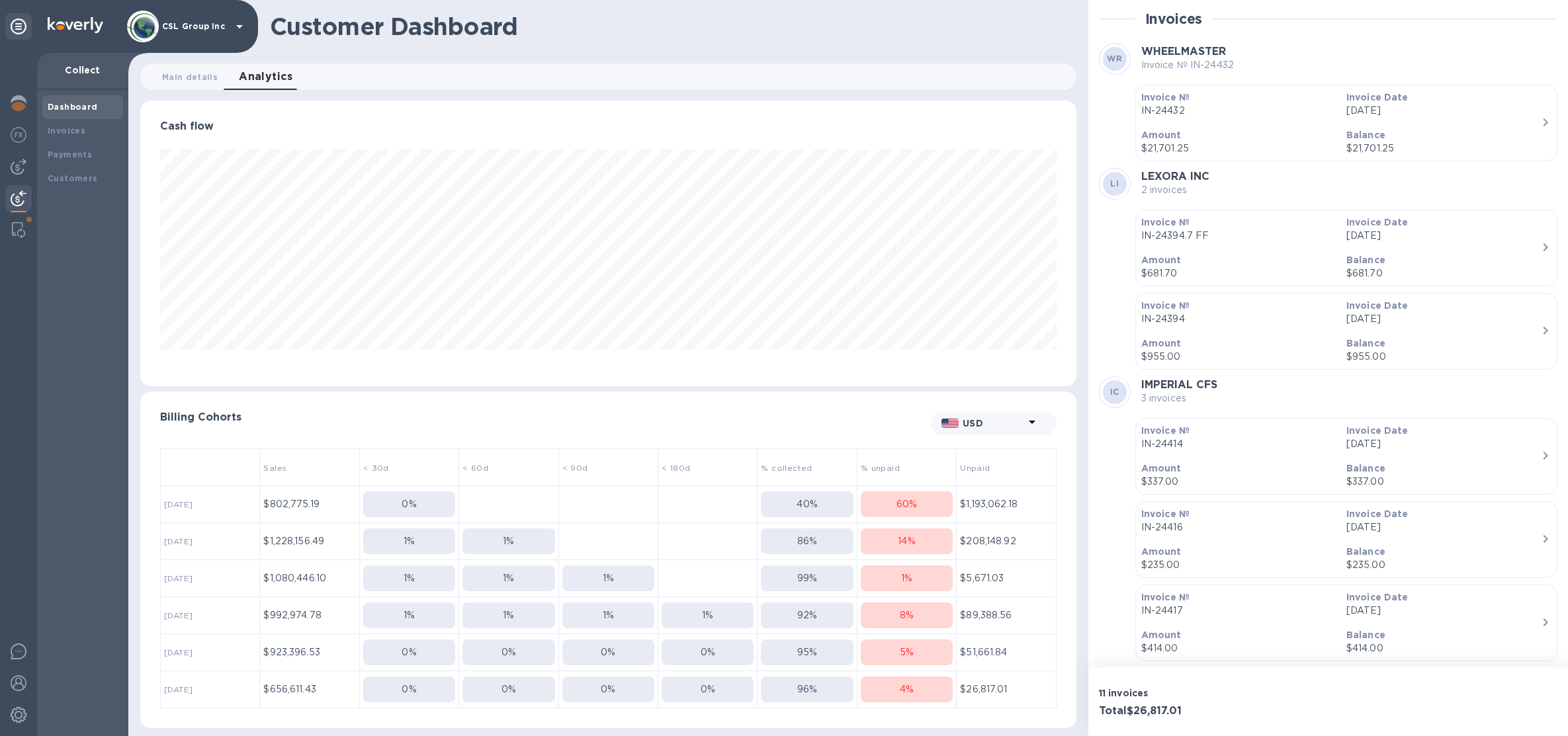
click at [168, 33] on div "CSL Group Inc" at bounding box center [187, 26] width 121 height 31
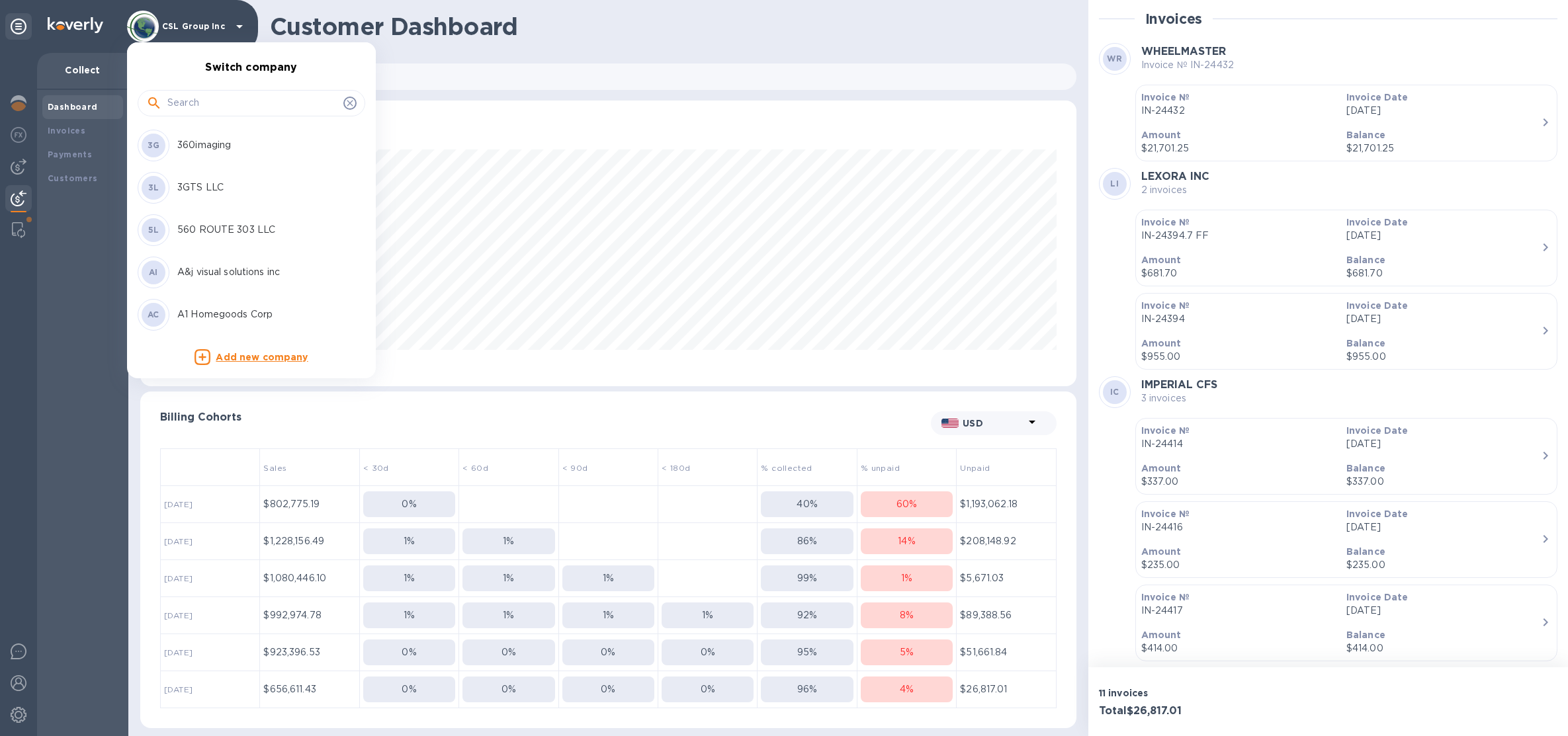
click at [235, 104] on input "text" at bounding box center [252, 103] width 170 height 20
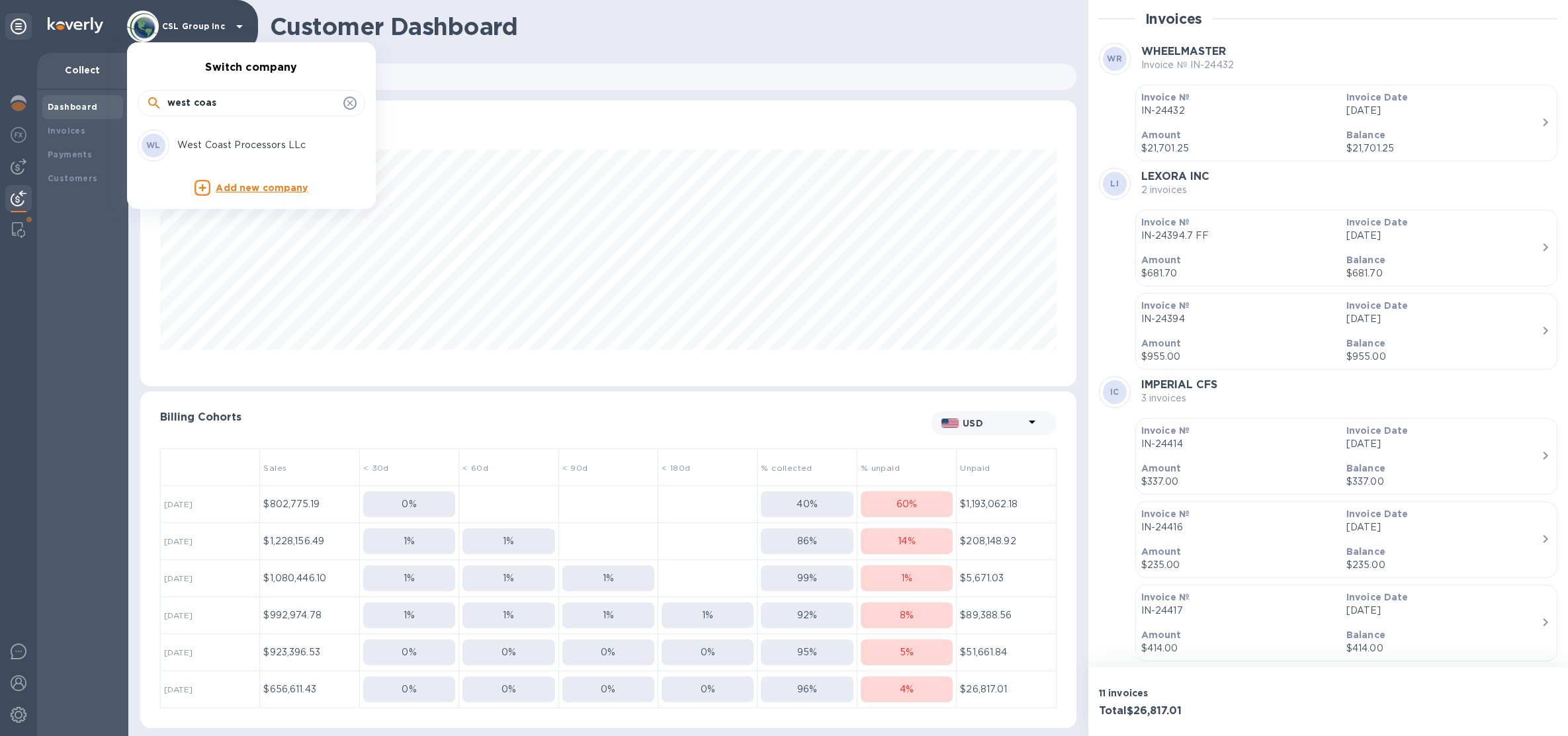
type input "west coas"
click at [266, 154] on div "WL West Coast Processors LLc" at bounding box center [240, 145] width 206 height 31
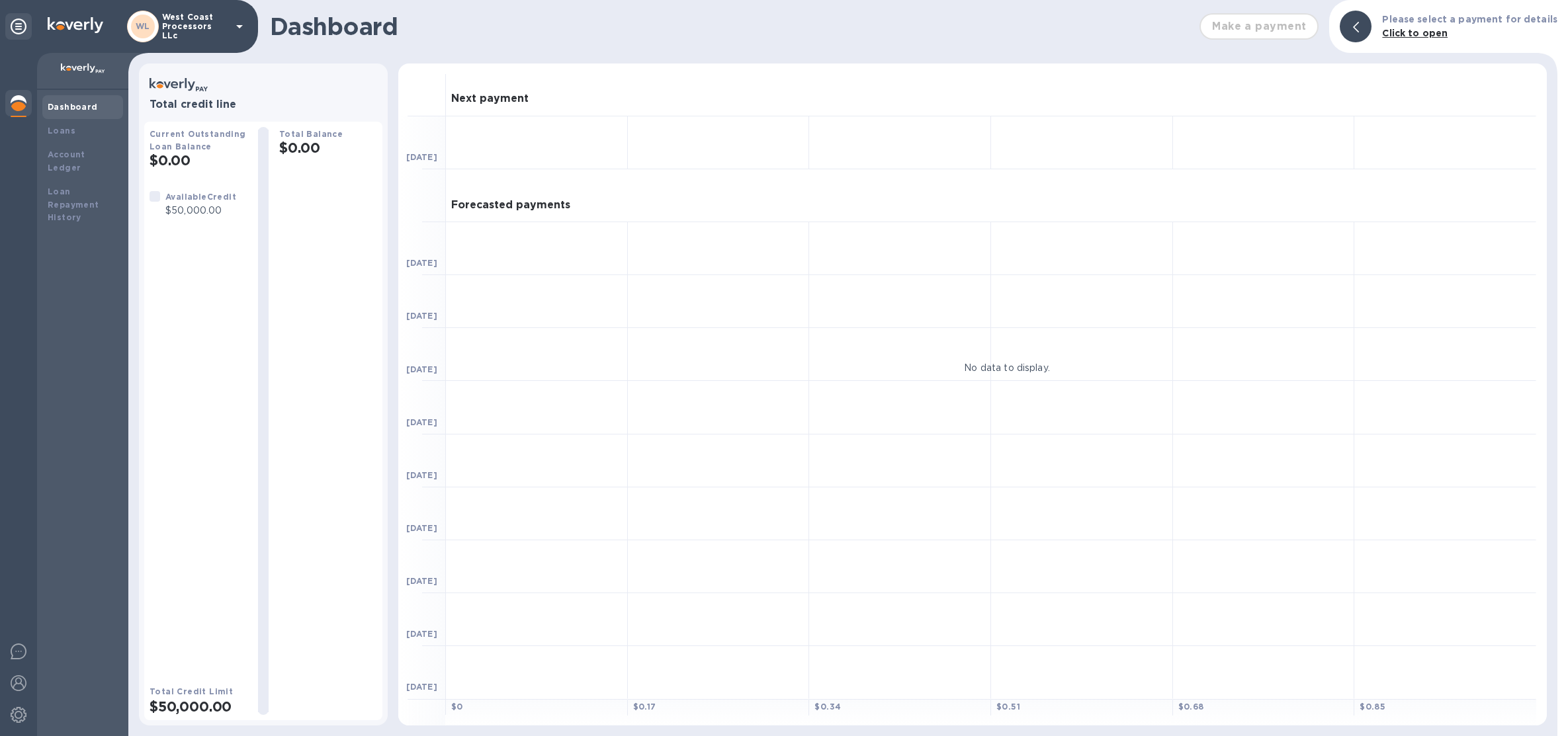
click at [12, 102] on img at bounding box center [18, 103] width 16 height 16
